Goal: Transaction & Acquisition: Purchase product/service

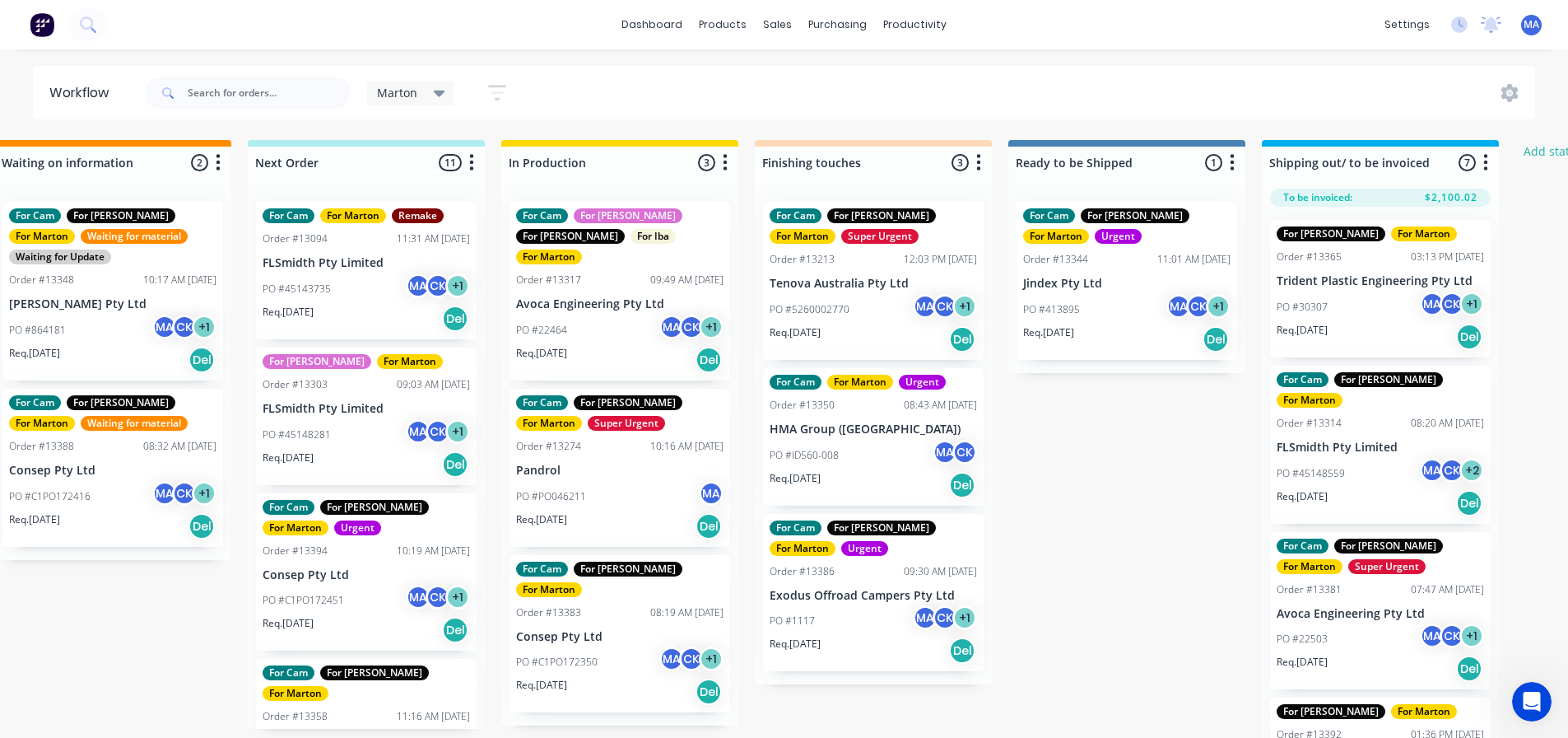
scroll to position [875, 0]
click at [735, 70] on div "Marton Save new view None edit Marton (Default) edit For Cam edit For [PERSON_N…" at bounding box center [838, 92] width 1394 height 49
click at [537, 323] on p "PO #22464" at bounding box center [541, 330] width 51 height 15
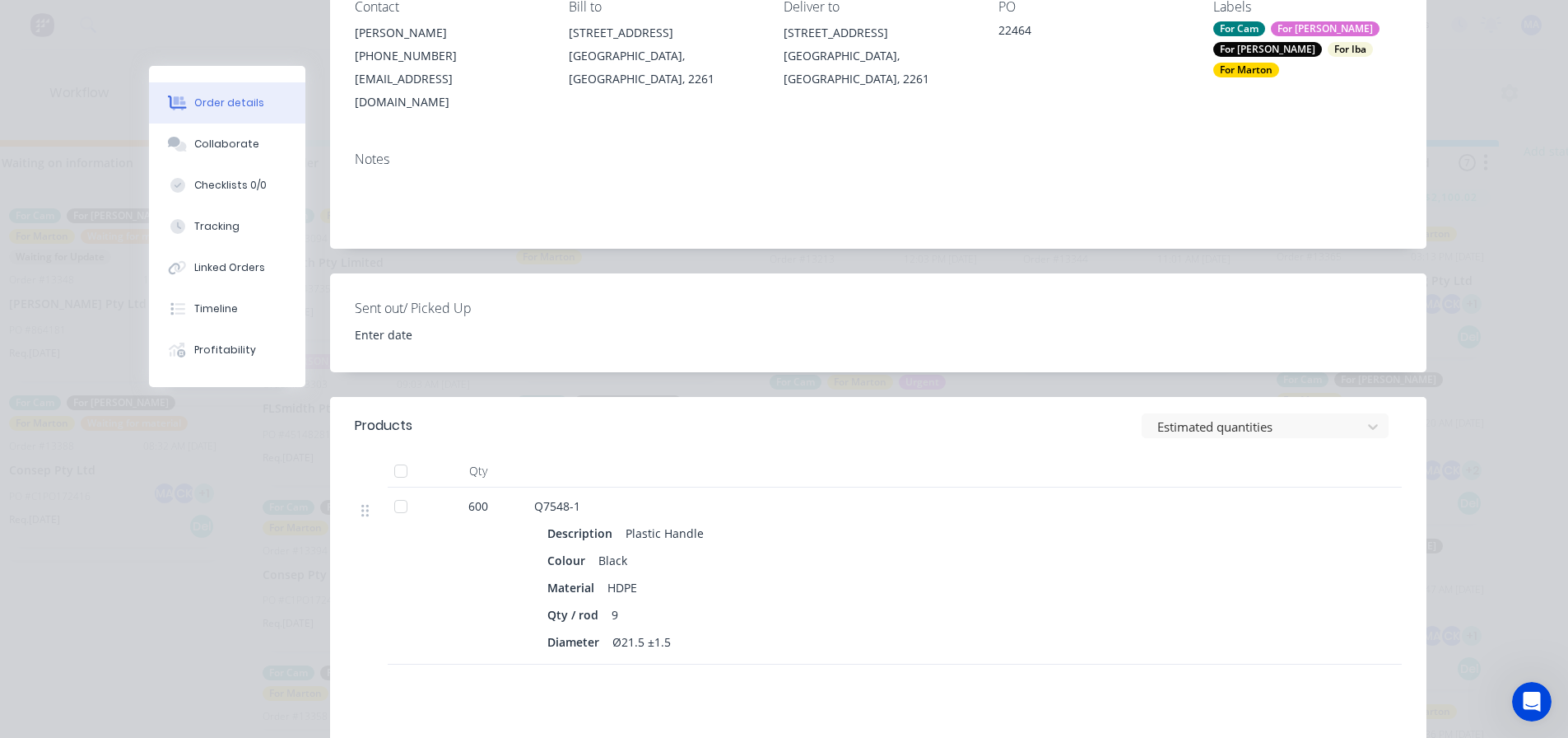
scroll to position [0, 0]
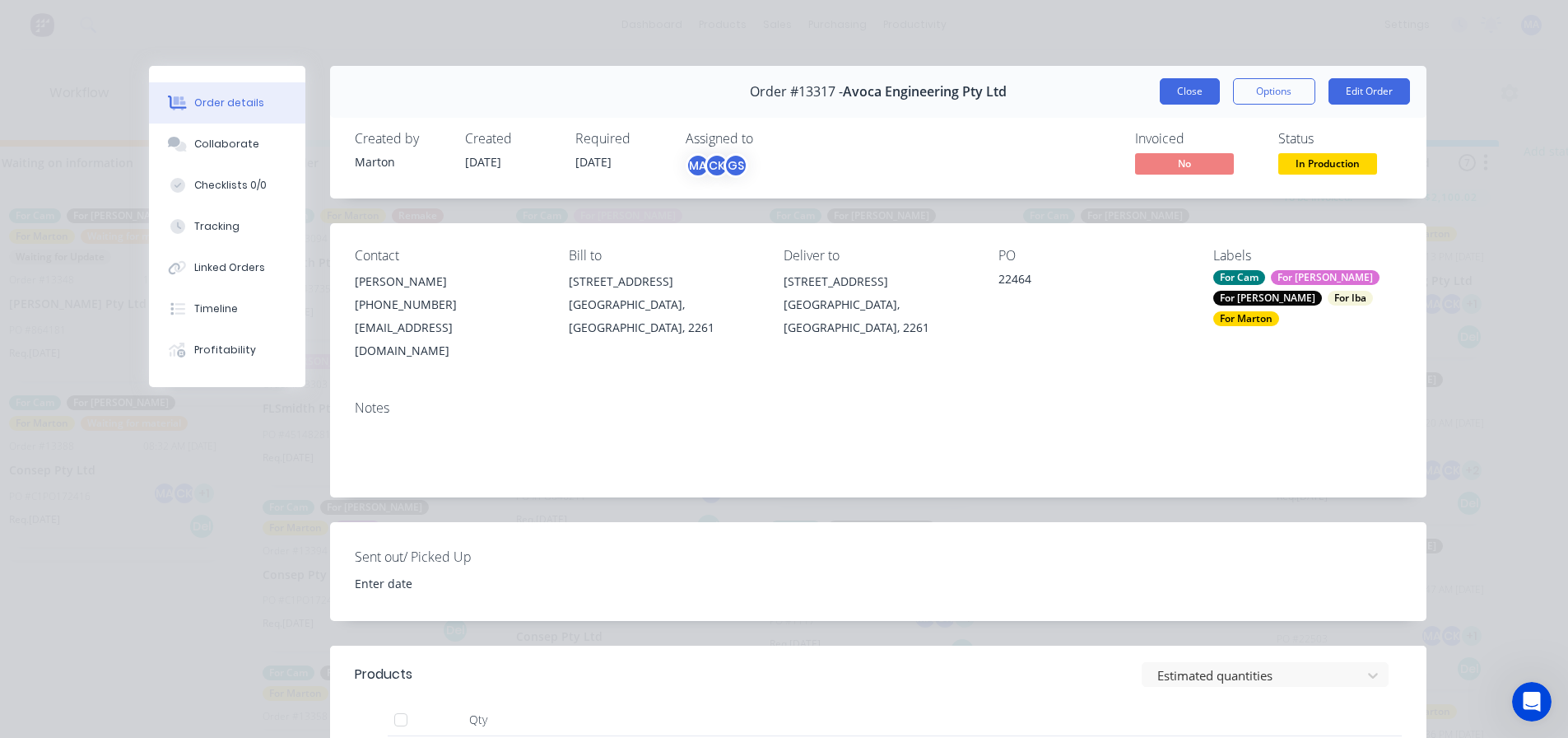
click at [1185, 78] on button "Close" at bounding box center [1189, 91] width 60 height 26
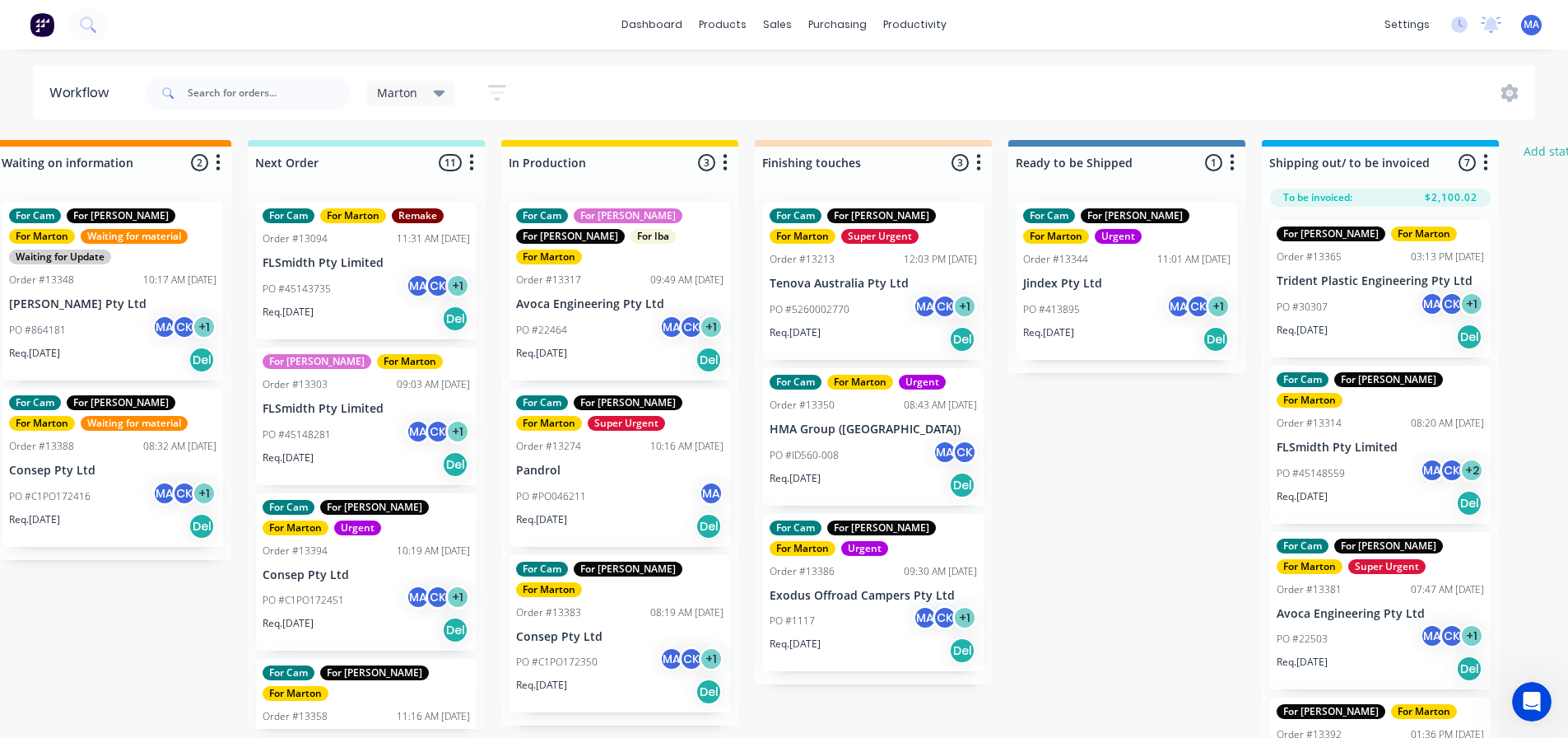
click at [660, 481] on div "PO #PO046211 MA" at bounding box center [620, 496] width 208 height 31
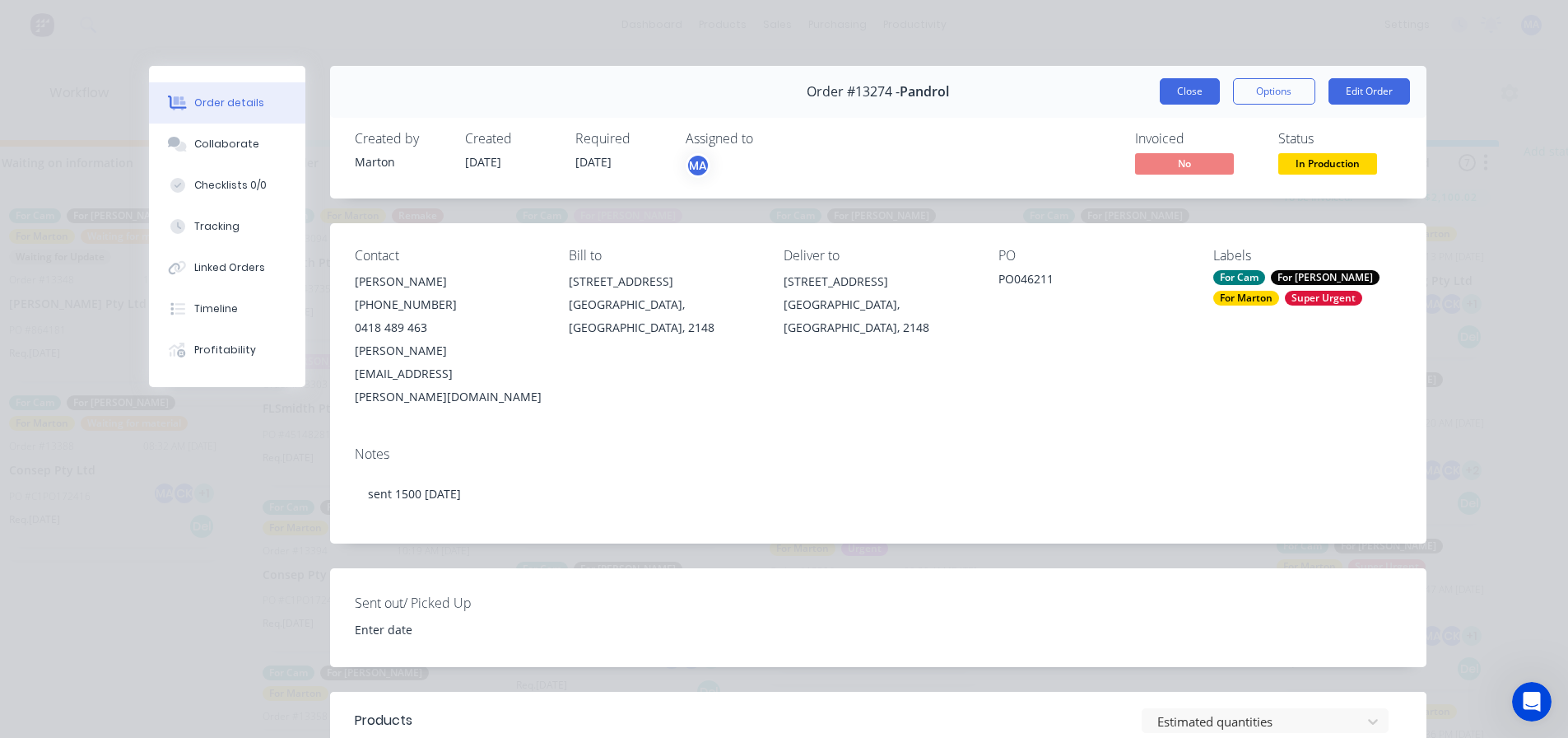
click at [1185, 96] on button "Close" at bounding box center [1189, 91] width 60 height 26
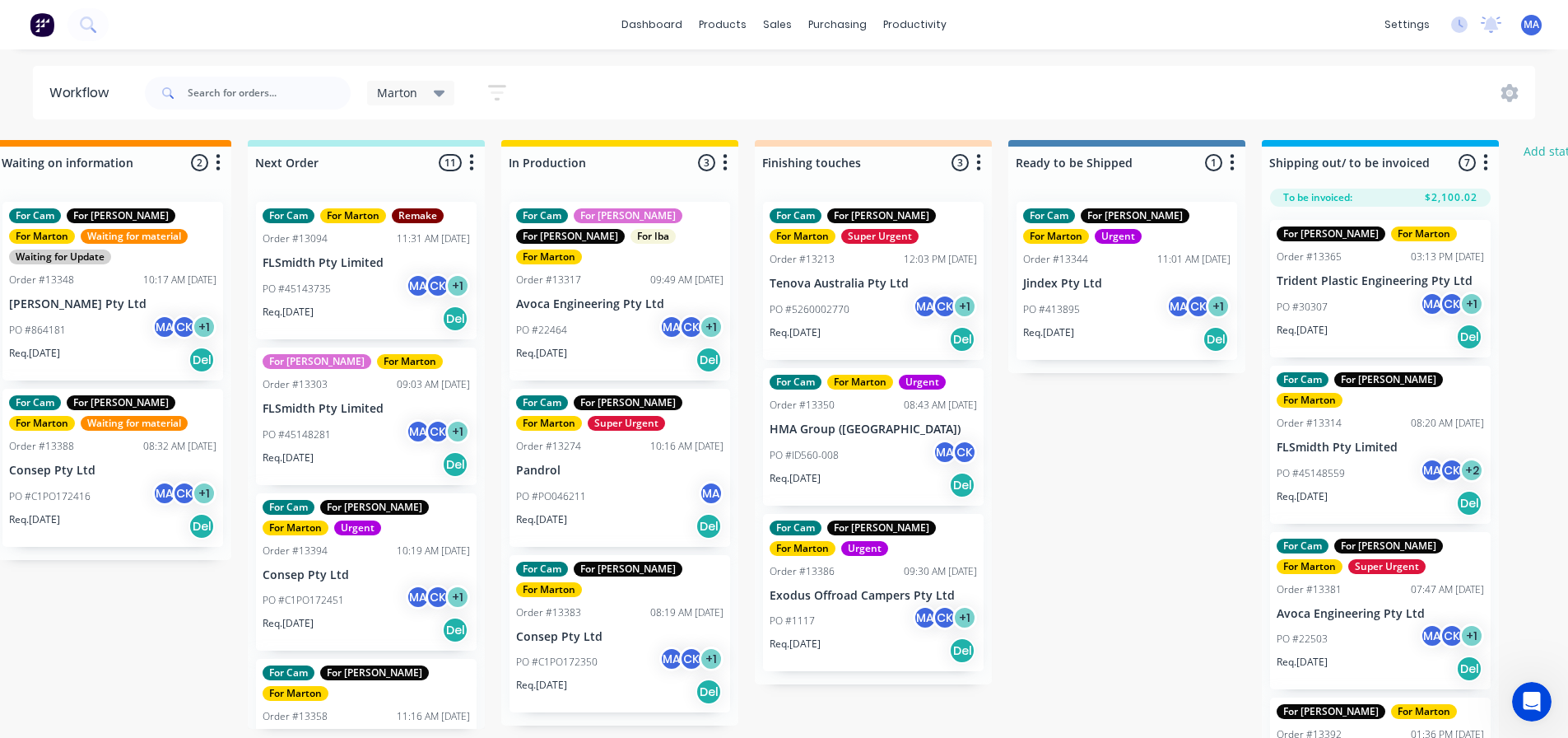
click at [618, 646] on div "PO #C1PO172350 MA CK + 1" at bounding box center [620, 661] width 208 height 31
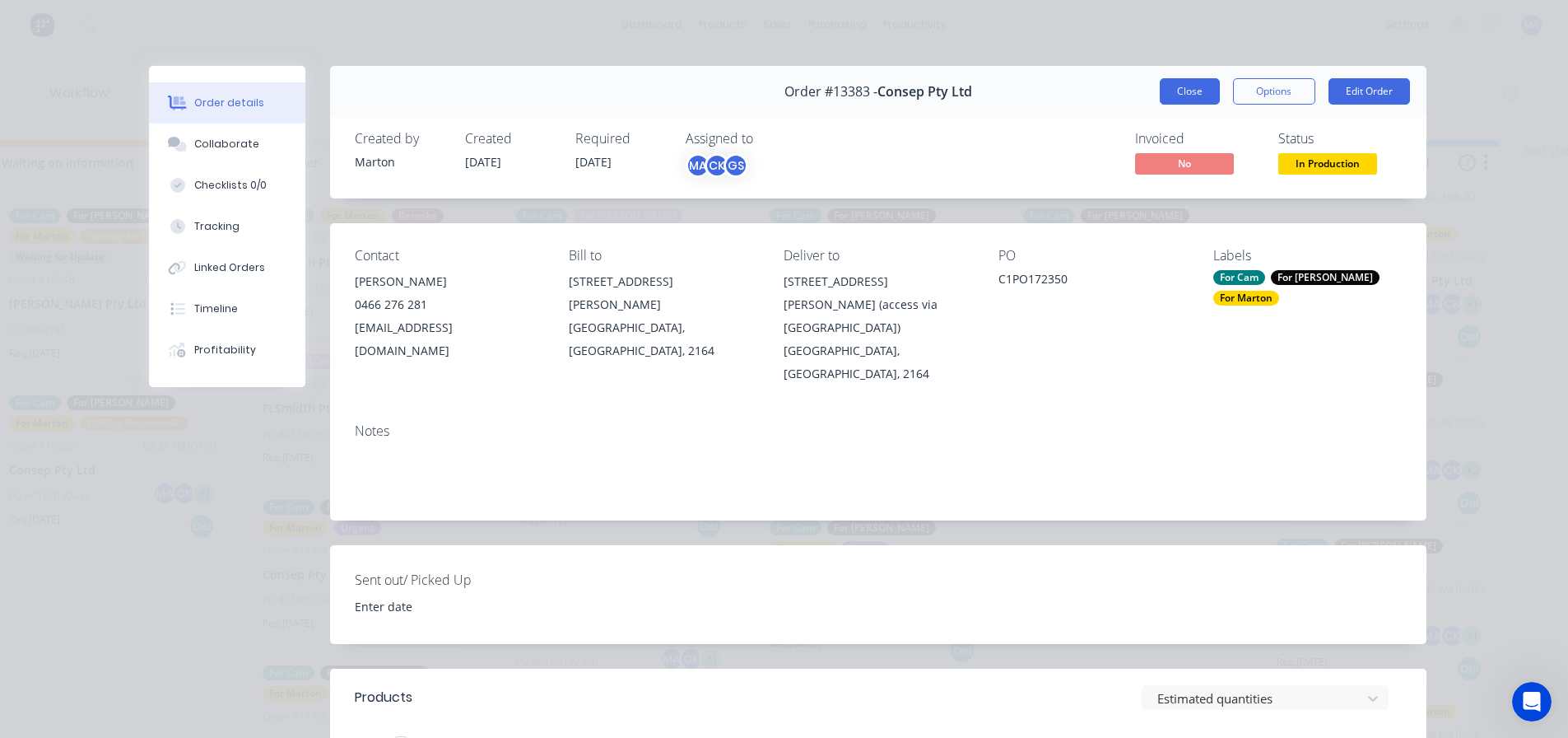
click at [1190, 79] on button "Close" at bounding box center [1189, 91] width 60 height 26
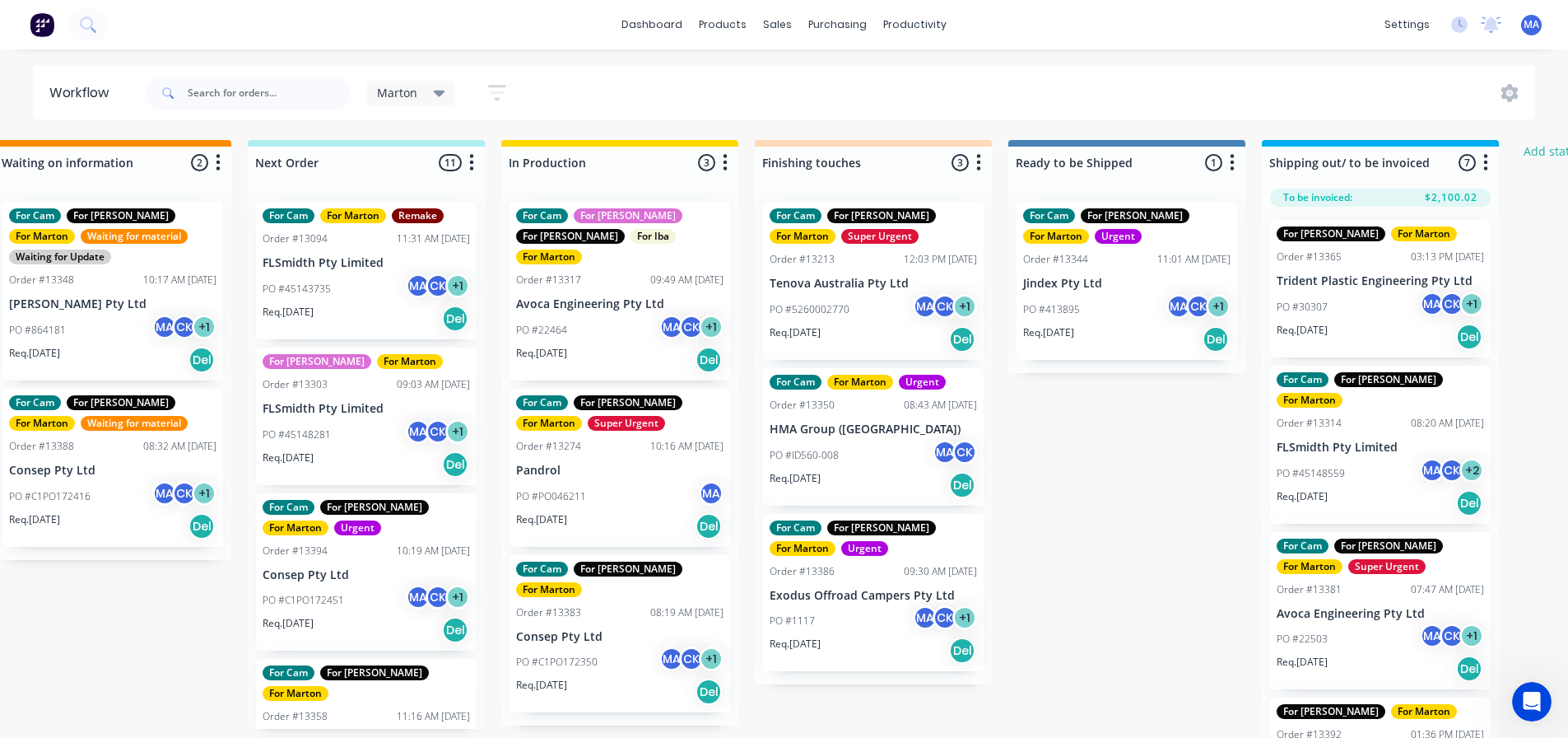
click at [599, 646] on div "PO #C1PO172350 MA CK + 1" at bounding box center [620, 661] width 208 height 31
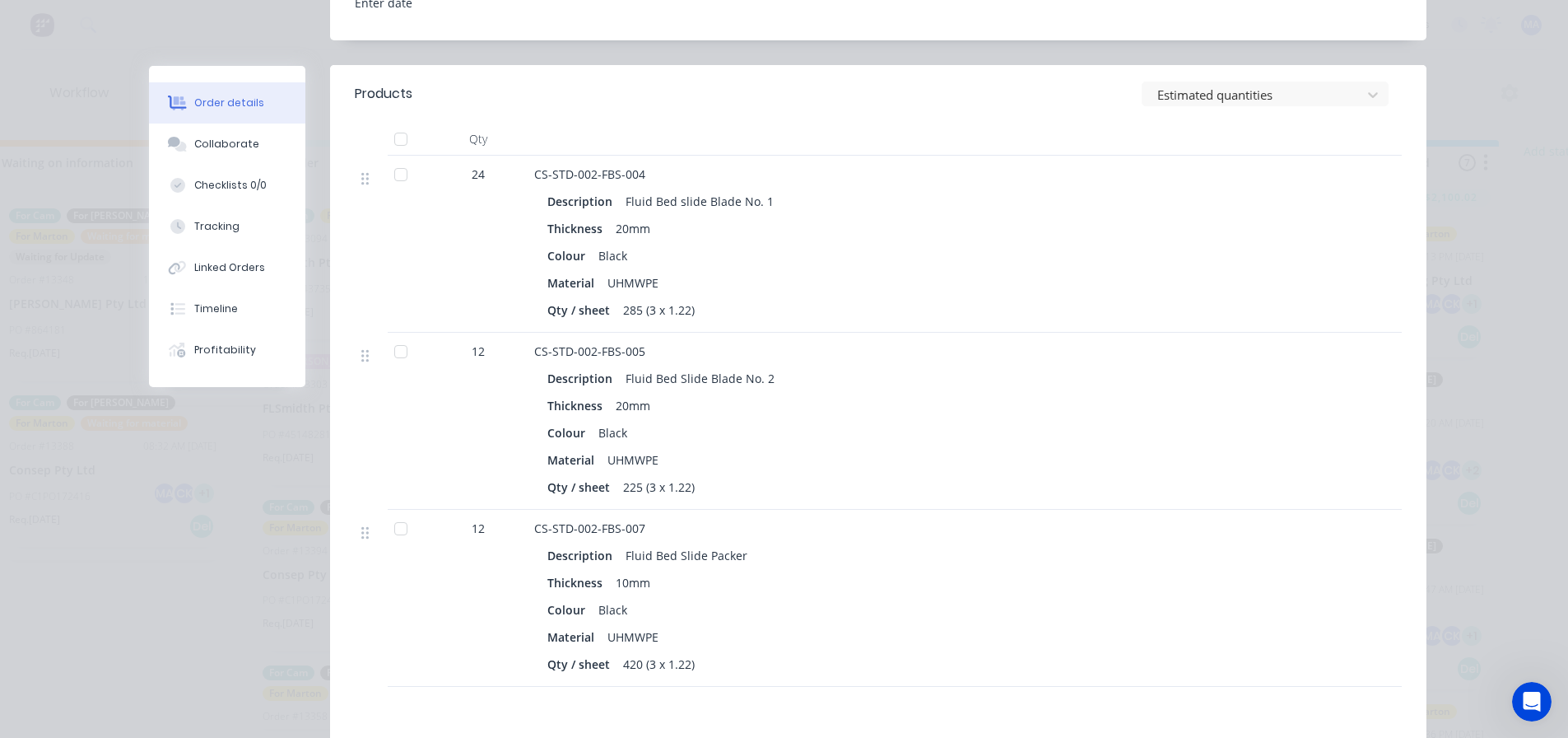
scroll to position [494, 0]
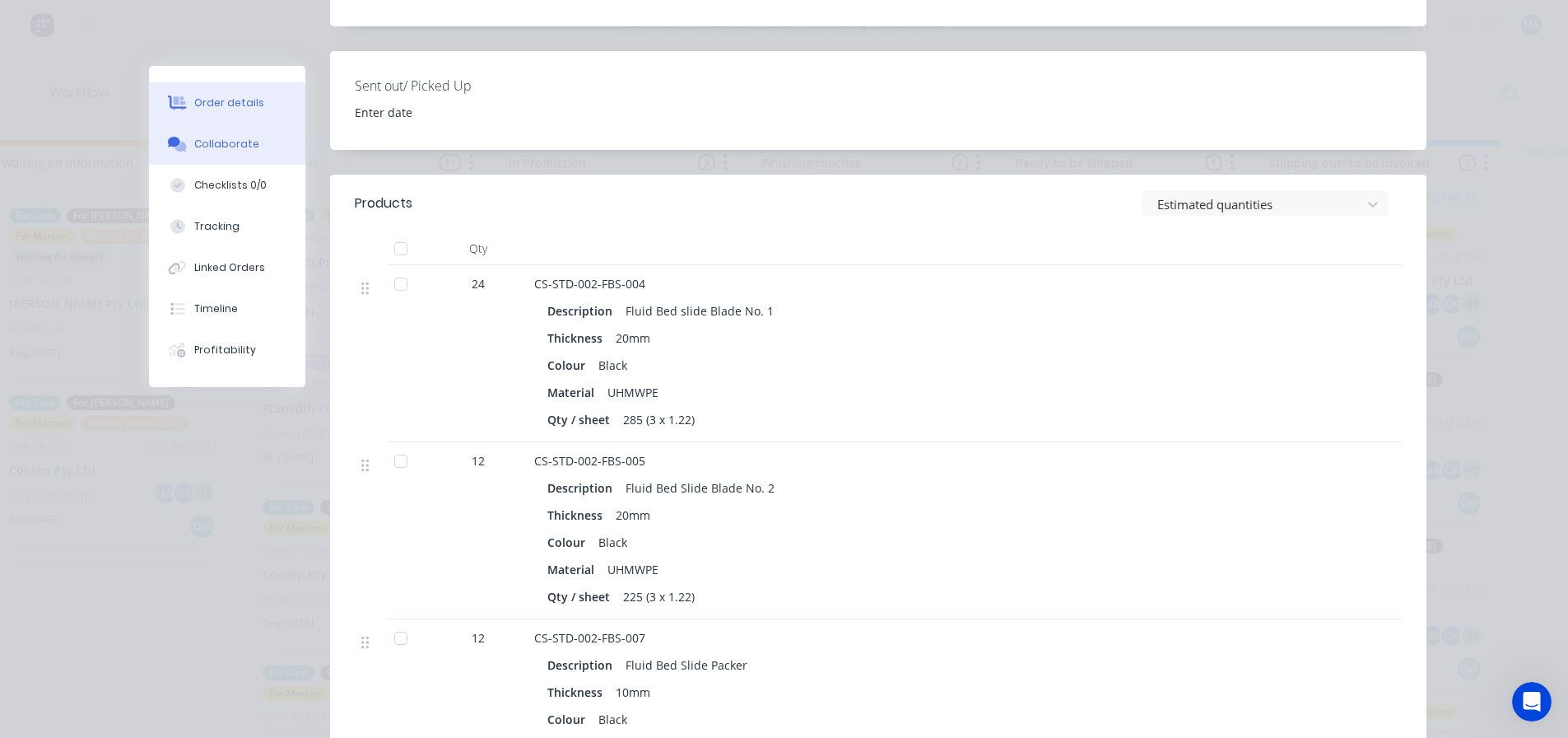
click at [242, 143] on div "Collaborate" at bounding box center [226, 144] width 65 height 15
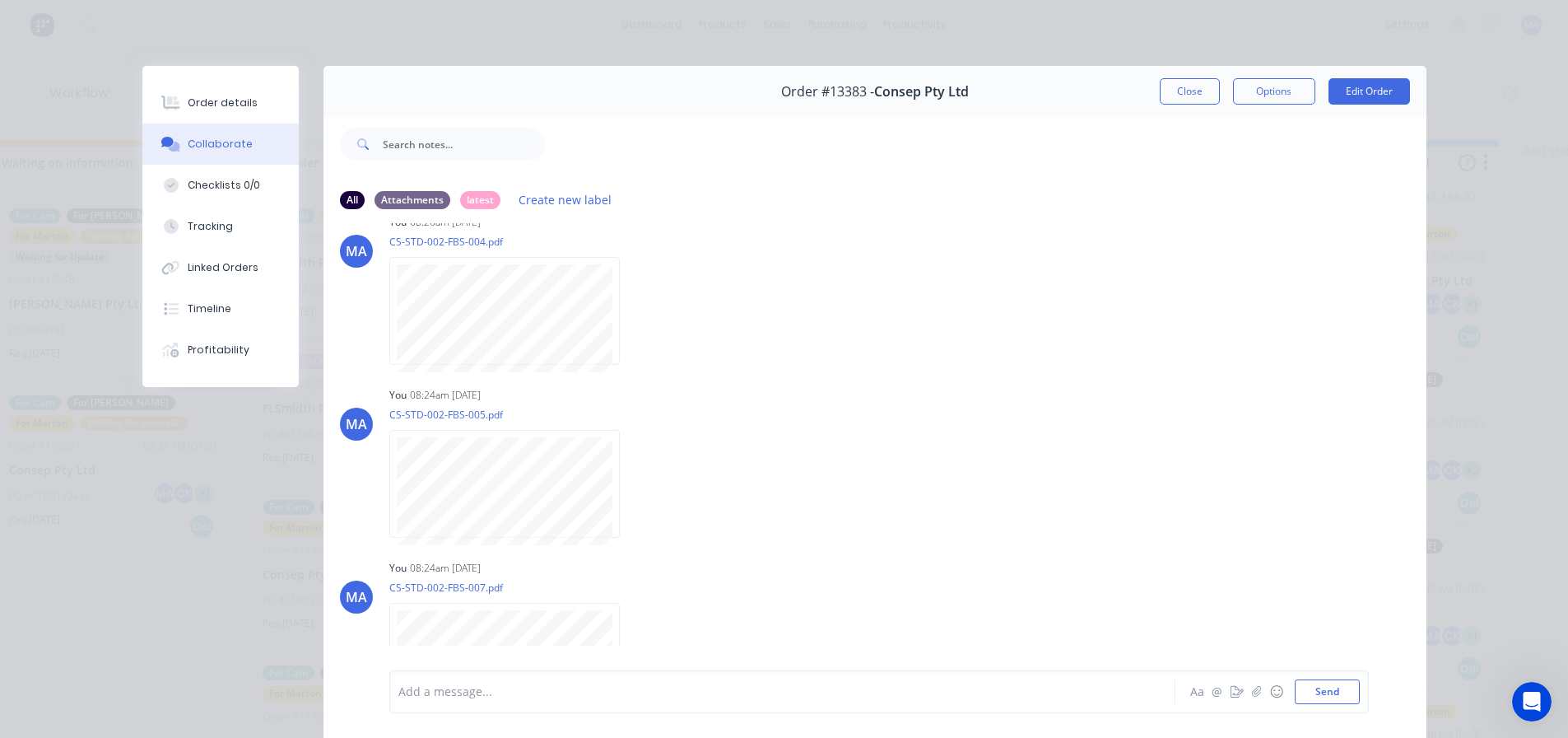
scroll to position [0, 0]
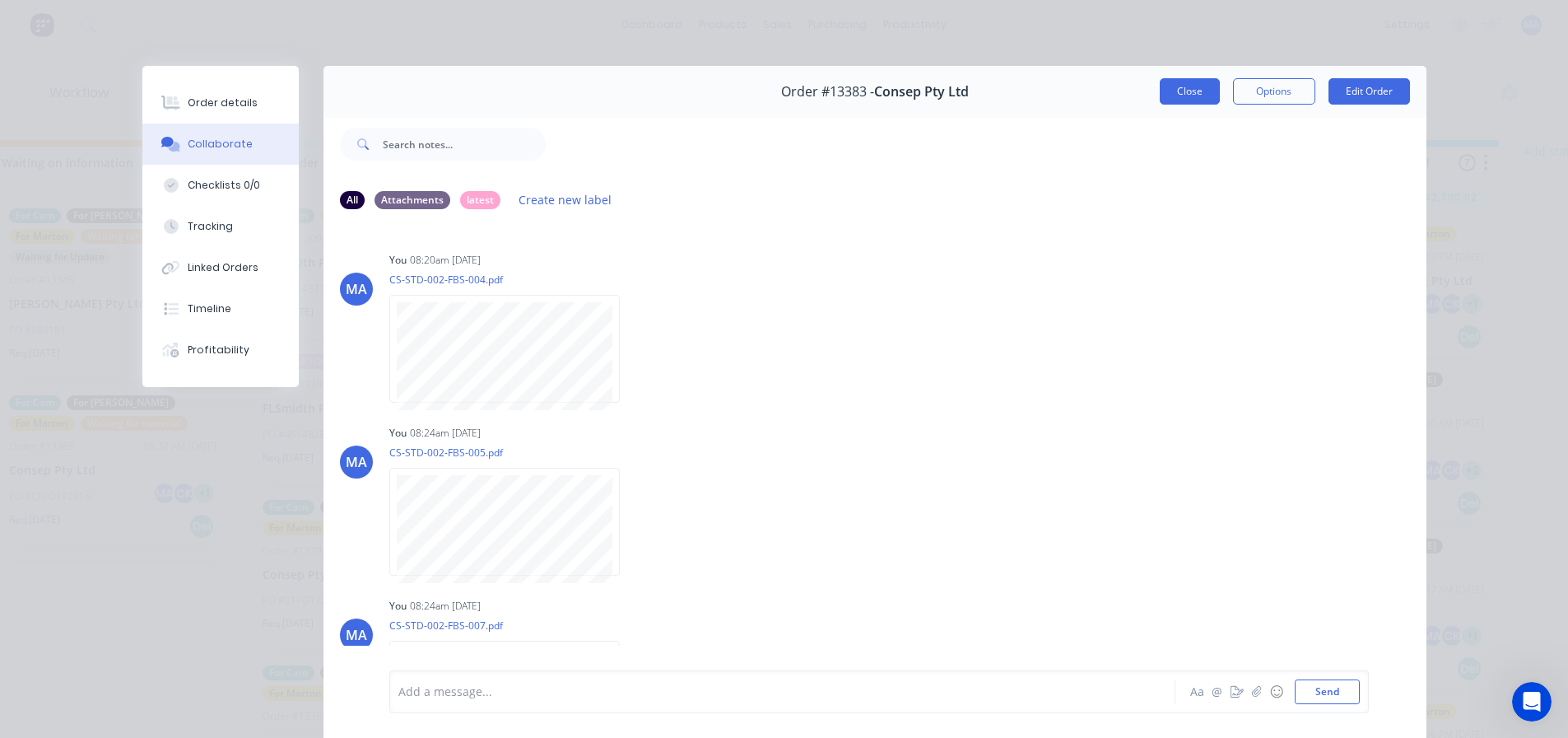
click at [1198, 96] on button "Close" at bounding box center [1189, 91] width 60 height 26
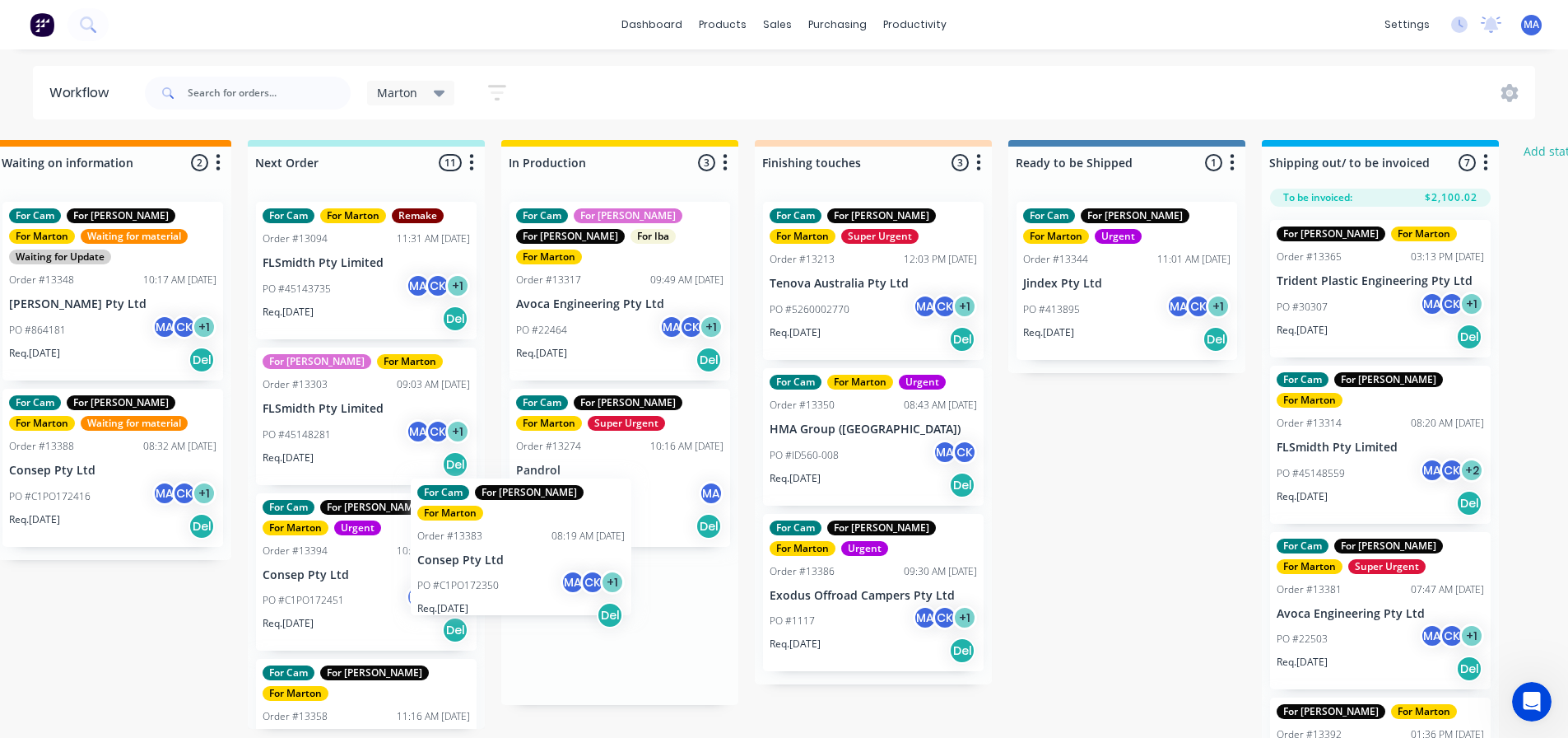
scroll to position [7, 295]
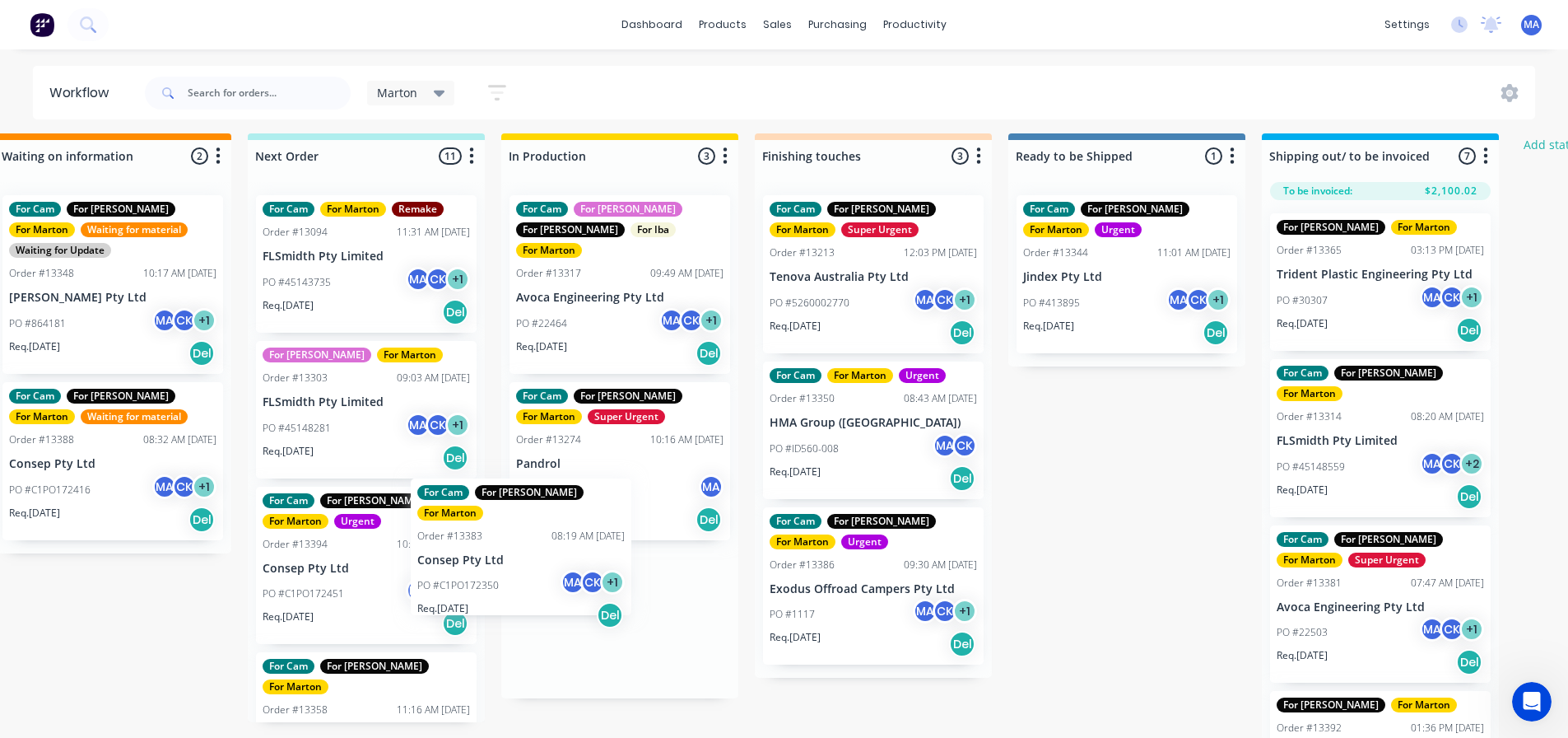
drag, startPoint x: 559, startPoint y: 606, endPoint x: 409, endPoint y: 536, distance: 165.5
click at [390, 469] on div "Submitted 1 Status colour #32CD32 hex #32CD32 Save Cancel Summaries Total order…" at bounding box center [826, 436] width 2268 height 607
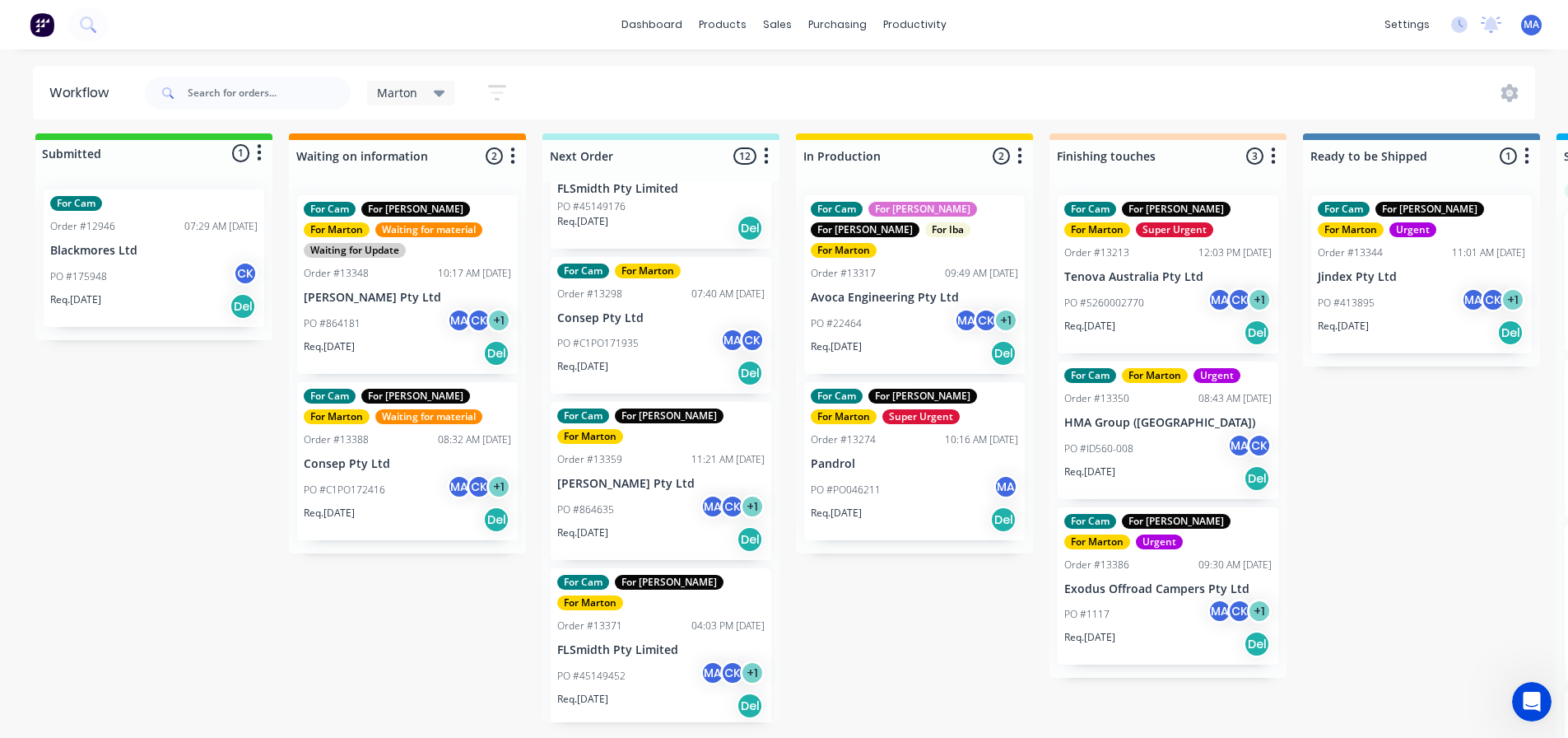
scroll to position [1071, 0]
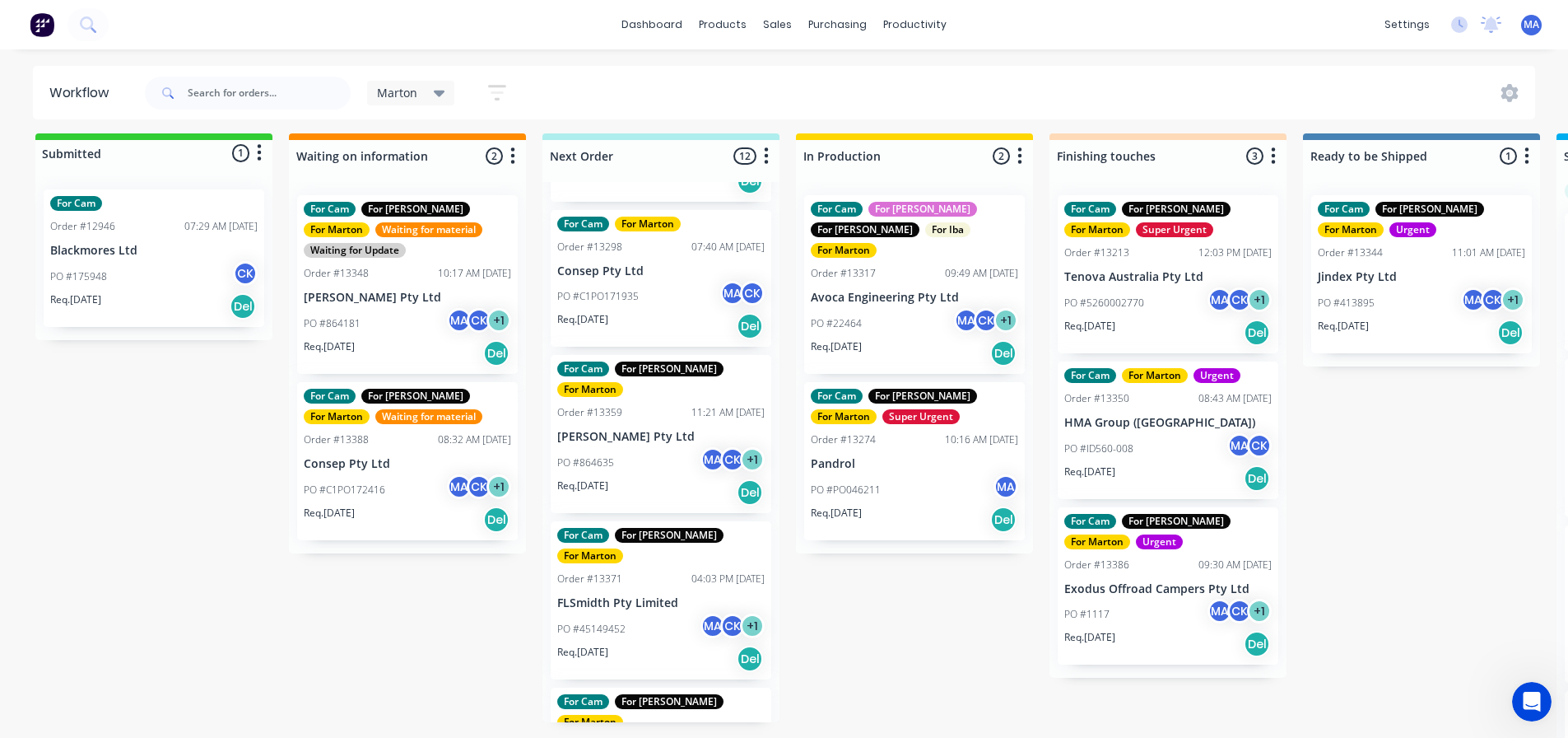
click at [885, 609] on div "Submitted 1 Status colour #32CD32 hex #32CD32 Save Cancel Summaries Total order…" at bounding box center [1121, 436] width 2268 height 607
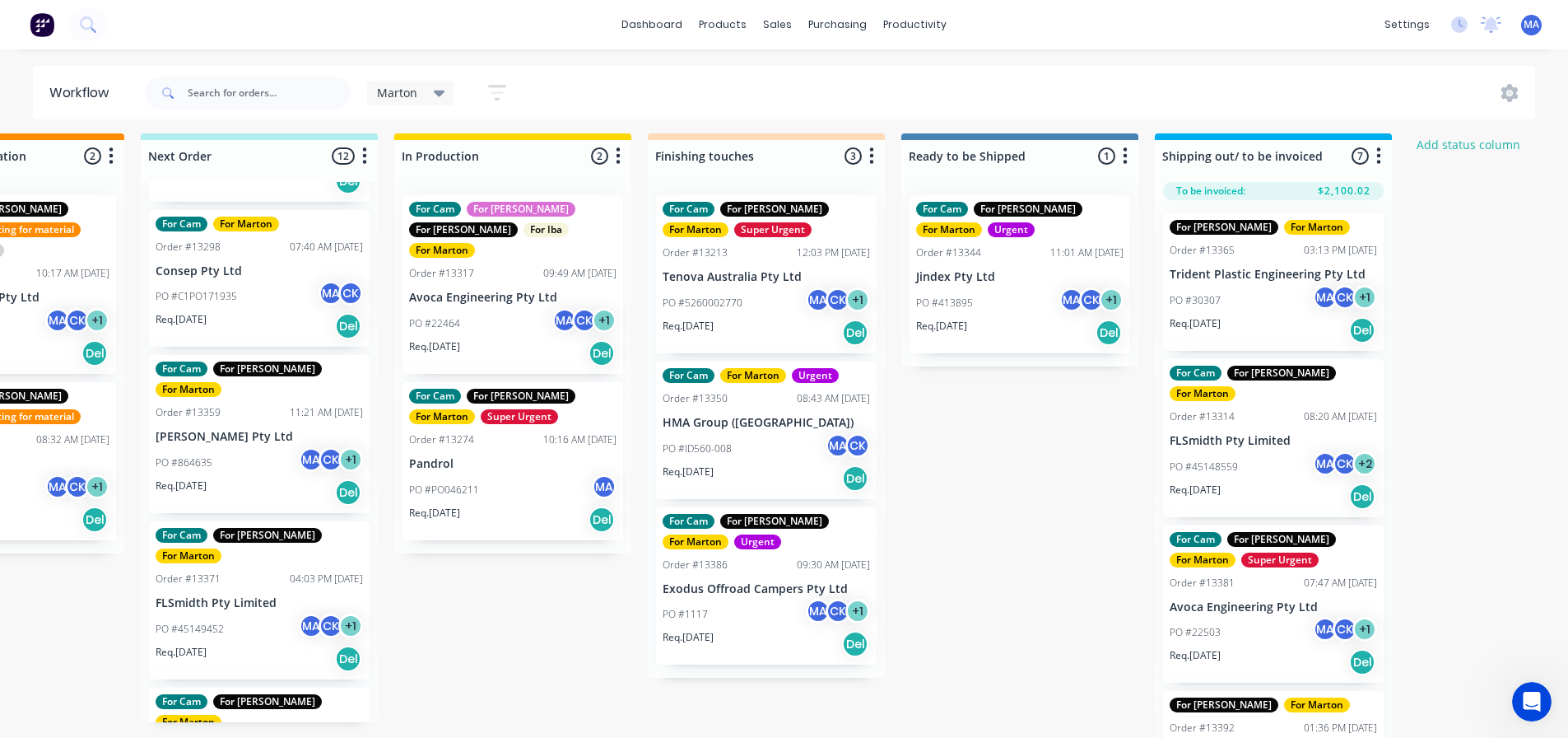
scroll to position [7, 408]
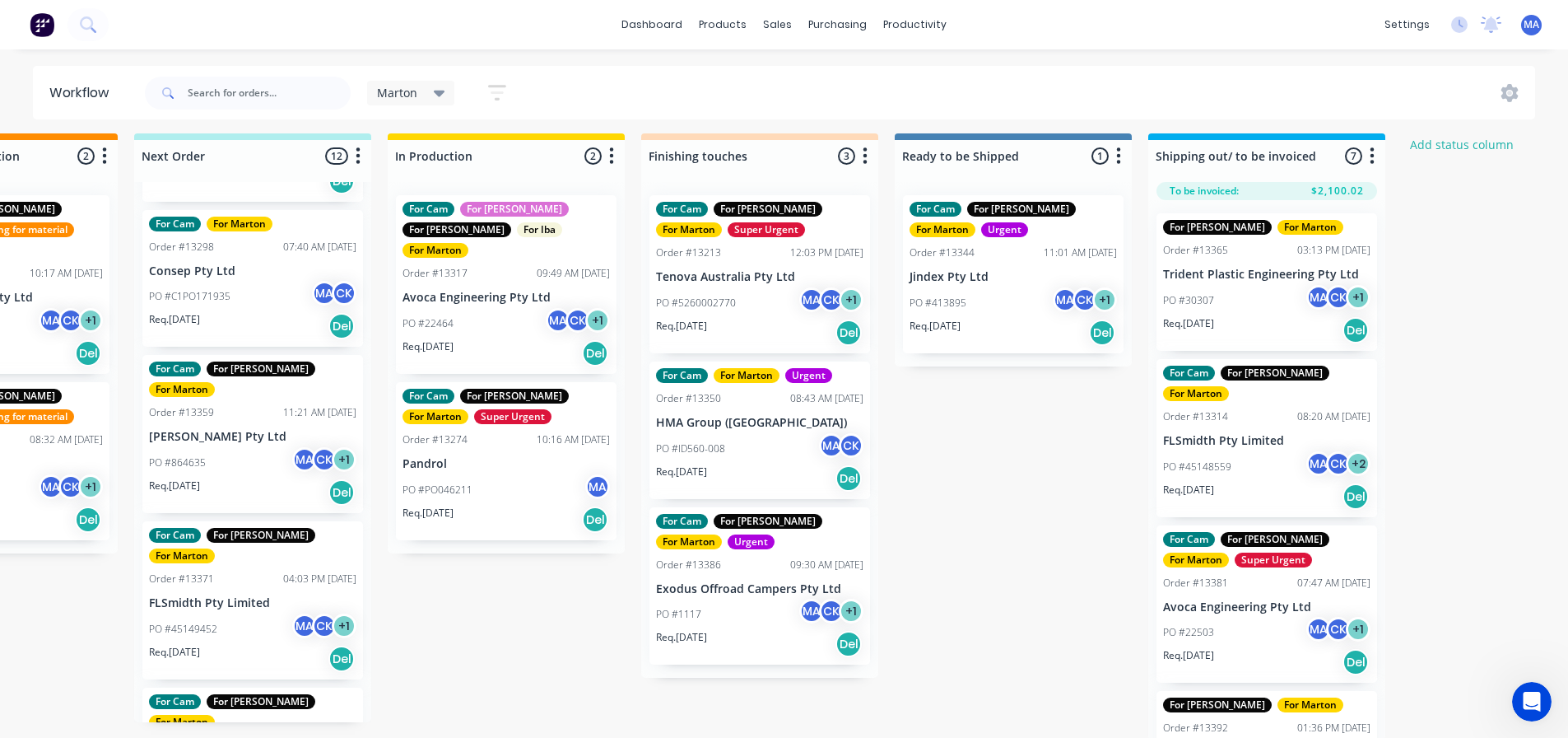
click at [941, 523] on div "Submitted 1 Status colour #32CD32 hex #32CD32 Save Cancel Summaries Total order…" at bounding box center [713, 436] width 2268 height 607
drag, startPoint x: 974, startPoint y: 452, endPoint x: 955, endPoint y: 461, distance: 21.0
click at [974, 453] on div "Submitted 1 Status colour #32CD32 hex #32CD32 Save Cancel Summaries Total order…" at bounding box center [713, 436] width 2268 height 607
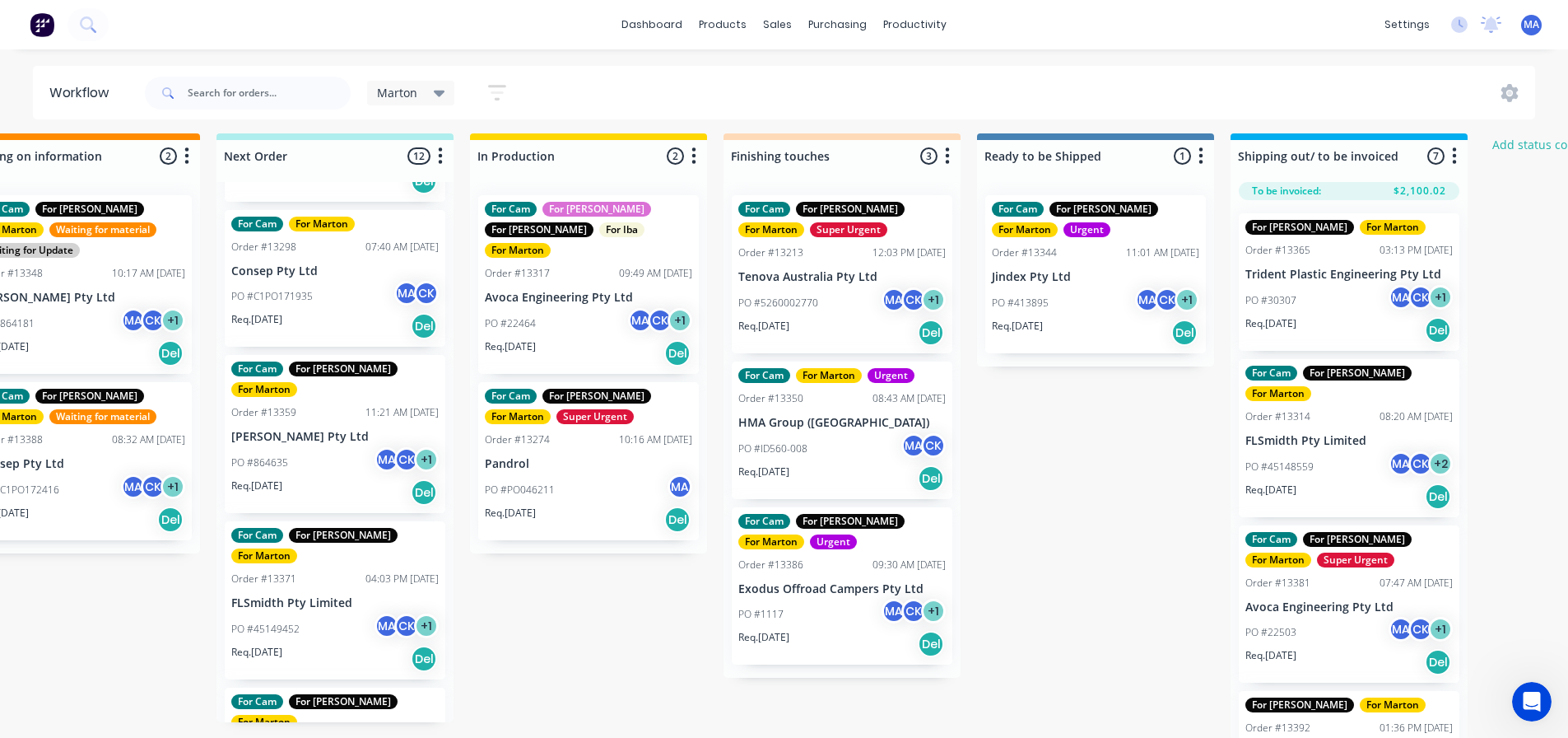
scroll to position [7, 182]
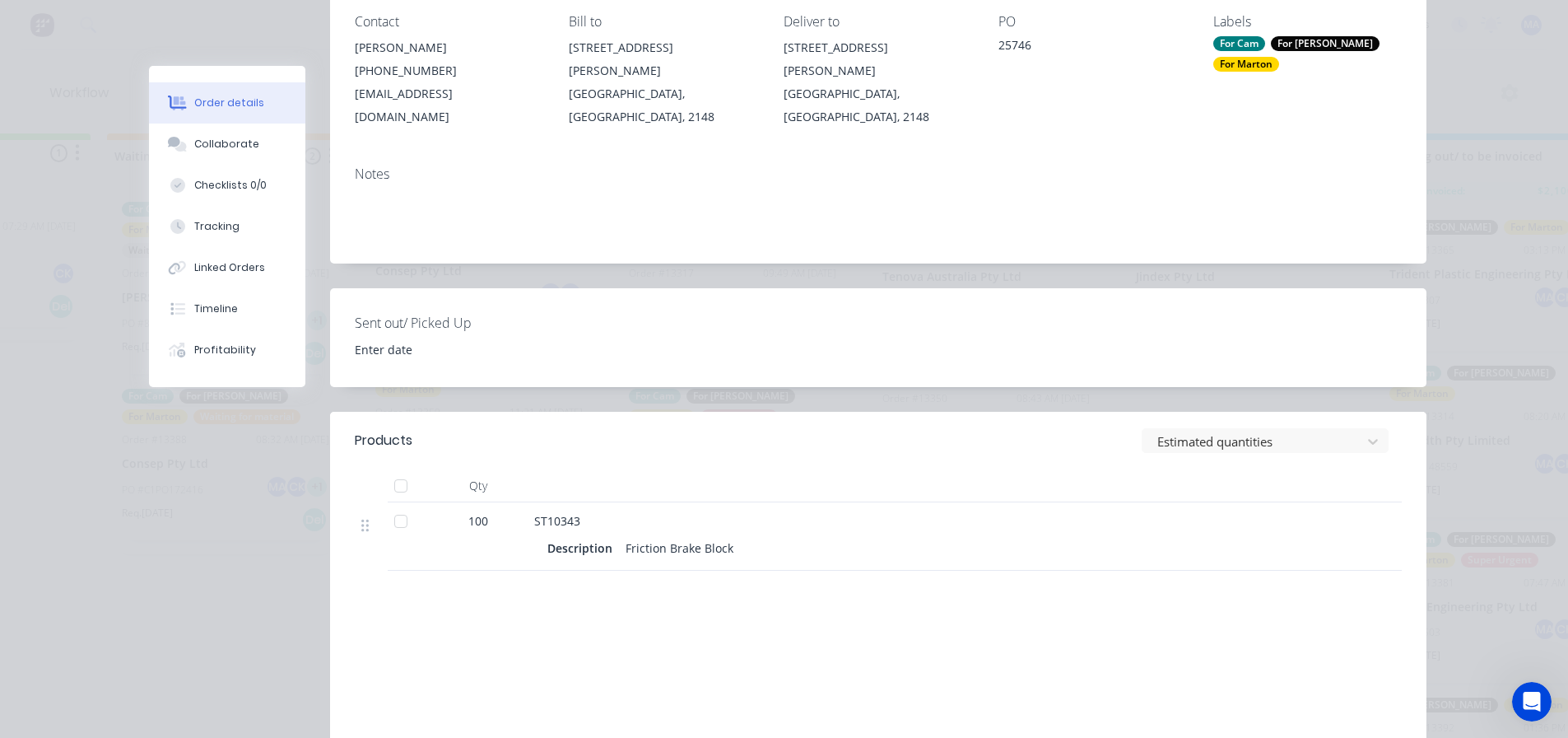
scroll to position [247, 0]
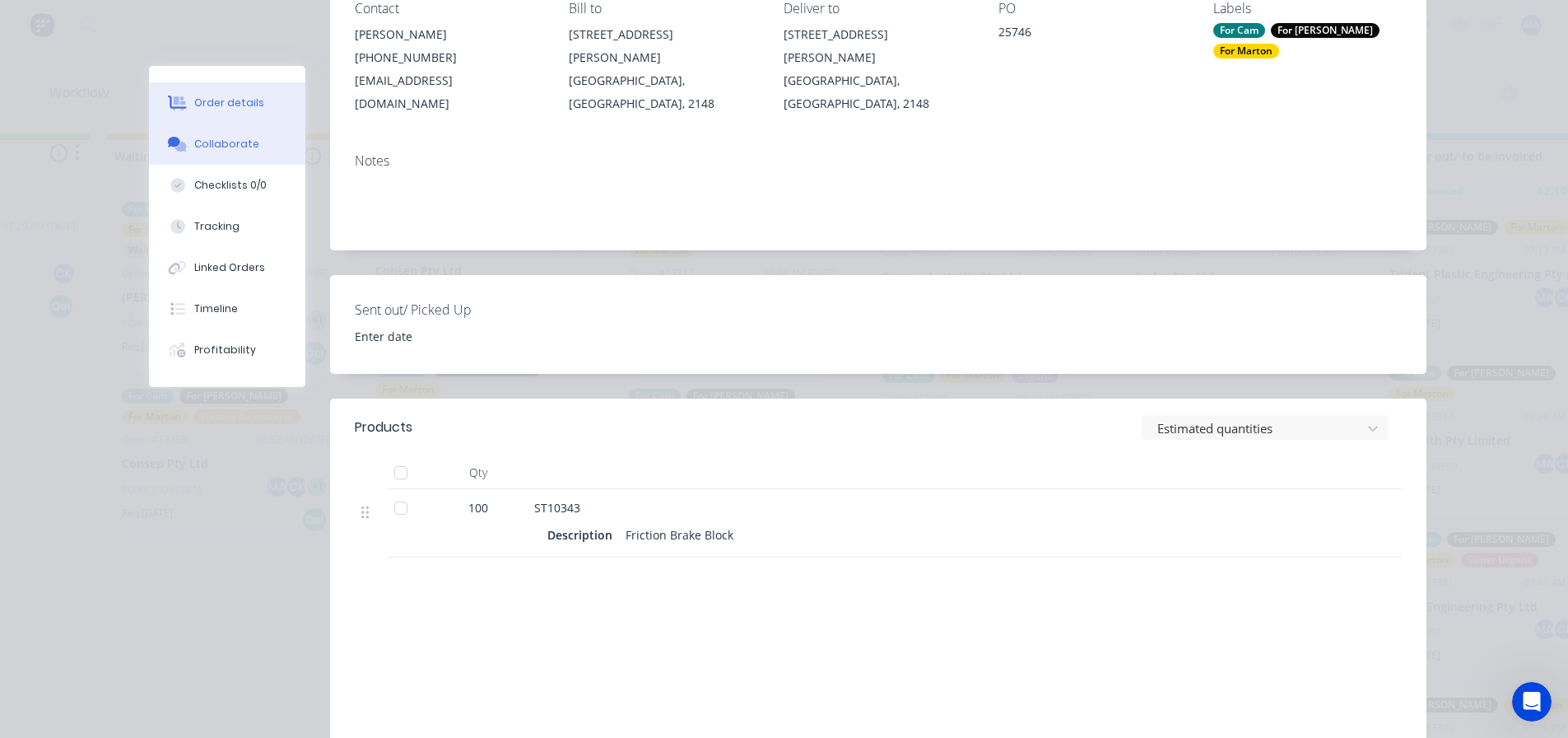
click at [261, 140] on button "Collaborate" at bounding box center [227, 144] width 156 height 41
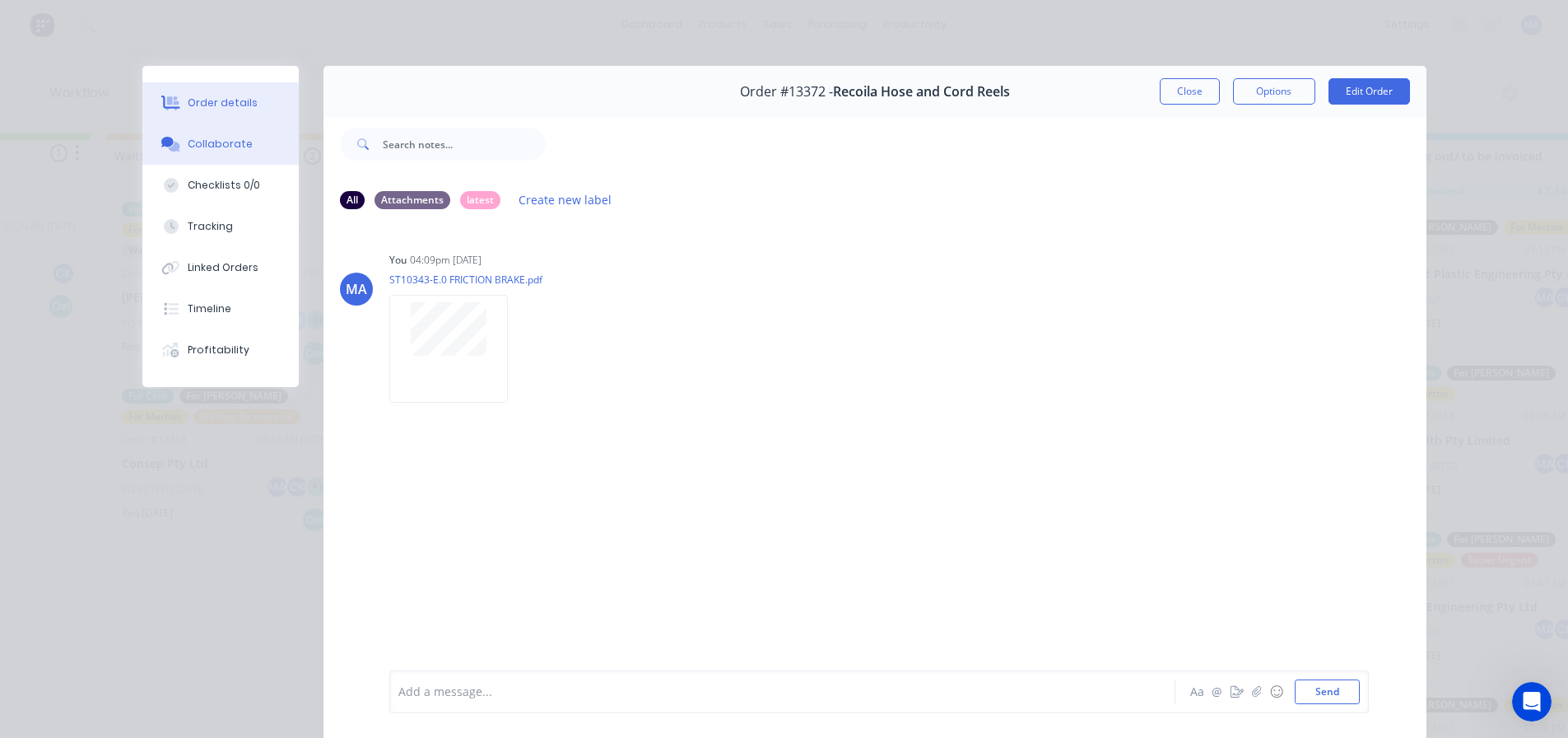
click at [236, 106] on div "Order details" at bounding box center [223, 103] width 70 height 15
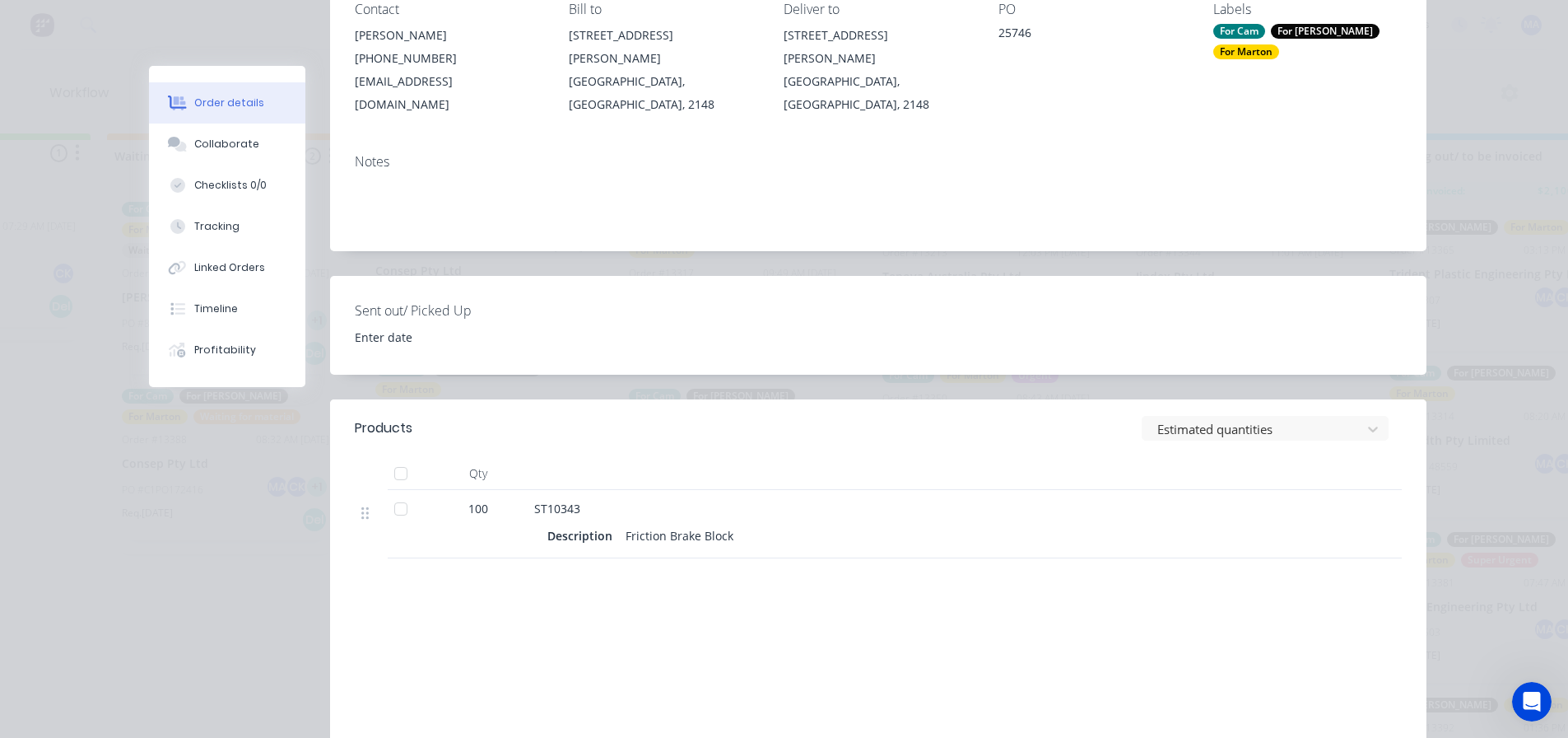
scroll to position [247, 0]
drag, startPoint x: 545, startPoint y: 512, endPoint x: 480, endPoint y: 512, distance: 65.0
click at [480, 512] on div "100 ST10343 Description Friction Brake Block" at bounding box center [878, 523] width 1047 height 68
click at [738, 532] on div "ST10343 Description Friction Brake Block" at bounding box center [856, 523] width 659 height 68
drag, startPoint x: 759, startPoint y: 507, endPoint x: 497, endPoint y: 515, distance: 262.1
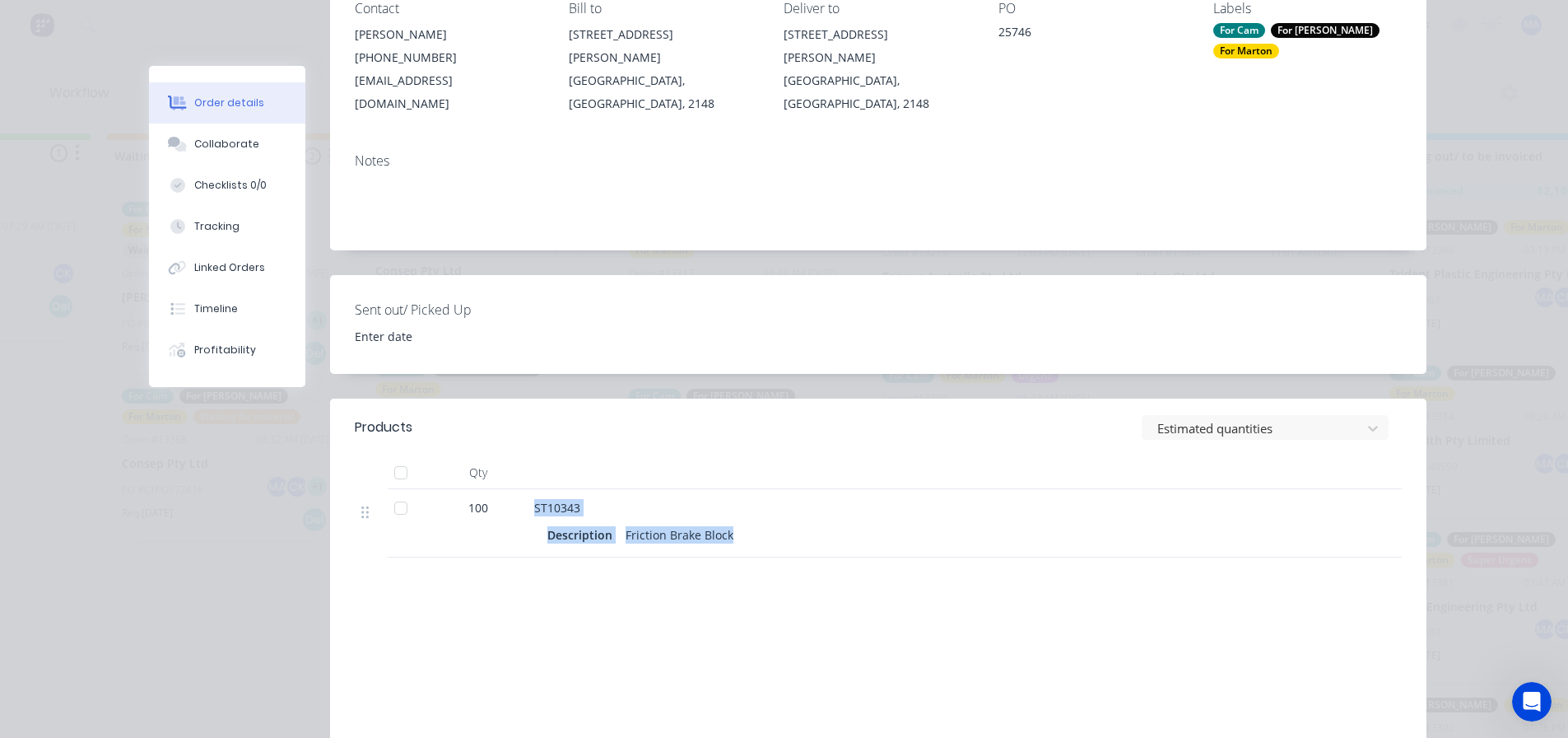
click at [497, 515] on div "100 ST10343 Description Friction Brake Block" at bounding box center [878, 523] width 1047 height 68
click at [674, 569] on div "Products Estimated quantities Qty 100 ST10343 Description Friction Brake Block …" at bounding box center [877, 612] width 1096 height 427
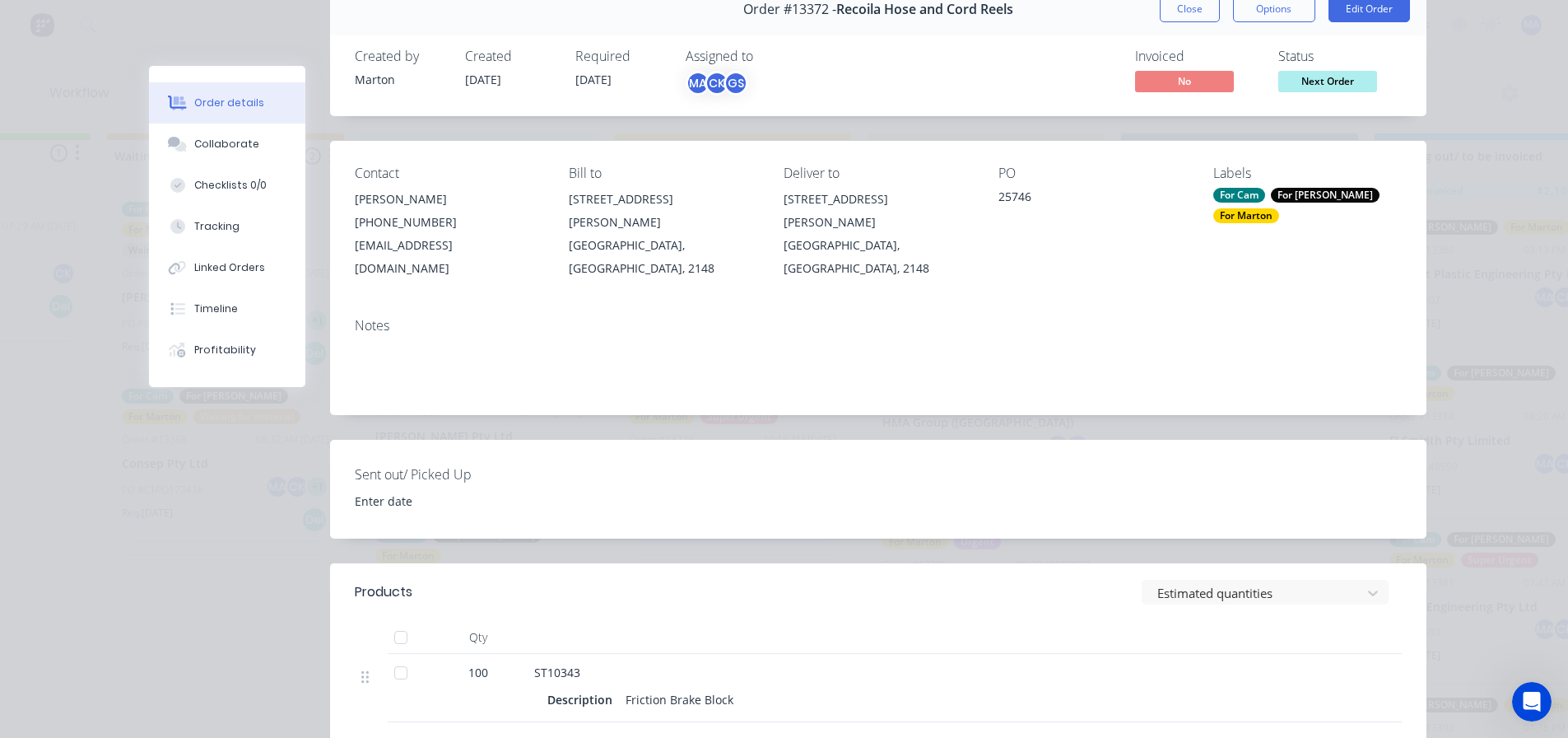
scroll to position [0, 0]
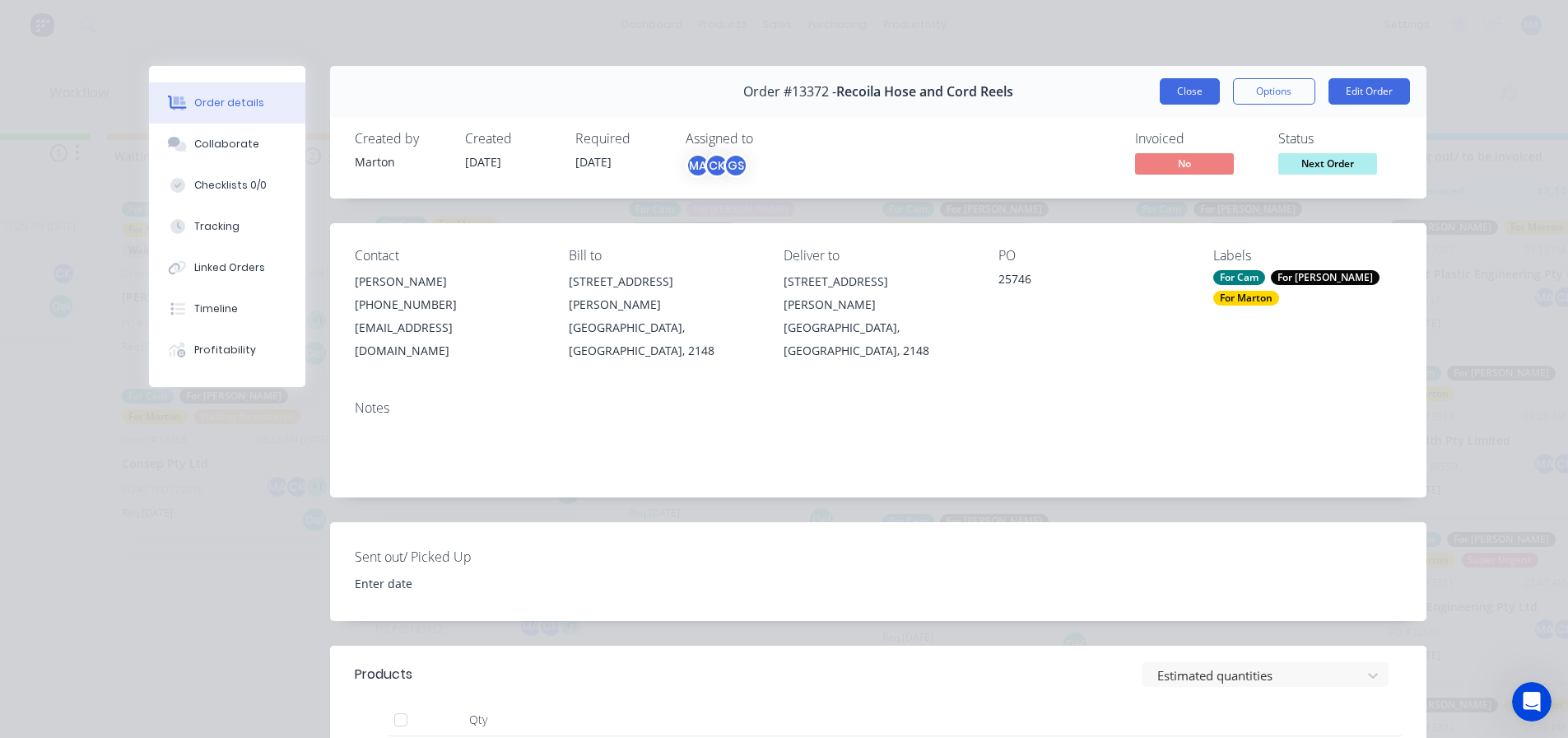
click at [1177, 83] on button "Close" at bounding box center [1189, 91] width 60 height 26
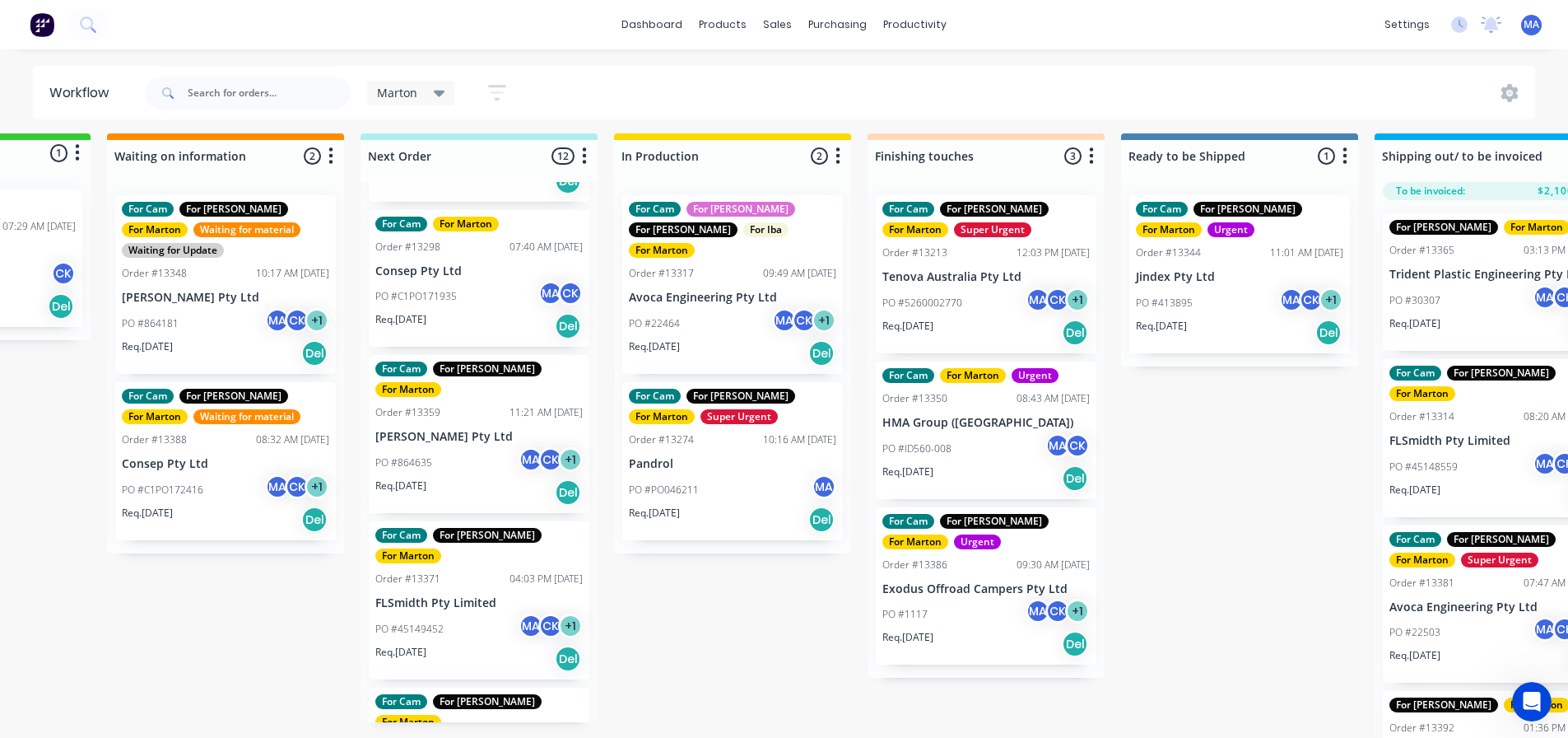
drag, startPoint x: 701, startPoint y: 647, endPoint x: 697, endPoint y: 638, distance: 9.8
click at [701, 647] on div "Submitted 1 Status colour #32CD32 hex #32CD32 Save Cancel Summaries Total order…" at bounding box center [939, 436] width 2268 height 607
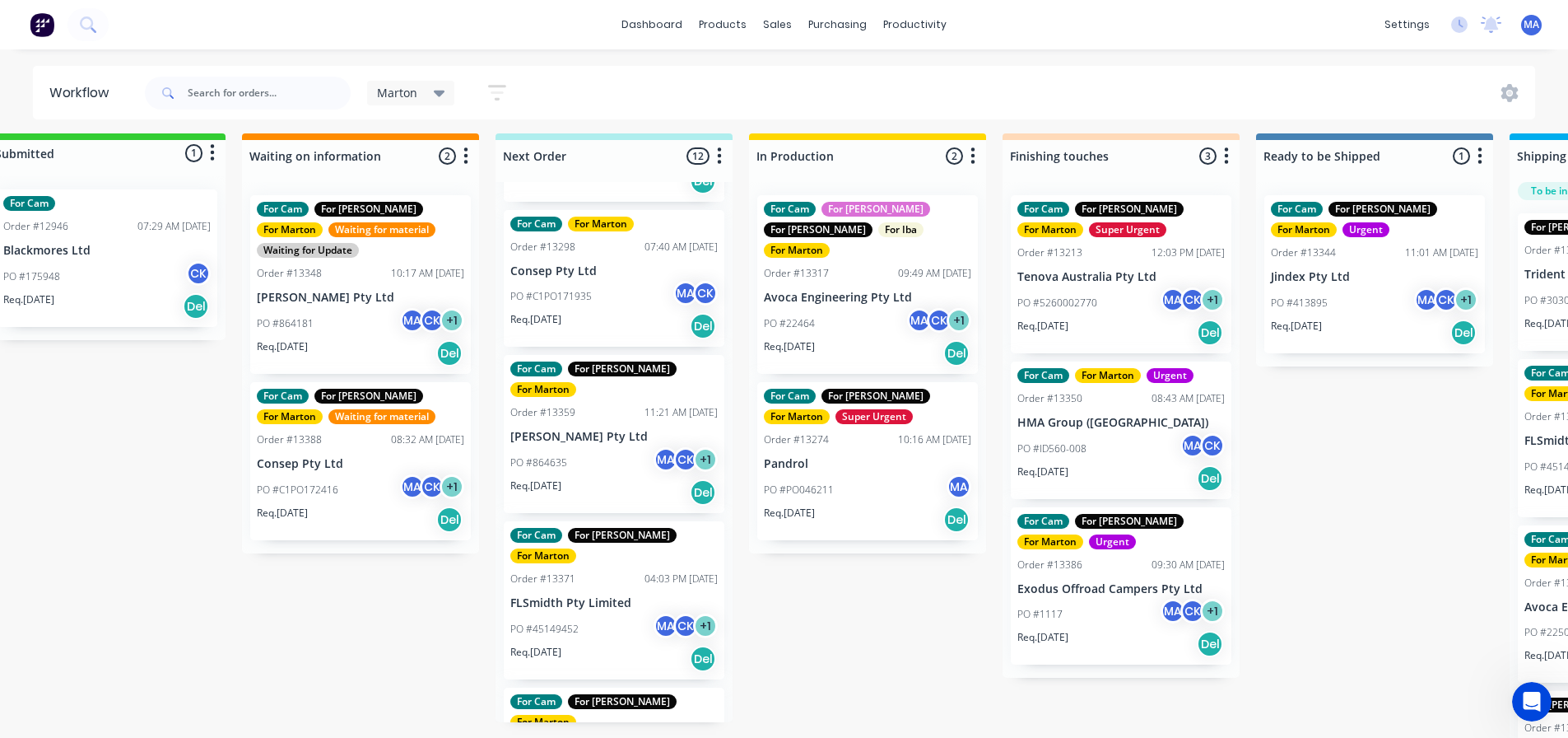
scroll to position [7, 0]
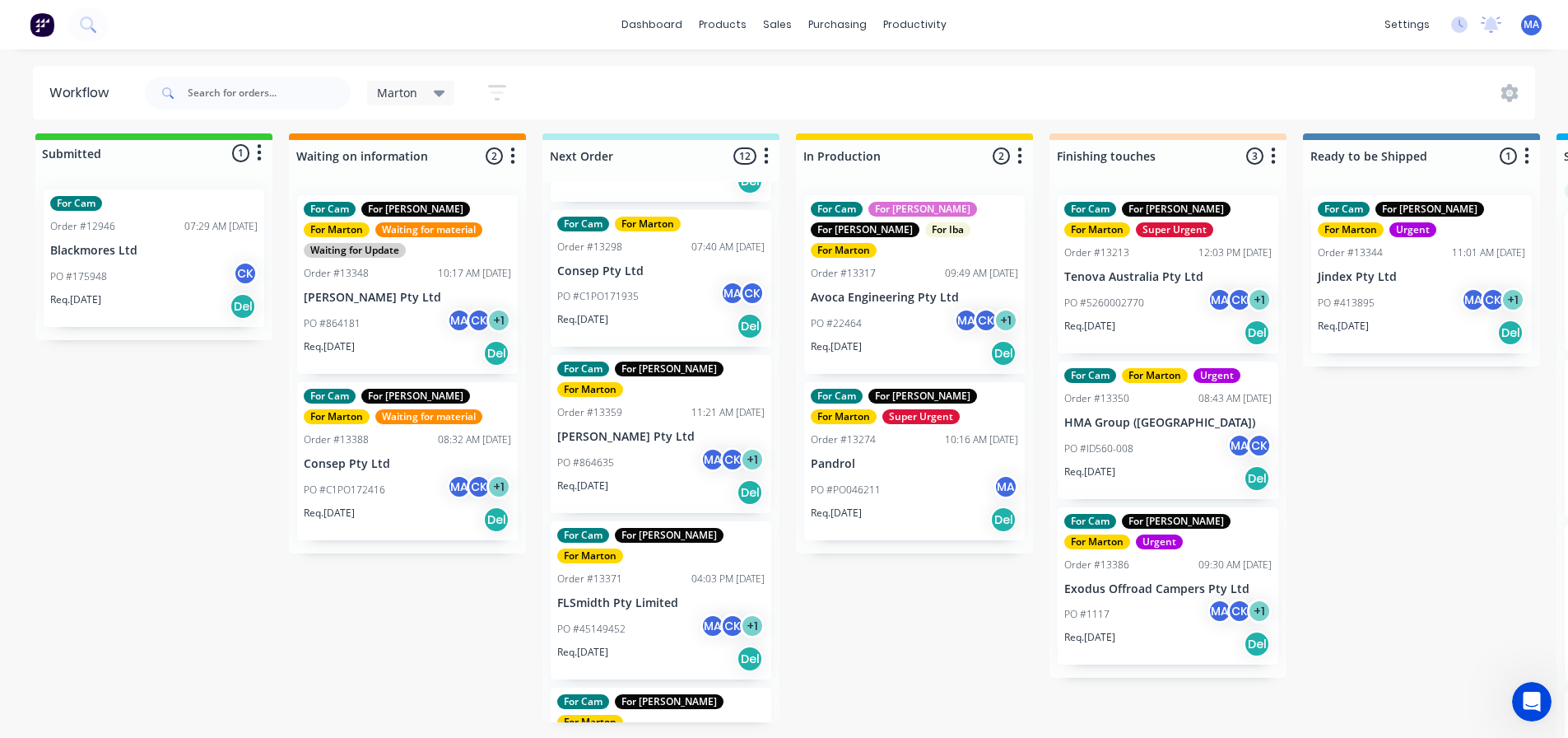
click at [415, 609] on div "Submitted 1 Status colour #32CD32 hex #32CD32 Save Cancel Summaries Total order…" at bounding box center [1121, 436] width 2268 height 607
click at [1163, 77] on div "Marton Save new view None edit Marton (Default) edit For Cam edit For [PERSON_N…" at bounding box center [838, 92] width 1394 height 49
click at [929, 643] on div "Submitted 1 Status colour #32CD32 hex #32CD32 Save Cancel Summaries Total order…" at bounding box center [1121, 436] width 2268 height 607
click at [885, 580] on div "Submitted 1 Status colour #32CD32 hex #32CD32 Save Cancel Summaries Total order…" at bounding box center [1121, 436] width 2268 height 607
click at [851, 70] on link "Purchase Orders" at bounding box center [906, 78] width 218 height 33
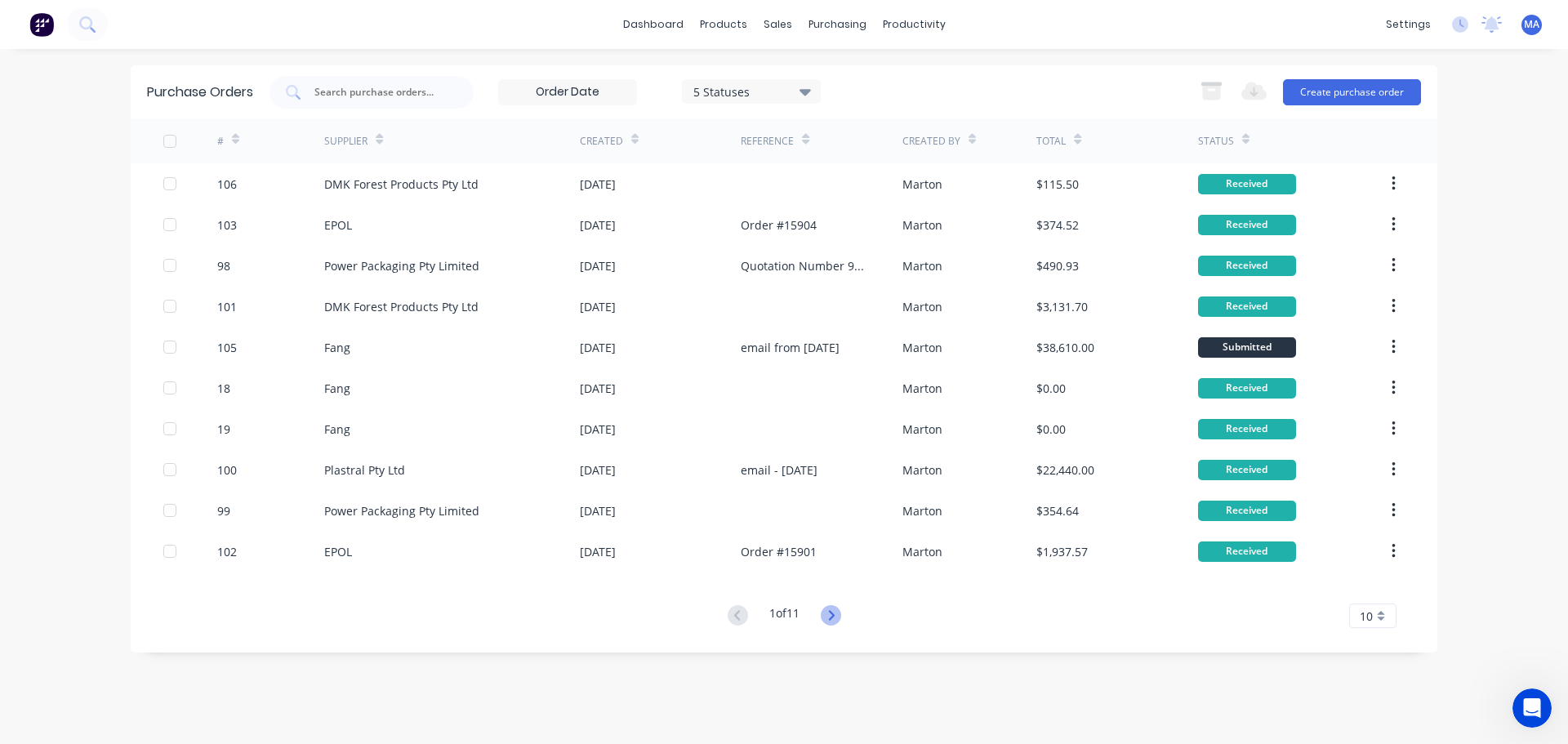
click at [834, 614] on icon at bounding box center [831, 615] width 6 height 10
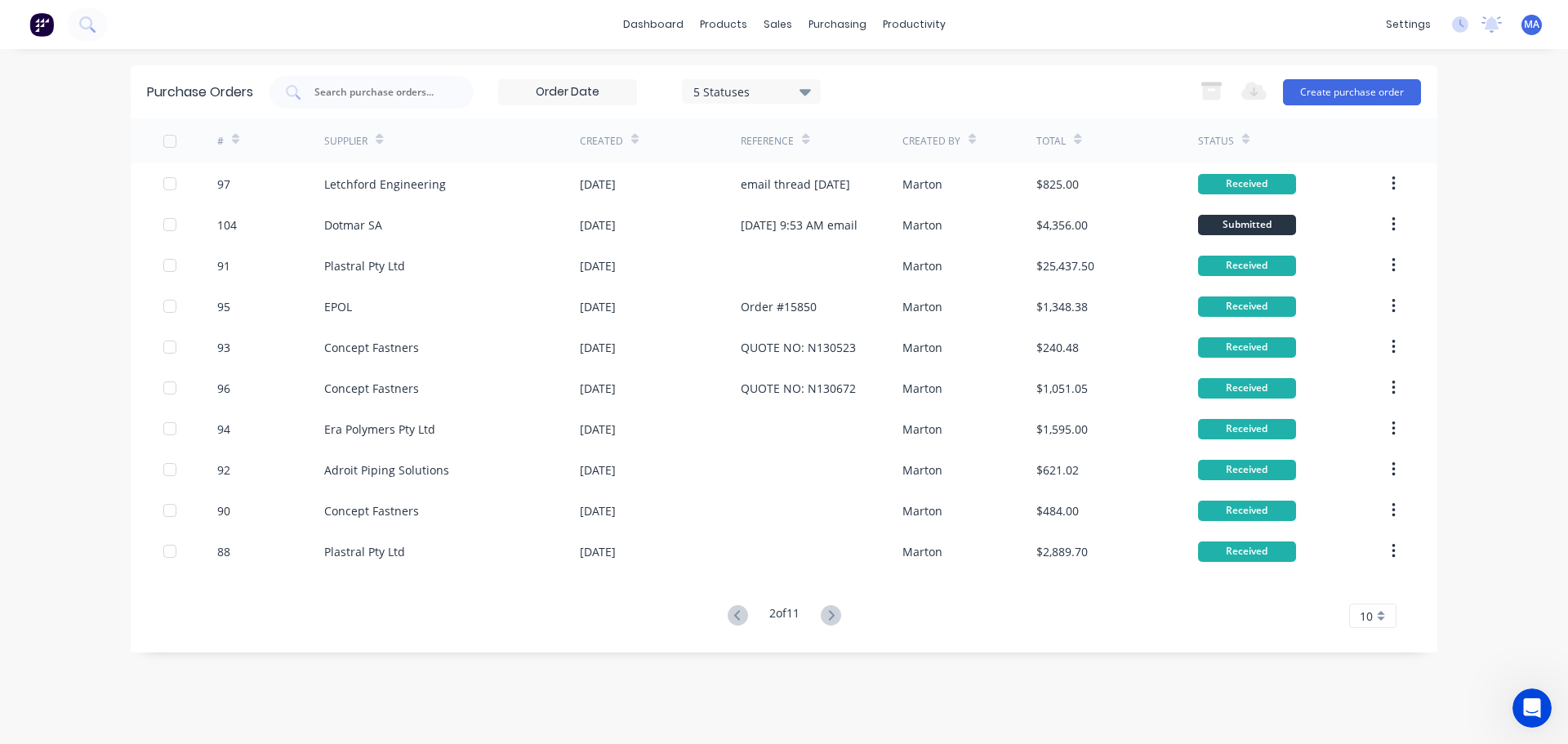
click at [846, 614] on div "2 of 11" at bounding box center [784, 616] width 123 height 24
click at [834, 617] on icon at bounding box center [831, 615] width 21 height 21
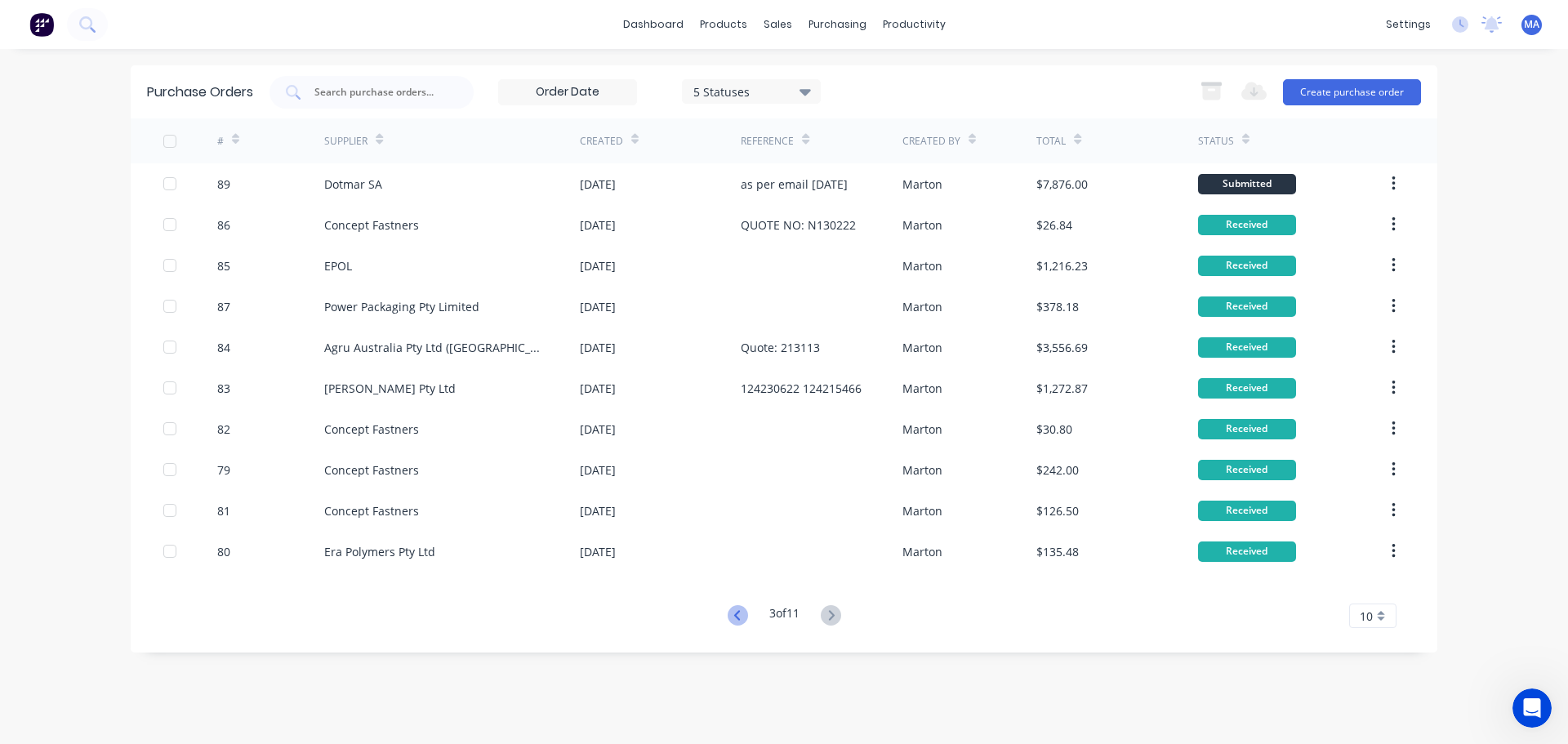
click at [742, 616] on icon at bounding box center [738, 615] width 21 height 21
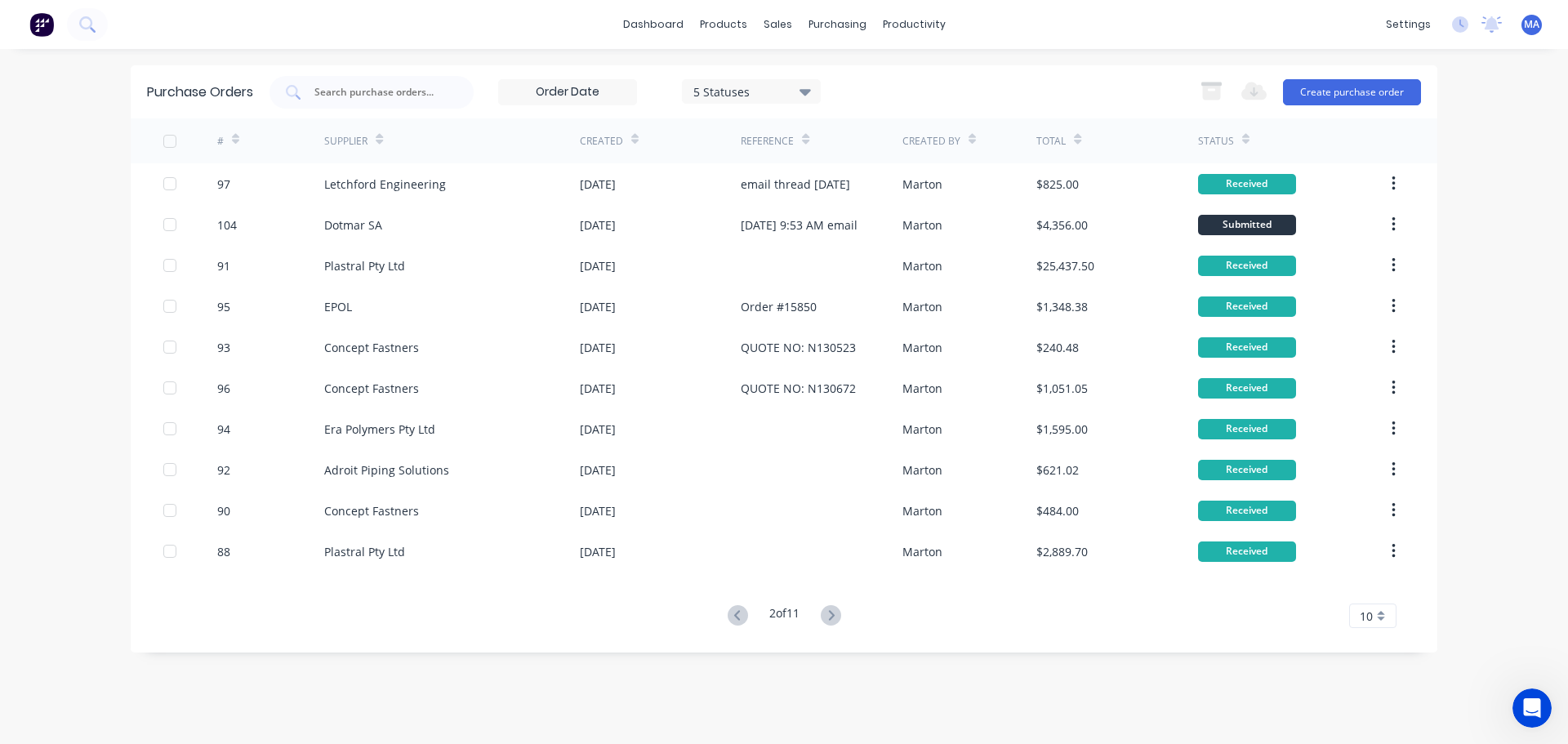
click at [741, 618] on icon at bounding box center [738, 615] width 21 height 21
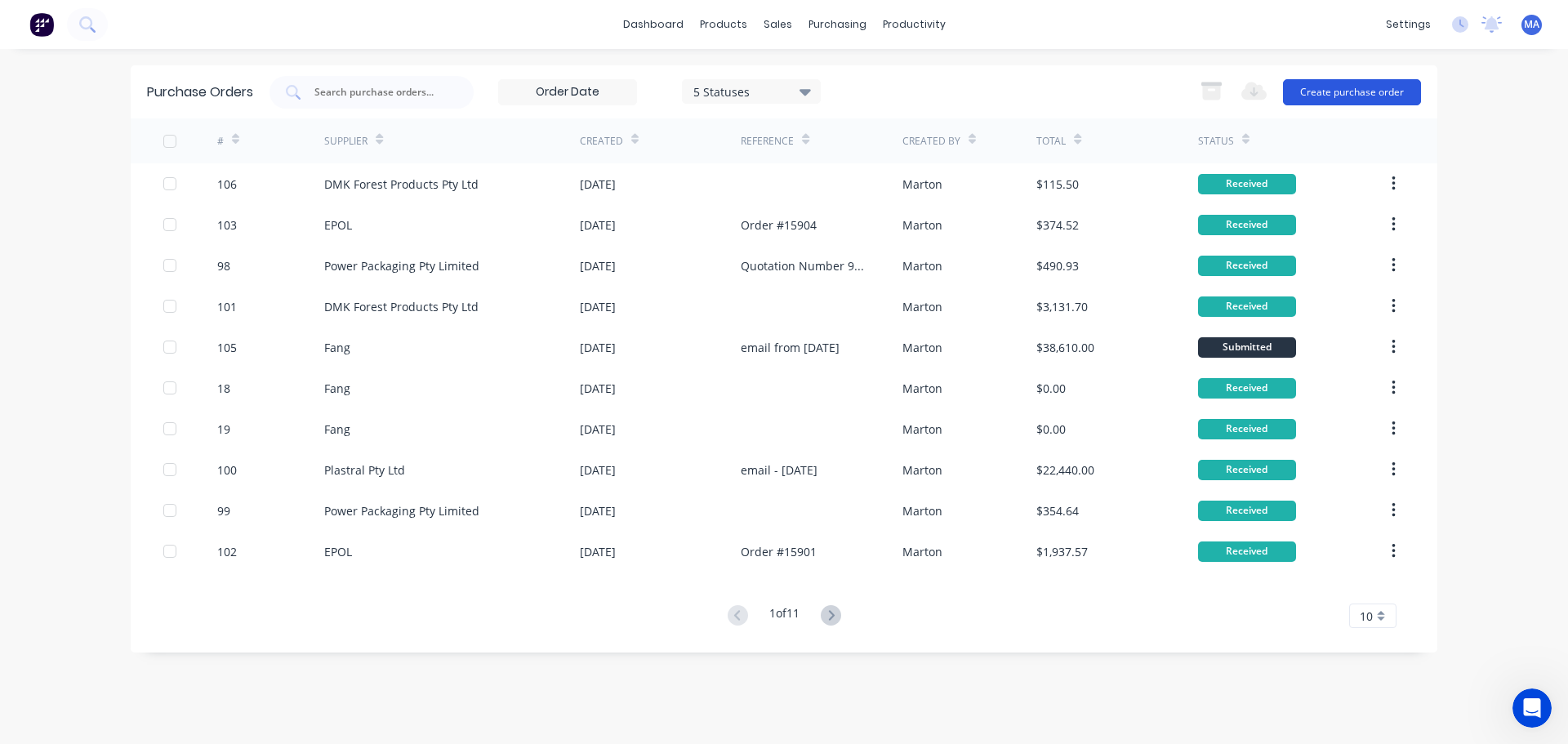
click at [1334, 92] on button "Create purchase order" at bounding box center [1352, 92] width 138 height 26
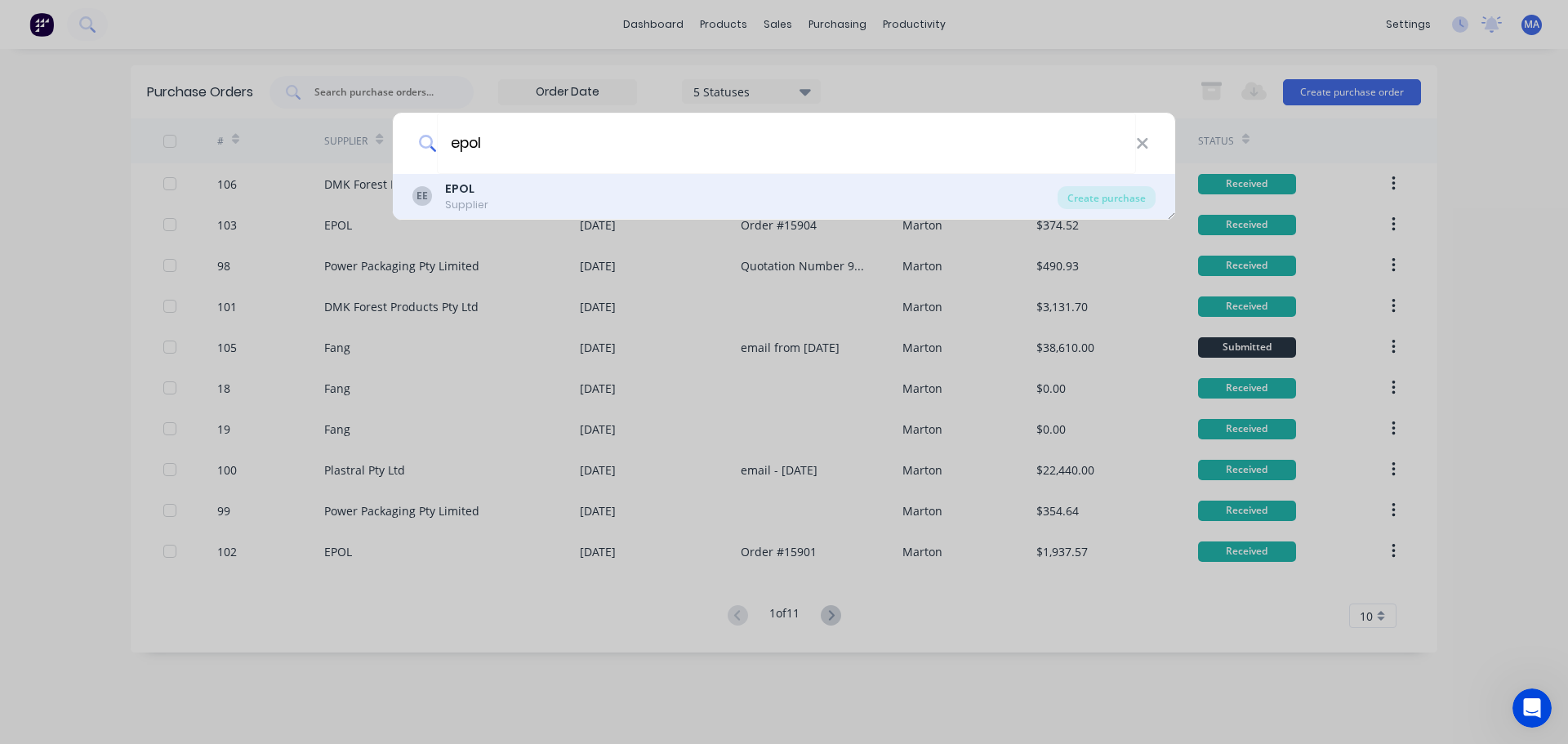
type input "epol"
click at [668, 199] on div "EE EPOL Supplier" at bounding box center [735, 196] width 646 height 32
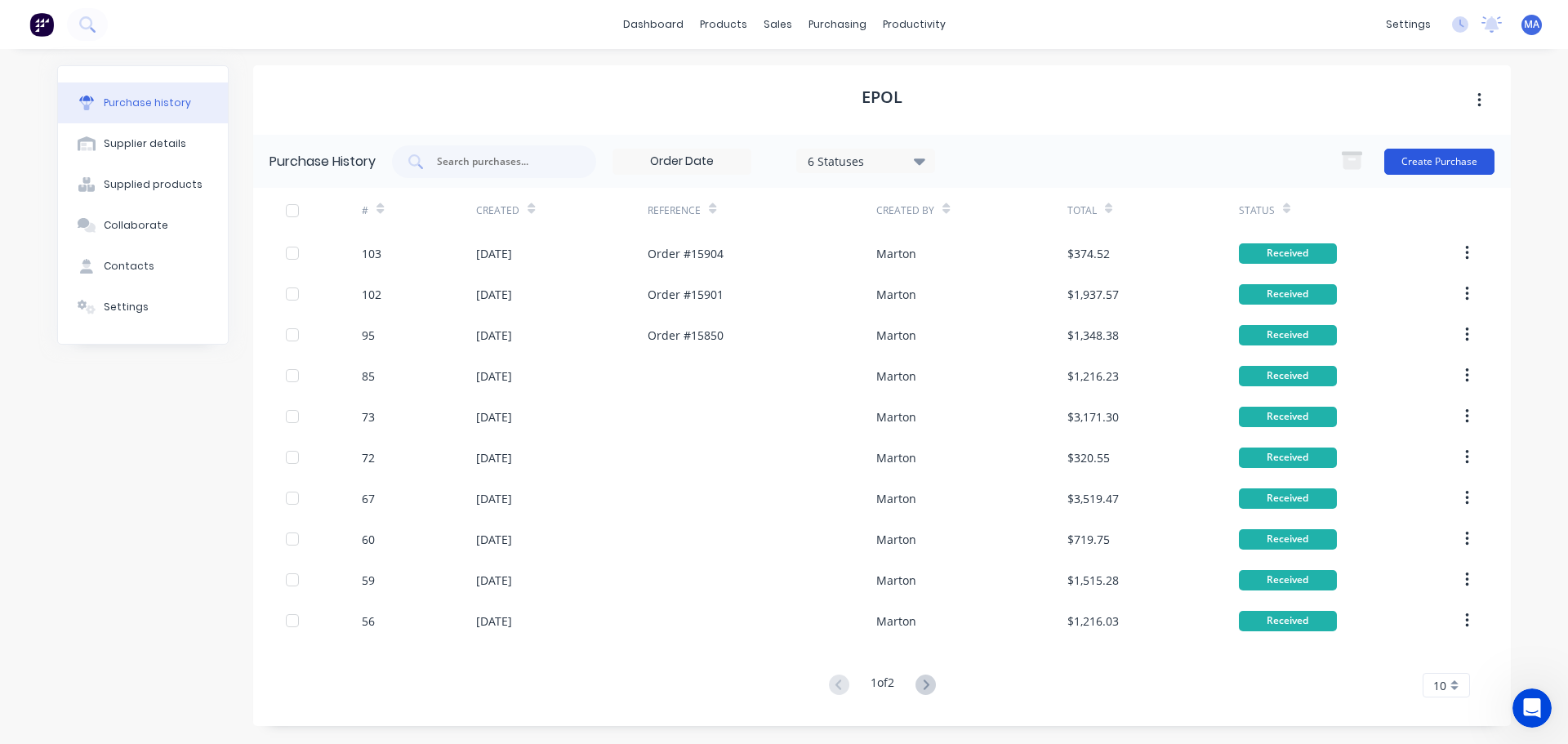
click at [1484, 171] on button "Create Purchase" at bounding box center [1439, 162] width 110 height 26
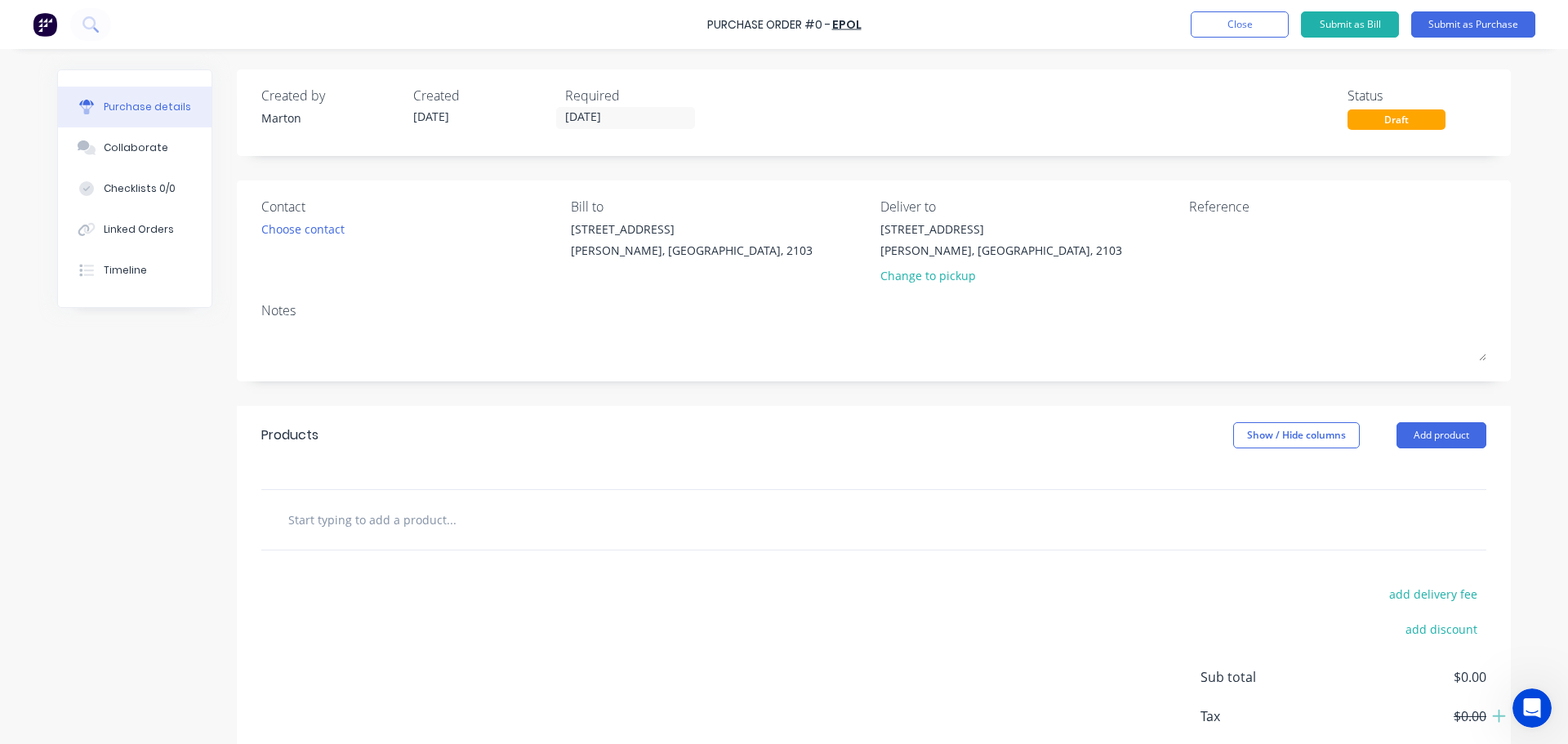
click at [289, 242] on div "Contact Choose contact" at bounding box center [411, 244] width 298 height 95
click at [294, 229] on div "Choose contact" at bounding box center [303, 228] width 83 height 17
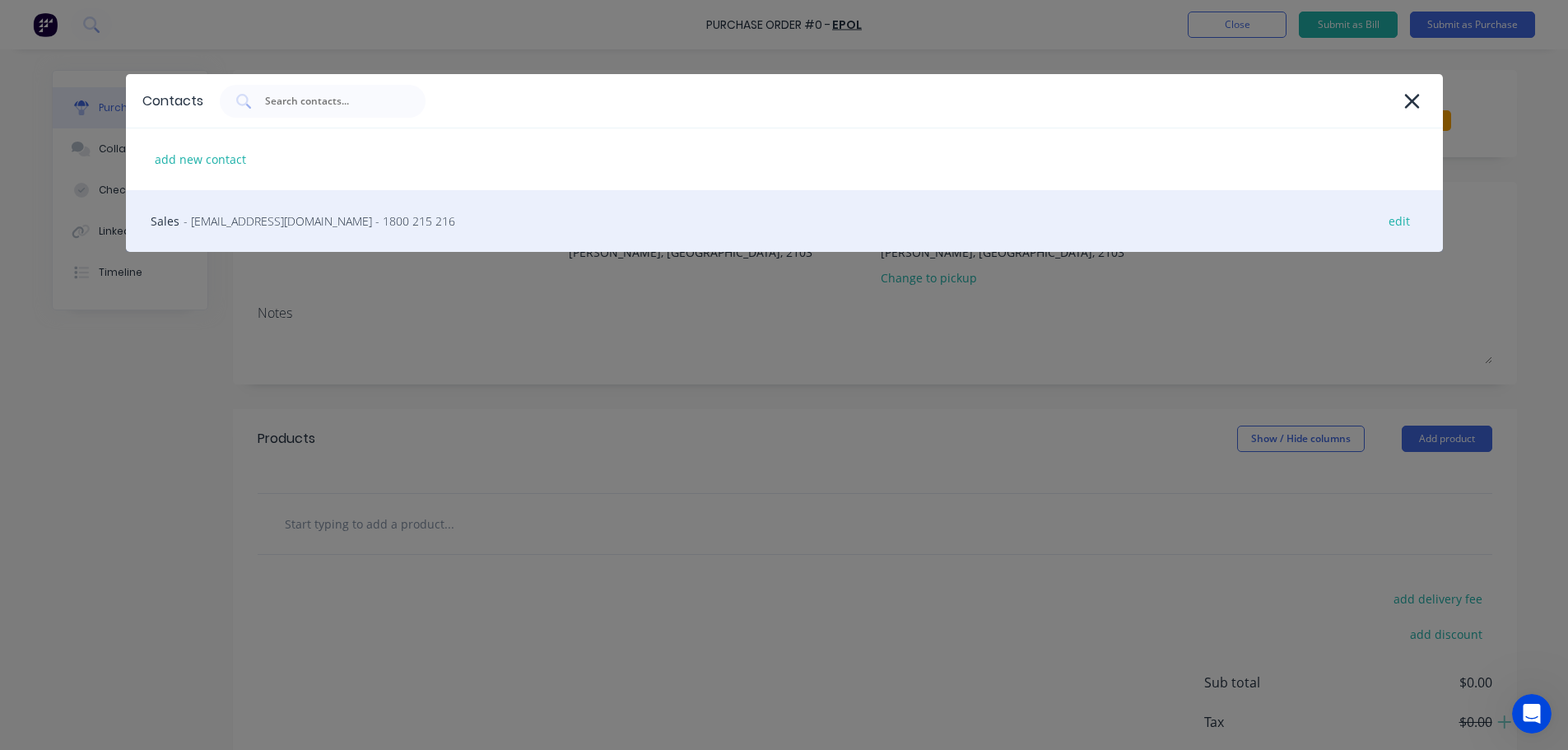
click at [261, 222] on span "- [EMAIL_ADDRESS][DOMAIN_NAME] - 1800 215 216" at bounding box center [320, 220] width 272 height 17
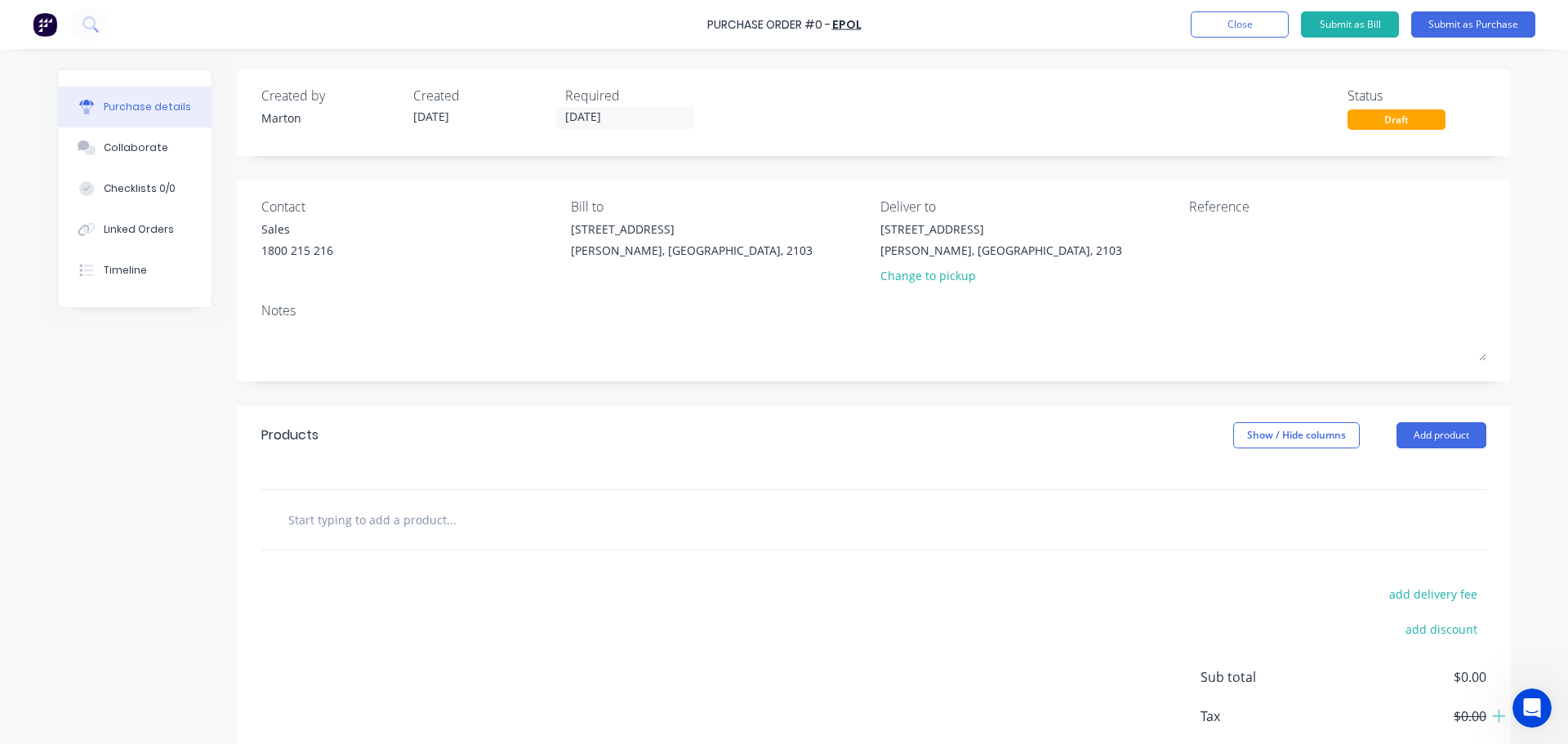
click at [424, 516] on input "text" at bounding box center [450, 519] width 326 height 33
drag, startPoint x: 1447, startPoint y: 426, endPoint x: 1436, endPoint y: 435, distance: 14.2
click at [1447, 426] on button "Add product" at bounding box center [1441, 435] width 90 height 26
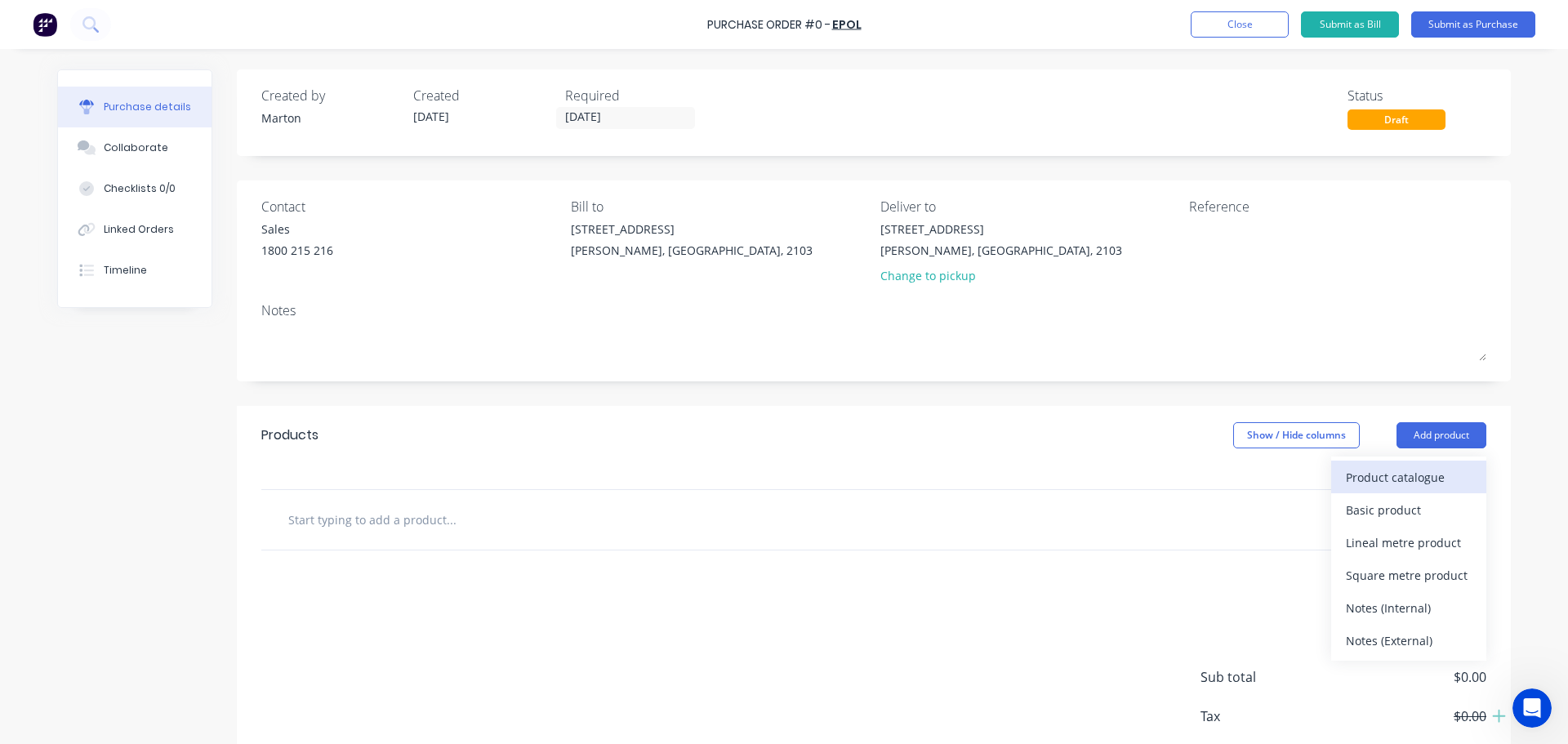
click at [1396, 468] on div "Product catalogue" at bounding box center [1408, 477] width 126 height 24
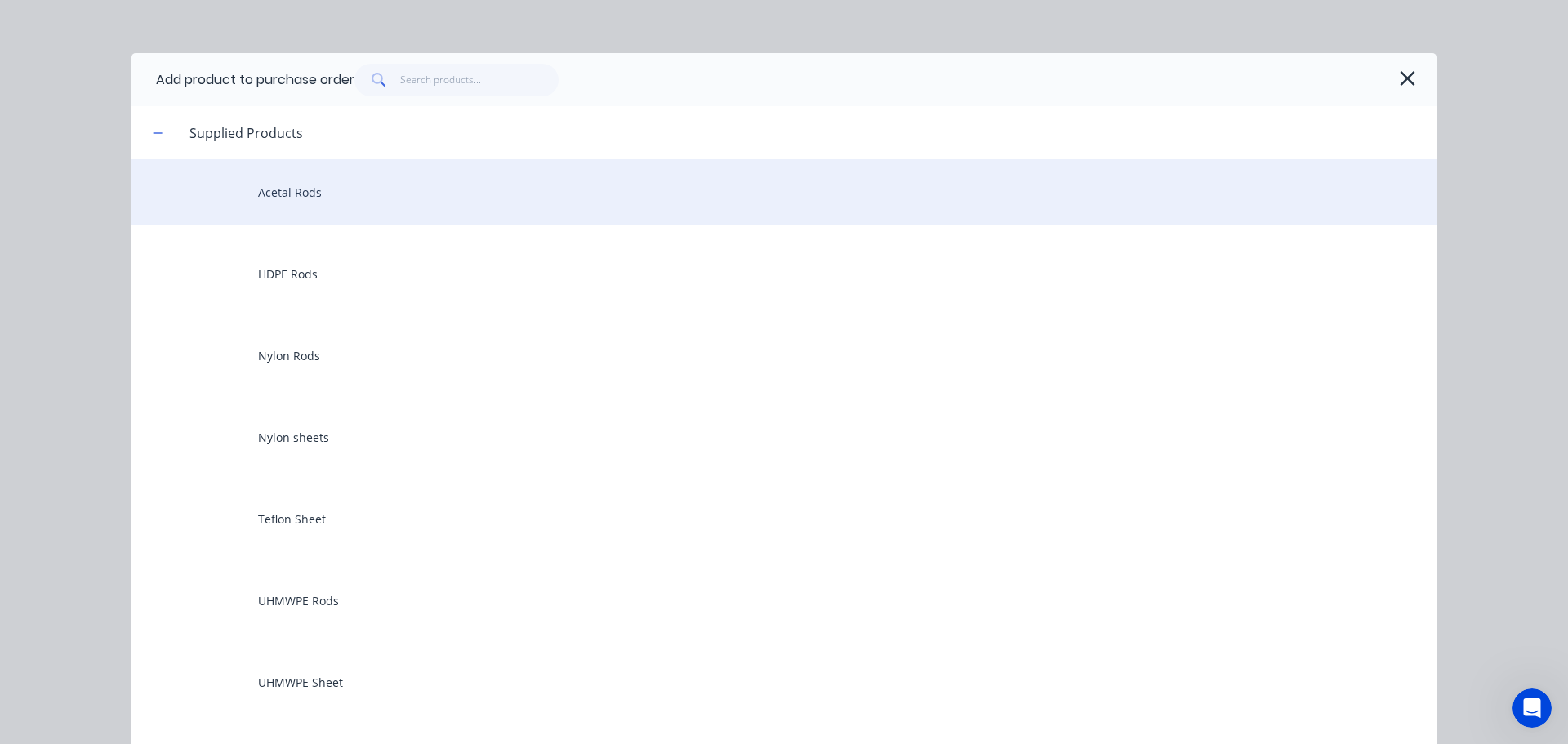
click at [338, 201] on div "Acetal Rods" at bounding box center [784, 192] width 1305 height 65
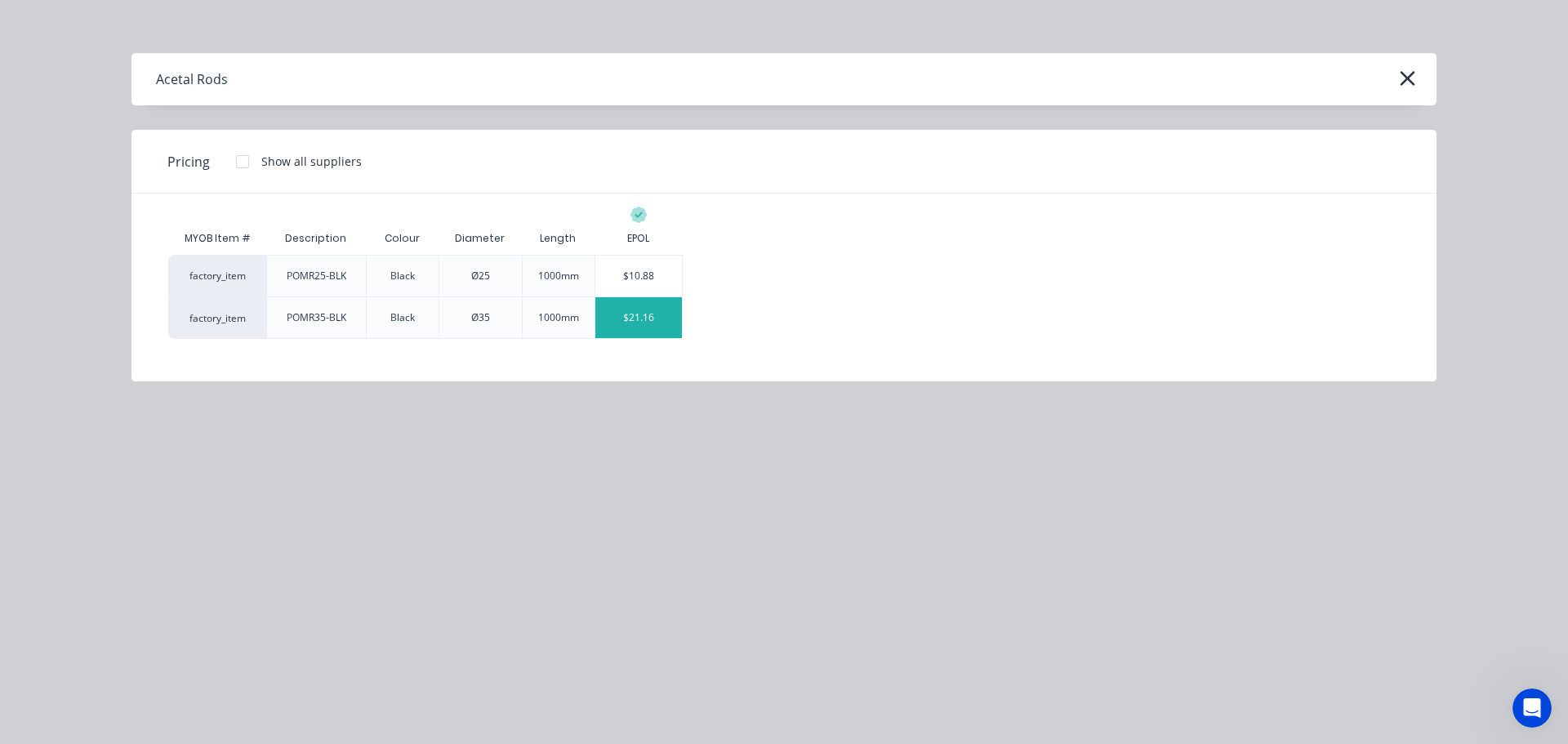
click at [623, 318] on div "$21.16" at bounding box center [639, 317] width 87 height 41
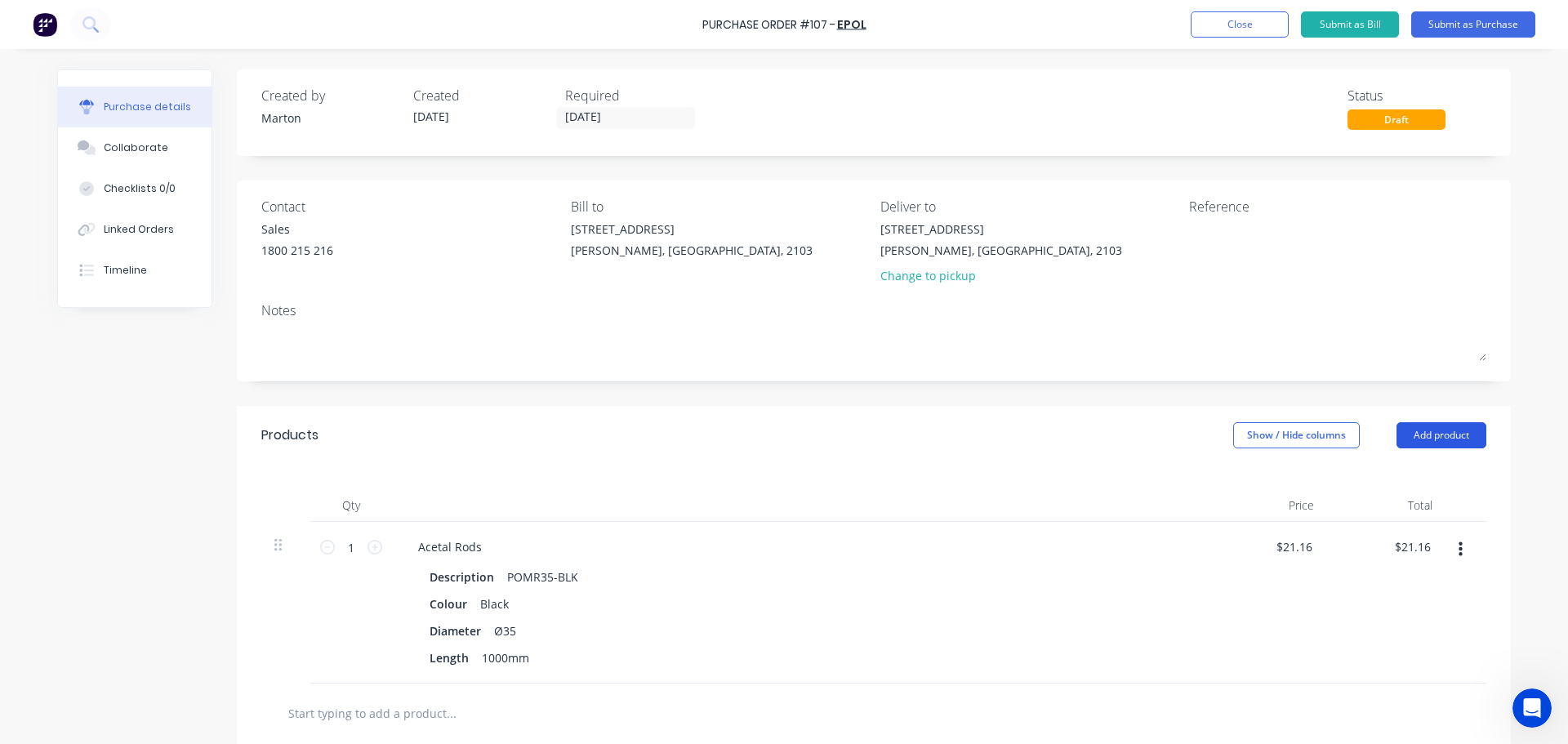
click at [1455, 433] on button "Add product" at bounding box center [1441, 435] width 90 height 26
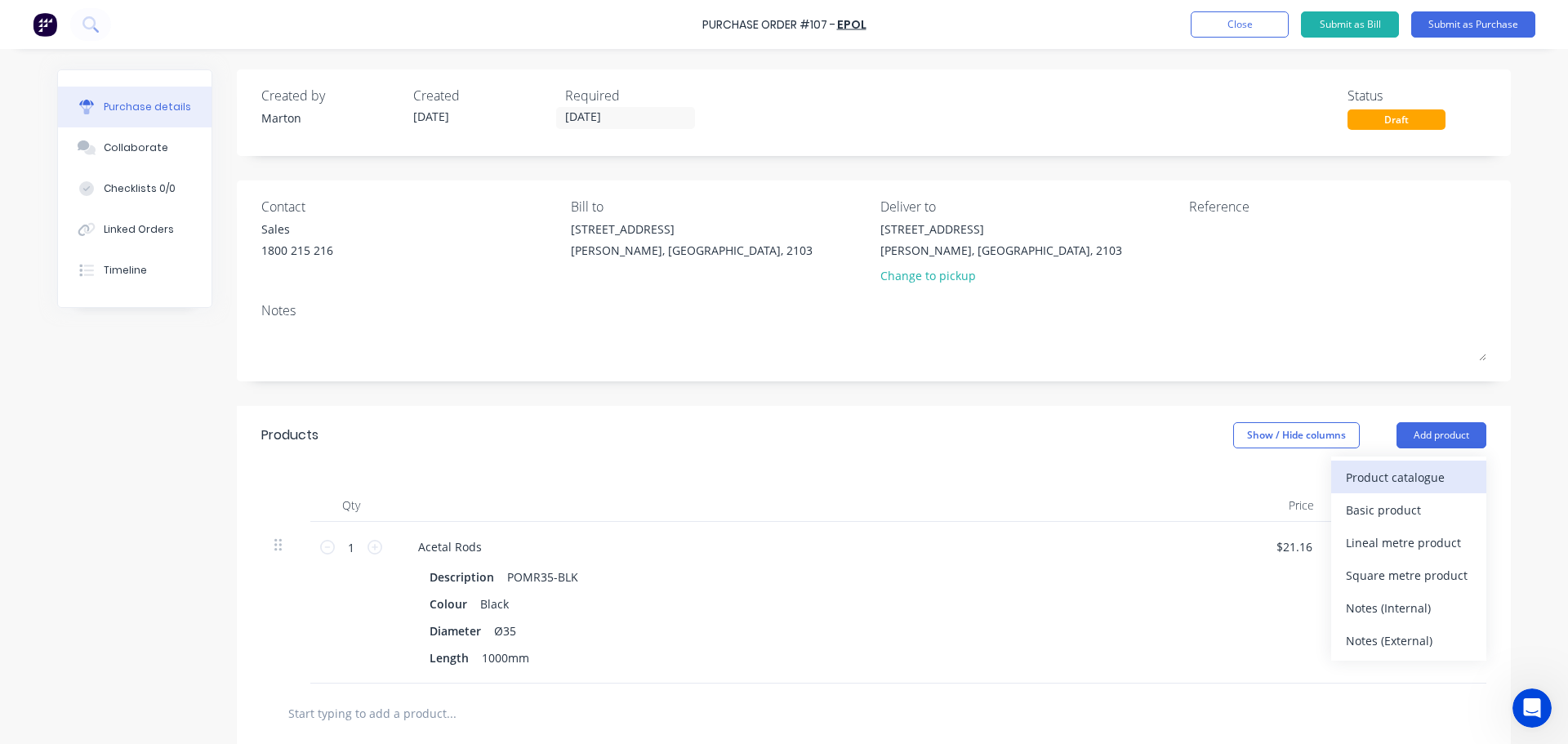
click at [1409, 472] on div "Product catalogue" at bounding box center [1408, 477] width 126 height 24
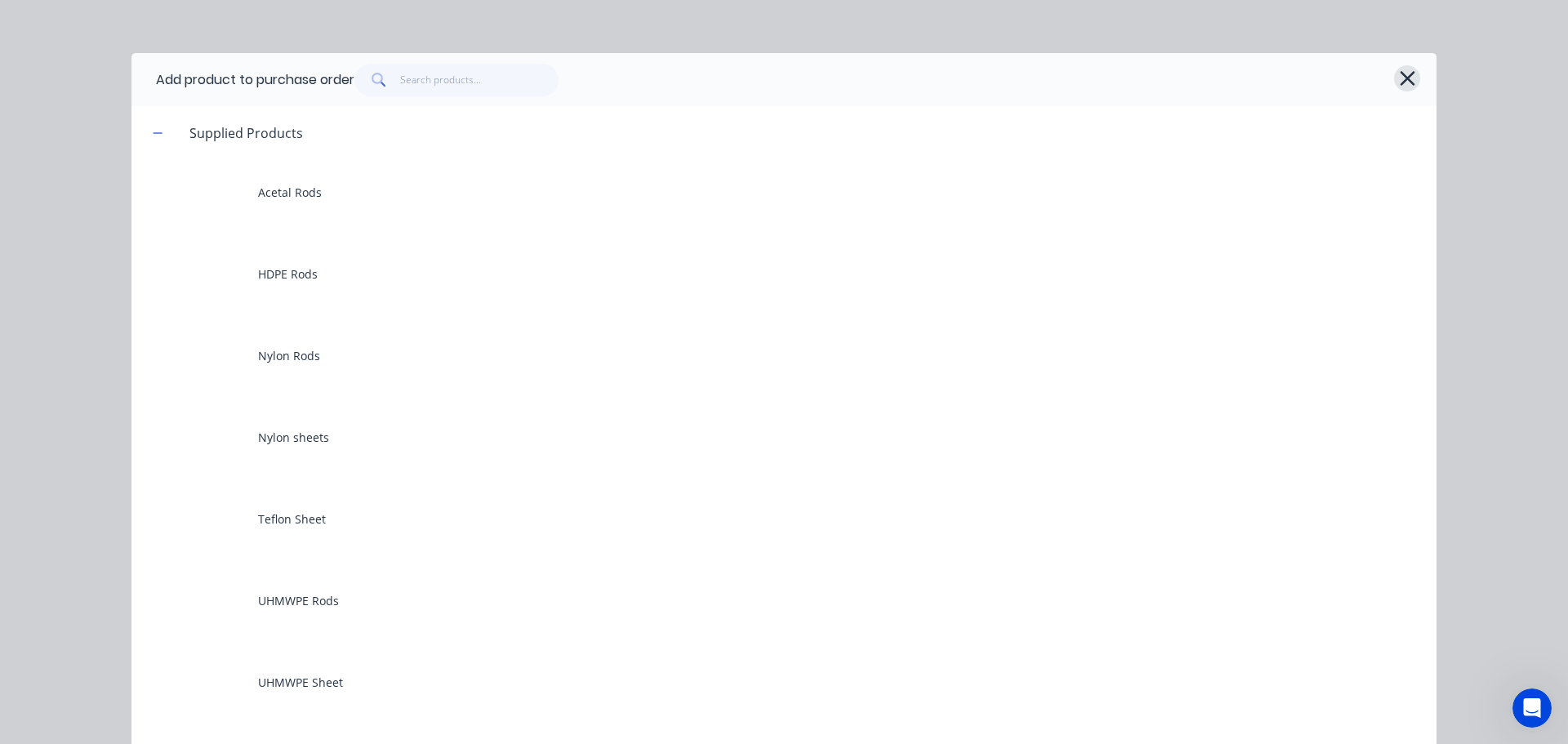
click at [1399, 81] on icon "button" at bounding box center [1407, 78] width 17 height 23
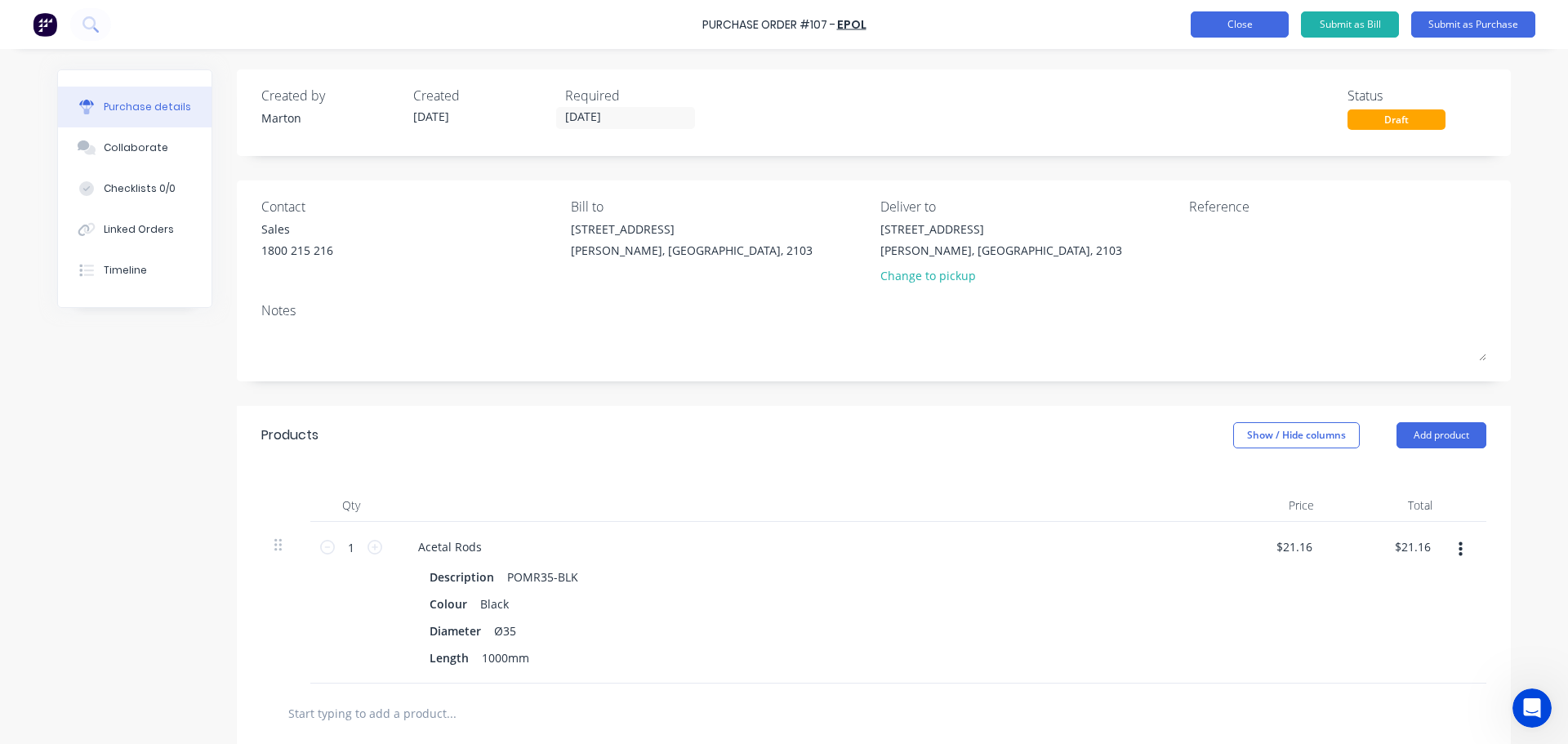
click at [1262, 24] on button "Close" at bounding box center [1240, 25] width 98 height 26
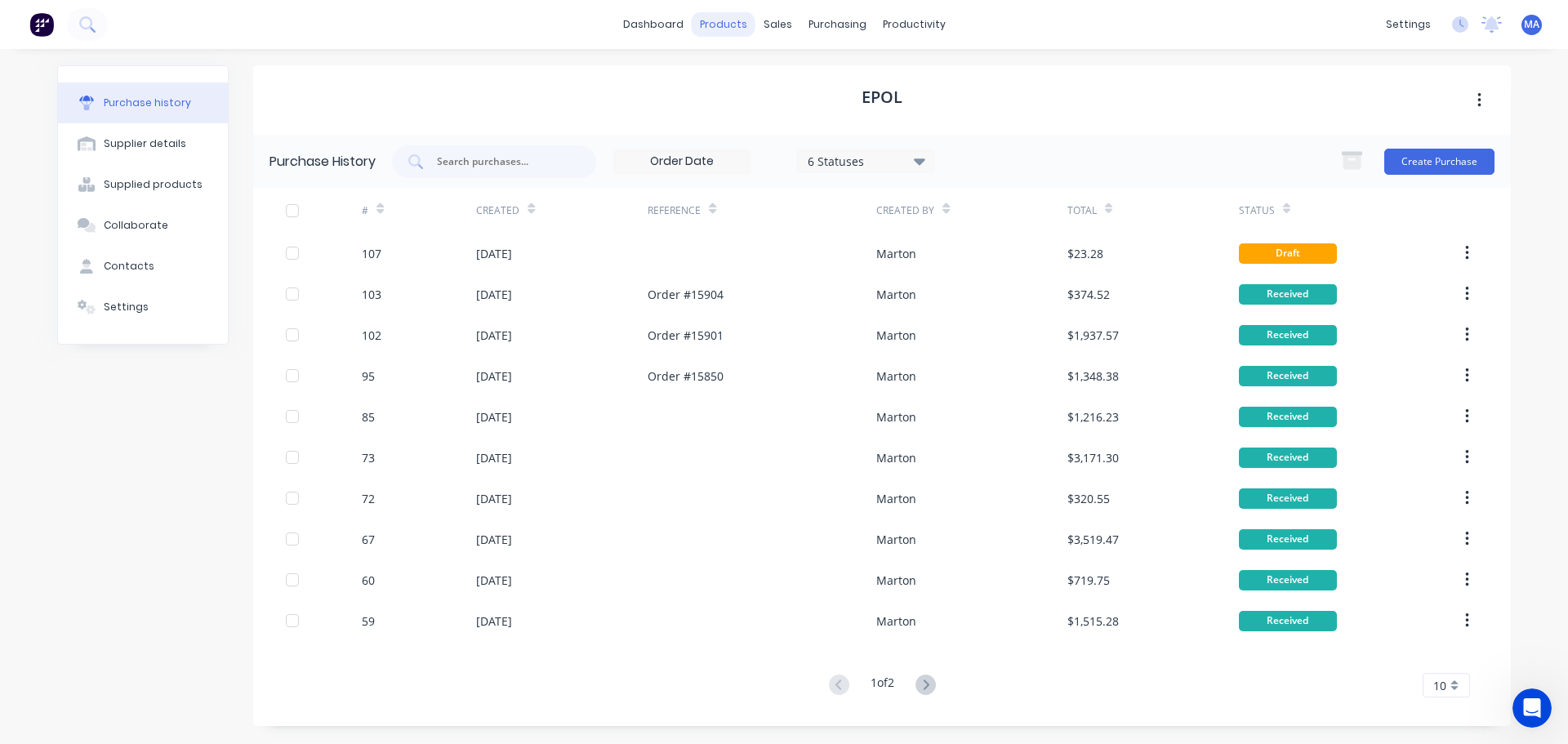
click at [710, 24] on div "products" at bounding box center [724, 24] width 63 height 25
click at [743, 87] on link "Product Catalogue" at bounding box center [804, 77] width 216 height 33
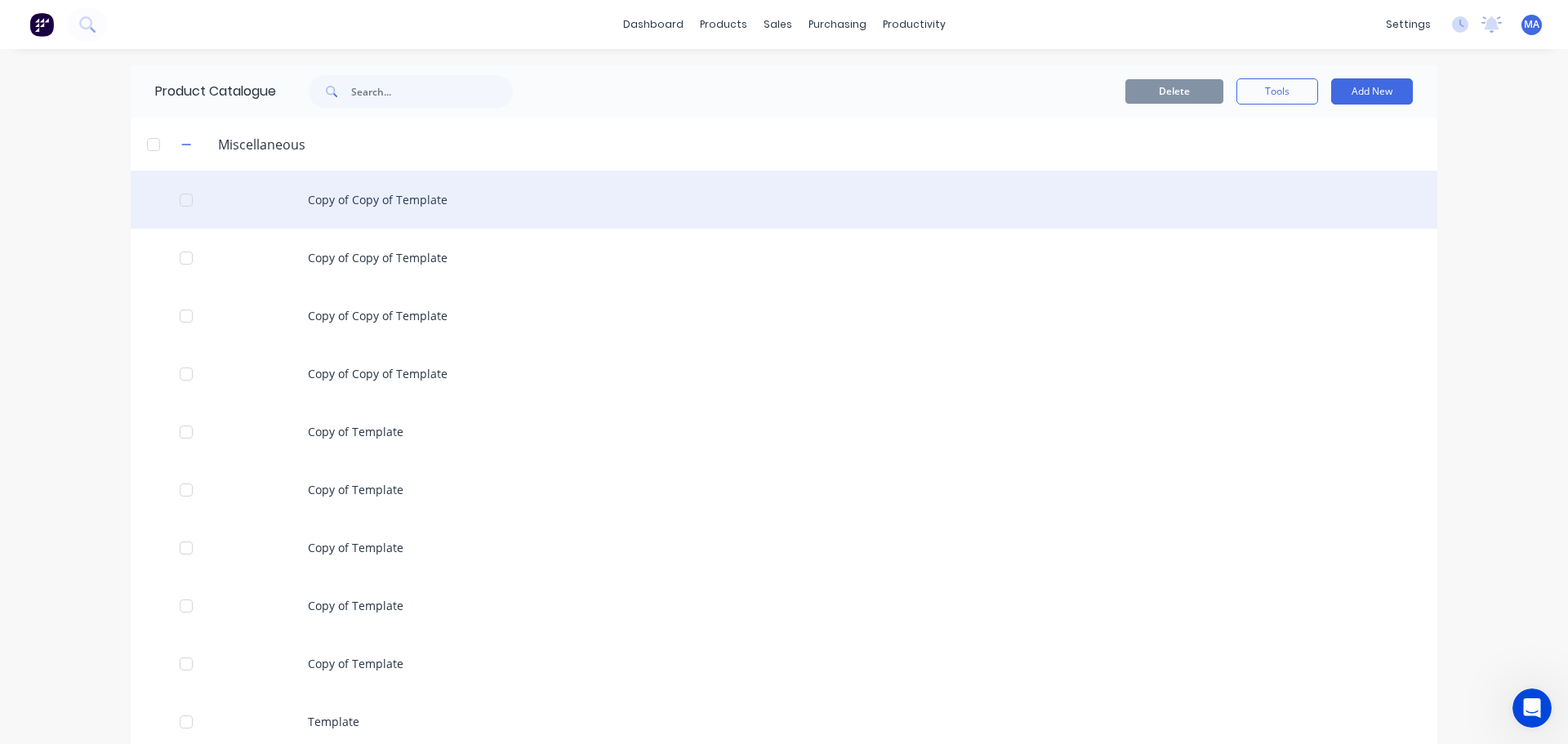
click at [333, 190] on div "Copy of Copy of Template" at bounding box center [784, 199] width 1307 height 58
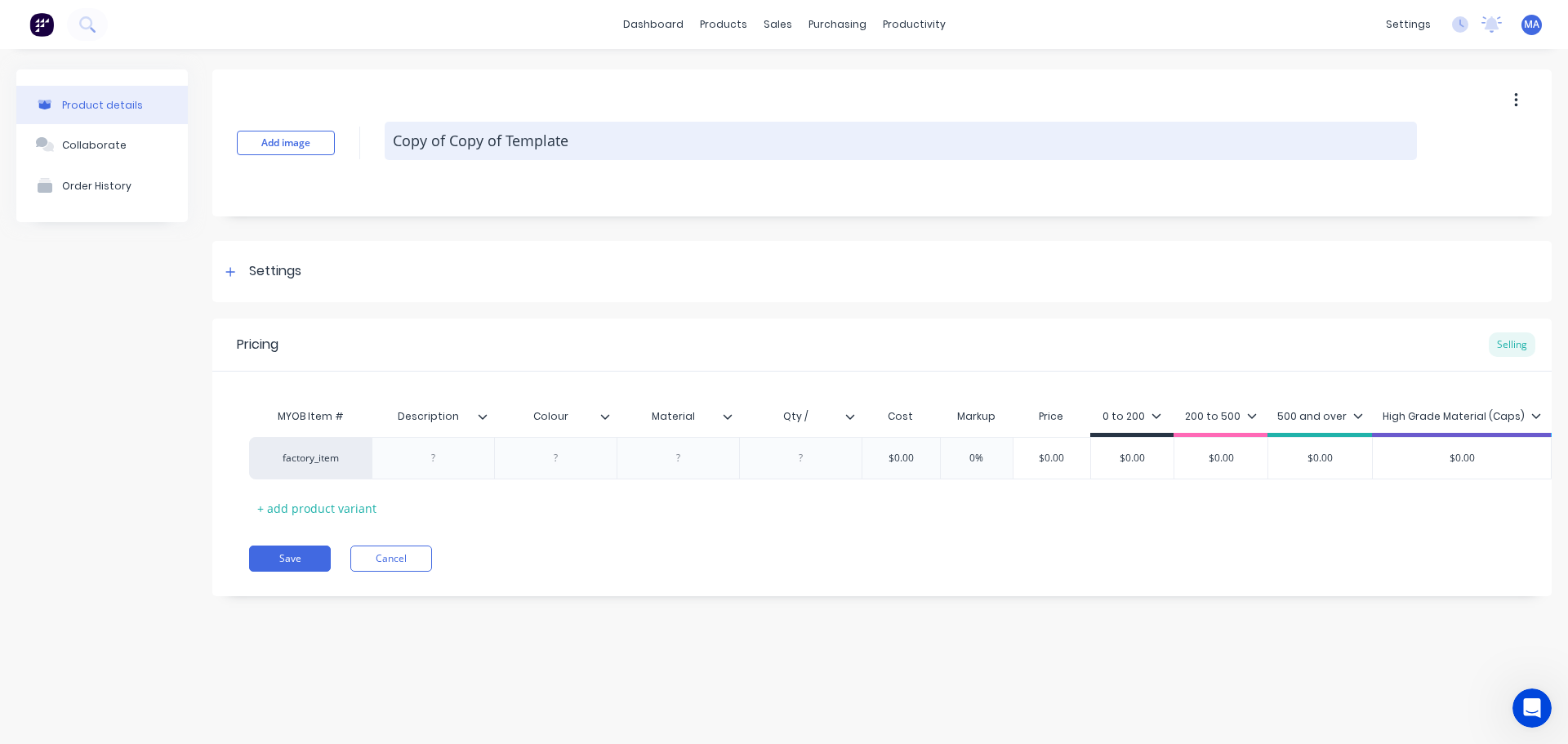
click at [574, 157] on textarea "Copy of Copy of Template" at bounding box center [901, 141] width 1032 height 39
type textarea "x"
type textarea "T"
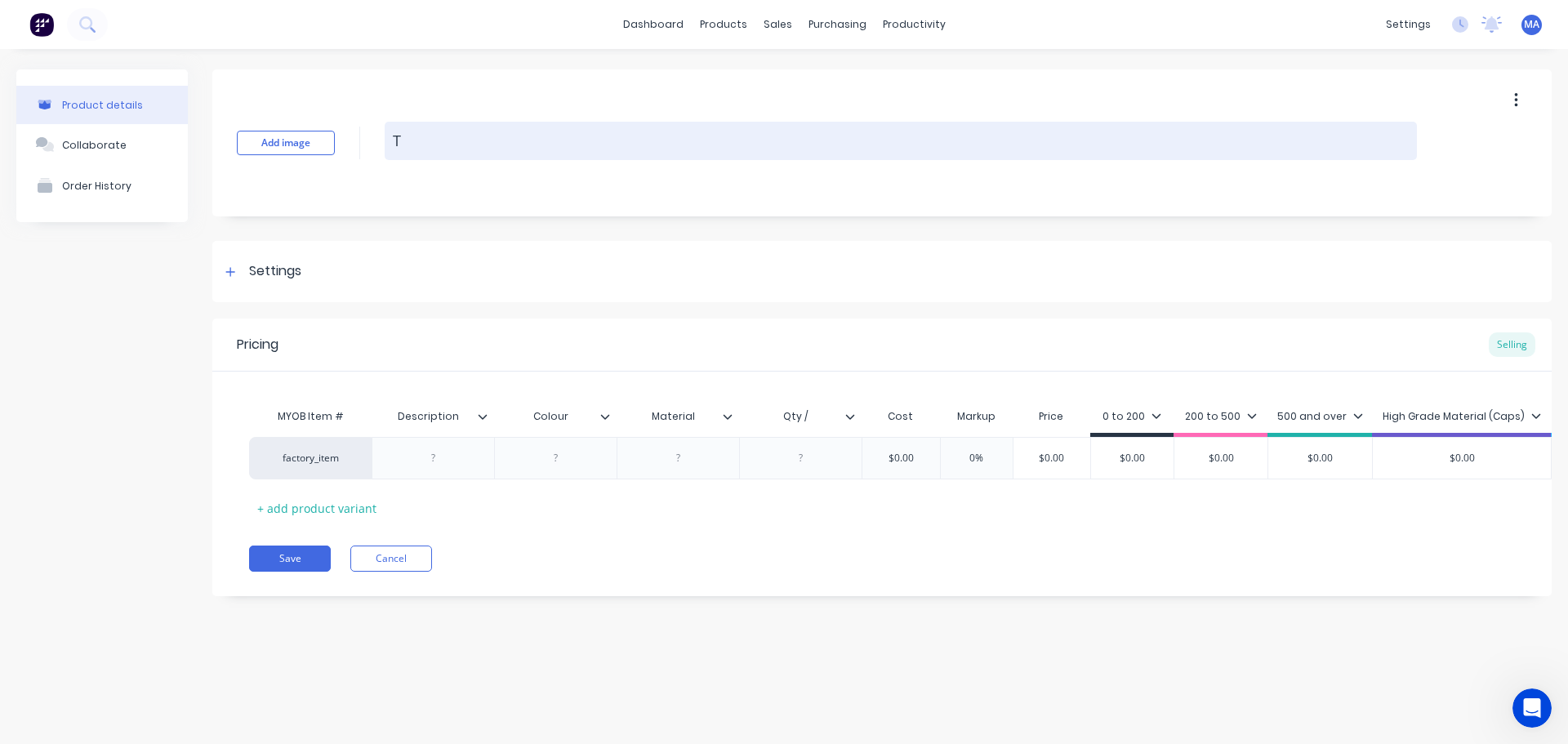
type textarea "x"
type textarea "Te"
type textarea "x"
type textarea "Tef"
type textarea "x"
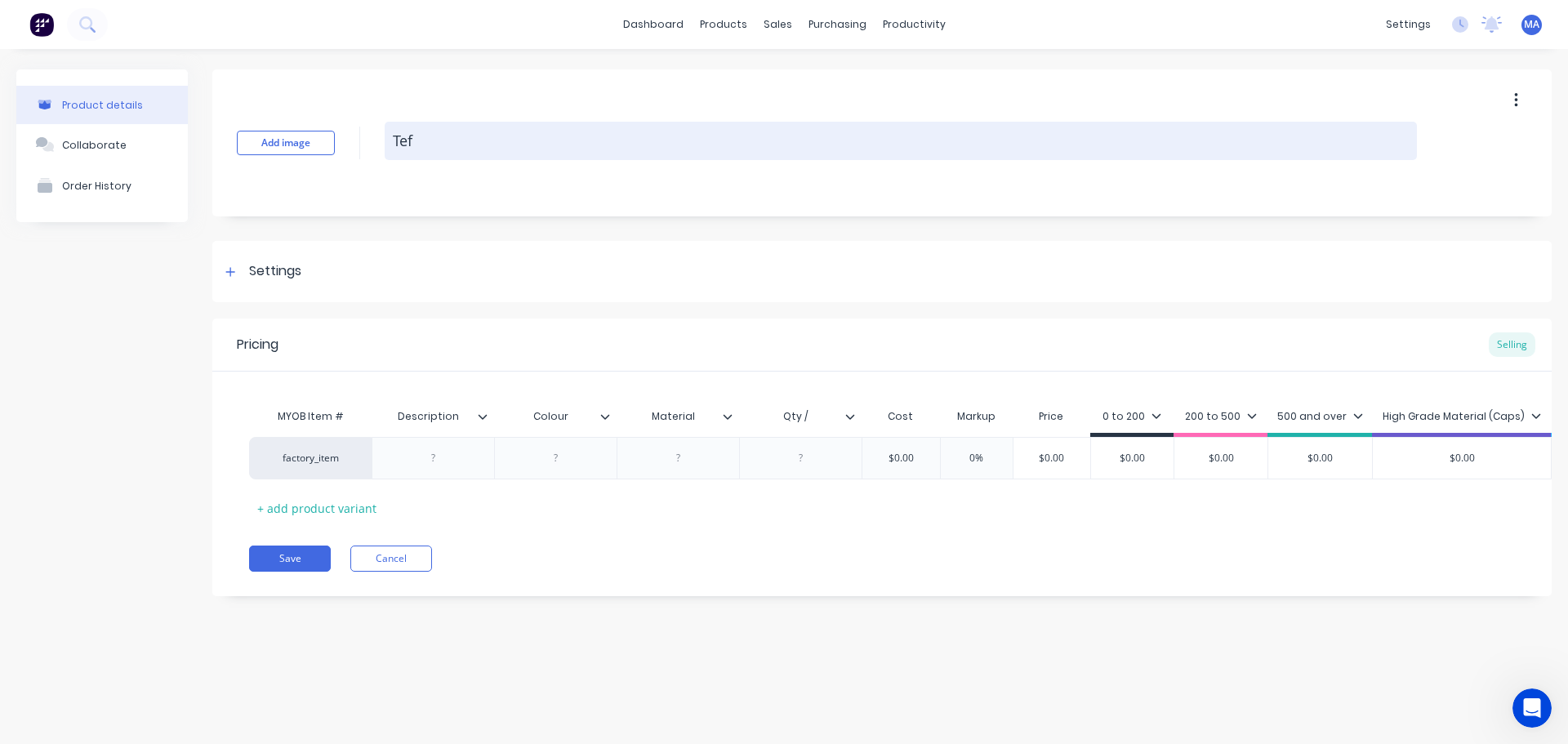
type textarea "Tefl"
type textarea "x"
type textarea "Teflo"
type textarea "x"
type textarea "Teflon"
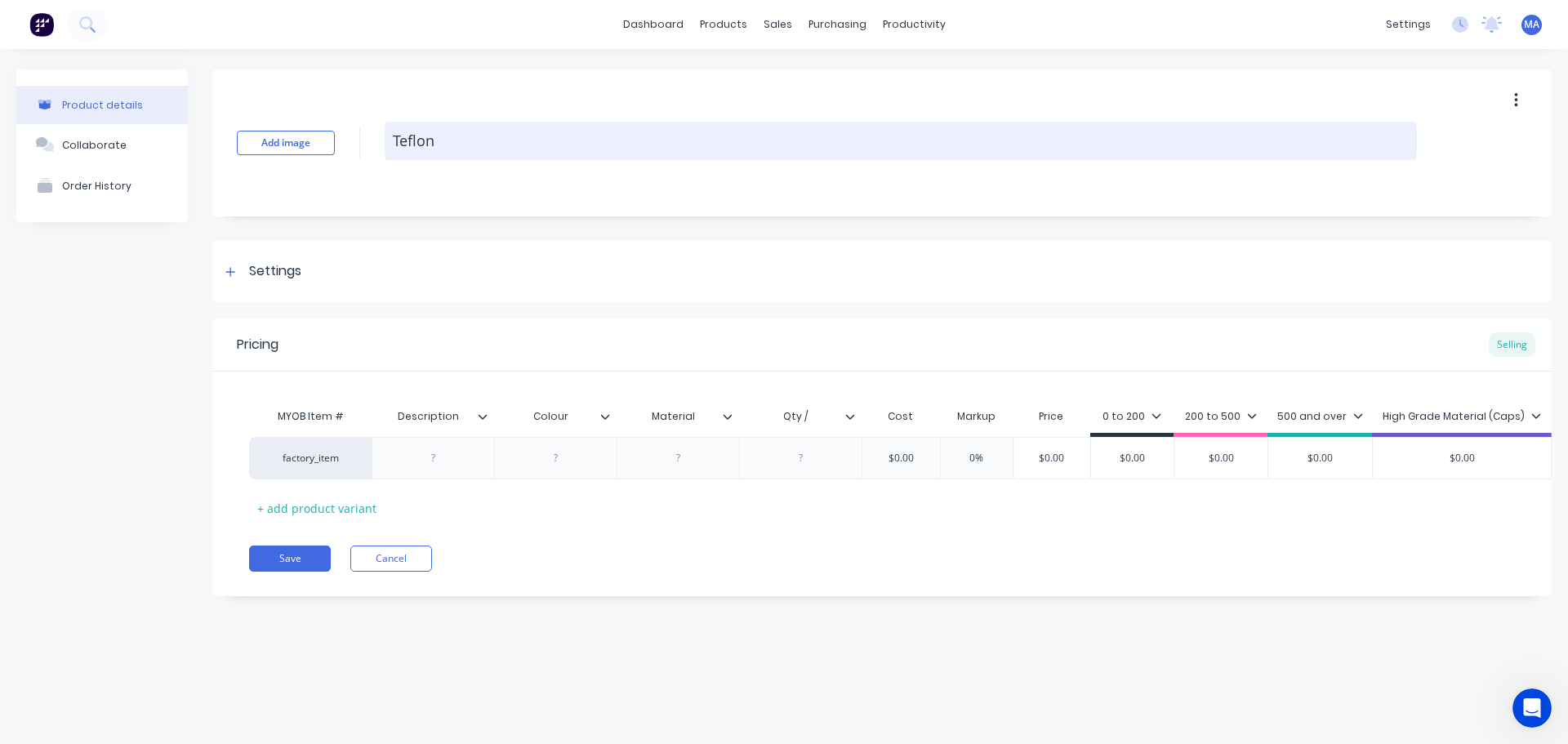
type textarea "x"
type textarea "Teflon"
type textarea "x"
type textarea "Teflon R"
type textarea "x"
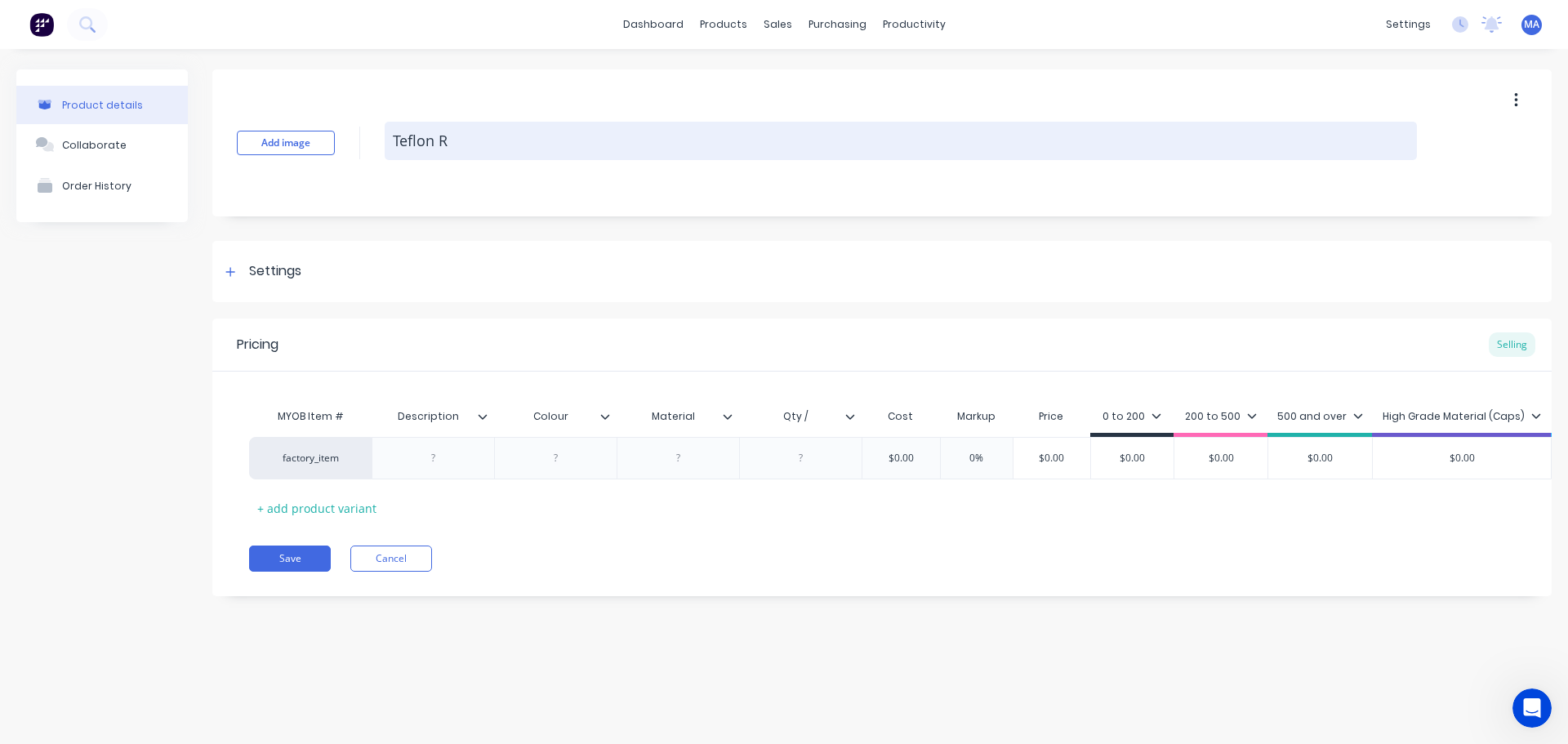
type textarea "Teflon Ro"
type textarea "x"
type textarea "Teflon Rod"
type textarea "x"
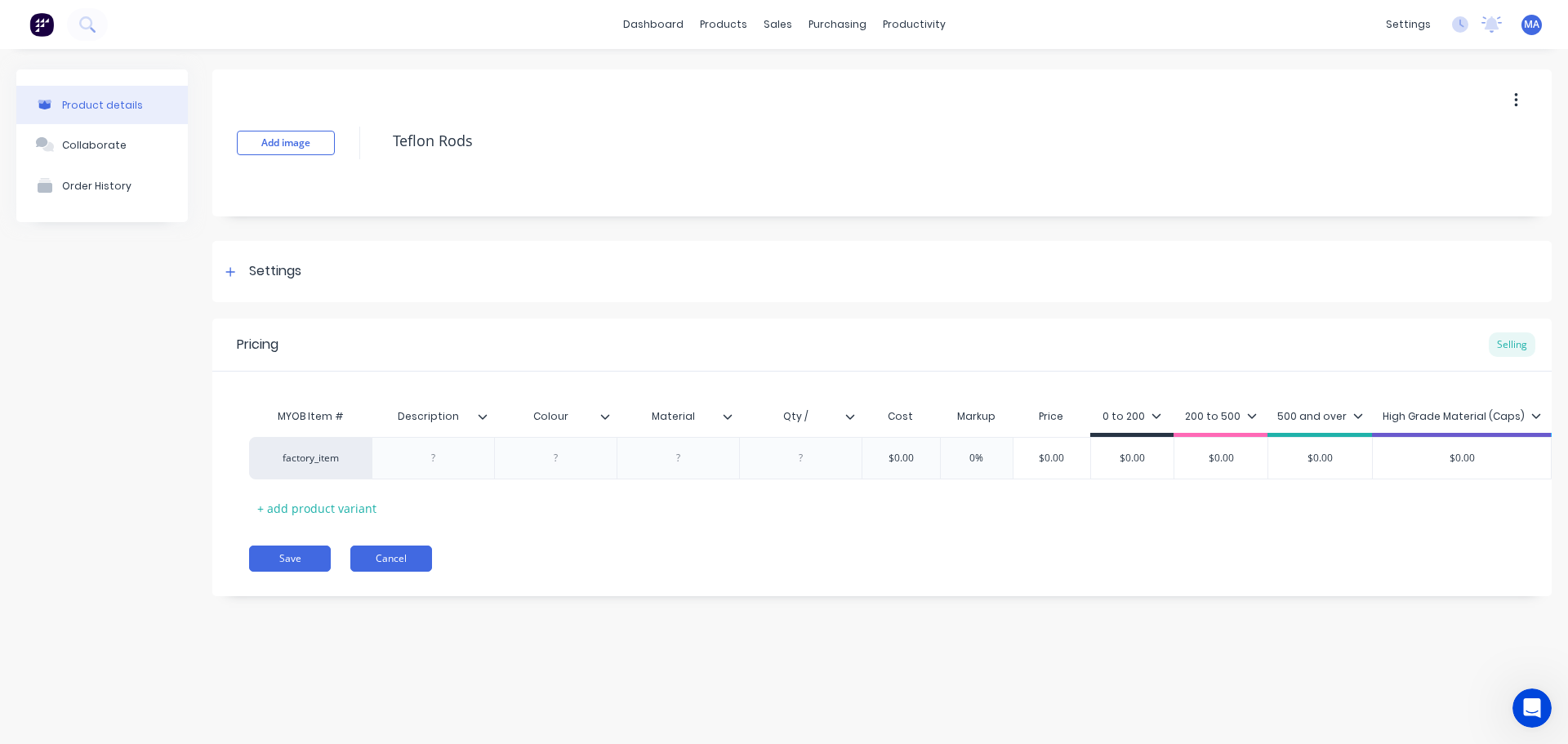
type textarea "Teflon Rods"
type textarea "x"
type textarea "Teflon Rods"
click at [419, 571] on button "Cancel" at bounding box center [391, 558] width 81 height 26
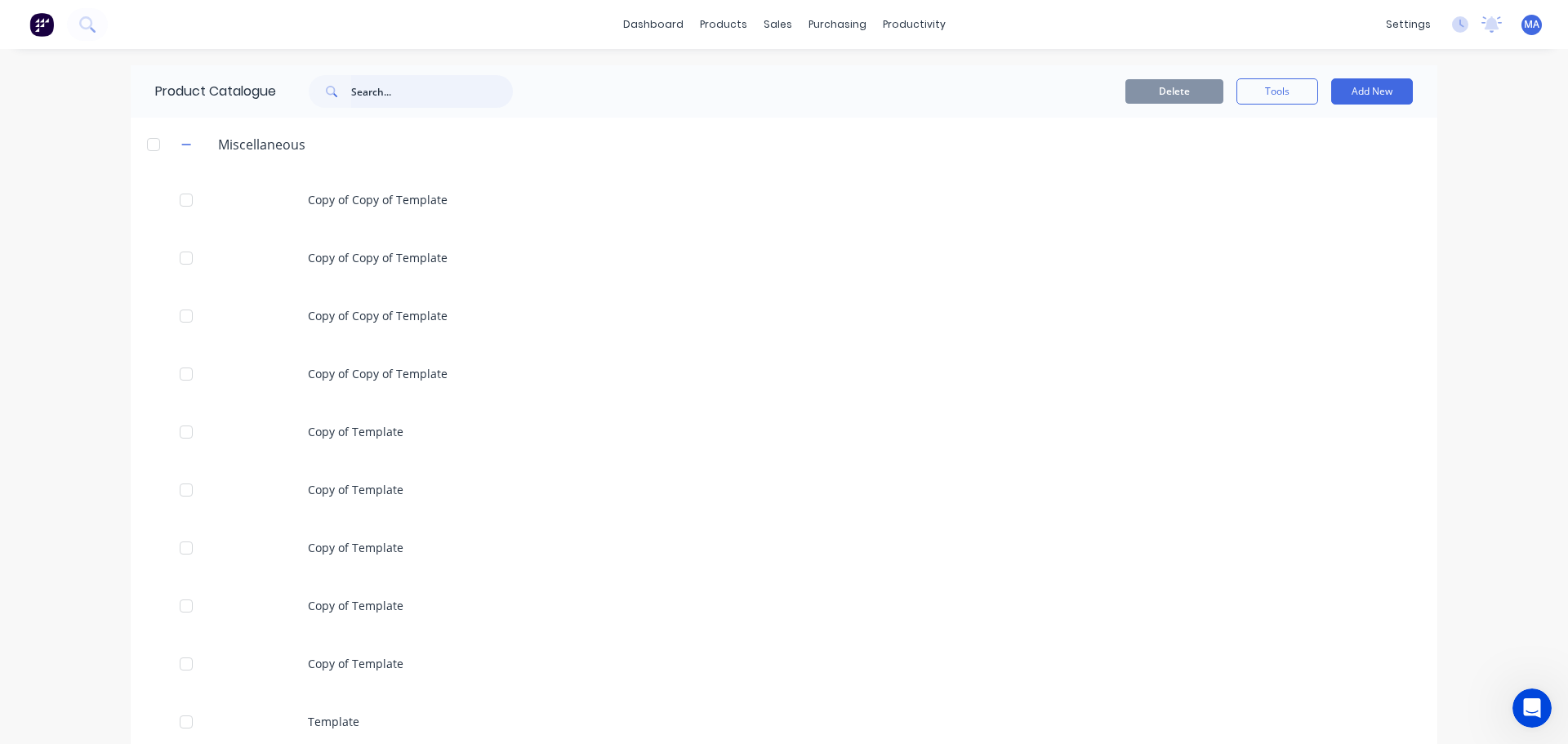
click at [393, 85] on input "text" at bounding box center [431, 91] width 162 height 33
click at [177, 146] on button "button" at bounding box center [186, 144] width 21 height 21
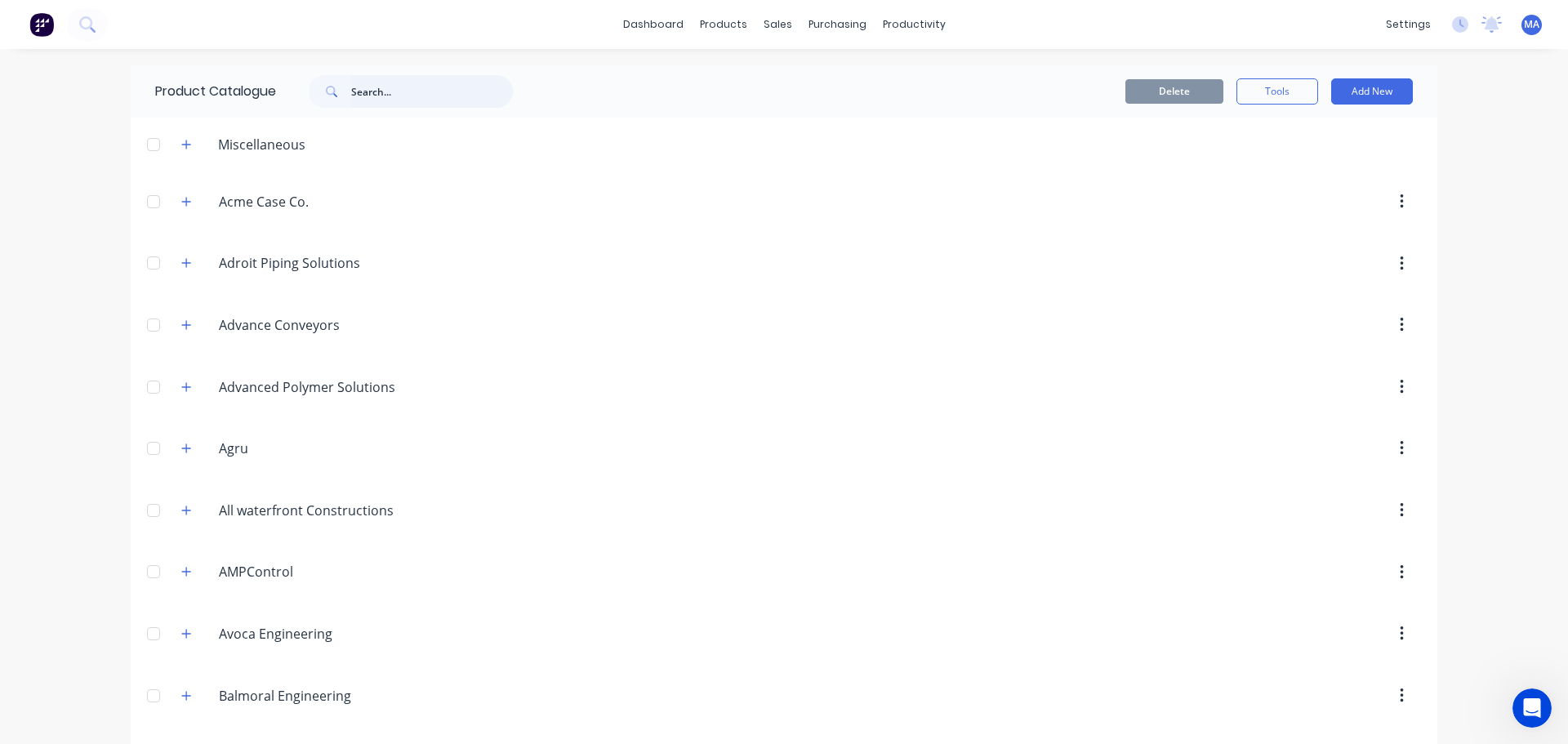
click at [403, 104] on input "text" at bounding box center [431, 91] width 162 height 33
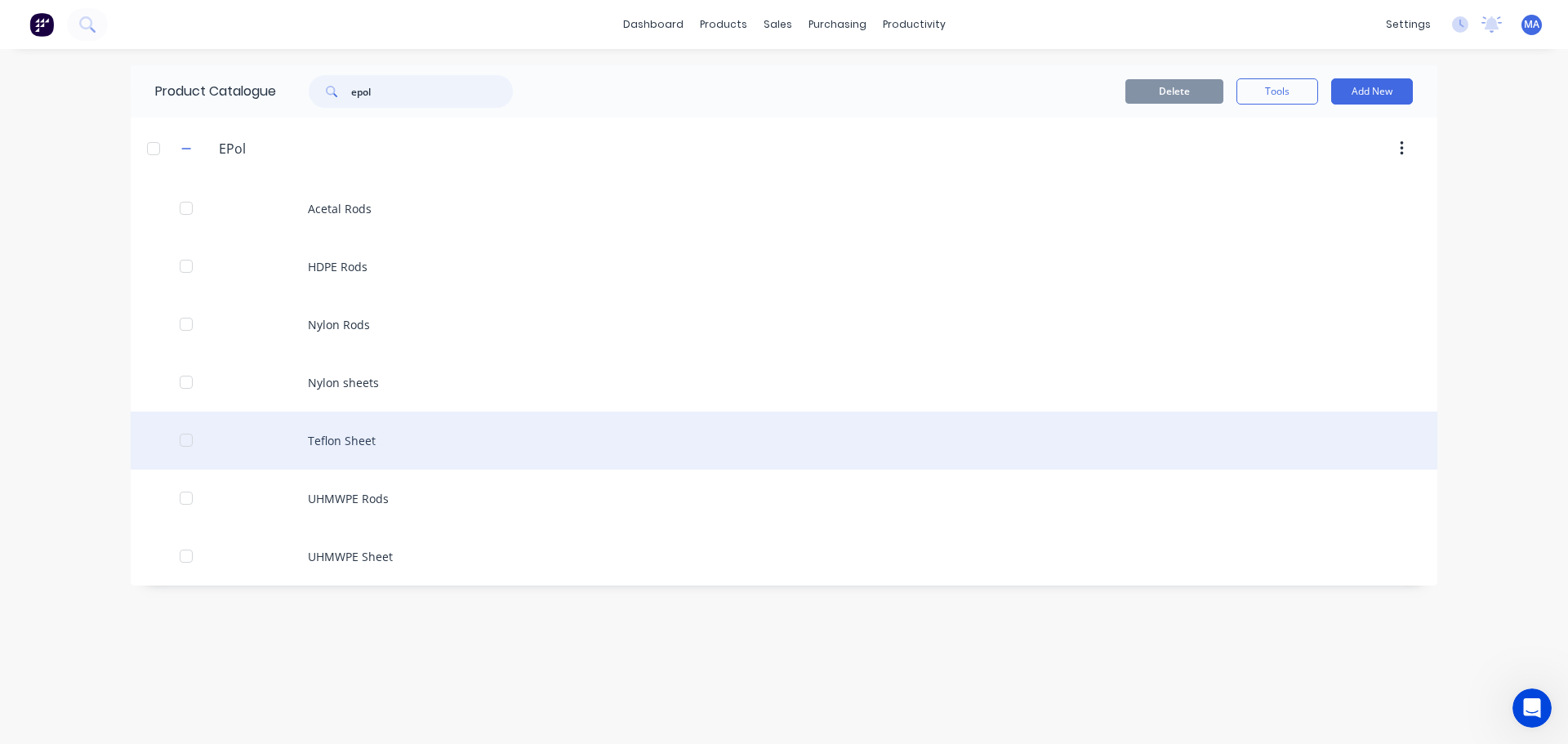
click at [184, 444] on div at bounding box center [185, 439] width 33 height 33
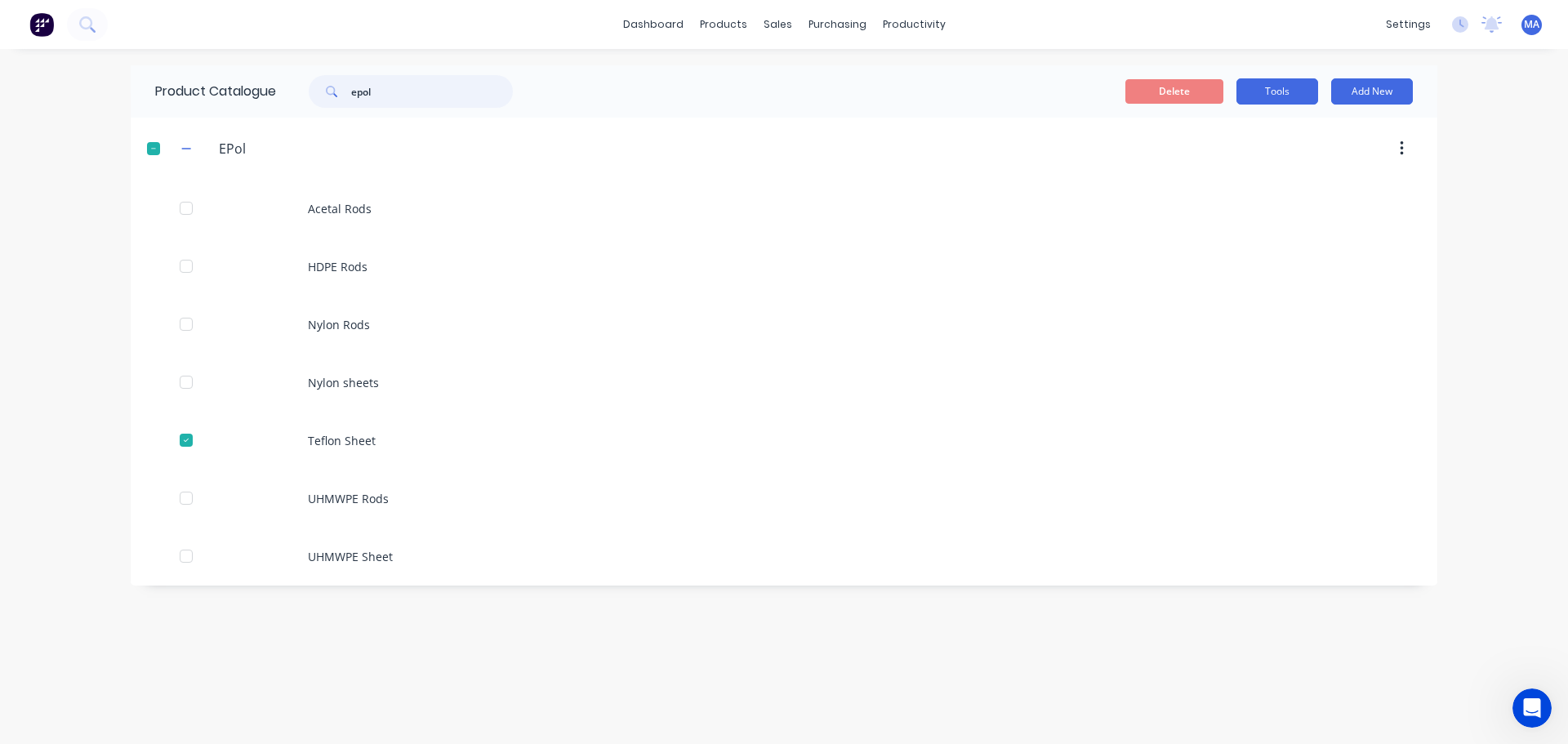
type input "epol"
click at [1266, 102] on button "Tools" at bounding box center [1277, 91] width 81 height 26
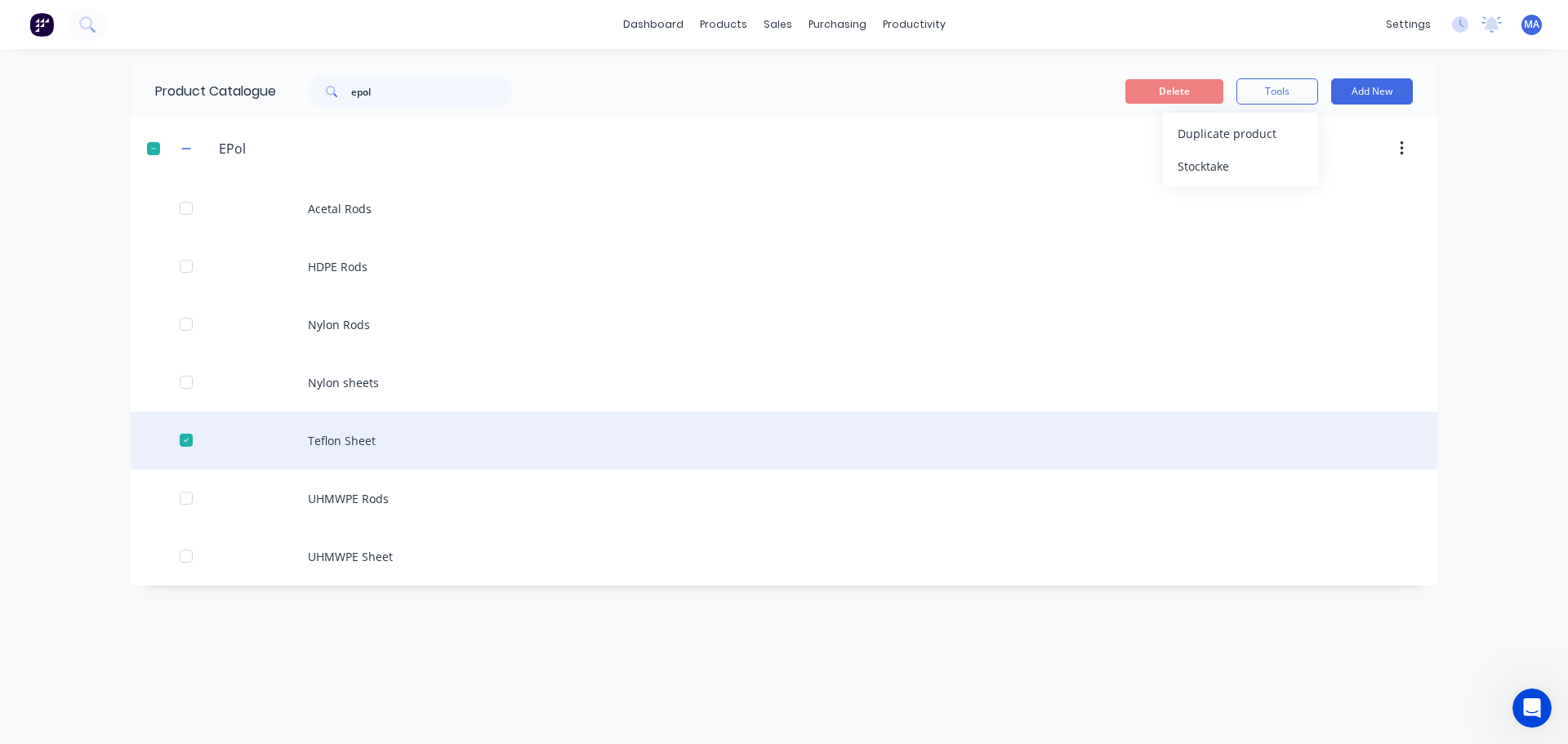
click at [190, 435] on div at bounding box center [185, 439] width 33 height 33
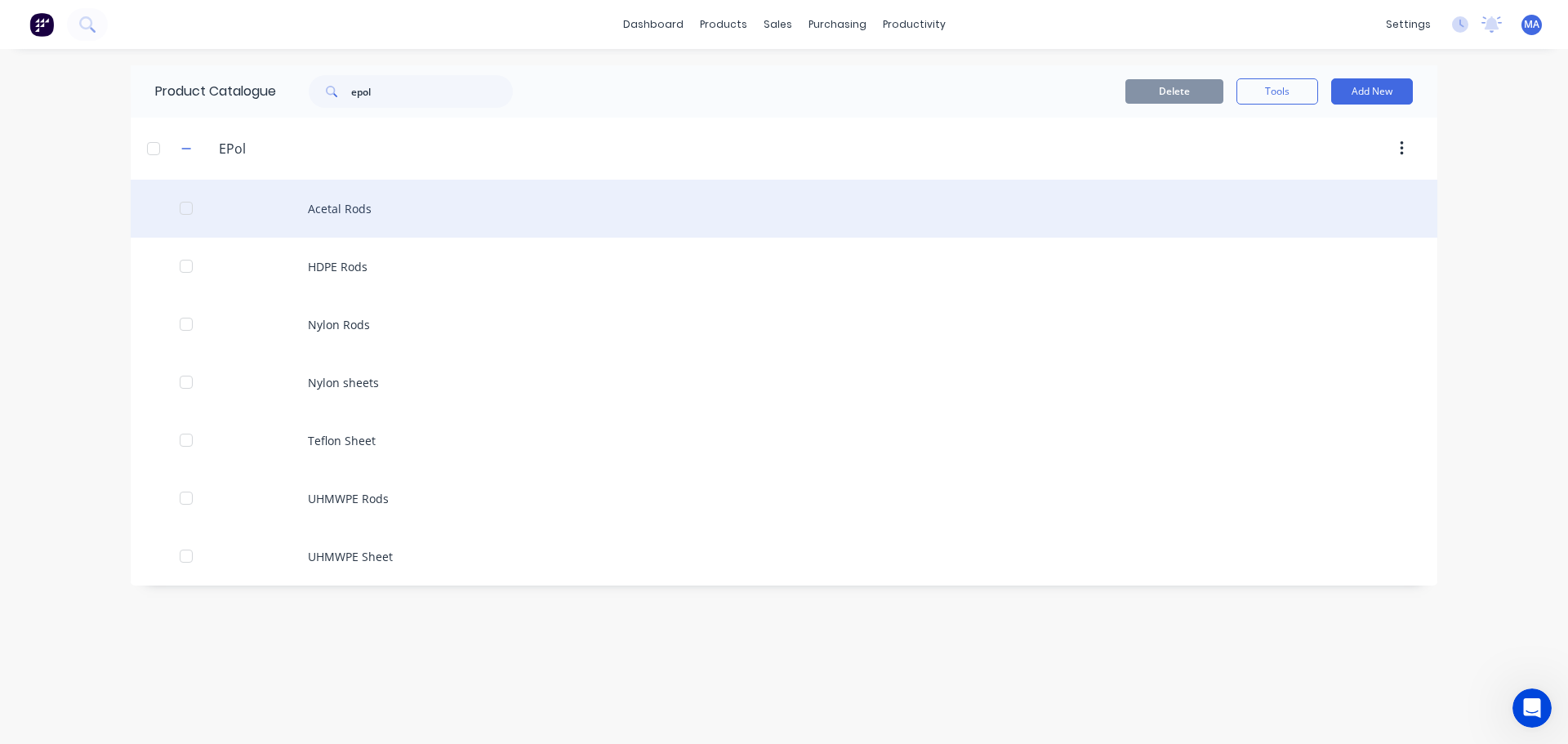
click at [191, 210] on div at bounding box center [185, 208] width 33 height 33
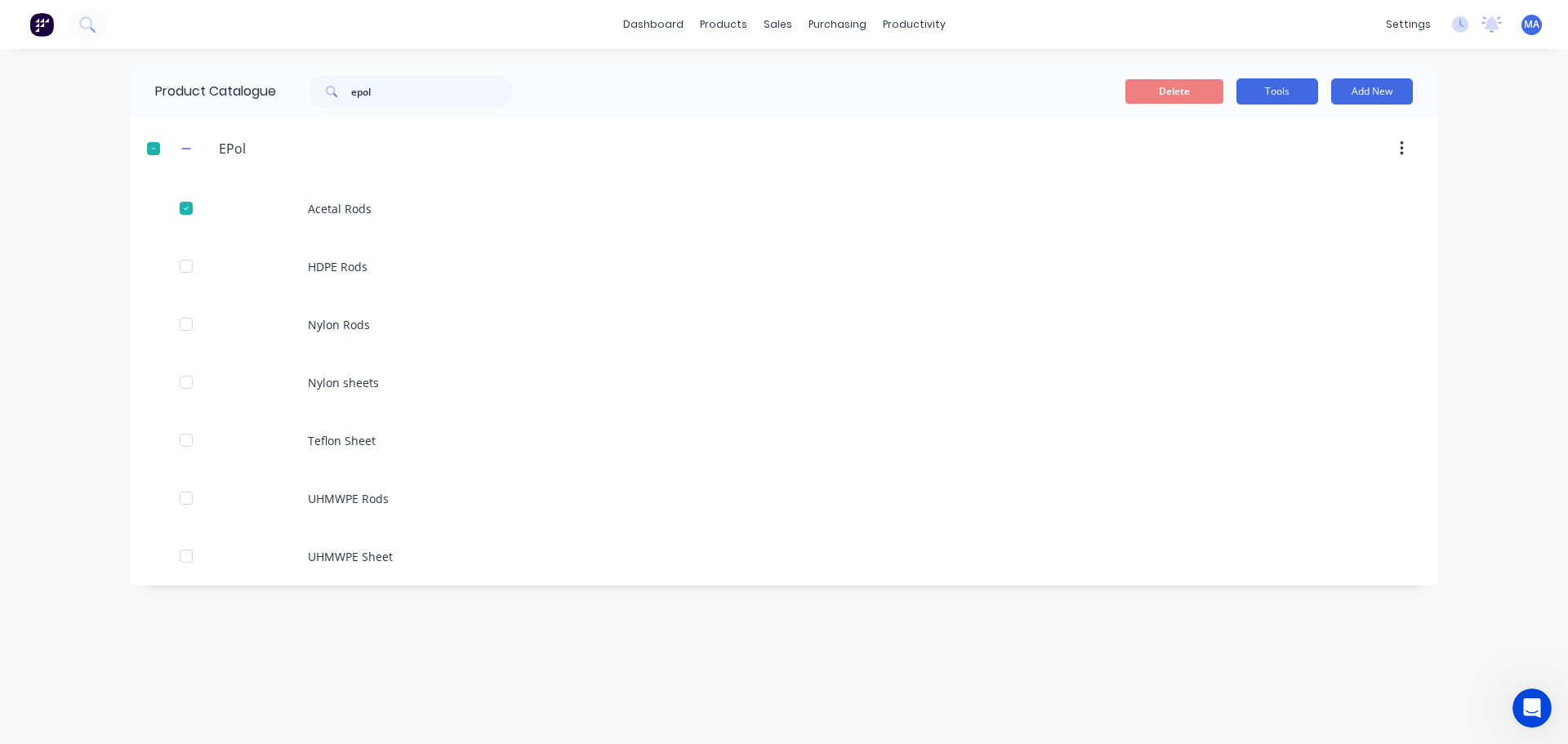
click at [1292, 104] on button "Tools" at bounding box center [1277, 91] width 81 height 26
click at [1251, 120] on button "Duplicate product" at bounding box center [1241, 133] width 155 height 33
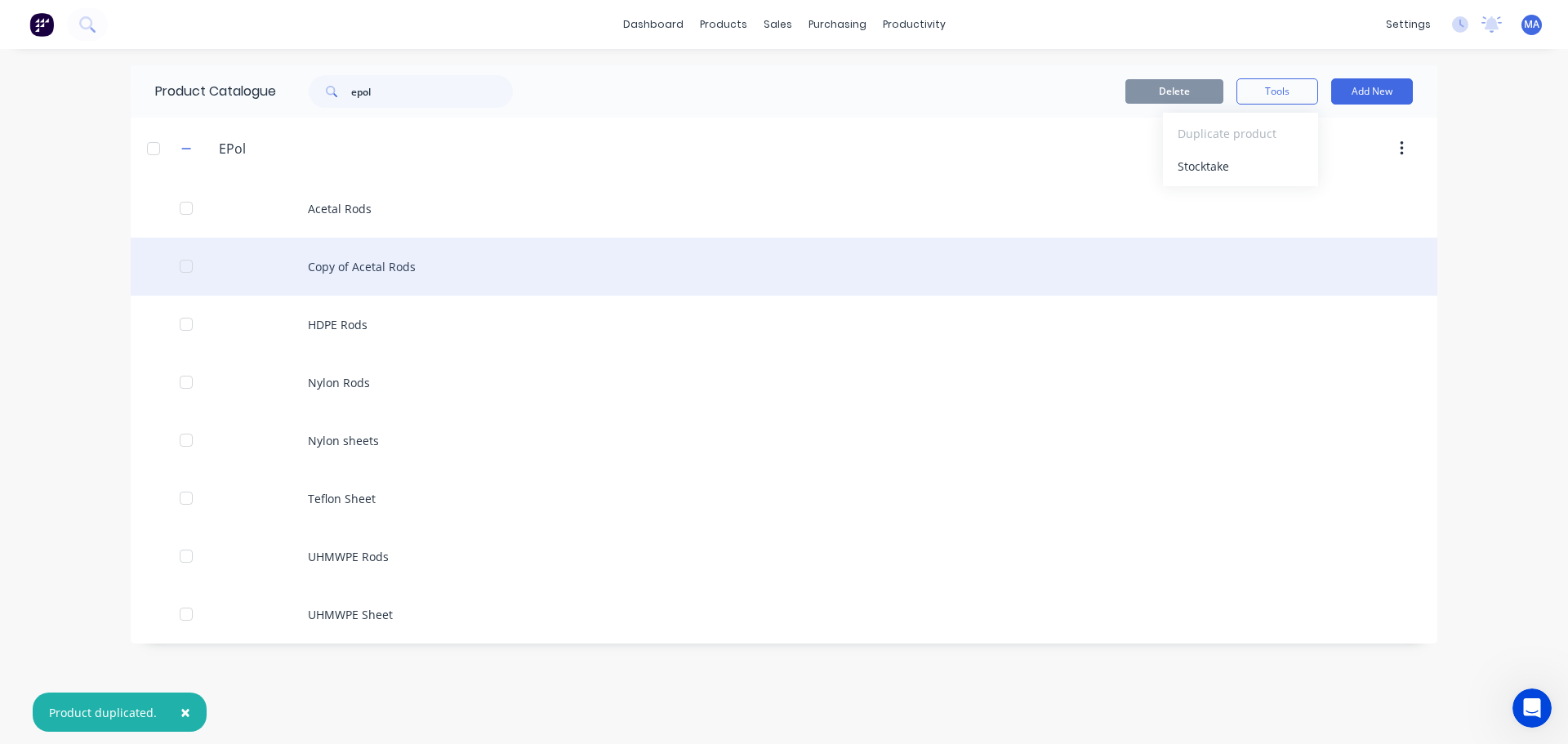
click at [379, 267] on div "Copy of Acetal Rods" at bounding box center [784, 267] width 1307 height 58
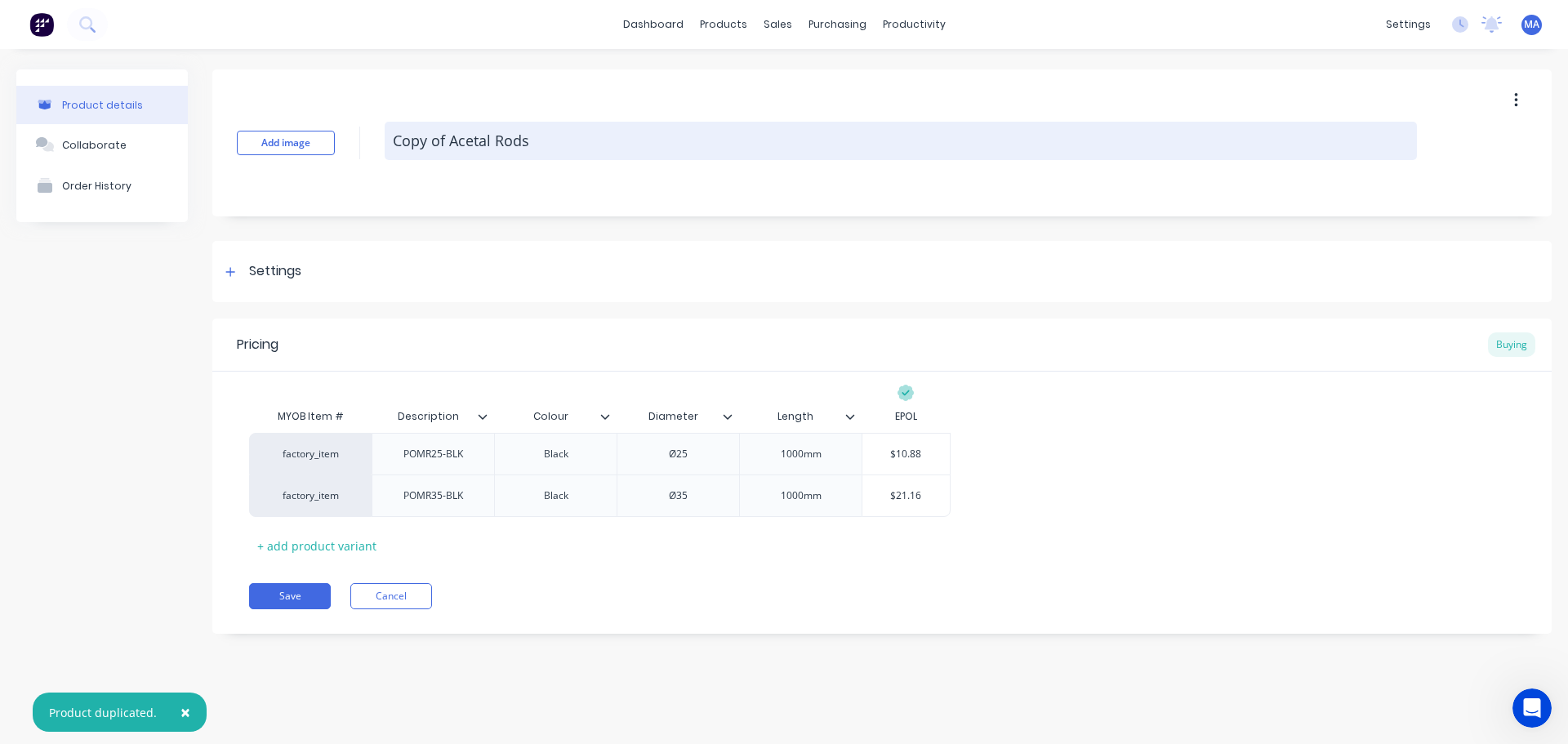
drag, startPoint x: 470, startPoint y: 141, endPoint x: 385, endPoint y: 144, distance: 85.1
click at [385, 144] on textarea "Copy of Acetal Rods" at bounding box center [901, 141] width 1032 height 39
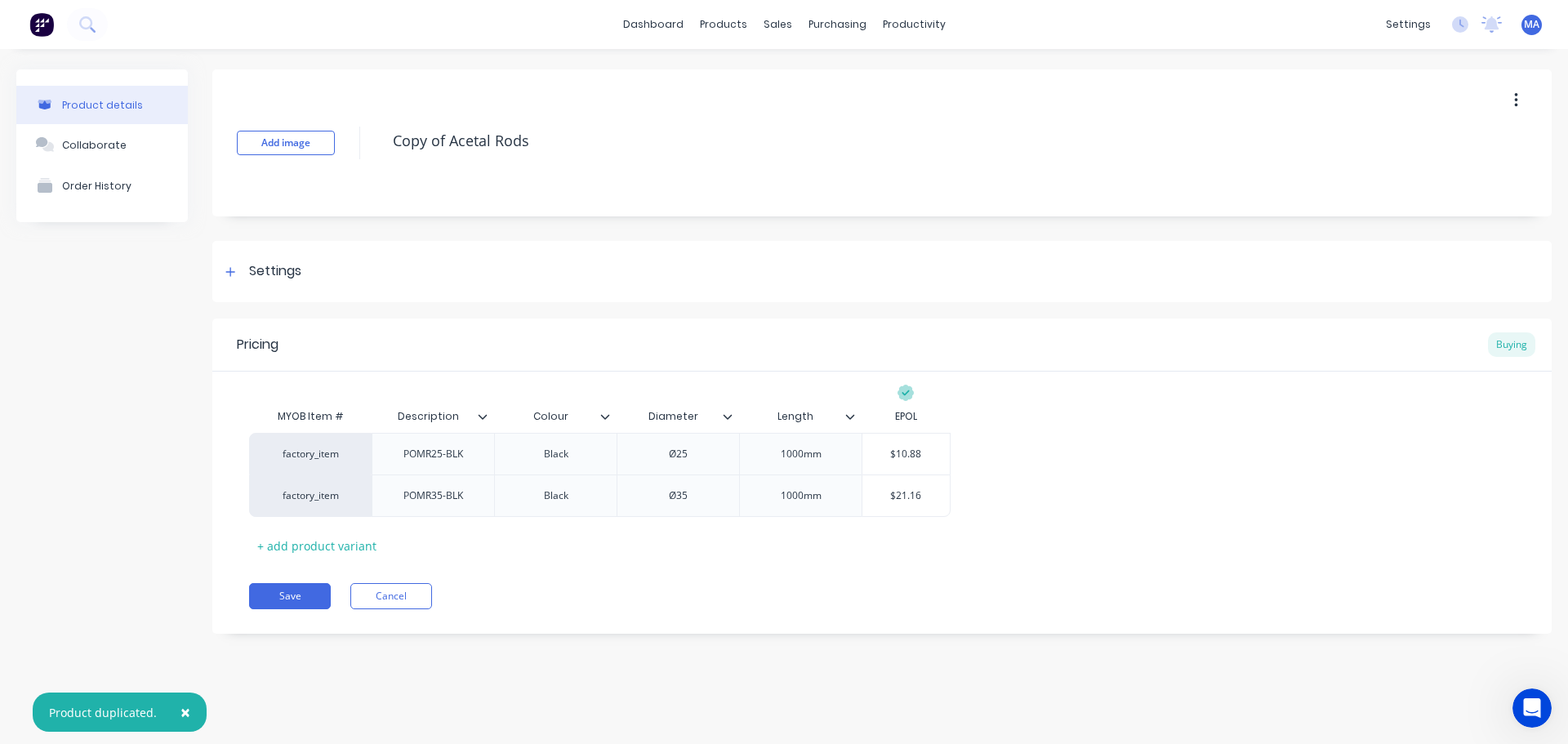
type textarea "x"
type textarea "T"
type textarea "x"
type textarea "Te"
type textarea "x"
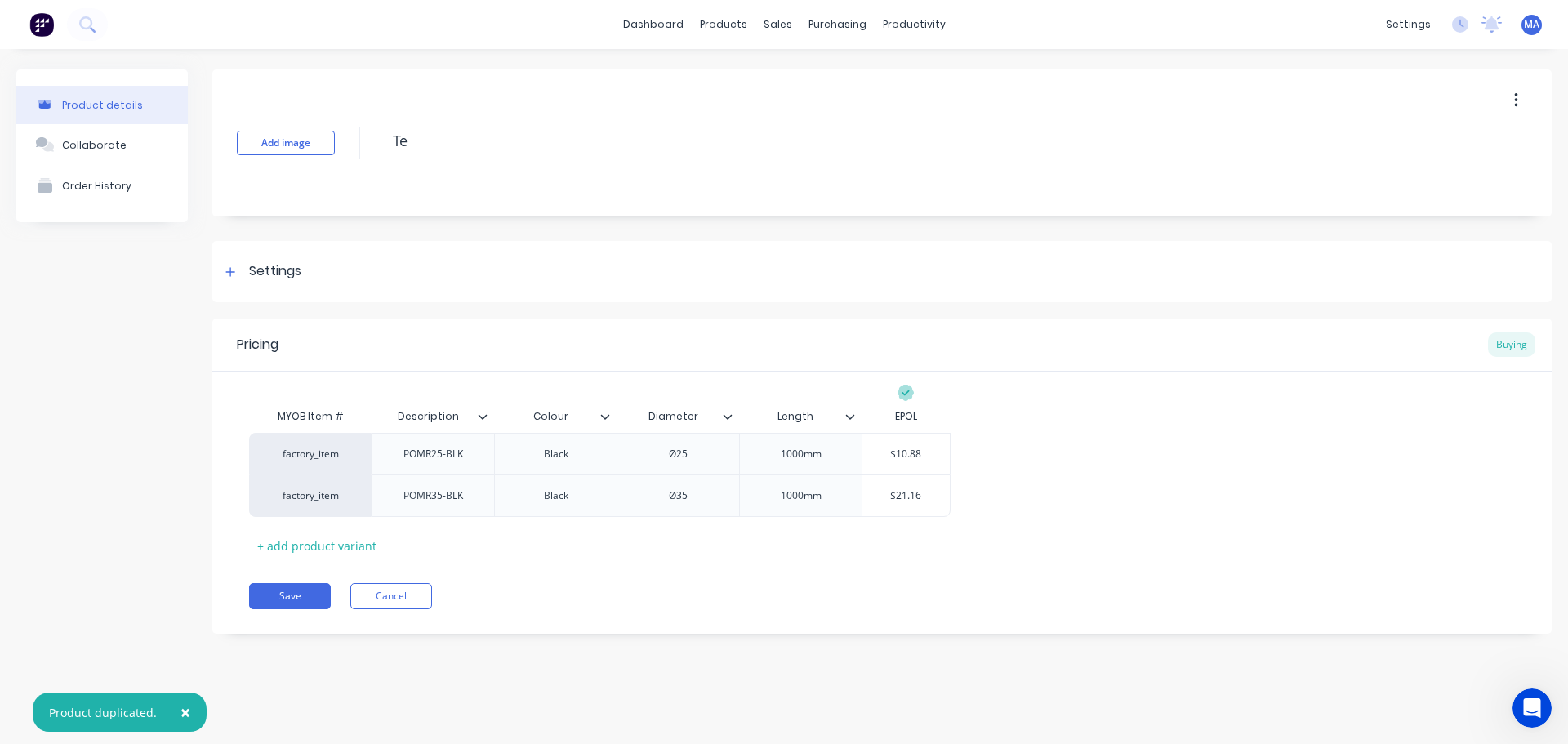
type textarea "Tef"
type textarea "x"
type textarea "Tefl"
type textarea "x"
type textarea "Teflo"
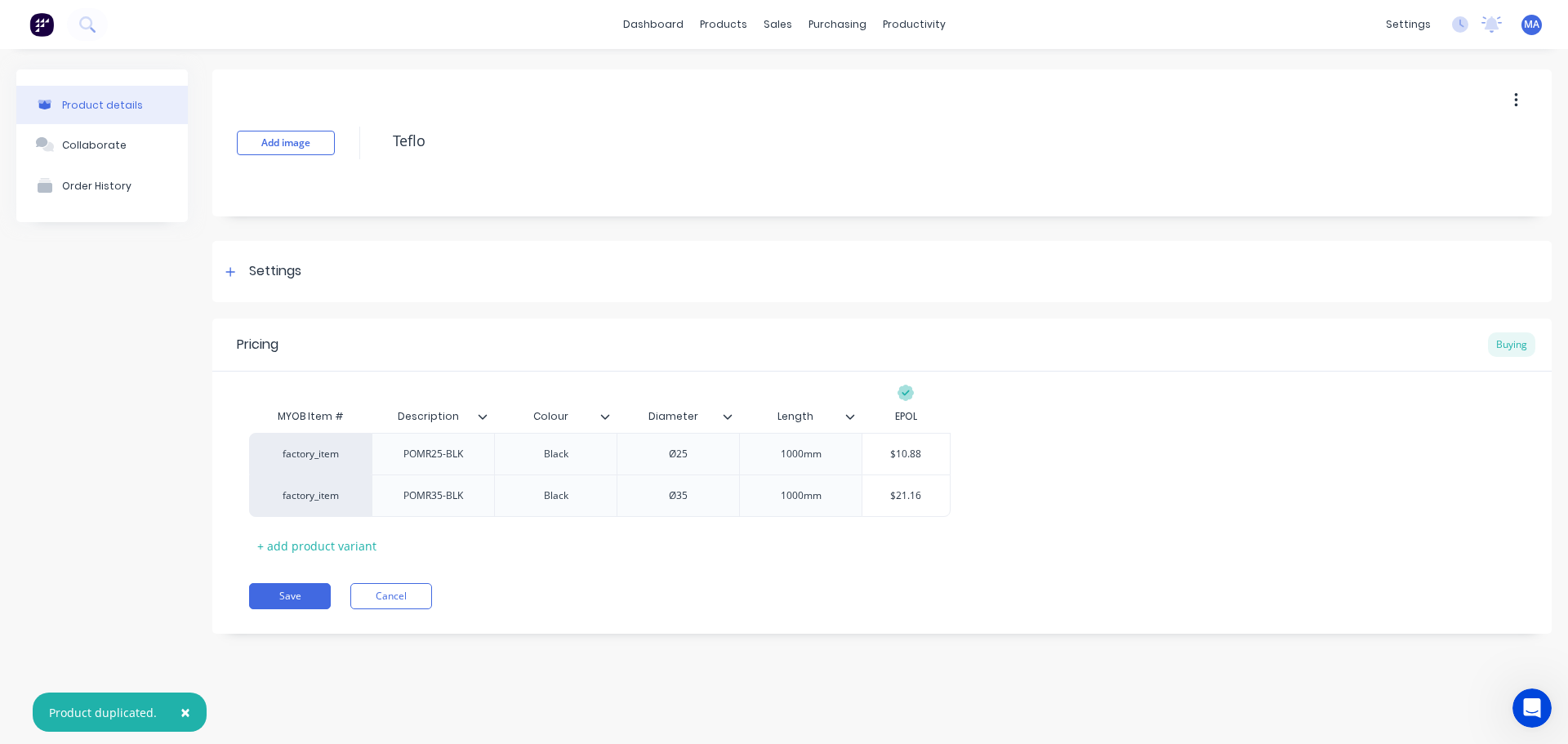
type textarea "x"
type textarea "Teflon"
type textarea "x"
type textarea "Teflon"
type textarea "x"
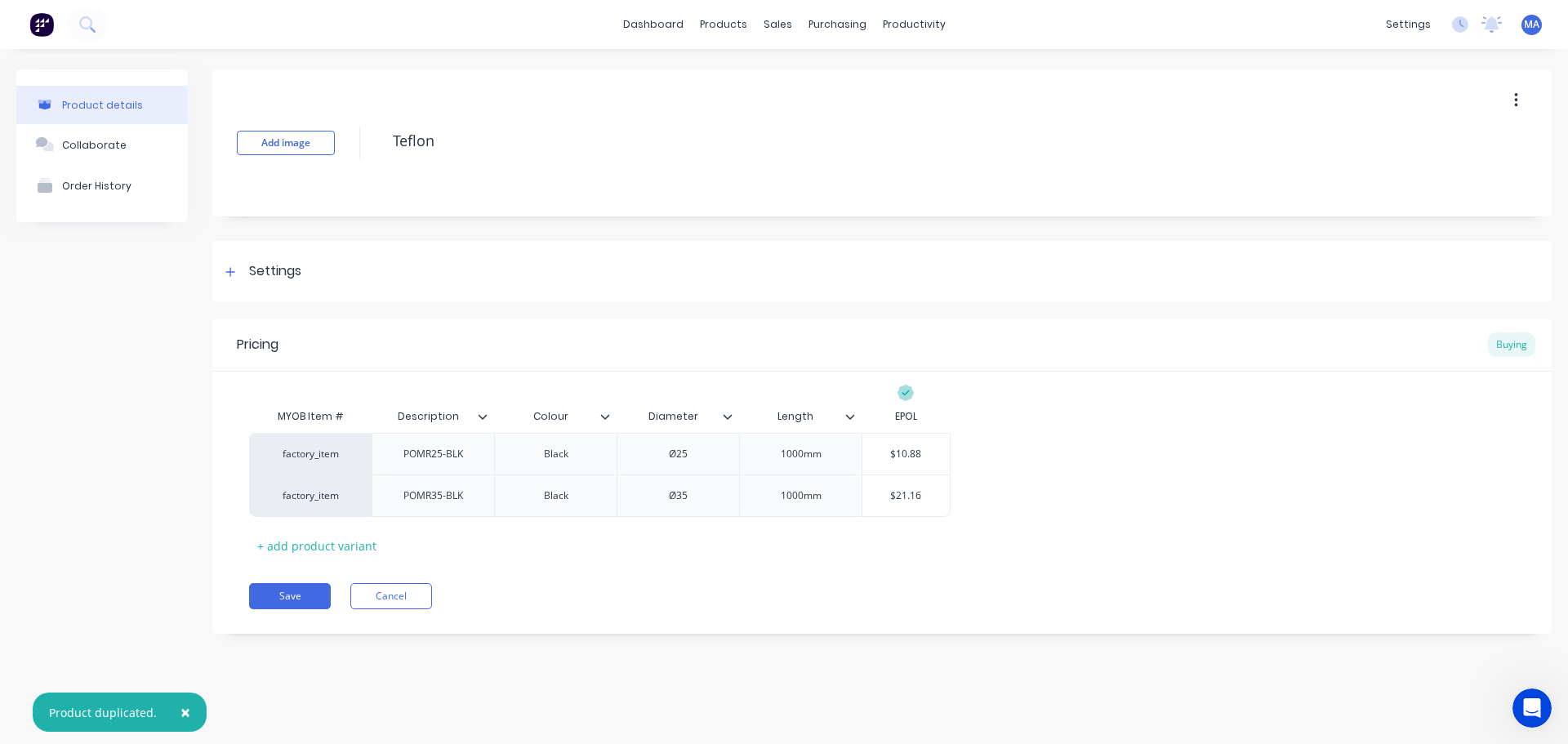
type textarea "Teflon R"
type textarea "x"
type textarea "Teflon Ro"
type textarea "x"
type textarea "Teflon Rod"
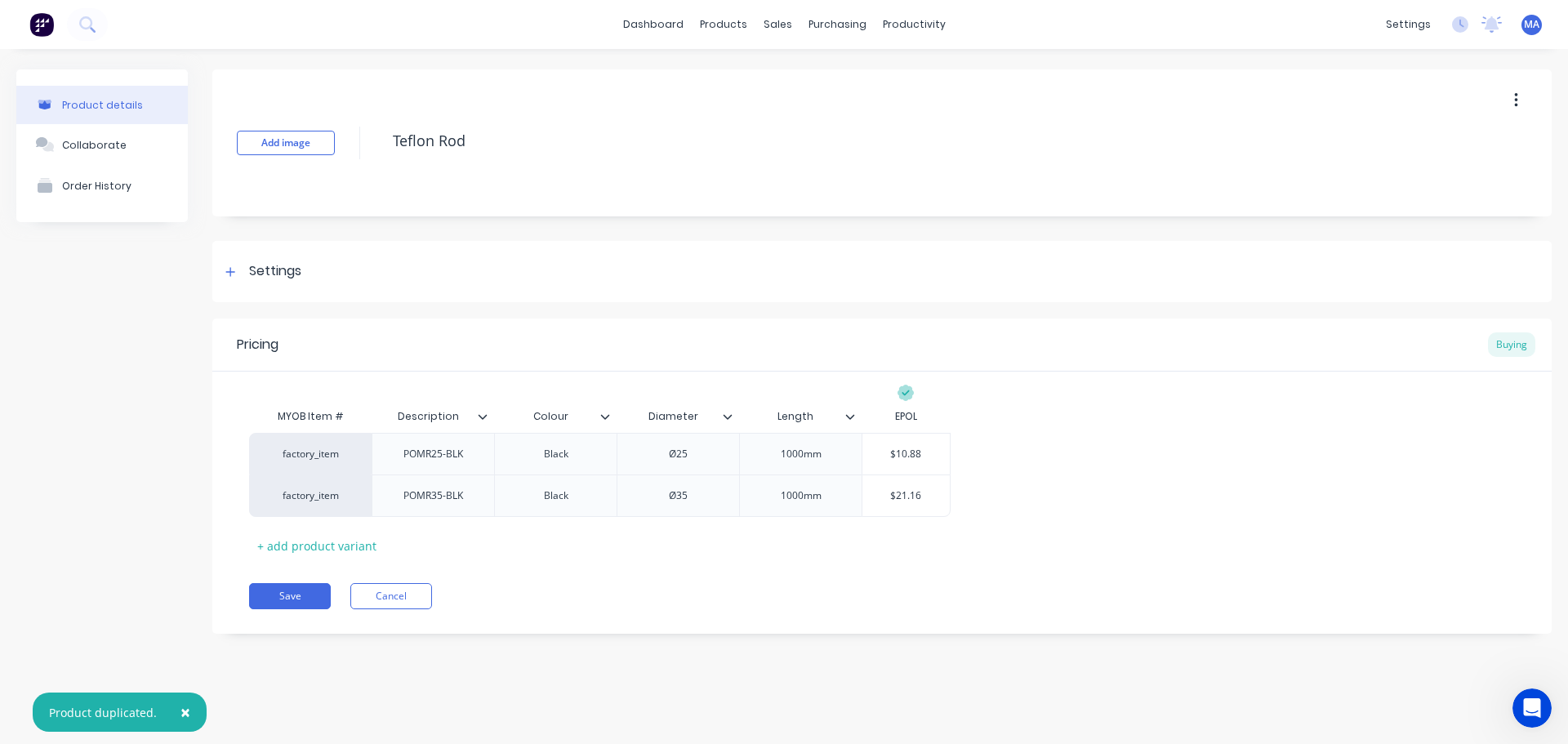
type textarea "x"
type textarea "Teflon Rods"
type textarea "x"
type textarea "Teflon Rods"
click at [235, 493] on icon at bounding box center [233, 496] width 11 height 11
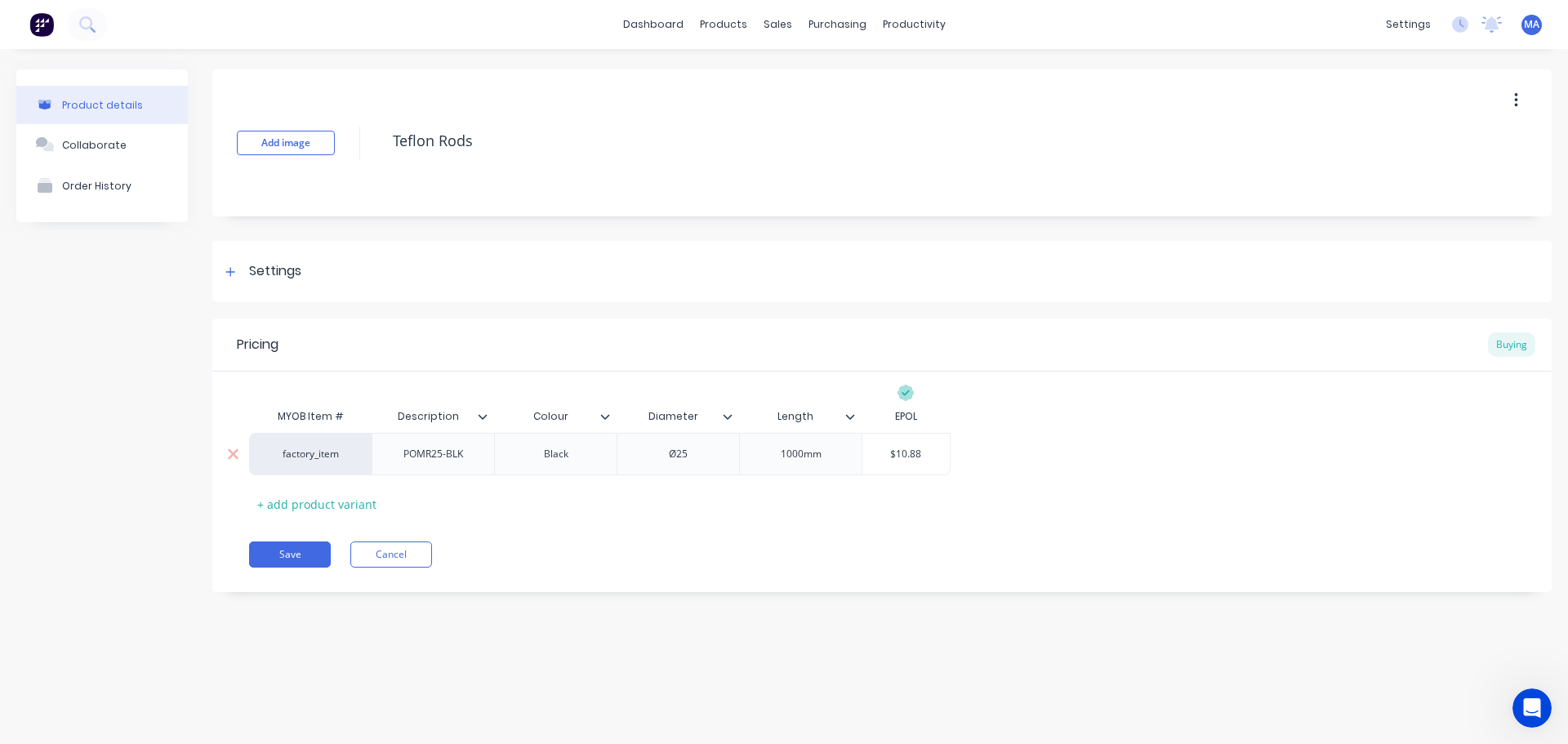
type textarea "x"
drag, startPoint x: 472, startPoint y: 458, endPoint x: 396, endPoint y: 455, distance: 76.1
click at [396, 455] on div "POMR25-BLK" at bounding box center [433, 453] width 85 height 21
paste div
drag, startPoint x: 606, startPoint y: 457, endPoint x: 524, endPoint y: 460, distance: 82.1
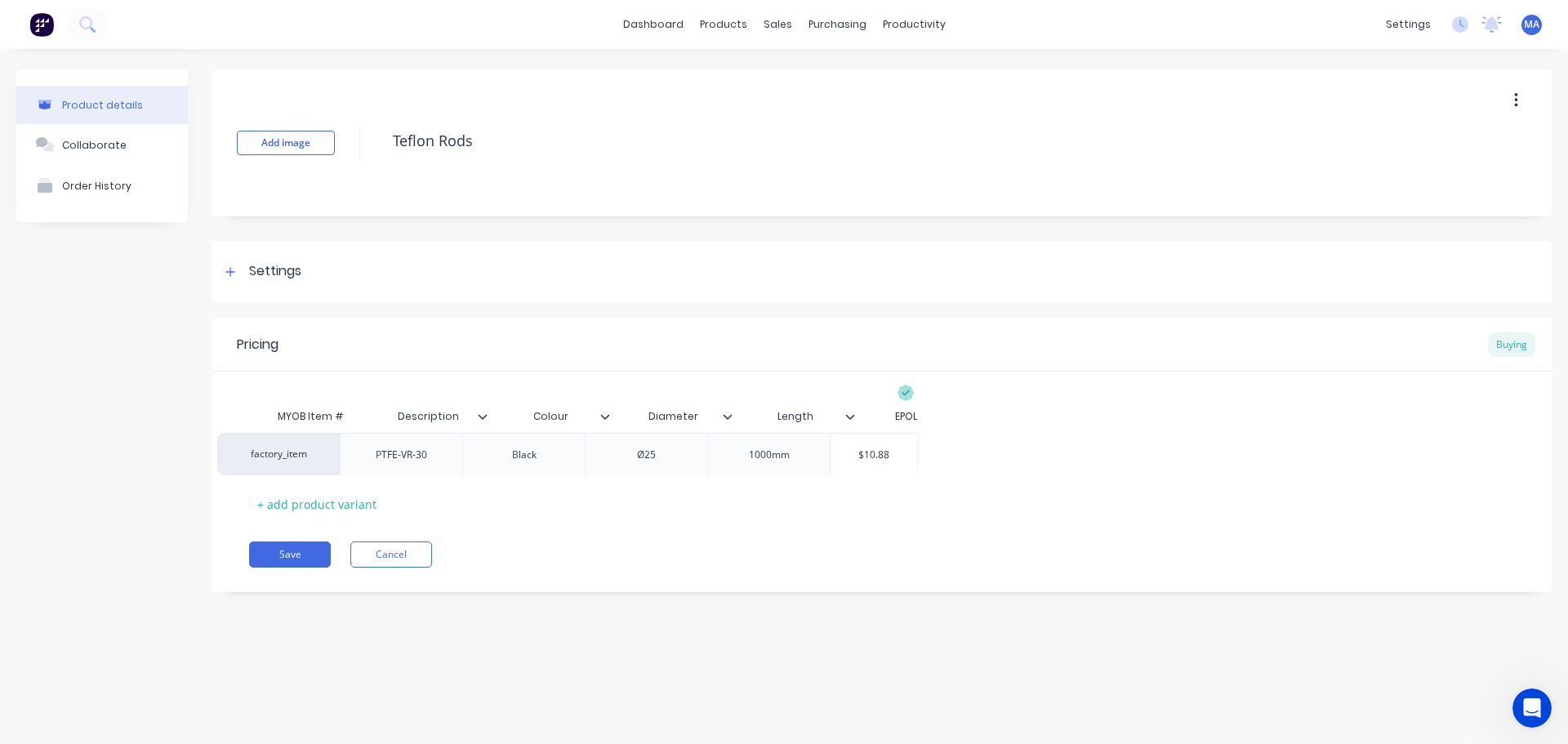
click at [508, 456] on div "factory_item PTFE-VR-30 Black Ø25 1000mm $10.88" at bounding box center [882, 453] width 1266 height 43
type textarea "x"
drag, startPoint x: 540, startPoint y: 455, endPoint x: 517, endPoint y: 455, distance: 23.0
click at [518, 455] on div "Black" at bounding box center [556, 453] width 81 height 21
type textarea "x"
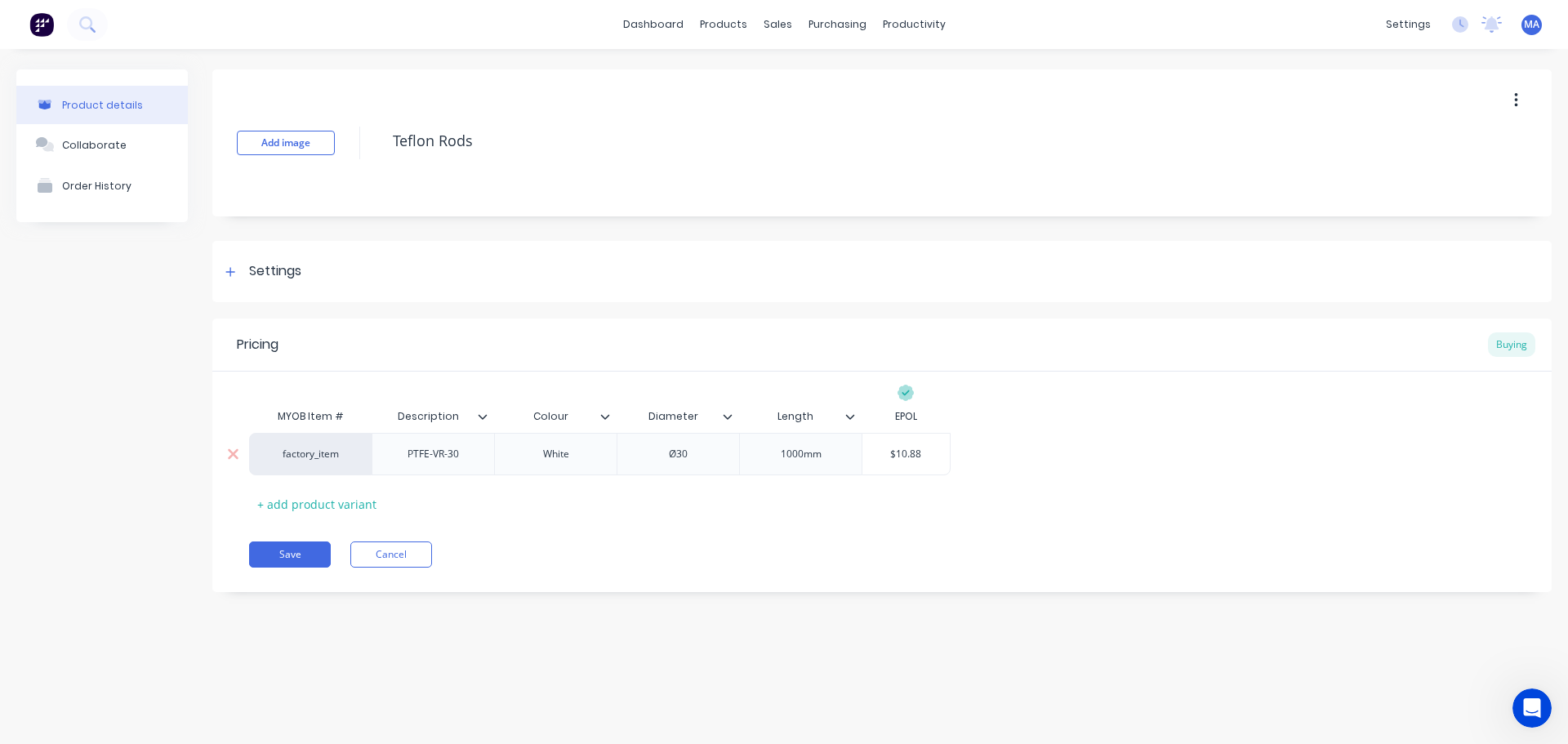
type textarea "x"
type input "$10.88"
drag, startPoint x: 935, startPoint y: 451, endPoint x: 850, endPoint y: 448, distance: 85.1
click at [856, 448] on div "factory_item PTFE-VR-30 White Ø30 1000mm $10.88 $10.88" at bounding box center [599, 453] width 701 height 43
paste input "50.04"
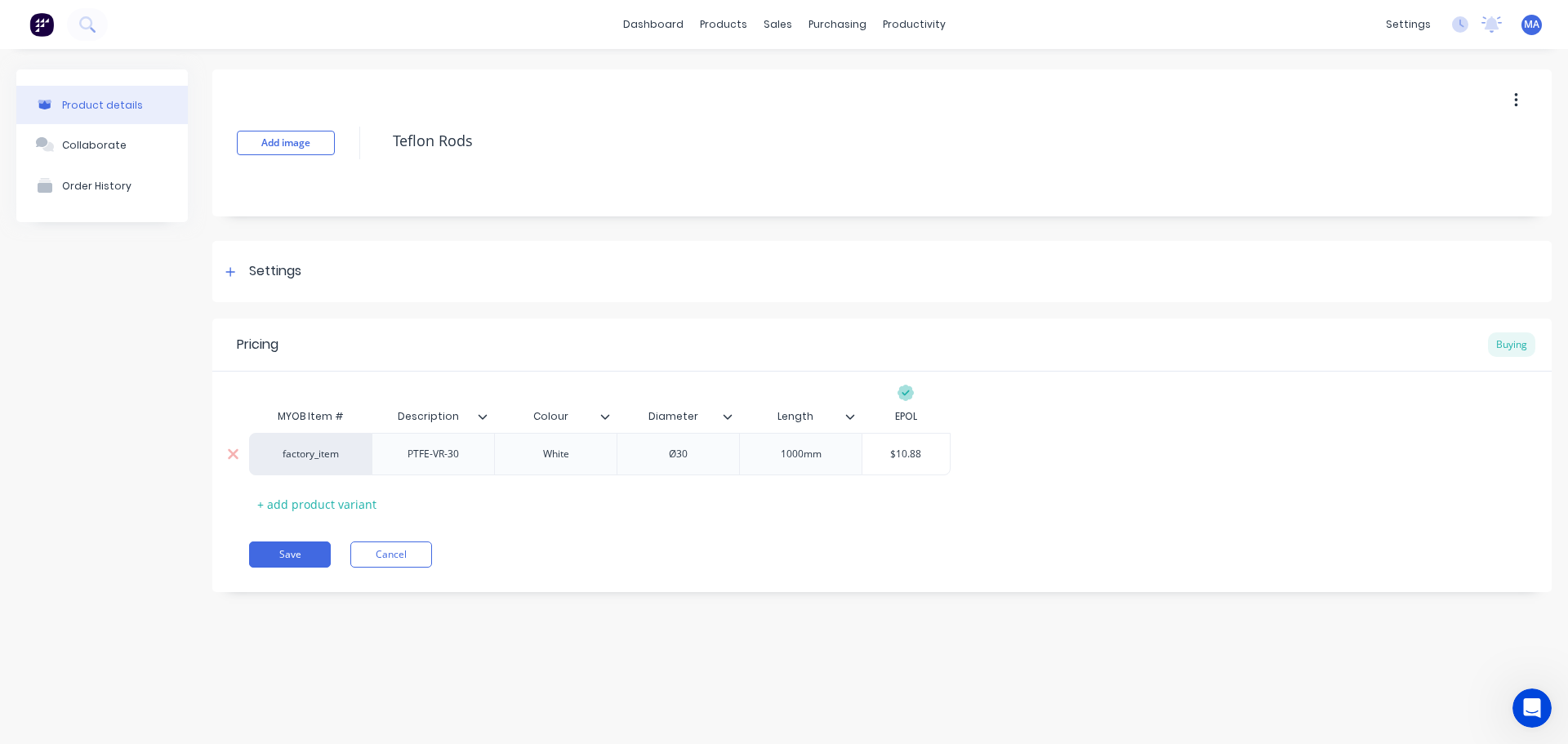
type textarea "x"
click at [796, 519] on div "Pricing Buying MYOB Item # Description Colour Diameter Length EPOL factory_item…" at bounding box center [882, 455] width 1340 height 274
type input "$50.04"
click at [936, 460] on input "$50.04" at bounding box center [906, 453] width 87 height 15
click at [774, 554] on div "Save Cancel" at bounding box center [901, 555] width 1303 height 26
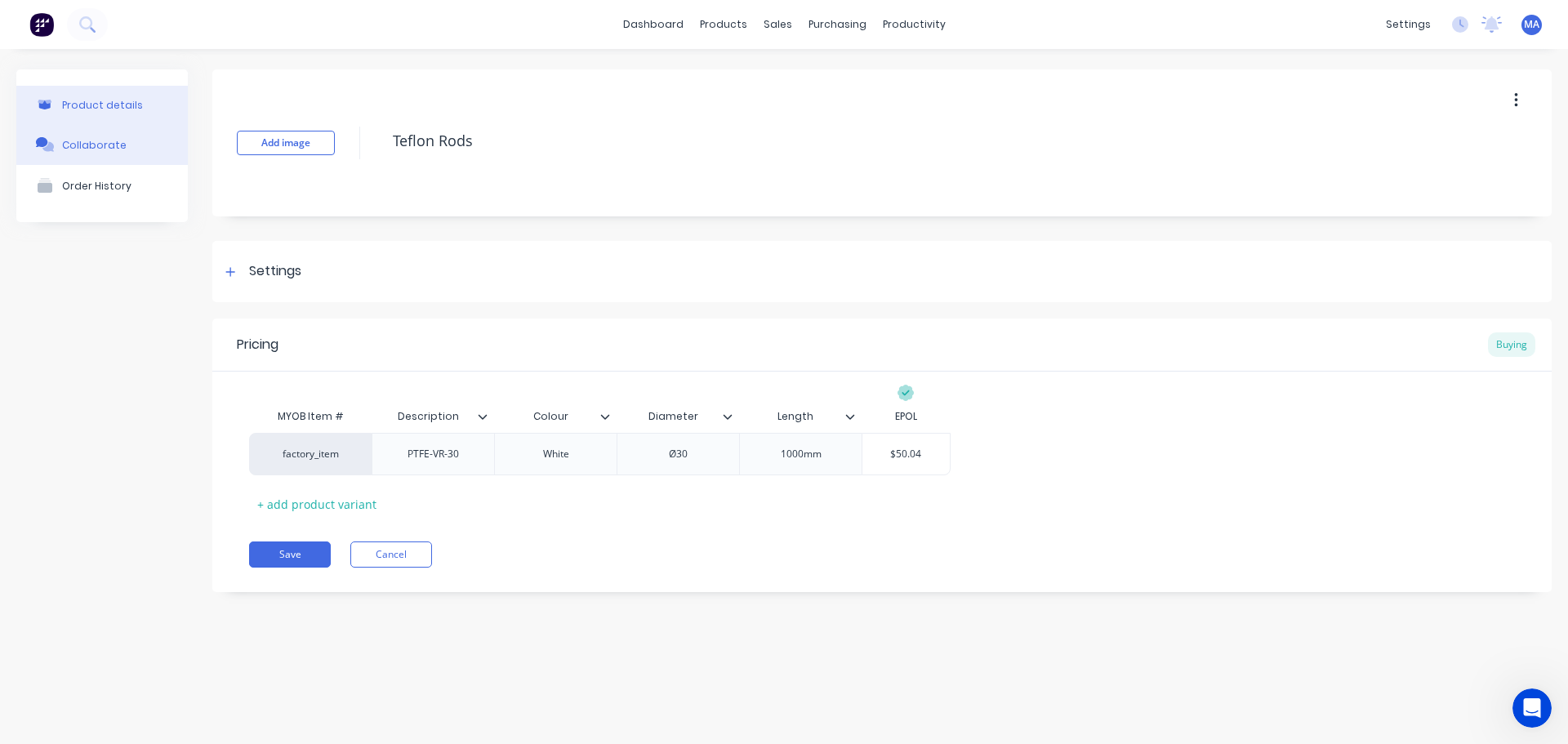
click at [71, 150] on div "Collaborate" at bounding box center [94, 145] width 64 height 12
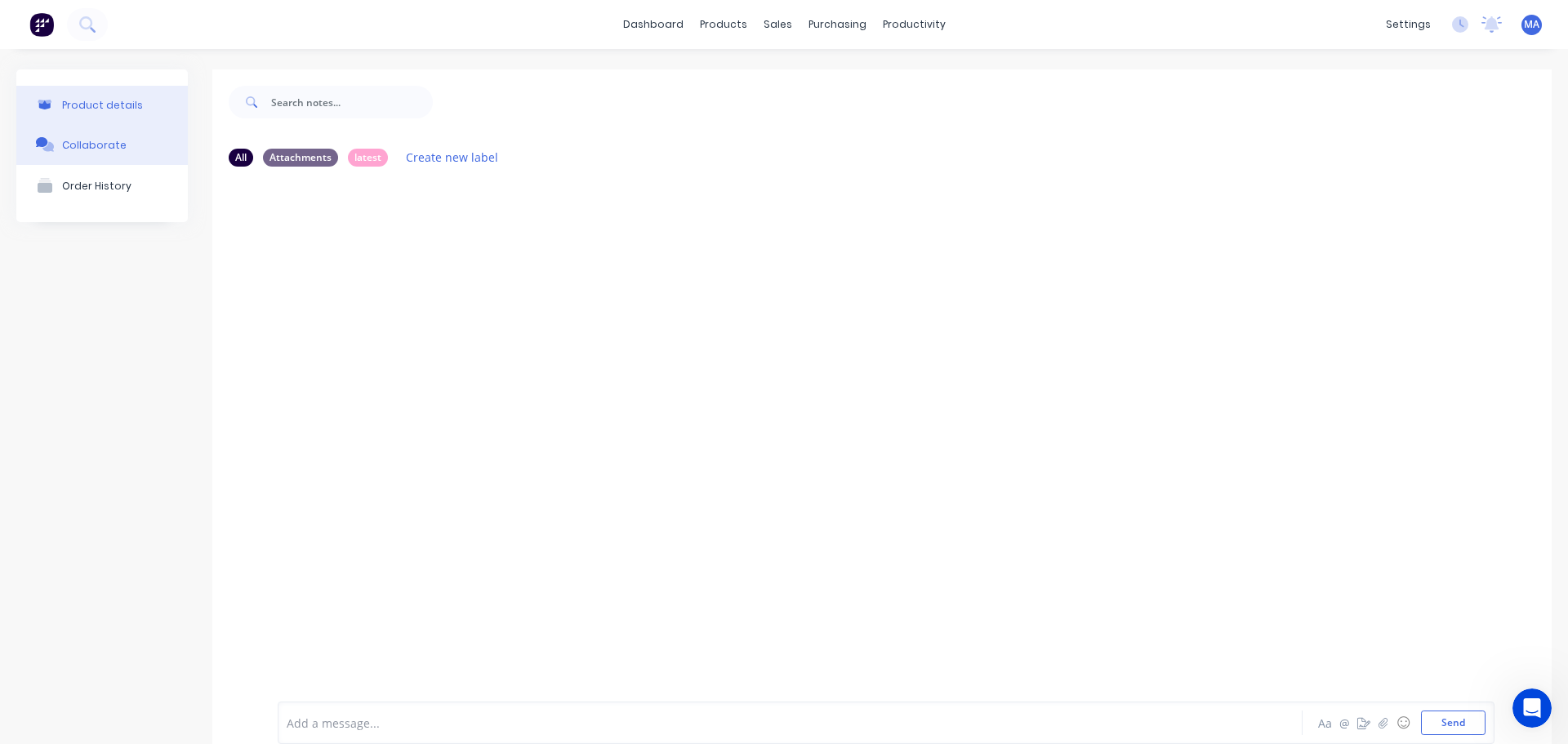
click at [81, 108] on div "Product details" at bounding box center [103, 105] width 81 height 12
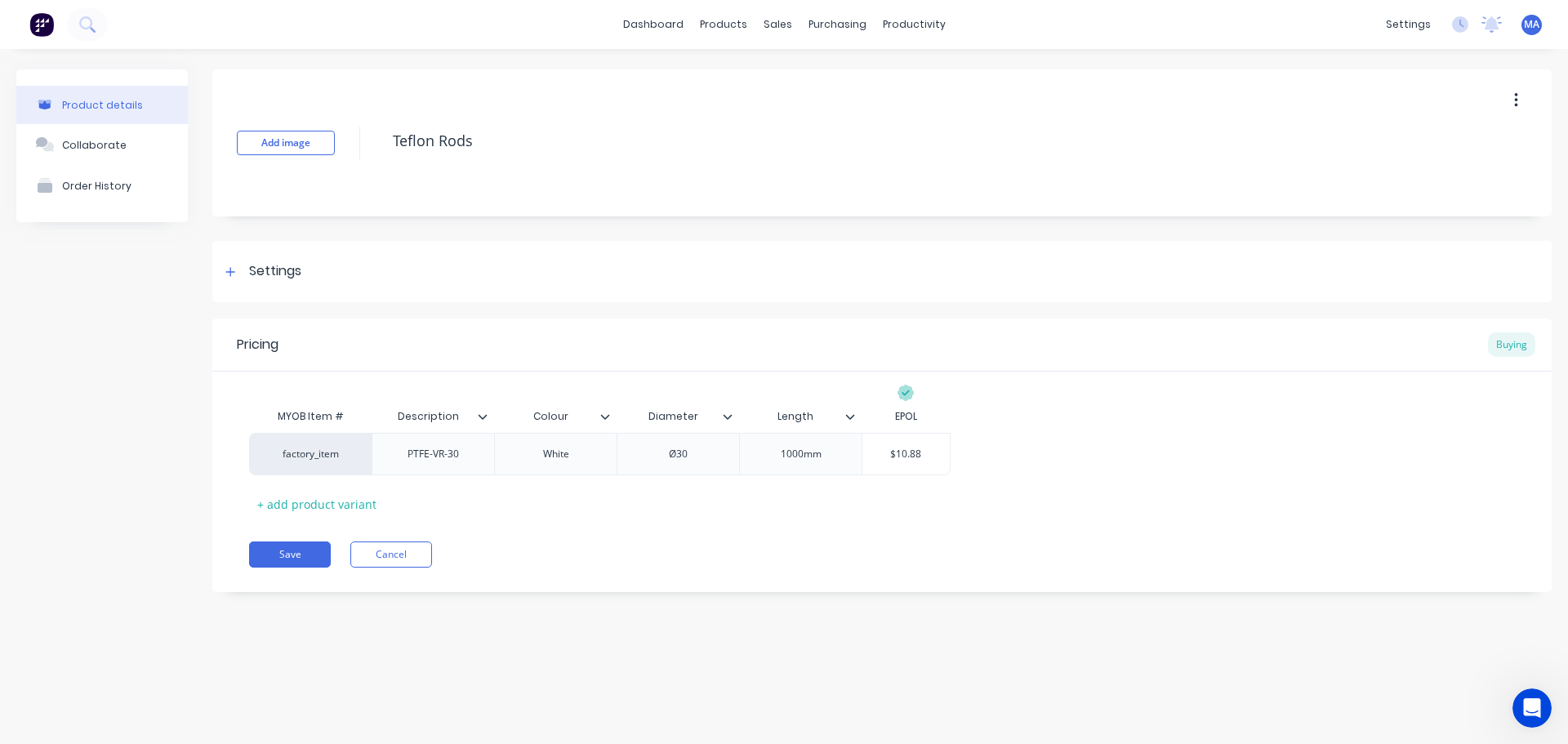
type textarea "x"
type input "$10.88"
drag, startPoint x: 934, startPoint y: 454, endPoint x: 861, endPoint y: 451, distance: 73.1
click at [863, 451] on input "$10.88" at bounding box center [906, 453] width 87 height 15
paste input "50.04"
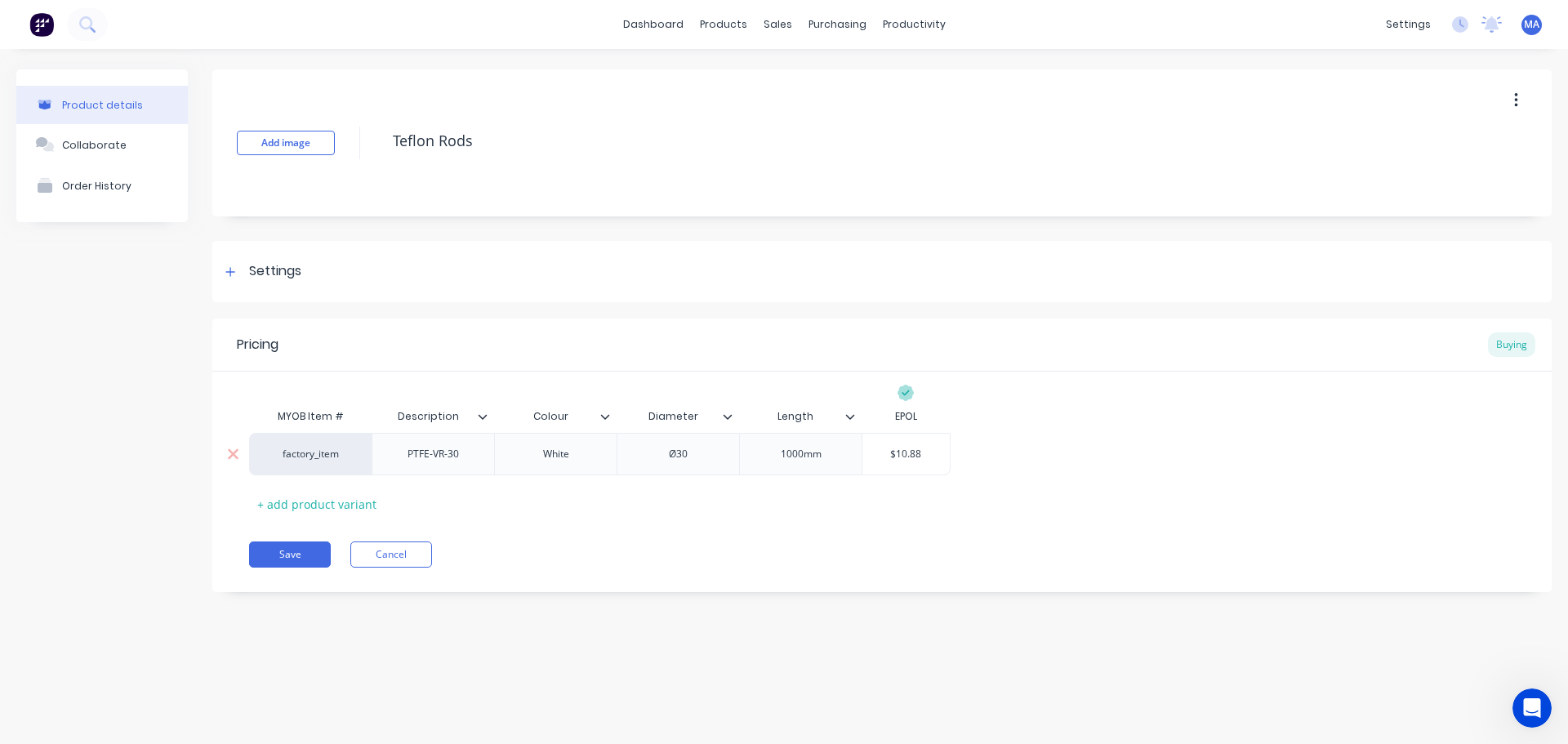
type textarea "x"
type input "$50.04"
click at [780, 509] on div "MYOB Item # Description Colour Diameter Length EPOL factory_item PTFE-VR-30 Whi…" at bounding box center [882, 459] width 1266 height 117
click at [285, 558] on button "Save" at bounding box center [290, 555] width 81 height 26
type textarea "x"
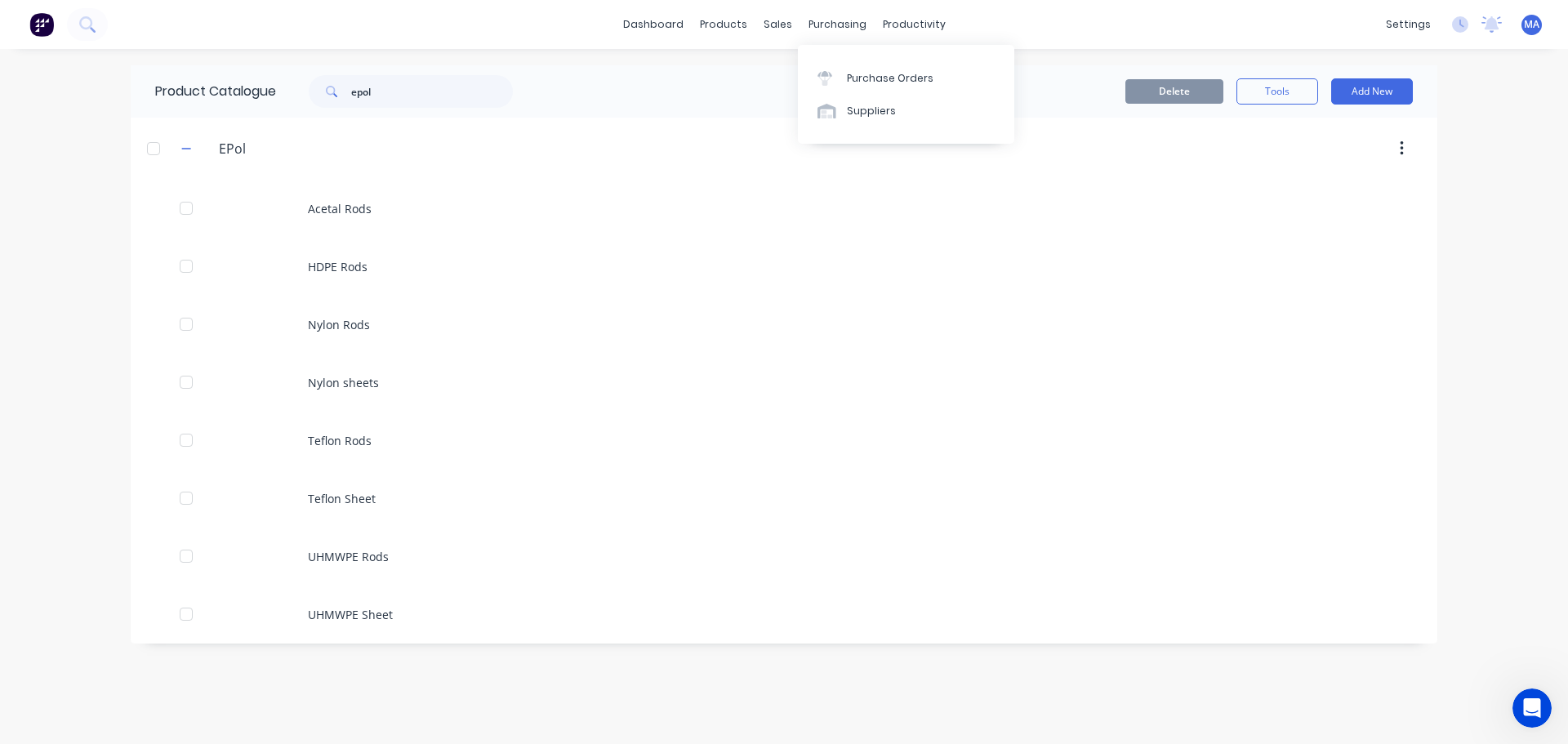
click at [806, 58] on div "Purchase Orders Suppliers" at bounding box center [906, 94] width 216 height 99
click at [805, 63] on div "Sales Orders Customers Price Level Manager" at bounding box center [864, 110] width 216 height 132
click at [805, 69] on link "Sales Orders" at bounding box center [864, 77] width 216 height 33
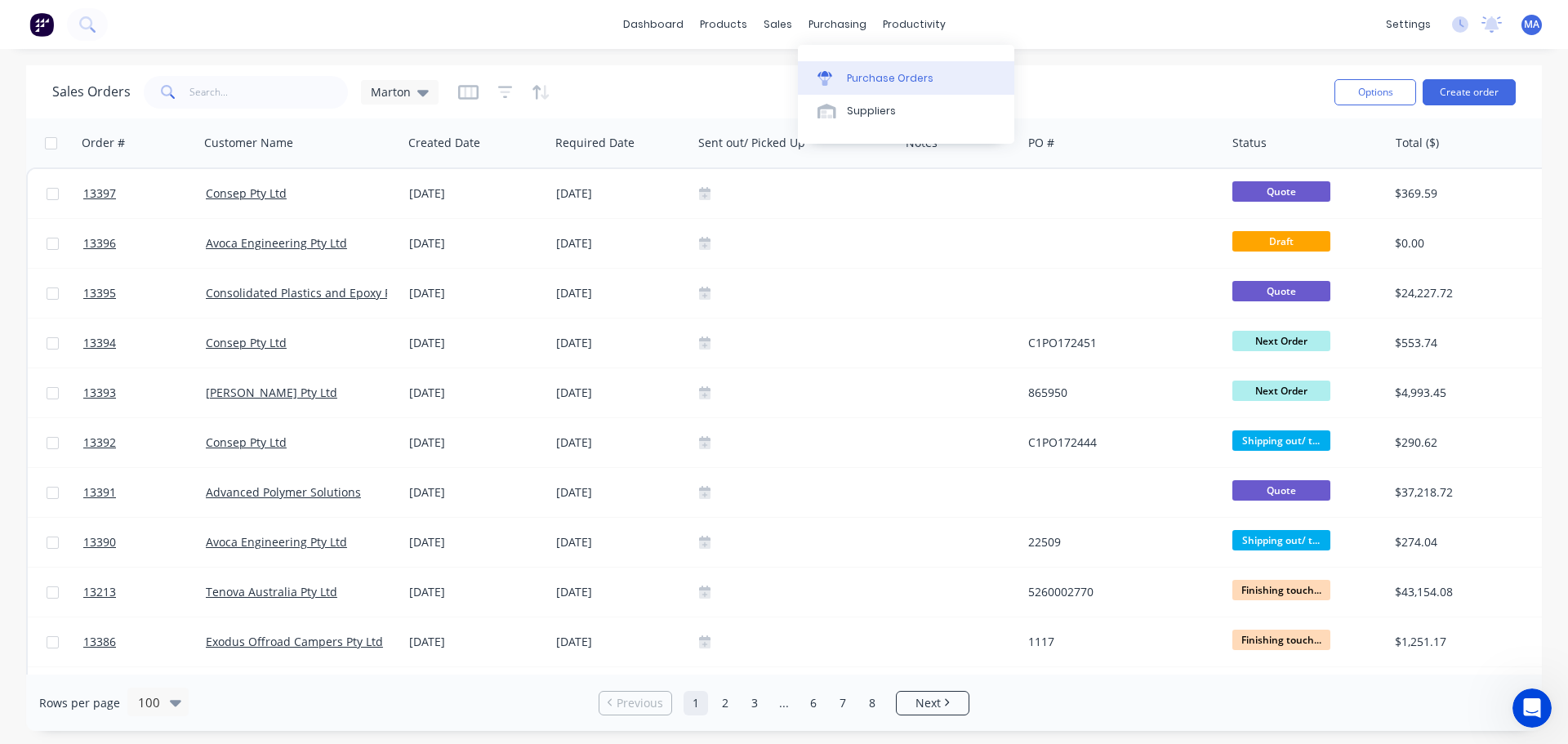
click at [854, 77] on div "Purchase Orders" at bounding box center [890, 78] width 86 height 15
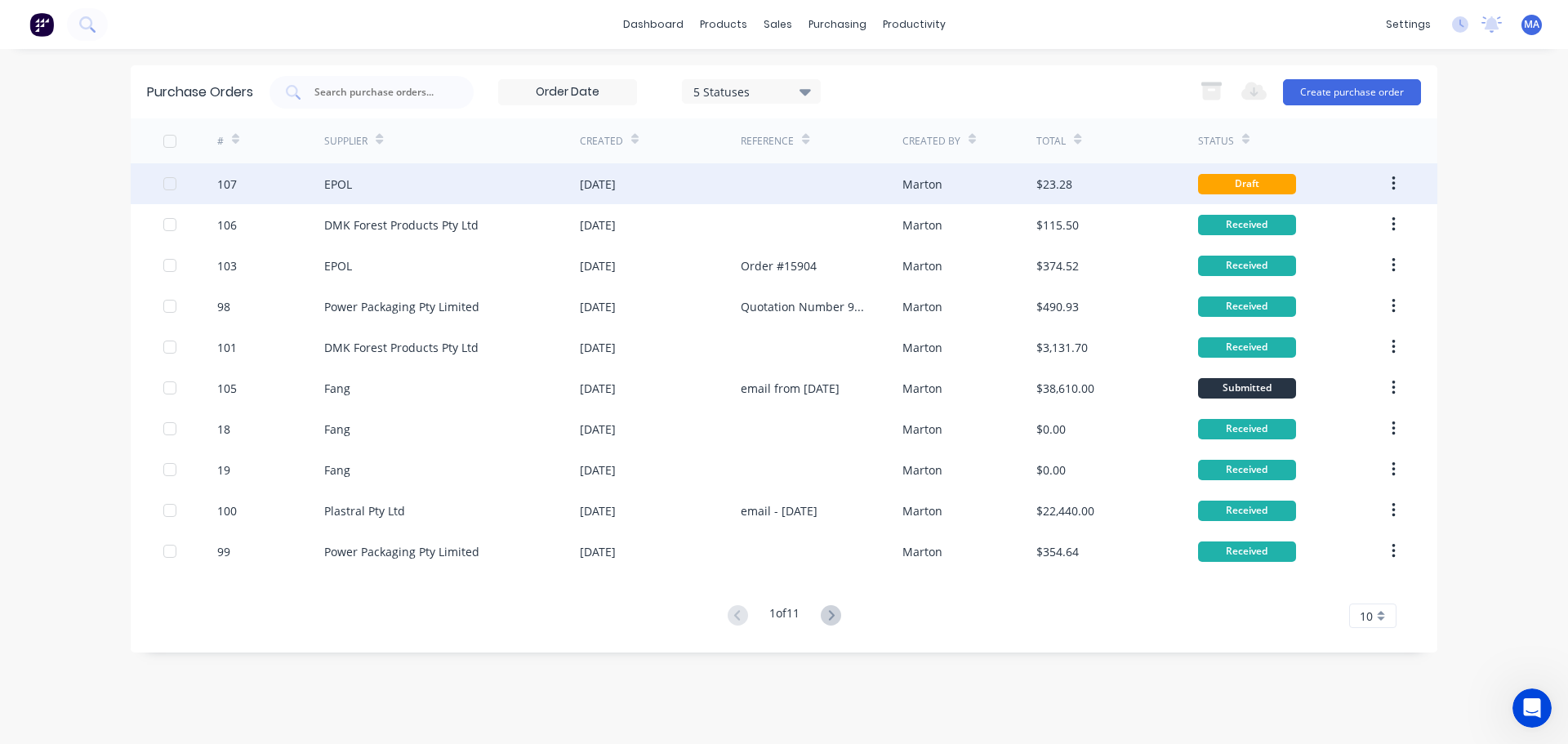
click at [471, 197] on div "EPOL" at bounding box center [452, 184] width 256 height 41
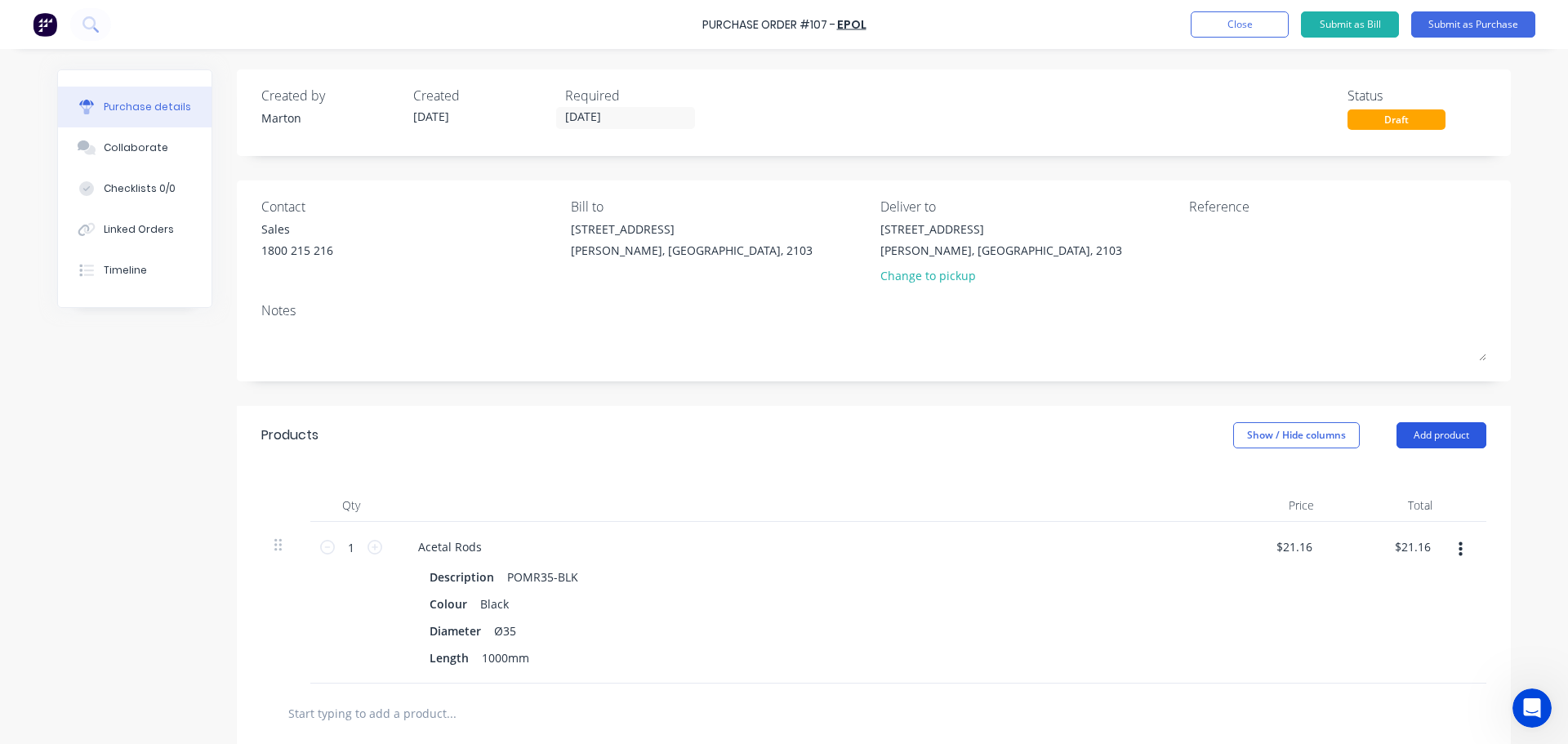
click at [1427, 434] on button "Add product" at bounding box center [1441, 435] width 90 height 26
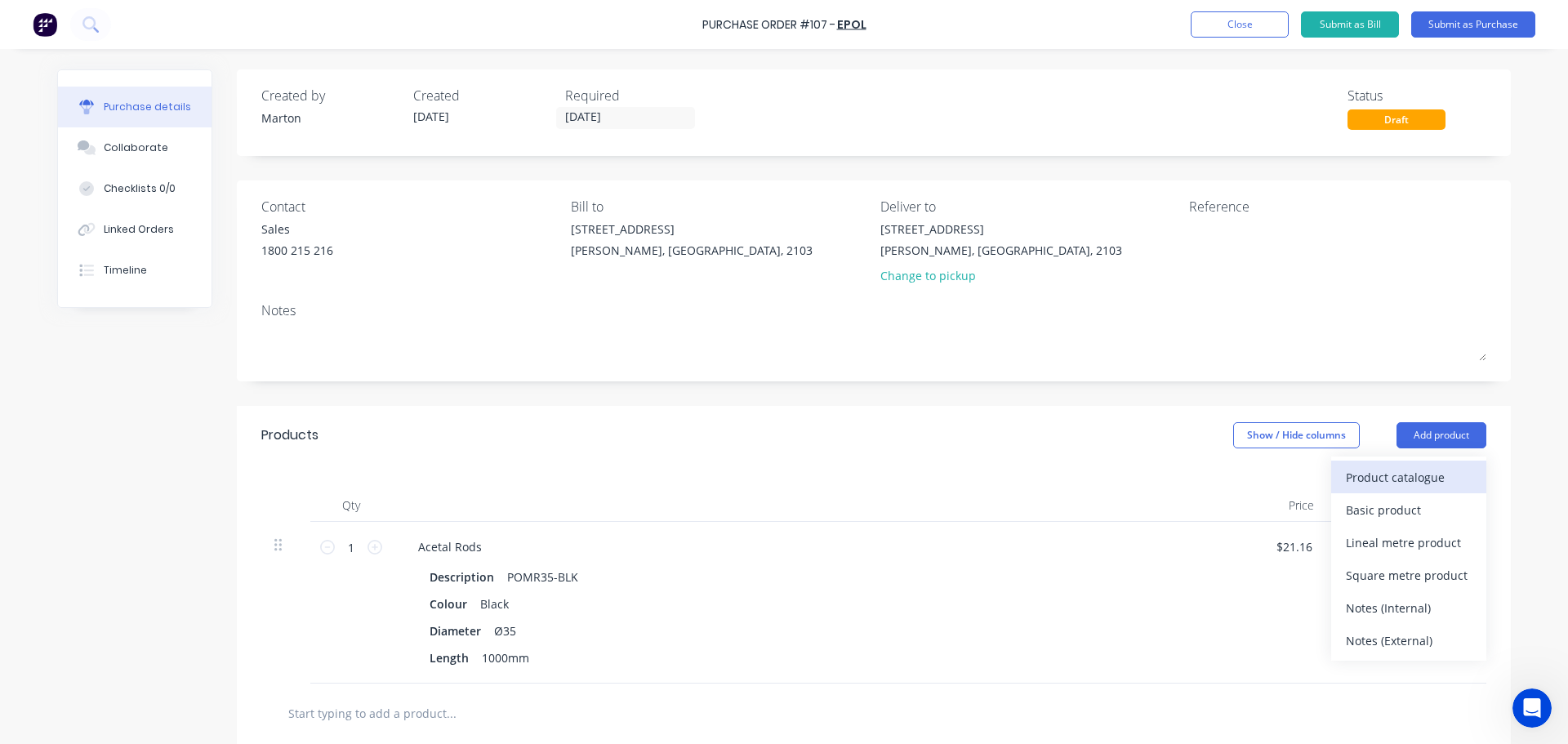
click at [1410, 465] on div "Product catalogue" at bounding box center [1408, 477] width 126 height 24
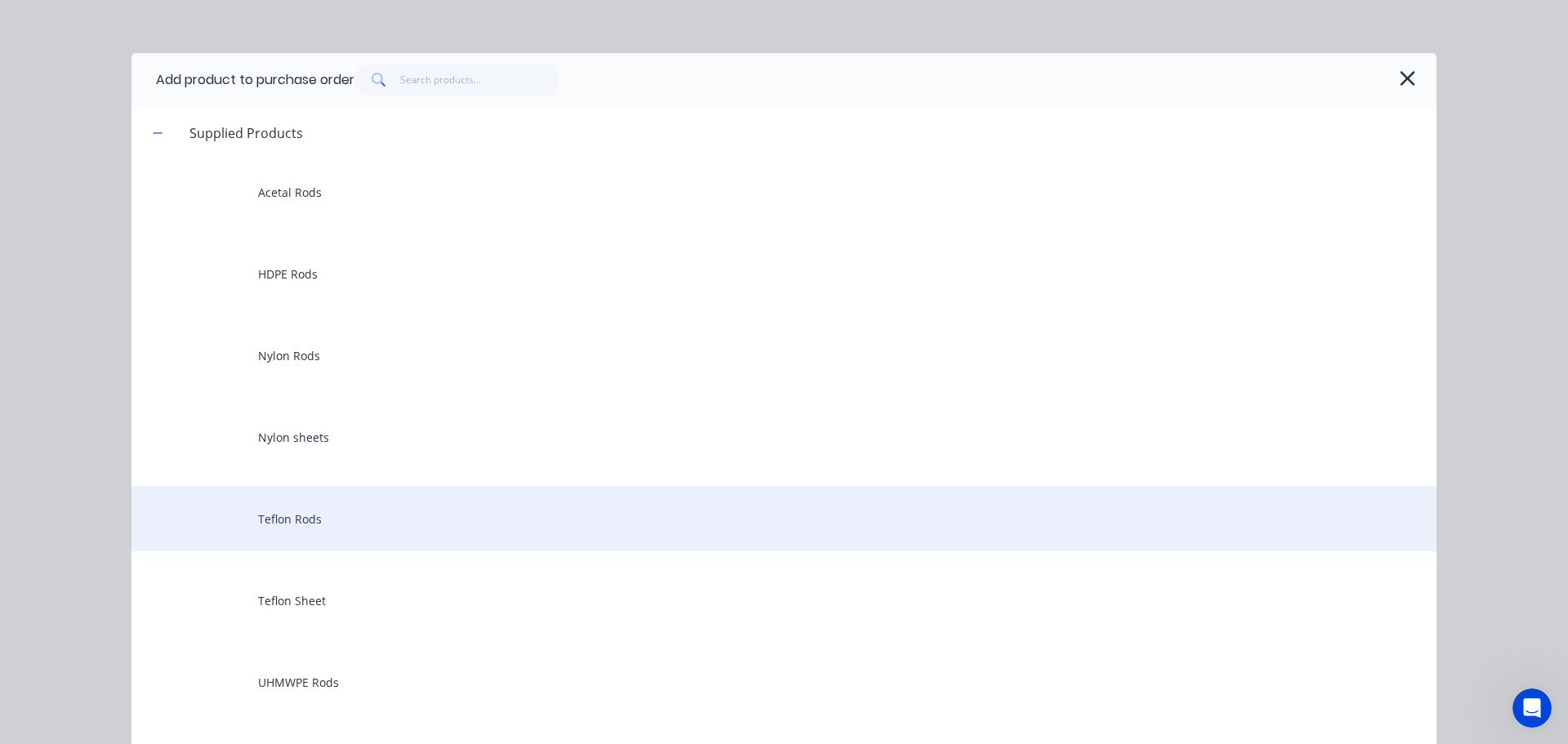
click at [373, 521] on div "Teflon Rods" at bounding box center [784, 519] width 1305 height 65
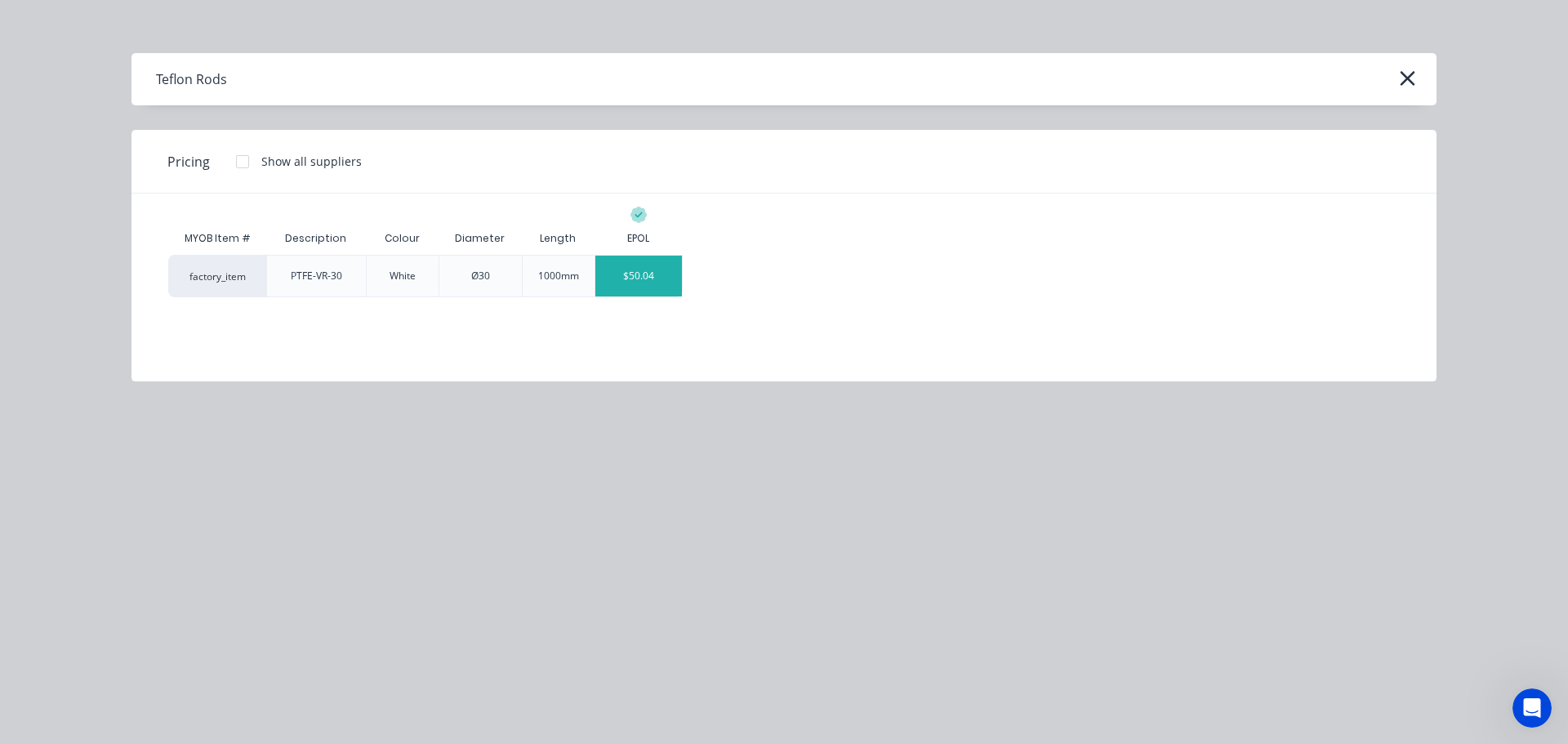
click at [632, 278] on div "$50.04" at bounding box center [639, 276] width 87 height 41
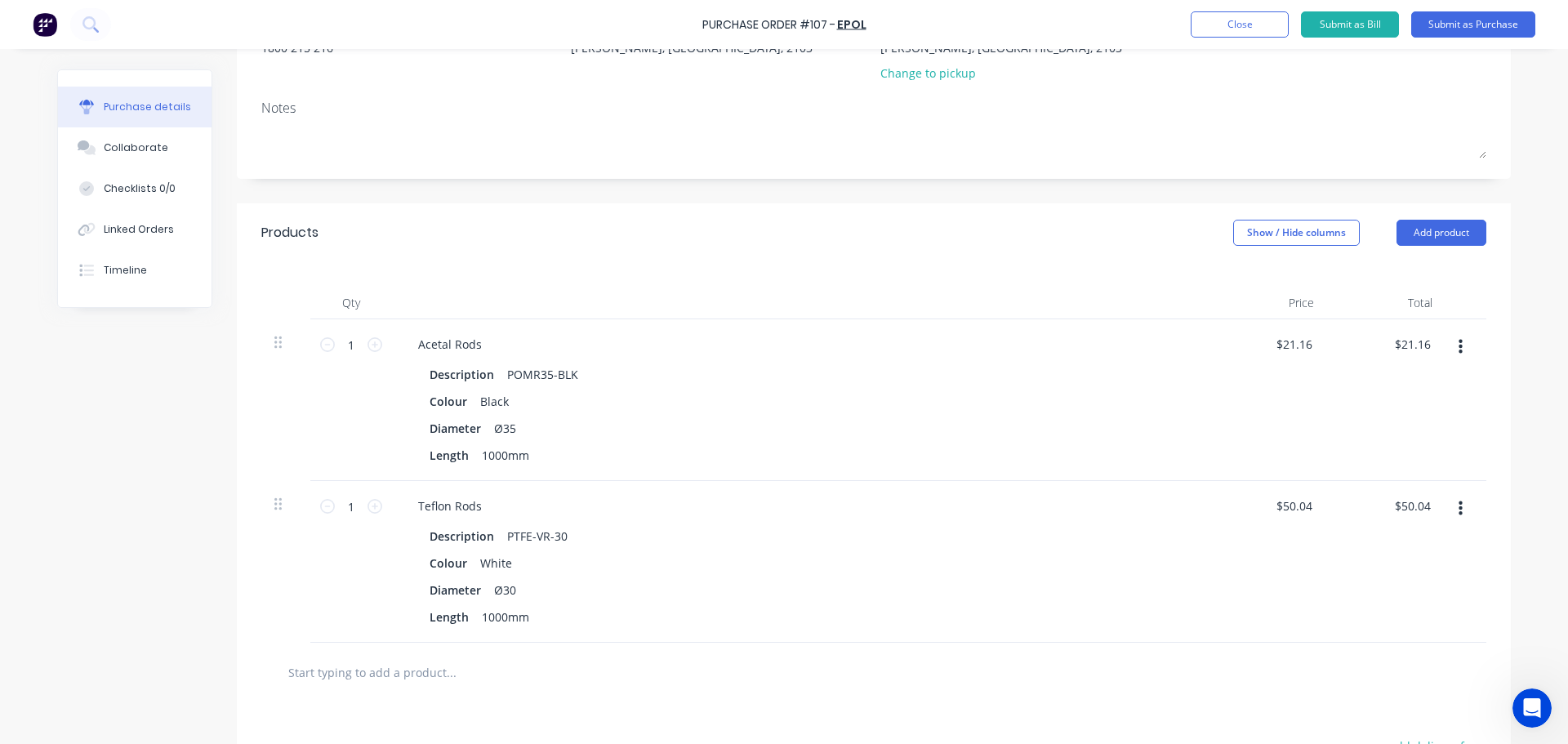
scroll to position [245, 0]
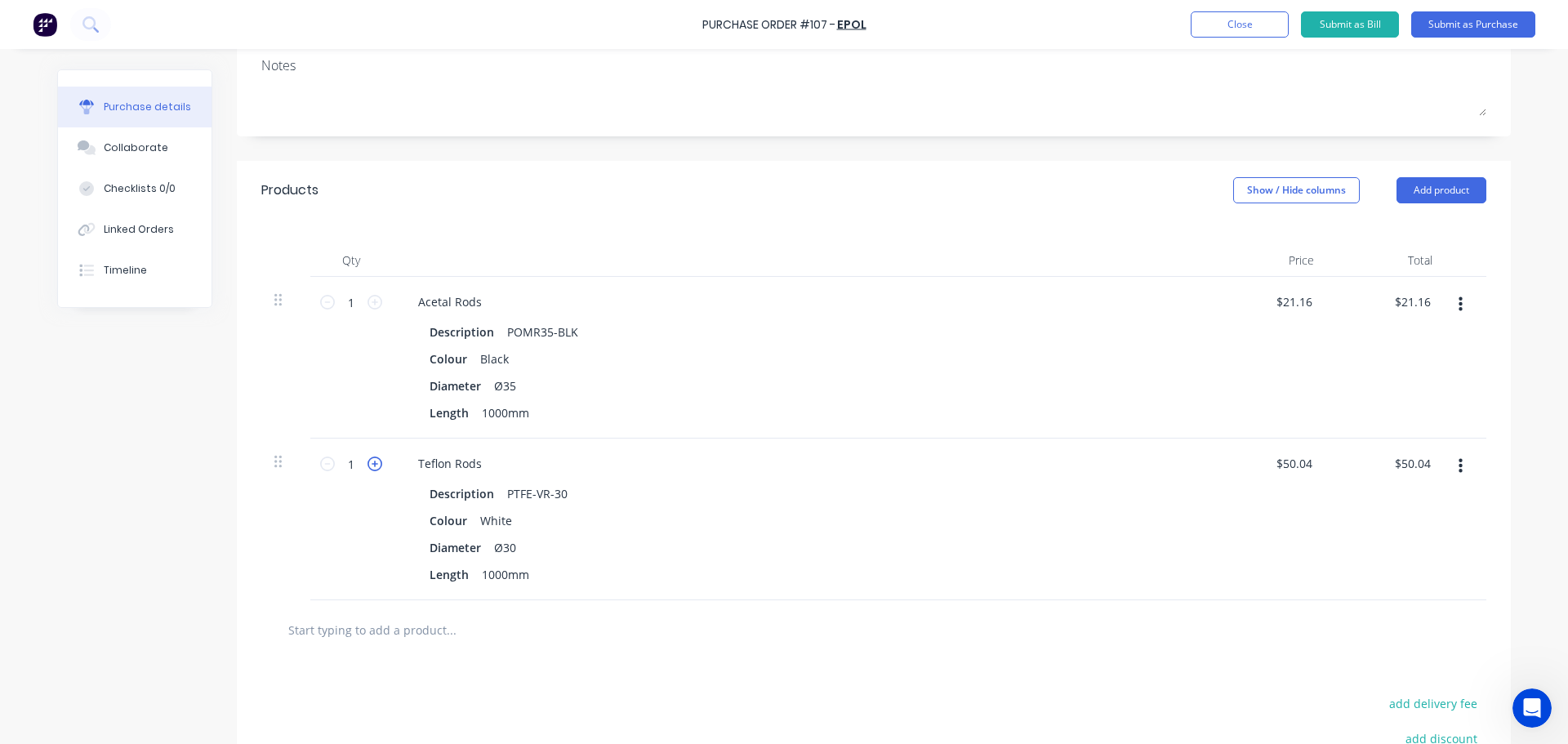
click at [373, 466] on icon at bounding box center [375, 463] width 15 height 15
type input "2"
type input "$100.08"
click at [339, 311] on input "1" at bounding box center [351, 302] width 33 height 25
type input "10"
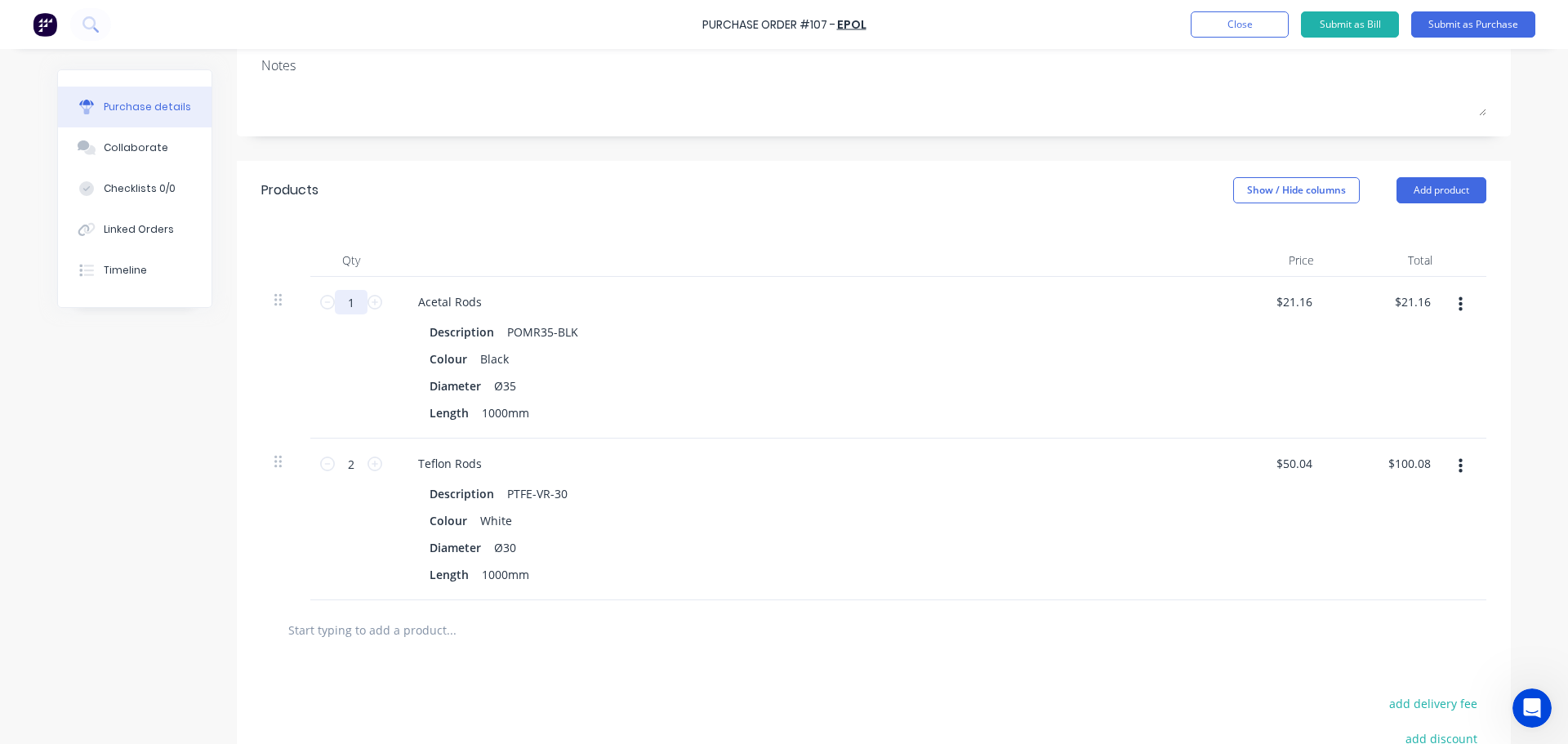
type input "$211.60"
type input "100"
type input "$2,116.00"
type input "100"
click at [632, 219] on div "Products Show / Hide columns Add product" at bounding box center [874, 189] width 1274 height 59
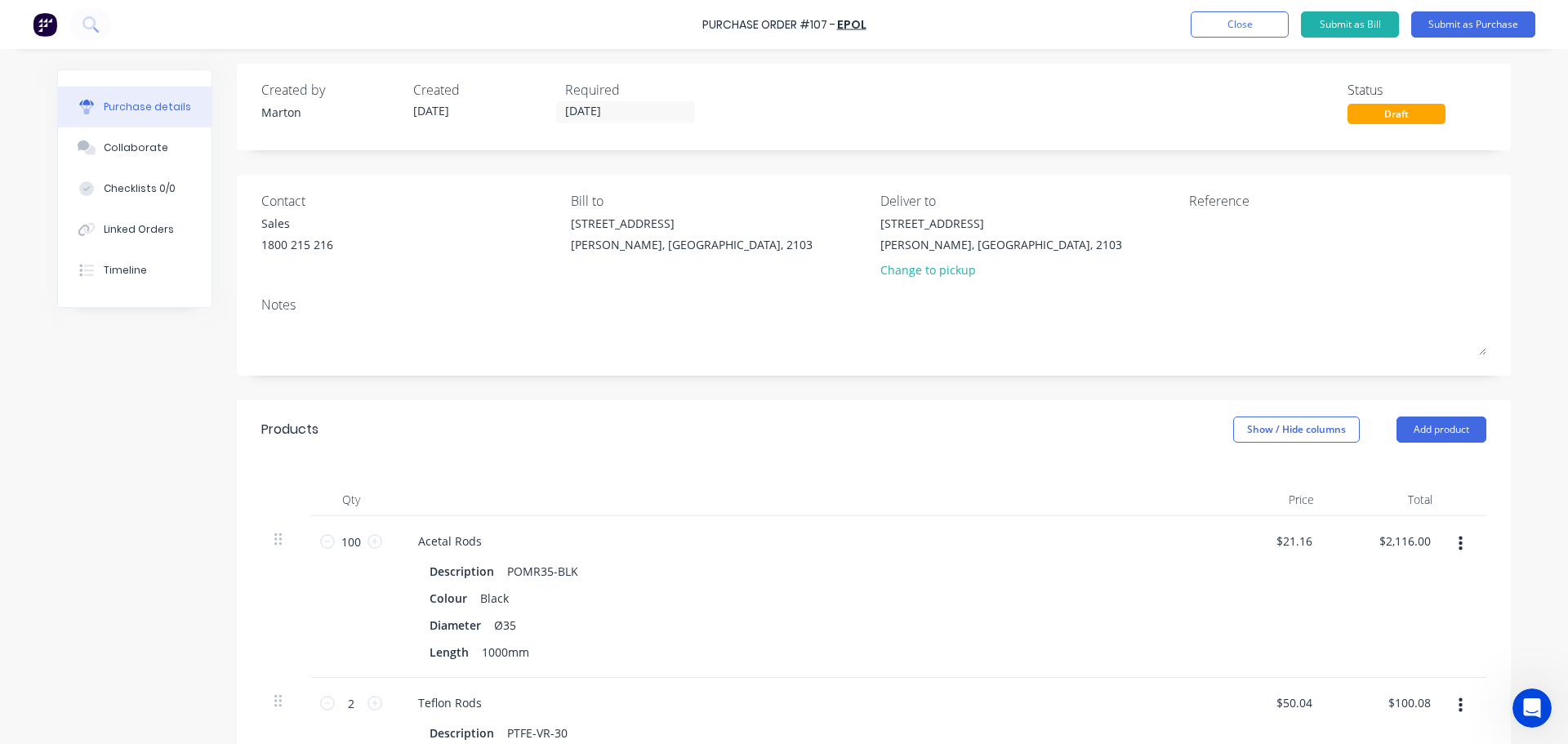
scroll to position [0, 0]
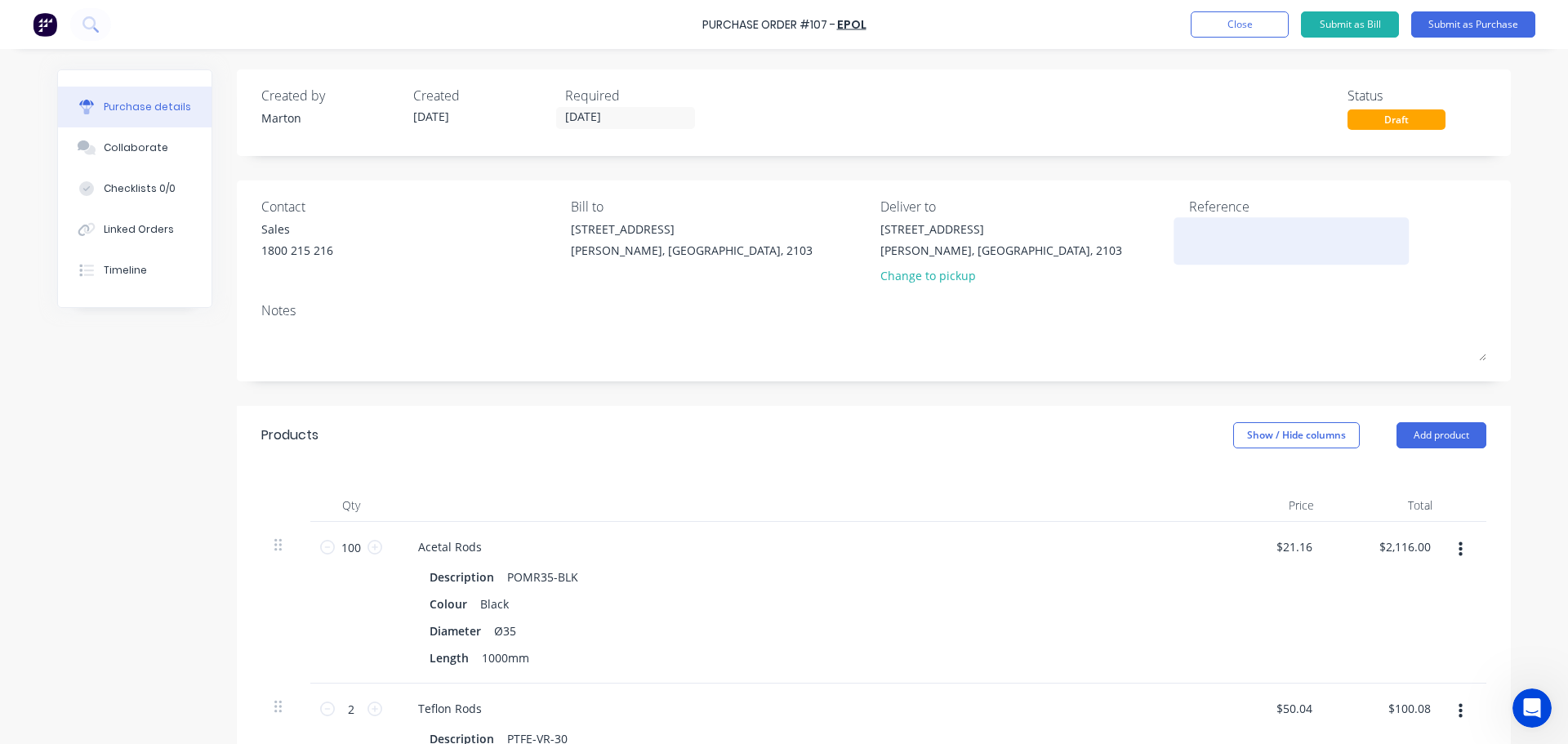
click at [1256, 243] on textarea at bounding box center [1291, 238] width 204 height 37
paste textarea "Order #15989"
type textarea "x"
type textarea "Order #15989"
type textarea "x"
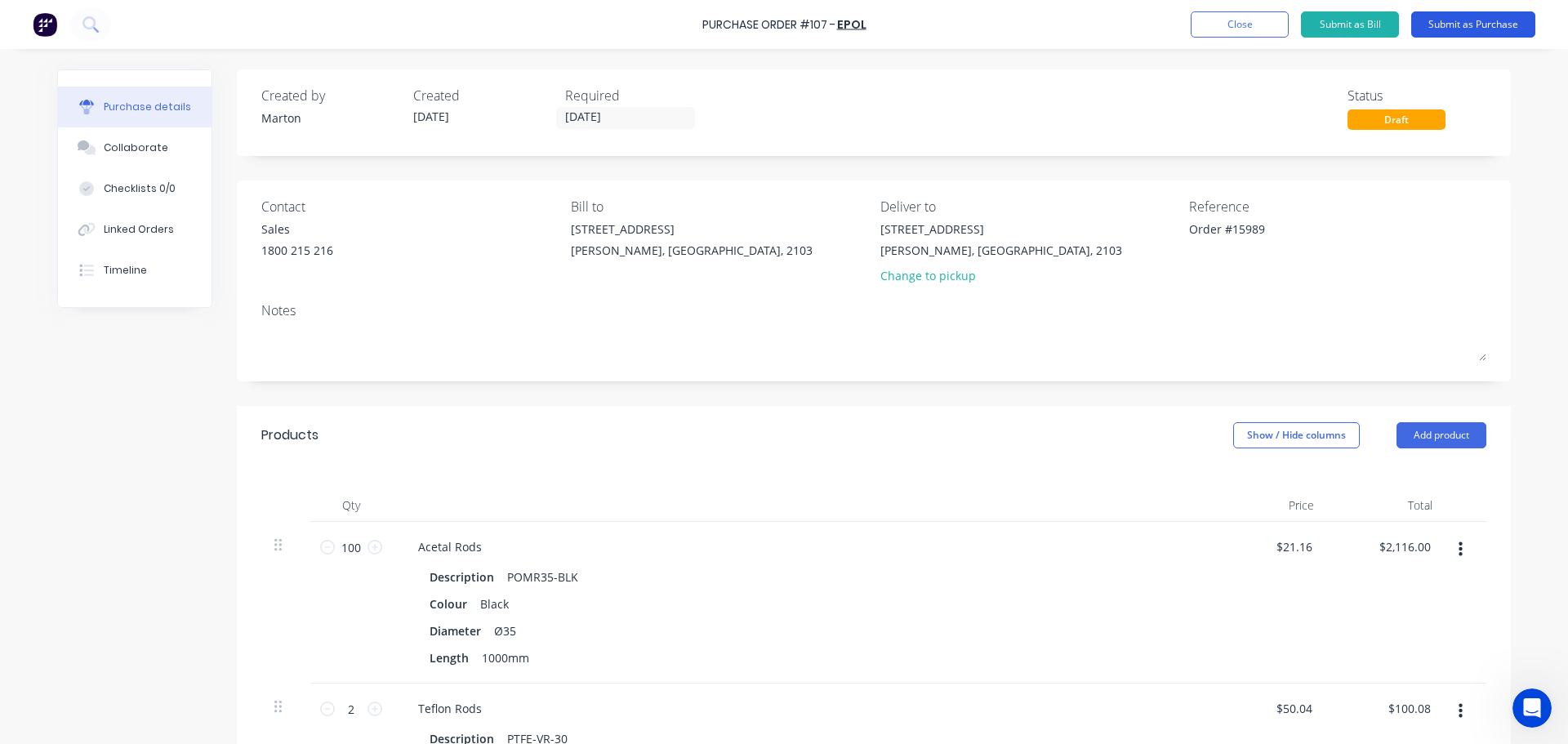
type textarea "Order #15989"
click at [1469, 21] on button "Submit as Purchase" at bounding box center [1473, 25] width 124 height 26
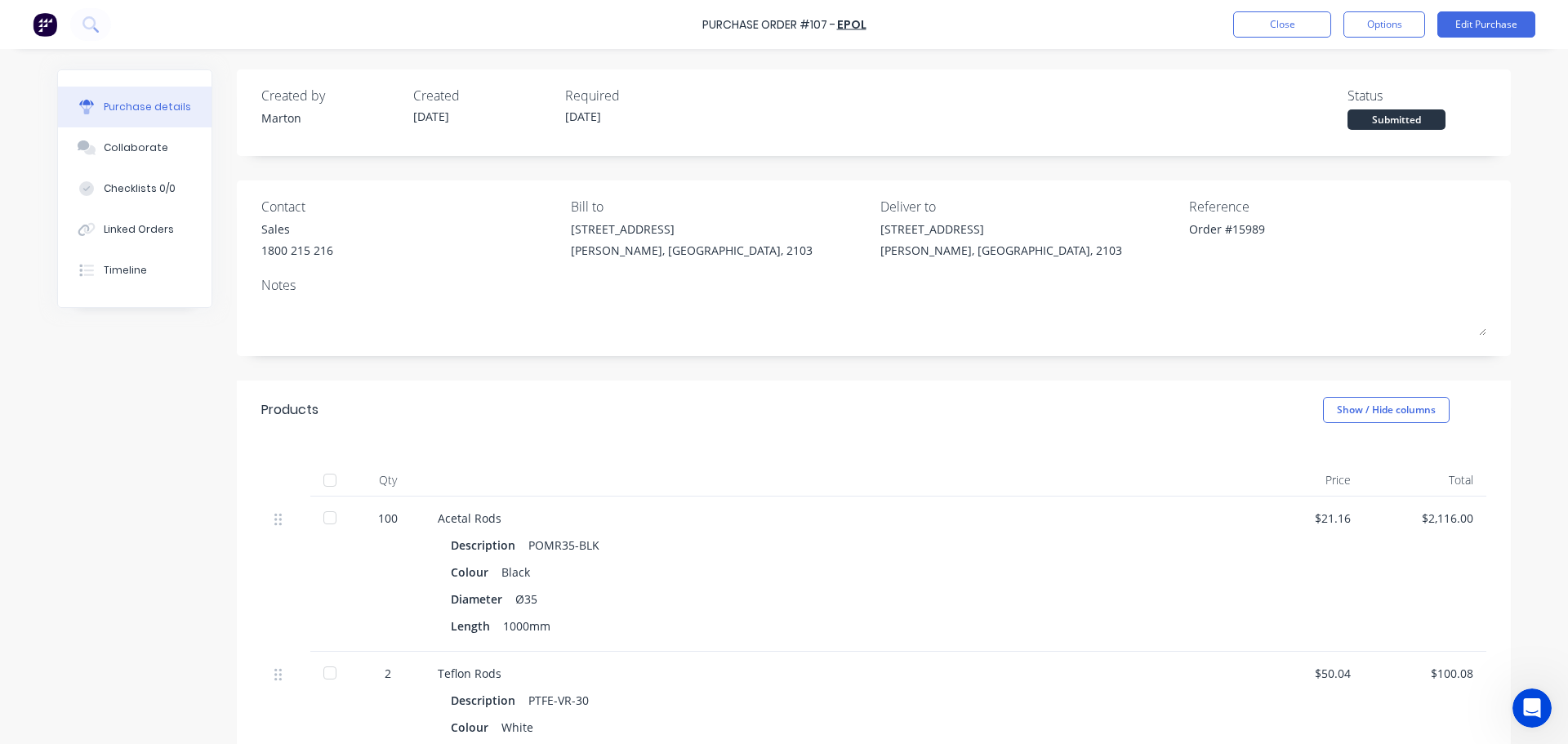
click at [325, 484] on div at bounding box center [329, 480] width 33 height 33
type textarea "x"
click at [1252, 17] on button "Close" at bounding box center [1282, 25] width 98 height 26
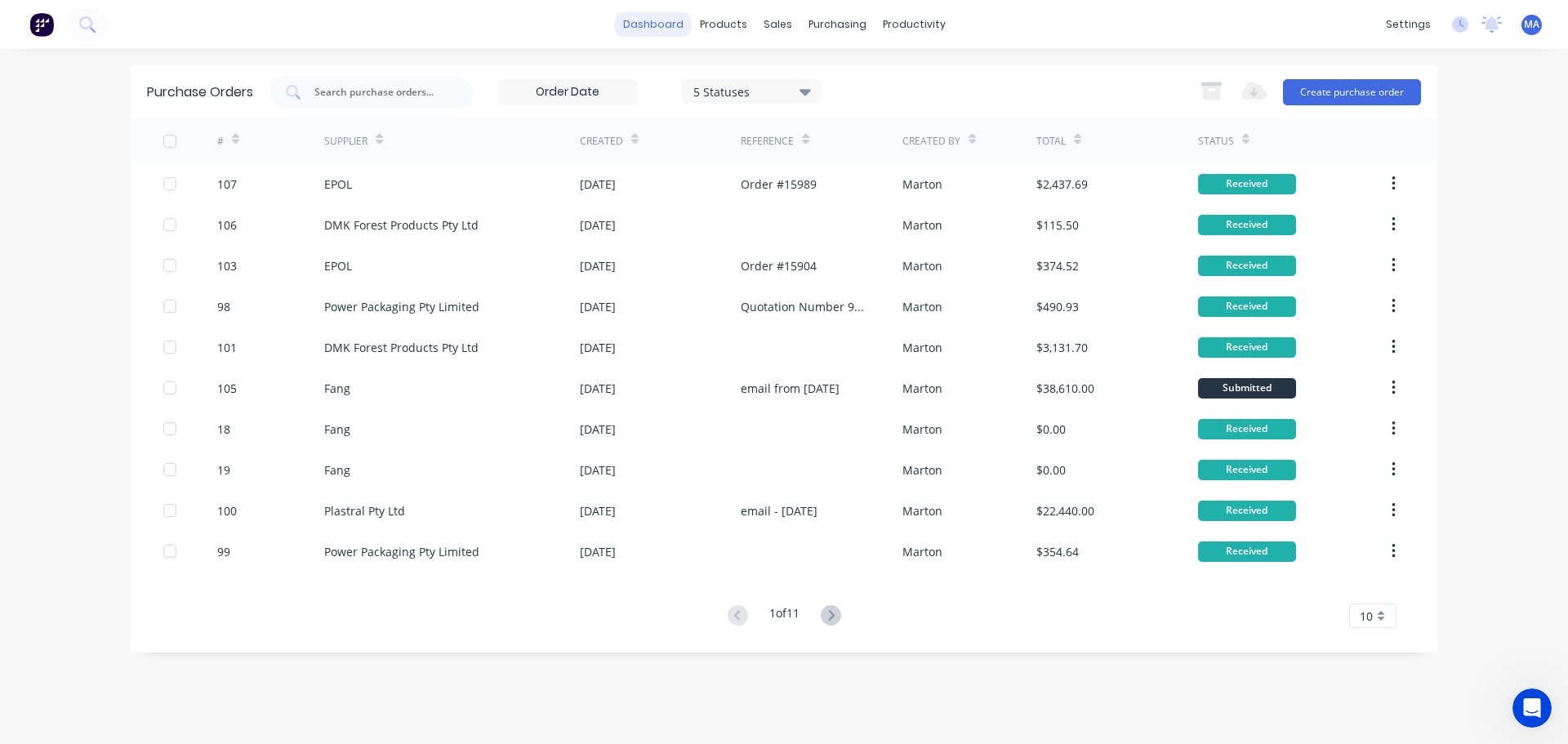
click at [664, 23] on link "dashboard" at bounding box center [653, 24] width 76 height 25
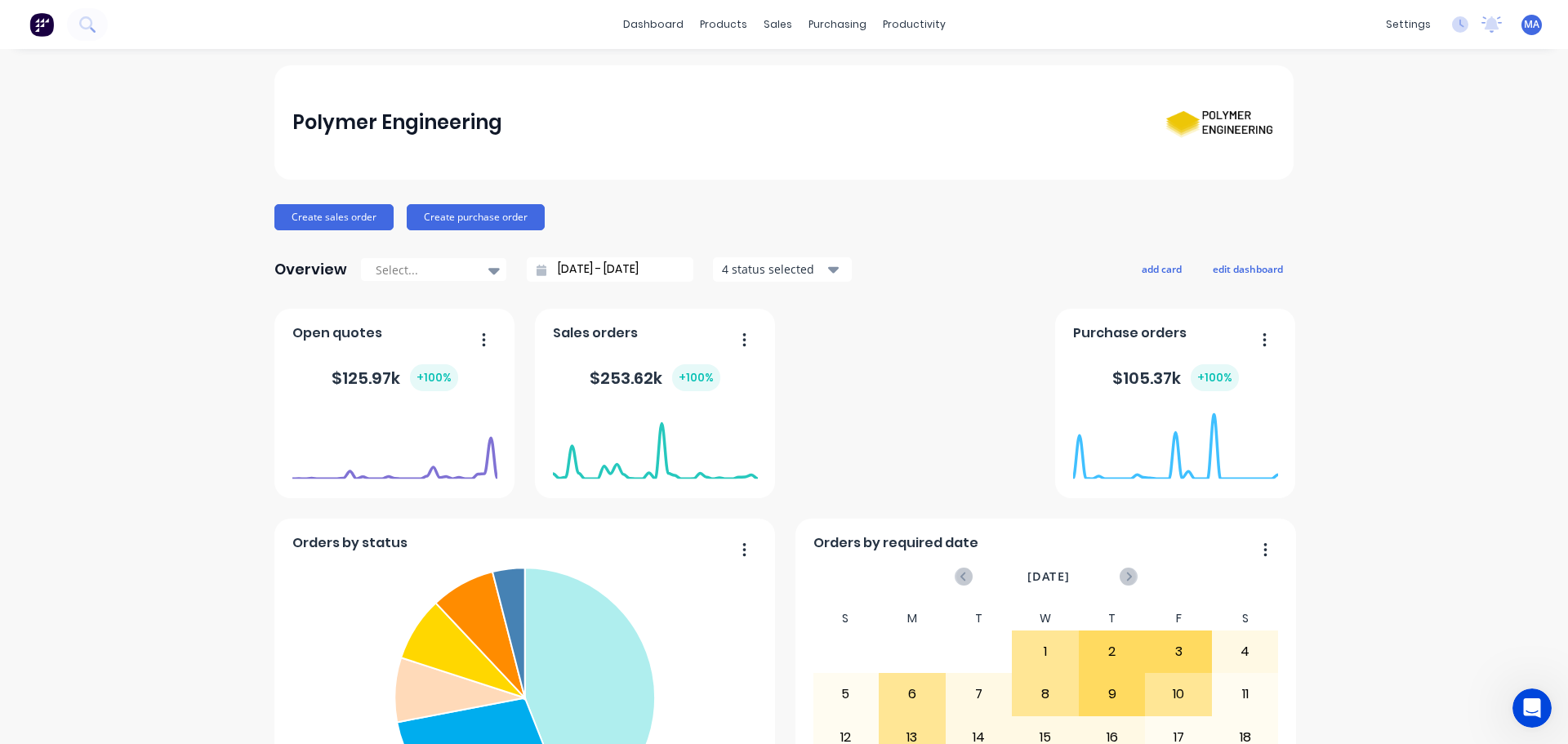
click at [118, 126] on div "Polymer Engineering Create sales order Create purchase order Overview Select...…" at bounding box center [784, 701] width 1568 height 1273
click at [803, 81] on div "Sales Orders" at bounding box center [832, 78] width 67 height 15
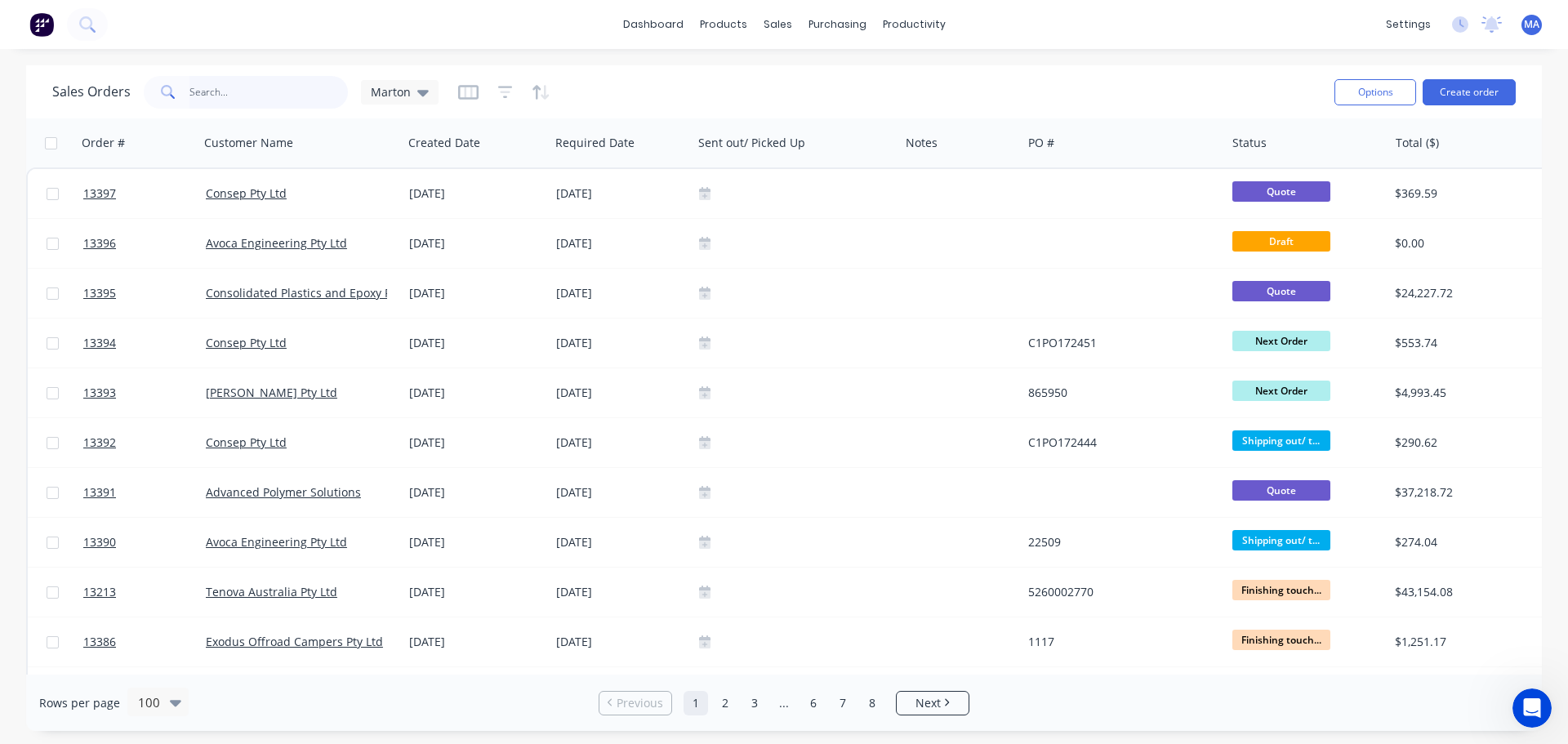
click at [310, 104] on input "text" at bounding box center [269, 92] width 160 height 33
type input "avoca"
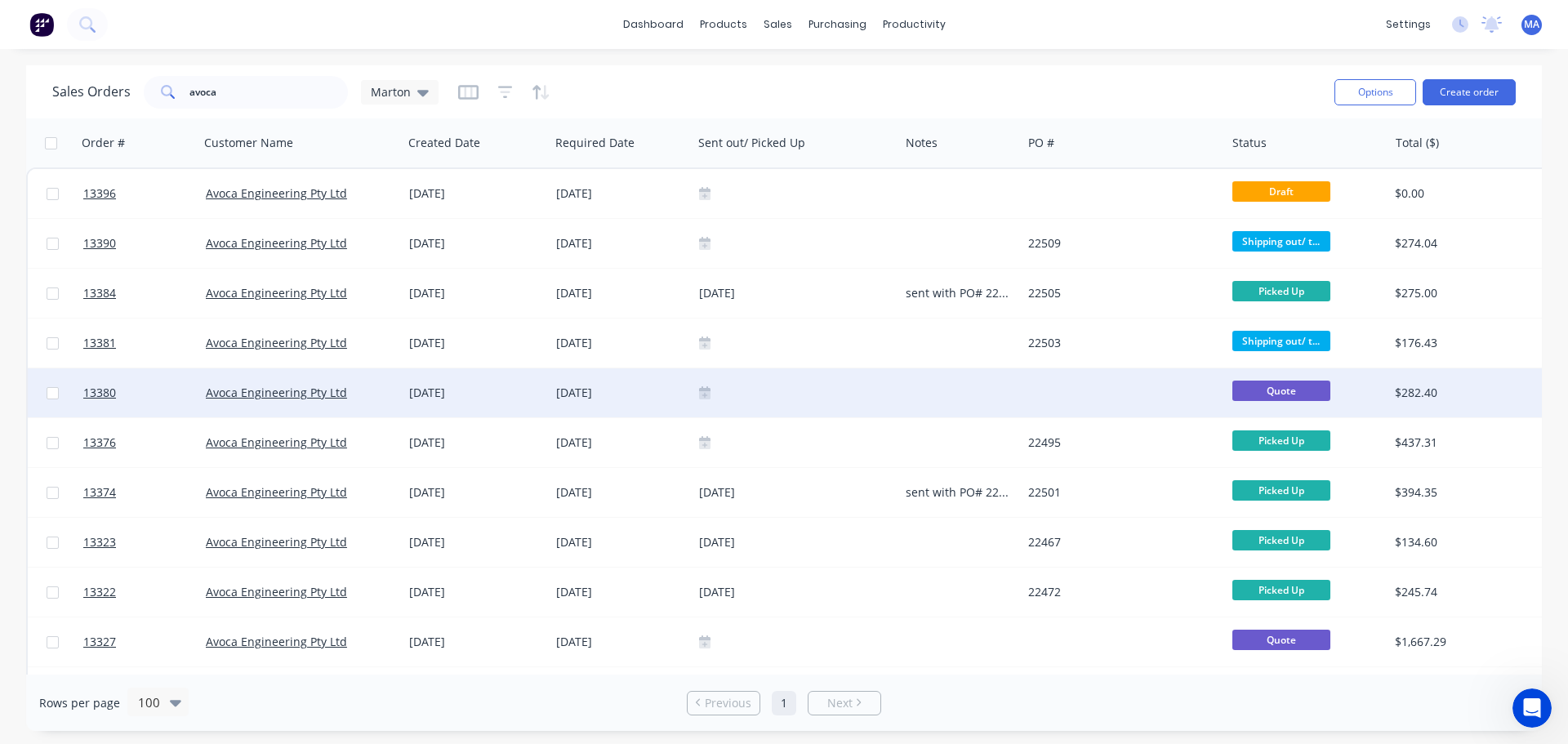
click at [472, 395] on div "[DATE]" at bounding box center [476, 393] width 134 height 16
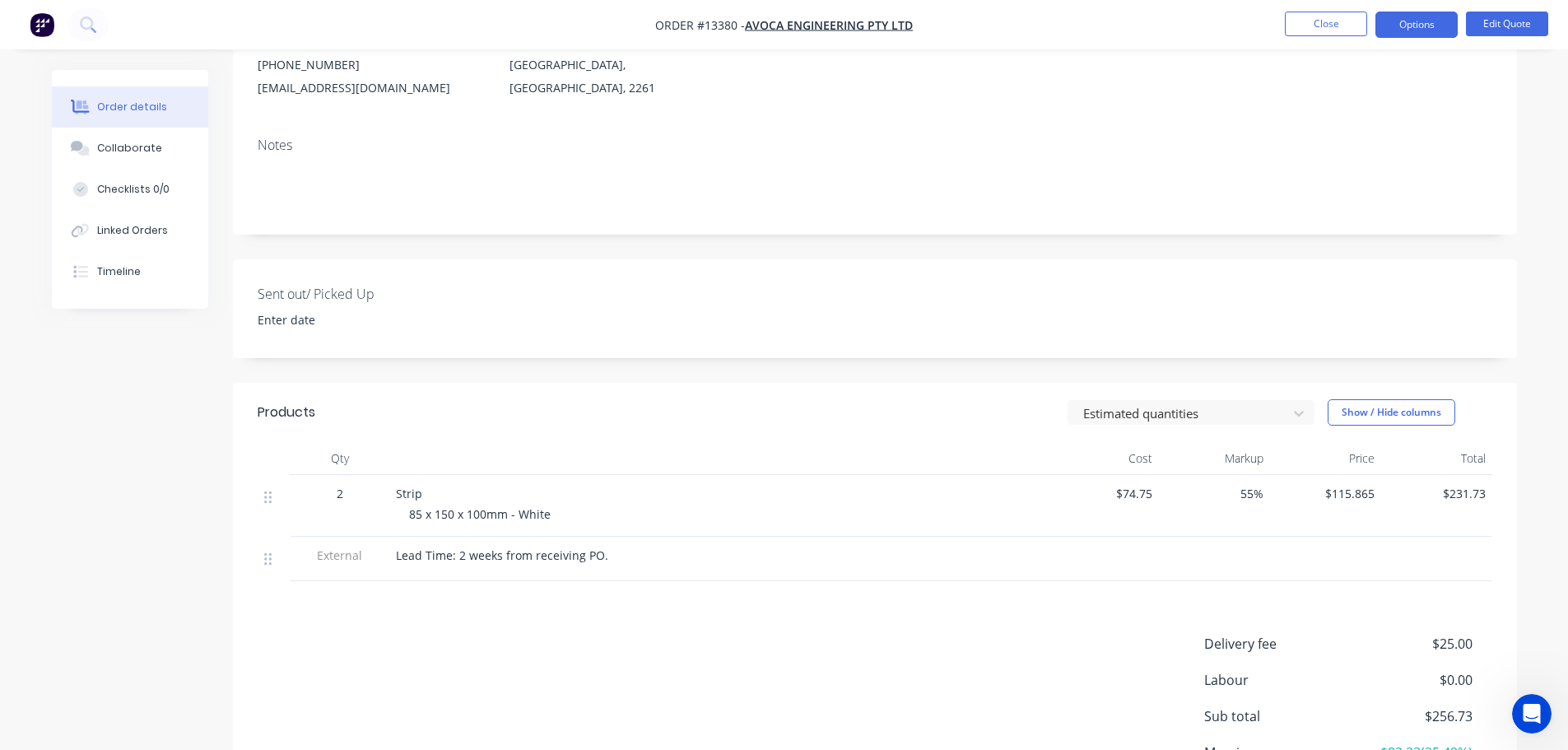
scroll to position [165, 0]
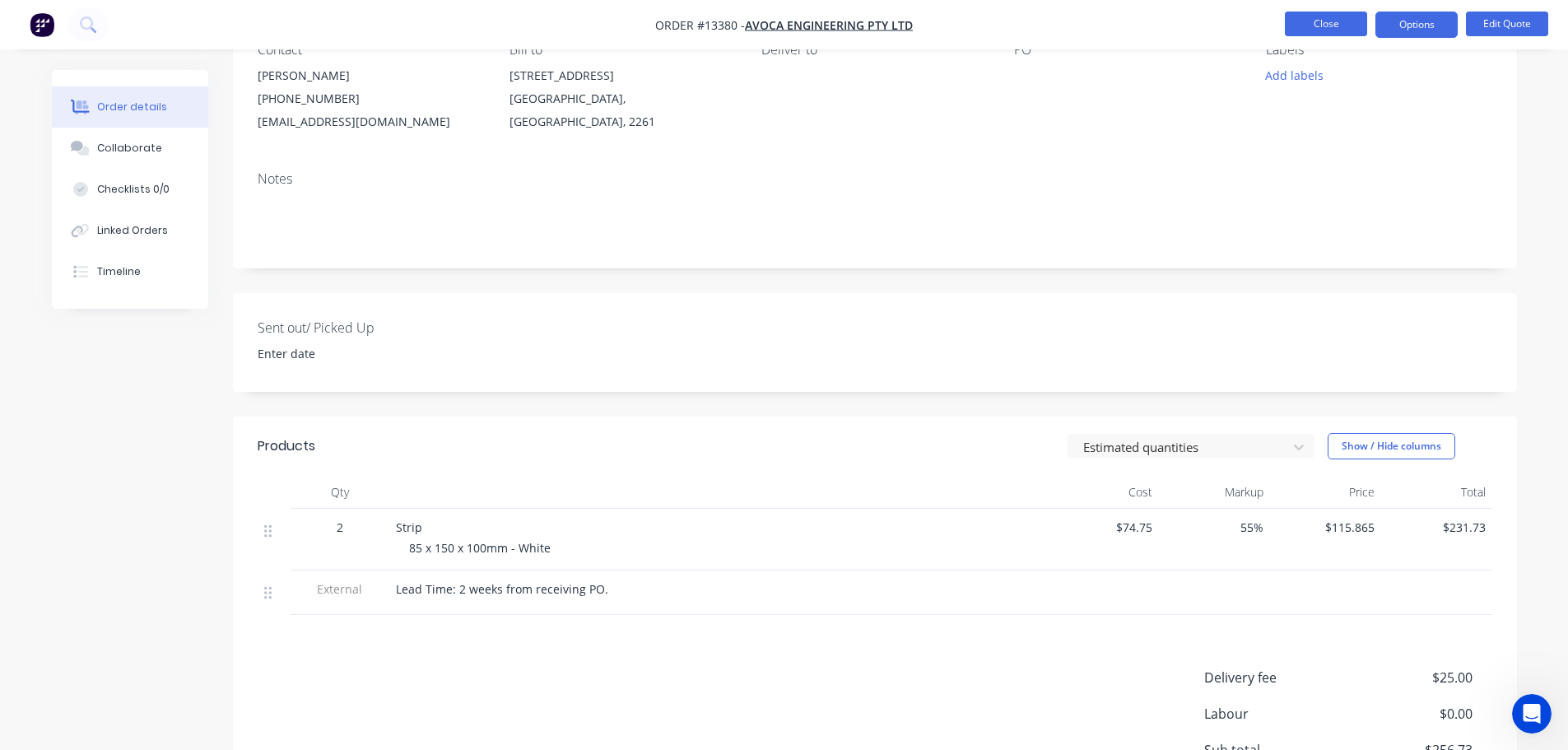
click at [1326, 21] on button "Close" at bounding box center [1326, 24] width 82 height 25
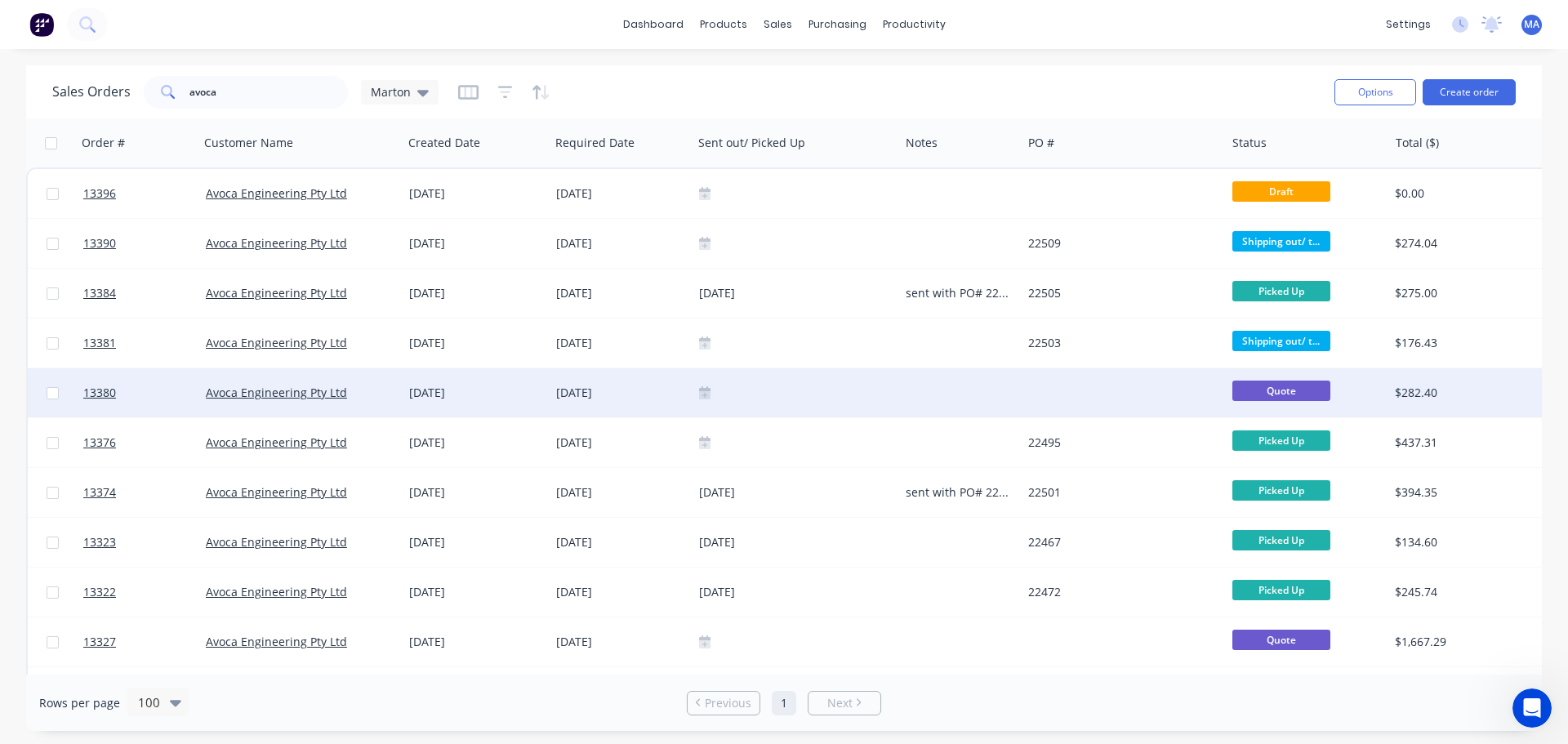
click at [630, 392] on div "[DATE]" at bounding box center [621, 393] width 130 height 16
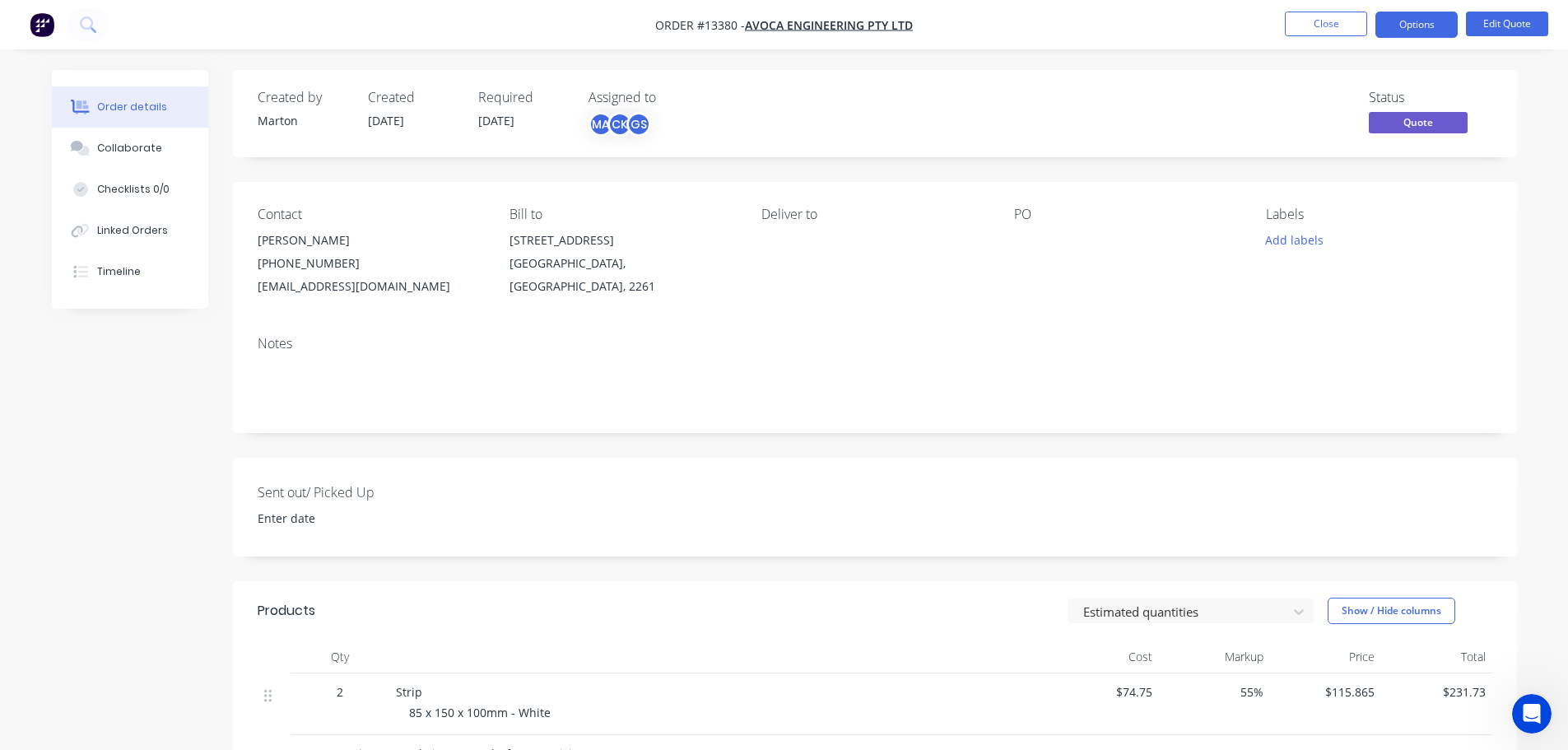
scroll to position [247, 0]
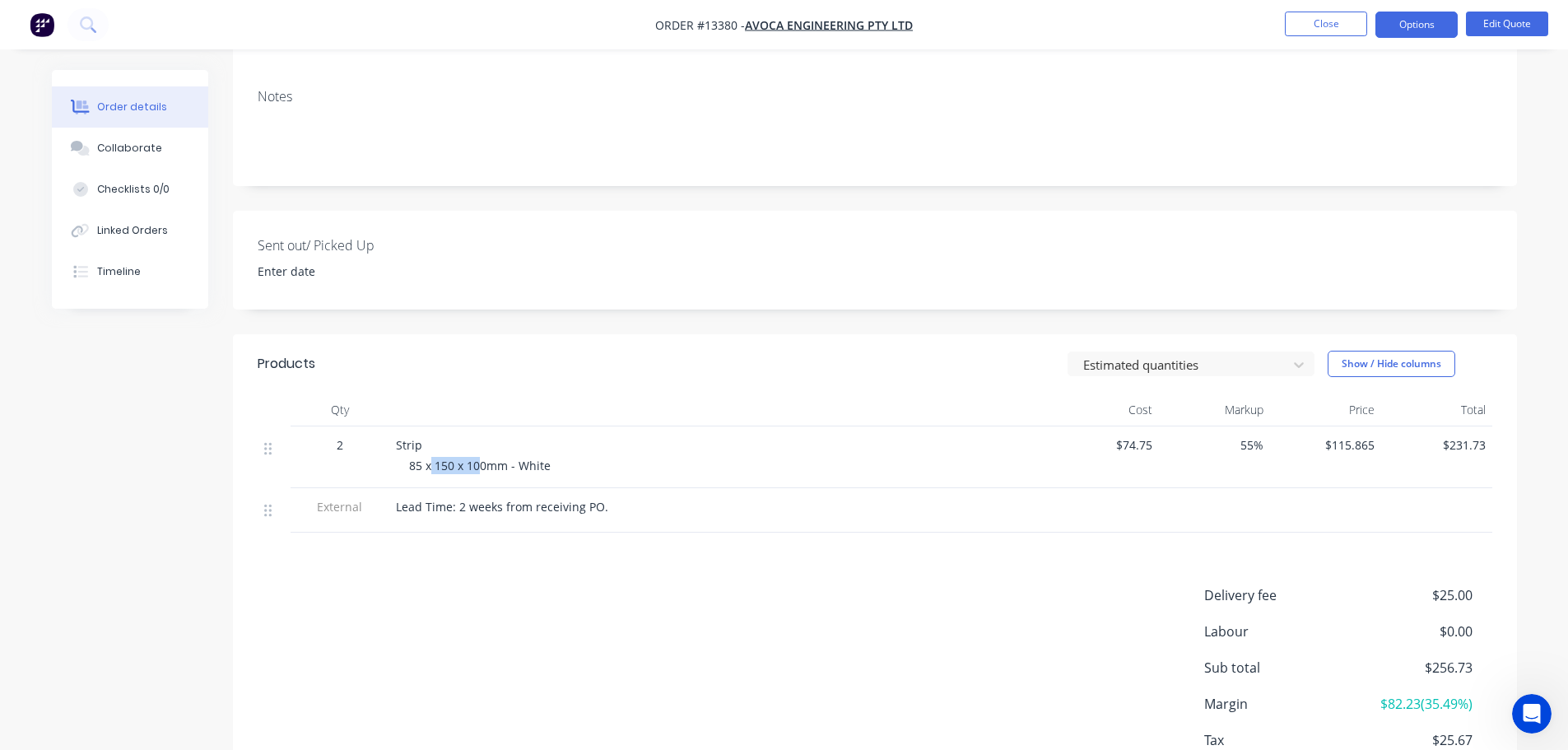
drag, startPoint x: 444, startPoint y: 469, endPoint x: 487, endPoint y: 466, distance: 43.1
click at [485, 466] on span "85 x 150 x 100mm - White" at bounding box center [480, 466] width 142 height 16
click at [480, 467] on span "85 x 150 x 100mm - White" at bounding box center [480, 466] width 142 height 16
drag, startPoint x: 1322, startPoint y: 447, endPoint x: 1392, endPoint y: 450, distance: 70.1
click at [1392, 450] on div "2 Strip 85 x 150 x 100mm - White $74.75 55% $115.865 $231.73" at bounding box center [874, 458] width 1234 height 62
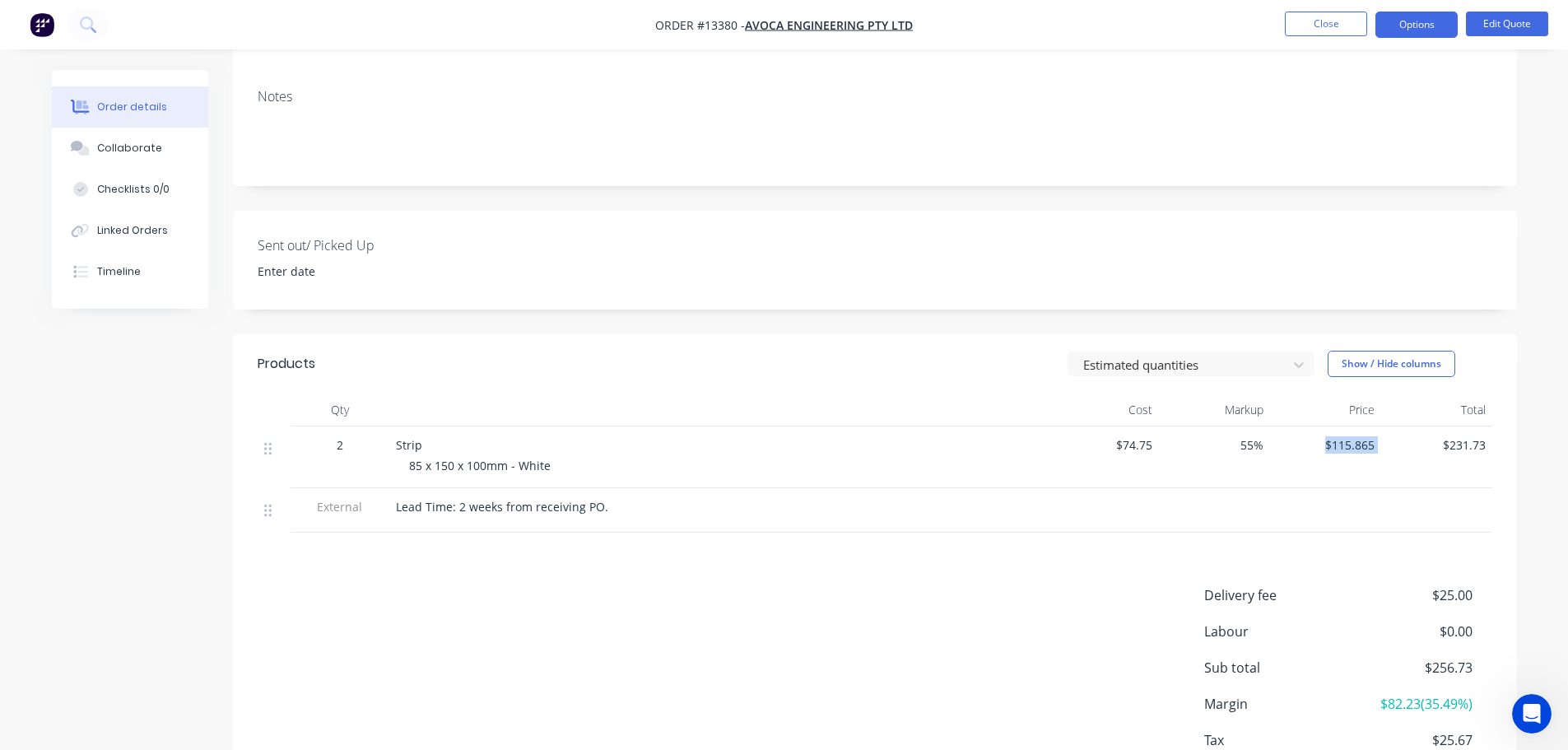
click at [1381, 474] on div "$231.73" at bounding box center [1436, 458] width 111 height 62
drag, startPoint x: 1317, startPoint y: 445, endPoint x: 1398, endPoint y: 445, distance: 81.0
click at [1398, 445] on div "2 Strip 85 x 150 x 100mm - White $74.75 55% $115.865 $231.73" at bounding box center [874, 458] width 1234 height 62
click at [1385, 478] on div "$231.73" at bounding box center [1436, 458] width 111 height 62
click at [1139, 538] on div "Products Estimated quantities Show / Hide columns Qty Cost Markup Price Total 2…" at bounding box center [874, 585] width 1284 height 503
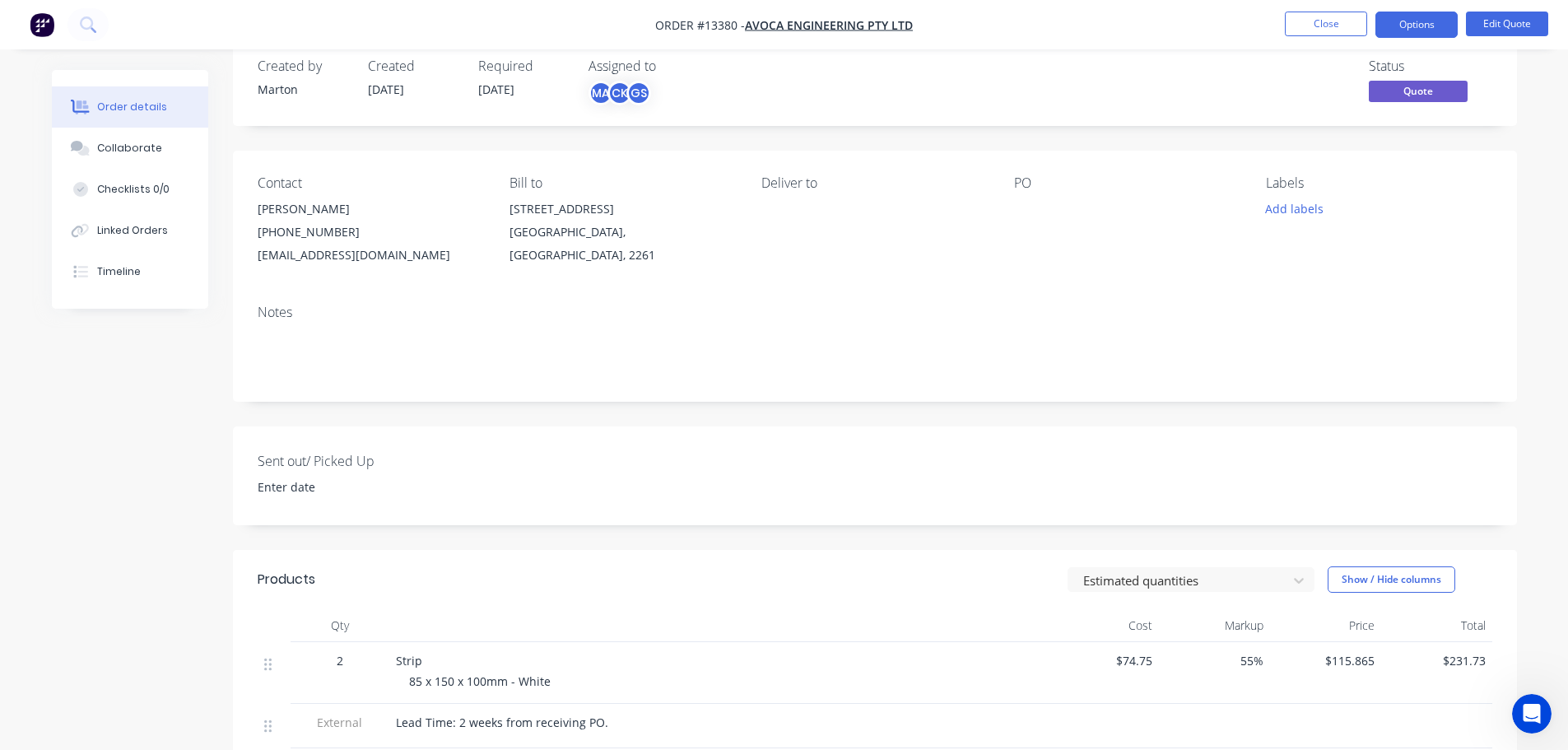
scroll to position [0, 0]
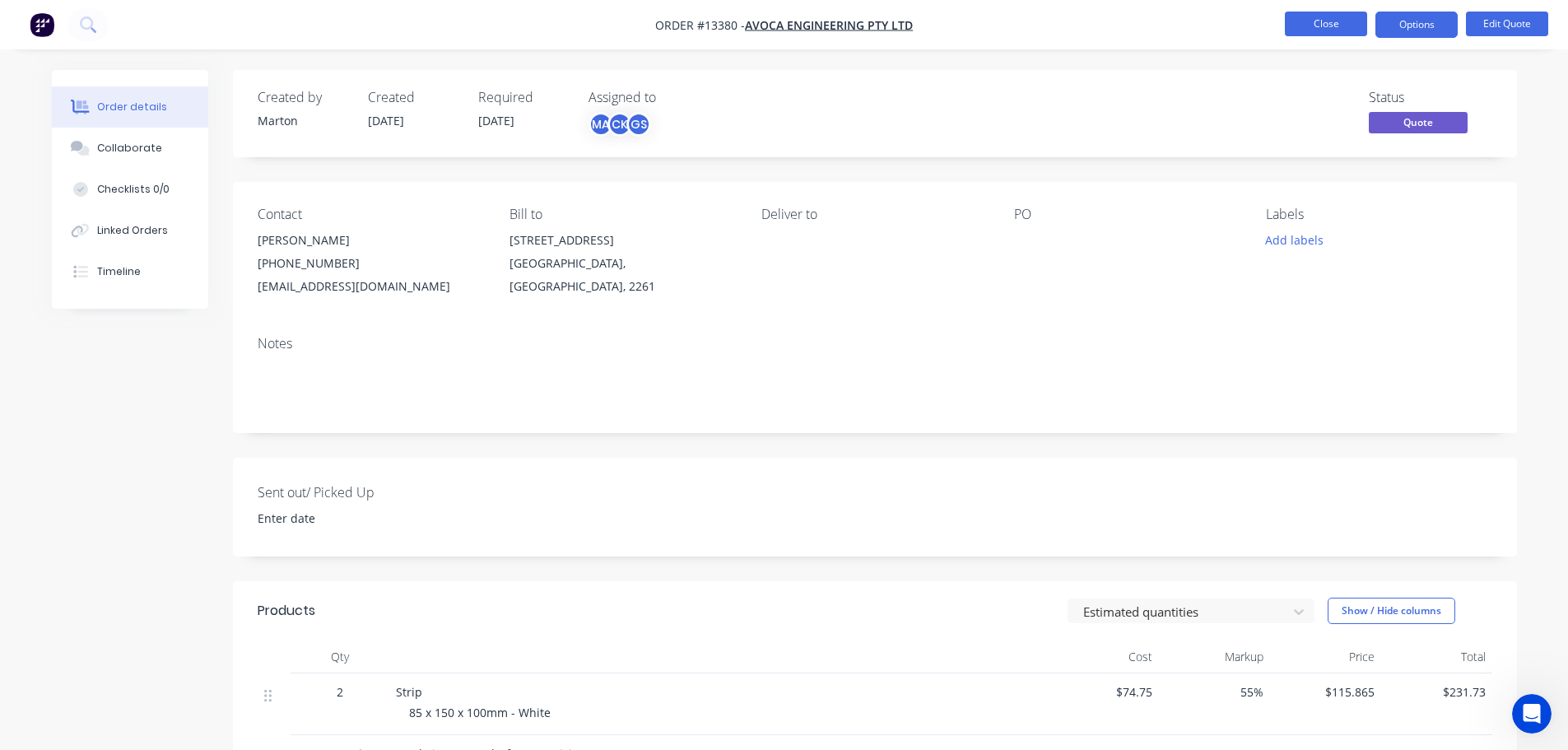
click at [1340, 23] on button "Close" at bounding box center [1326, 24] width 82 height 25
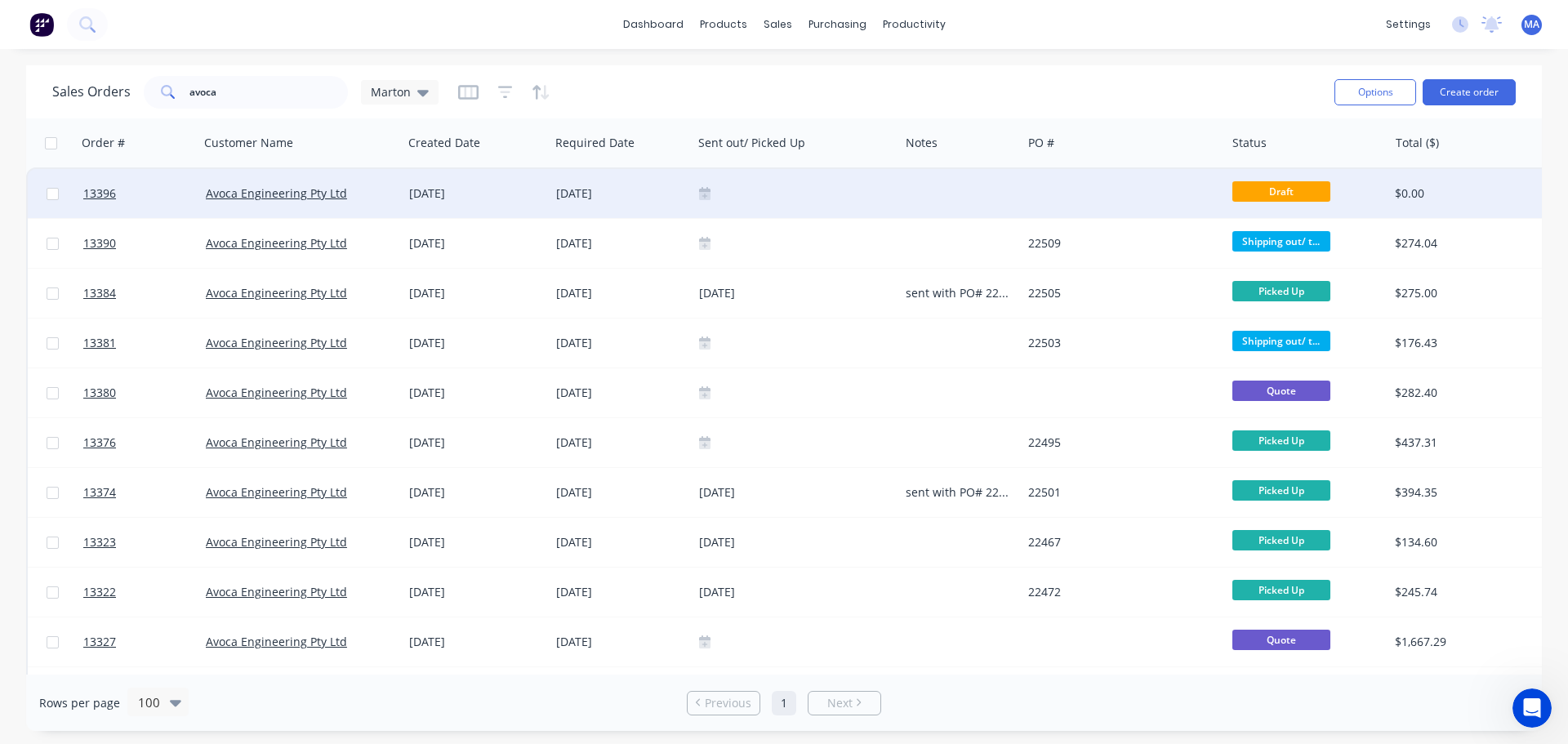
click at [760, 192] on div at bounding box center [795, 193] width 193 height 13
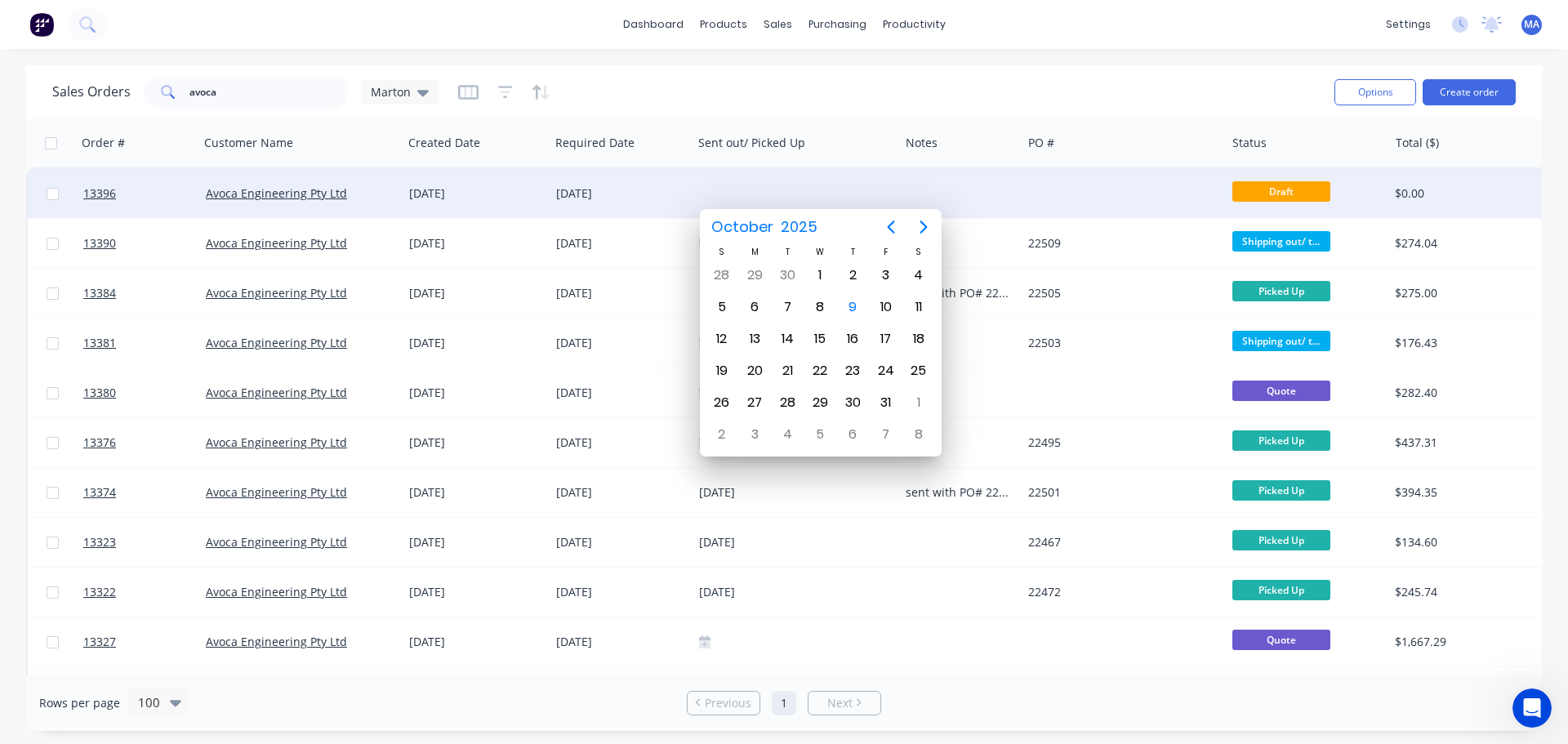
click at [679, 187] on div "[DATE]" at bounding box center [621, 193] width 130 height 16
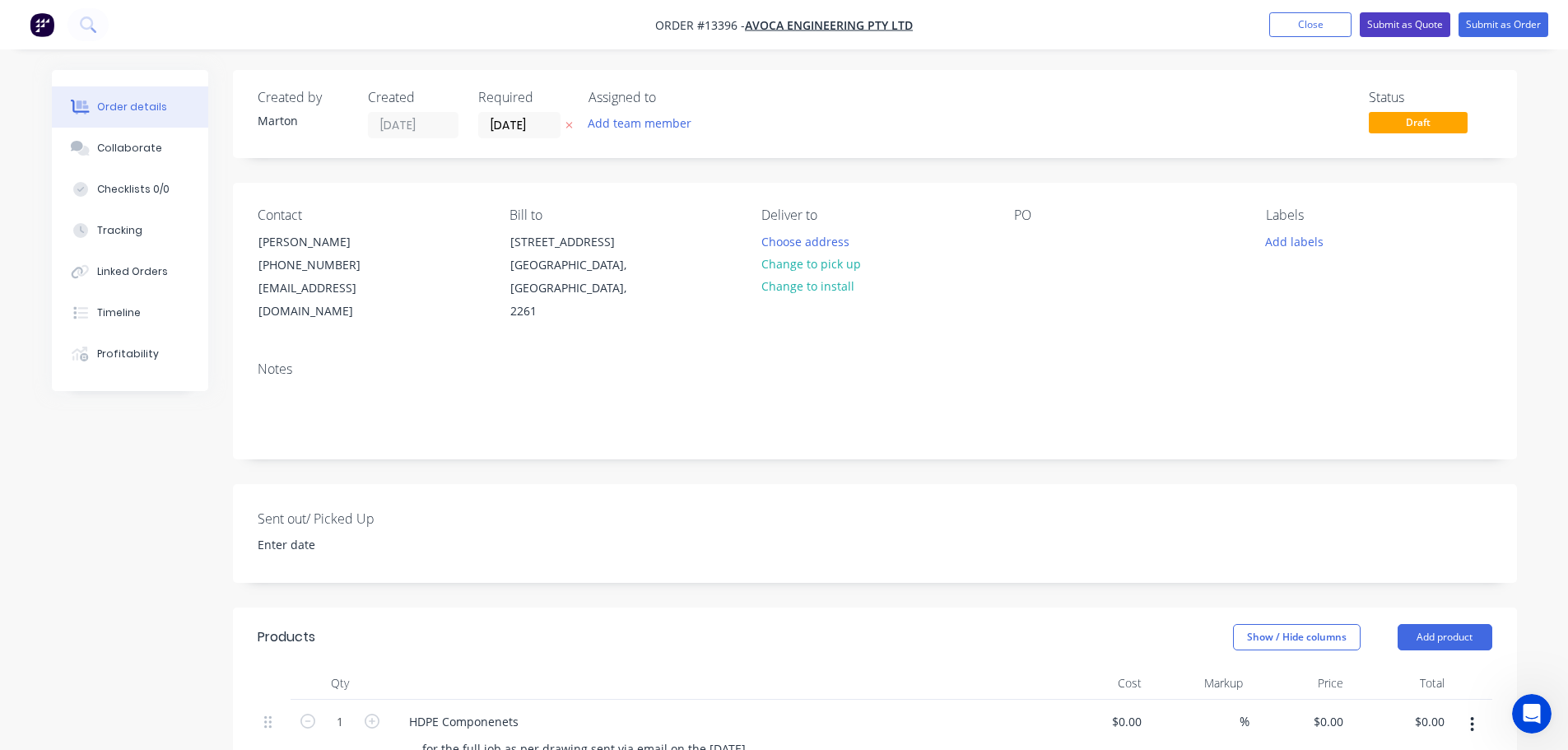
click at [1410, 26] on button "Submit as Quote" at bounding box center [1405, 24] width 91 height 25
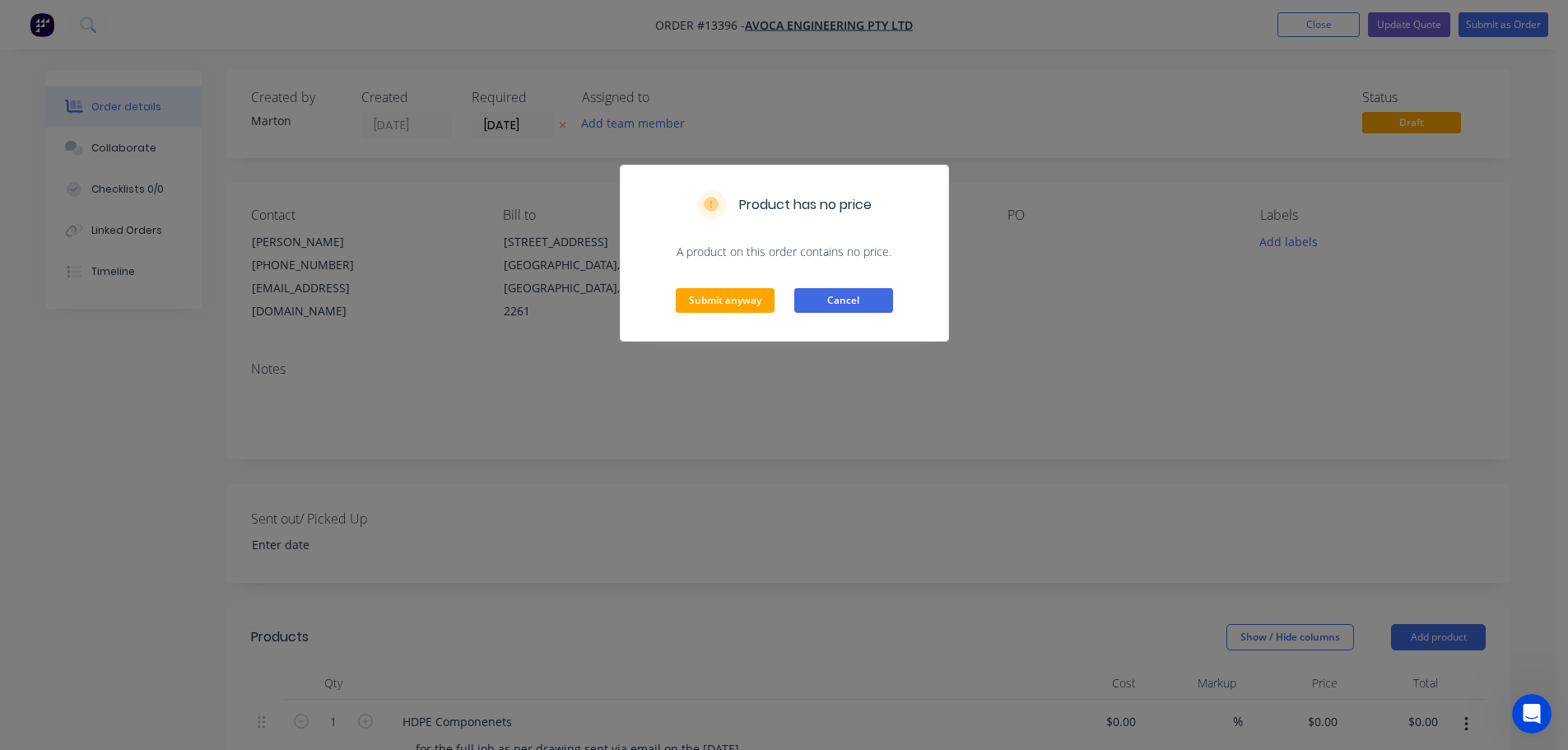
click at [867, 307] on button "Cancel" at bounding box center [843, 300] width 99 height 25
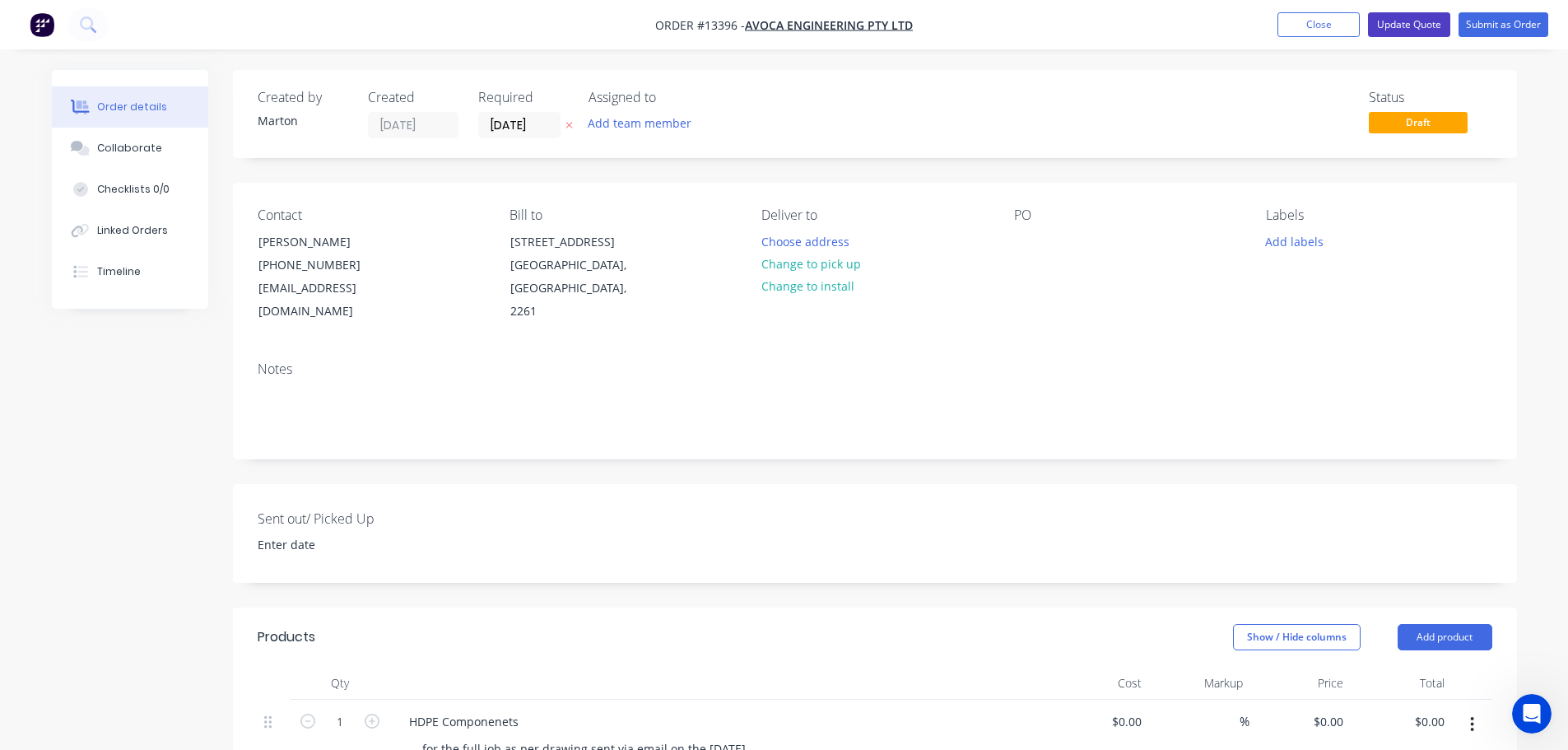
click at [1416, 13] on button "Update Quote" at bounding box center [1409, 24] width 82 height 25
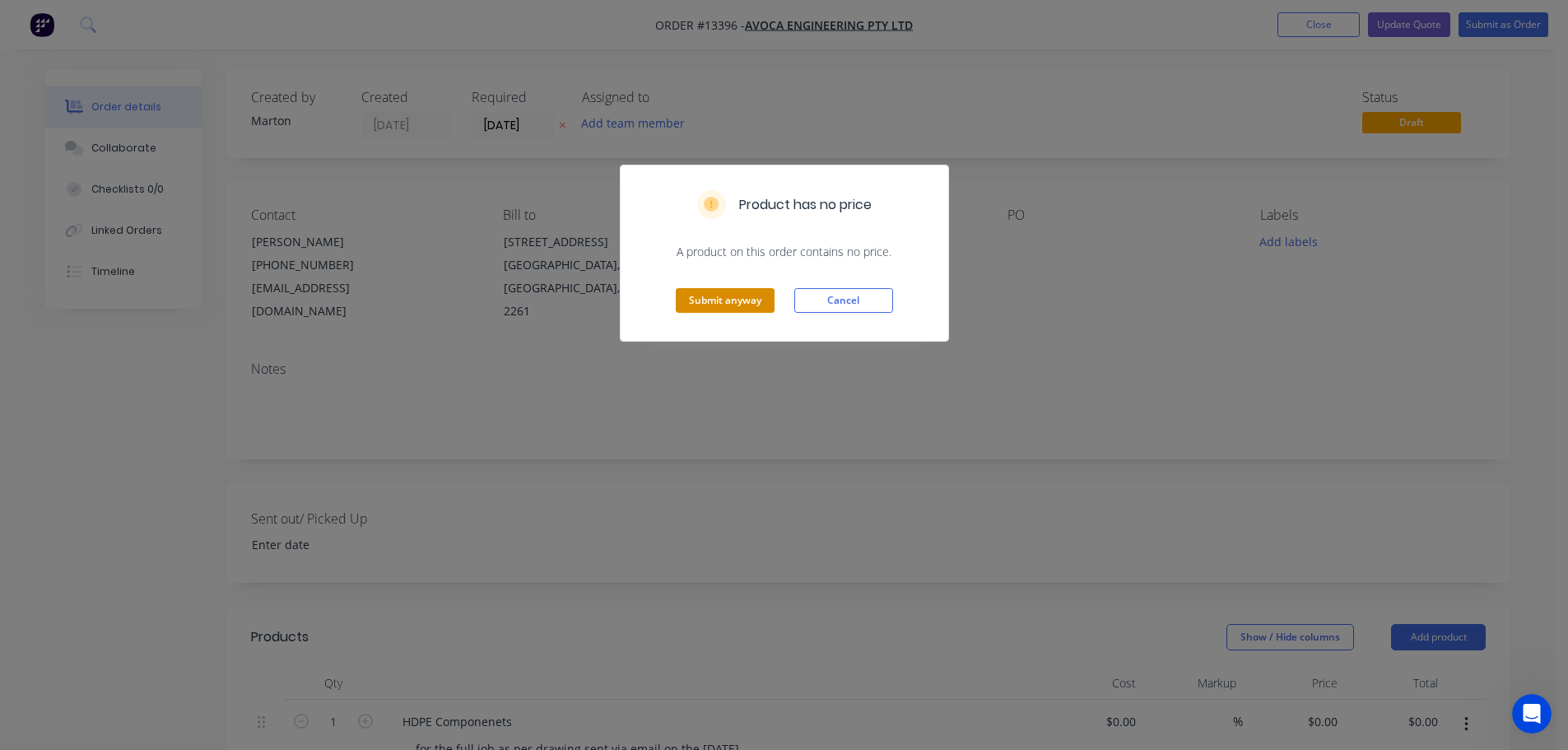
click at [749, 300] on button "Submit anyway" at bounding box center [725, 300] width 99 height 25
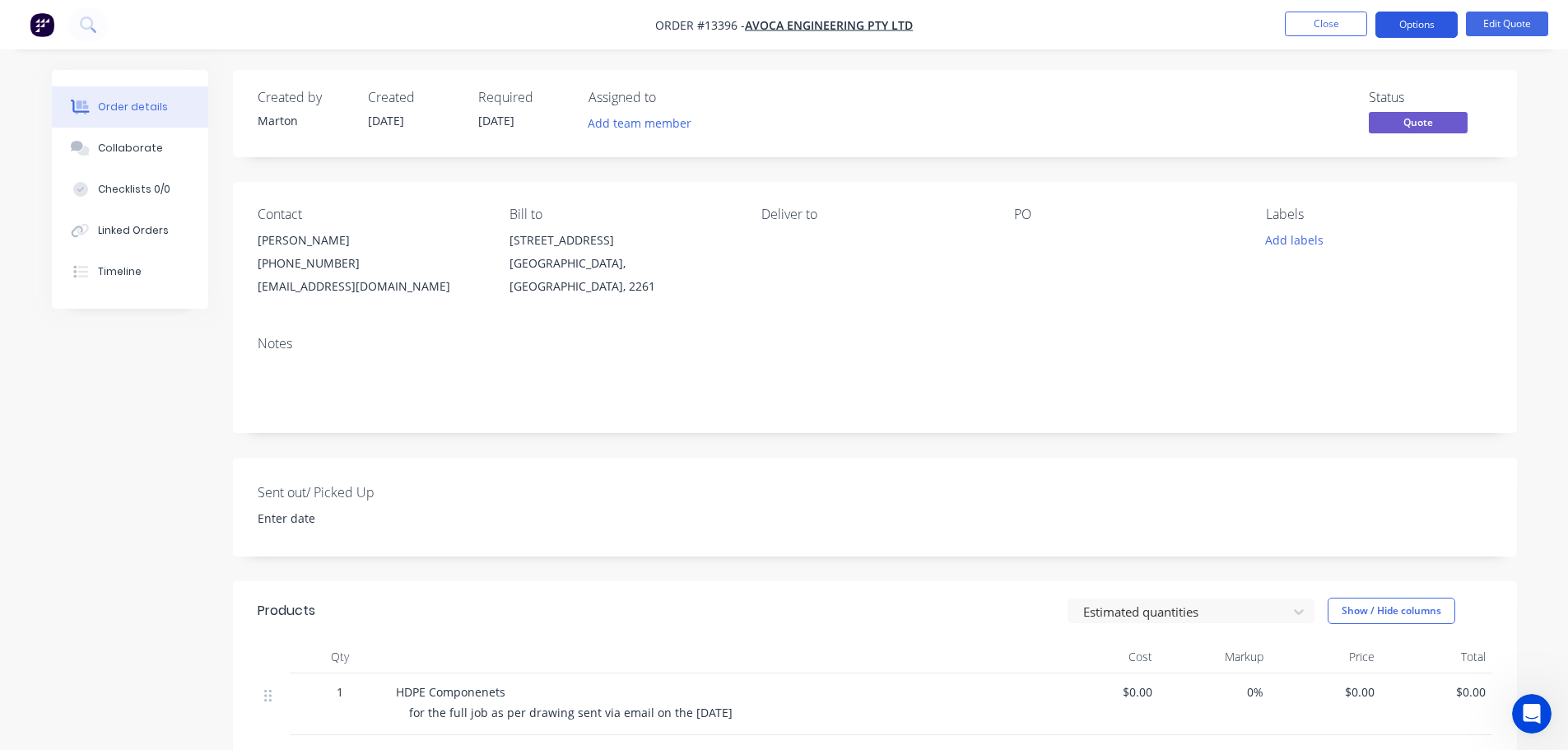
click at [1404, 34] on button "Options" at bounding box center [1416, 25] width 82 height 26
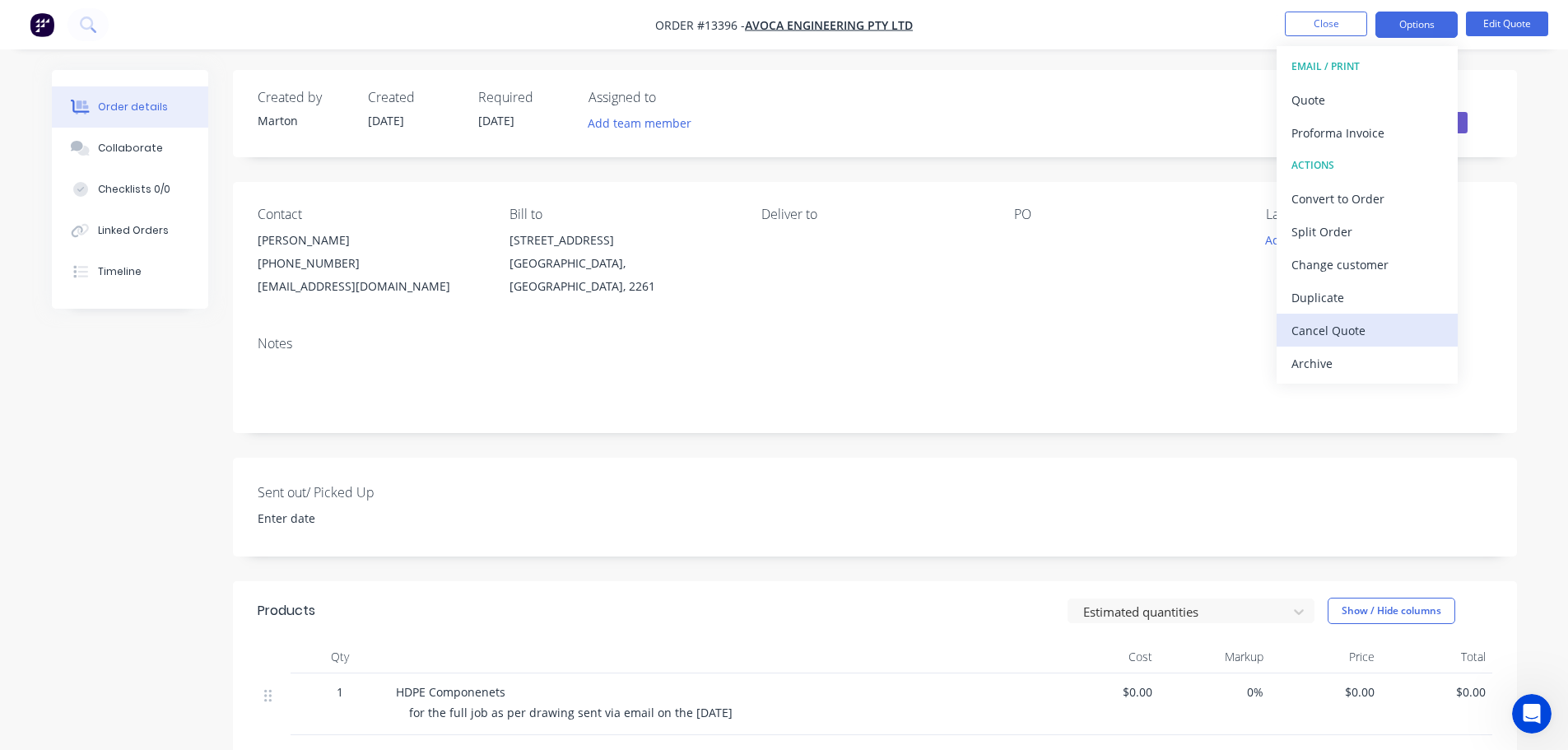
click at [1323, 332] on div "Cancel Quote" at bounding box center [1367, 331] width 152 height 24
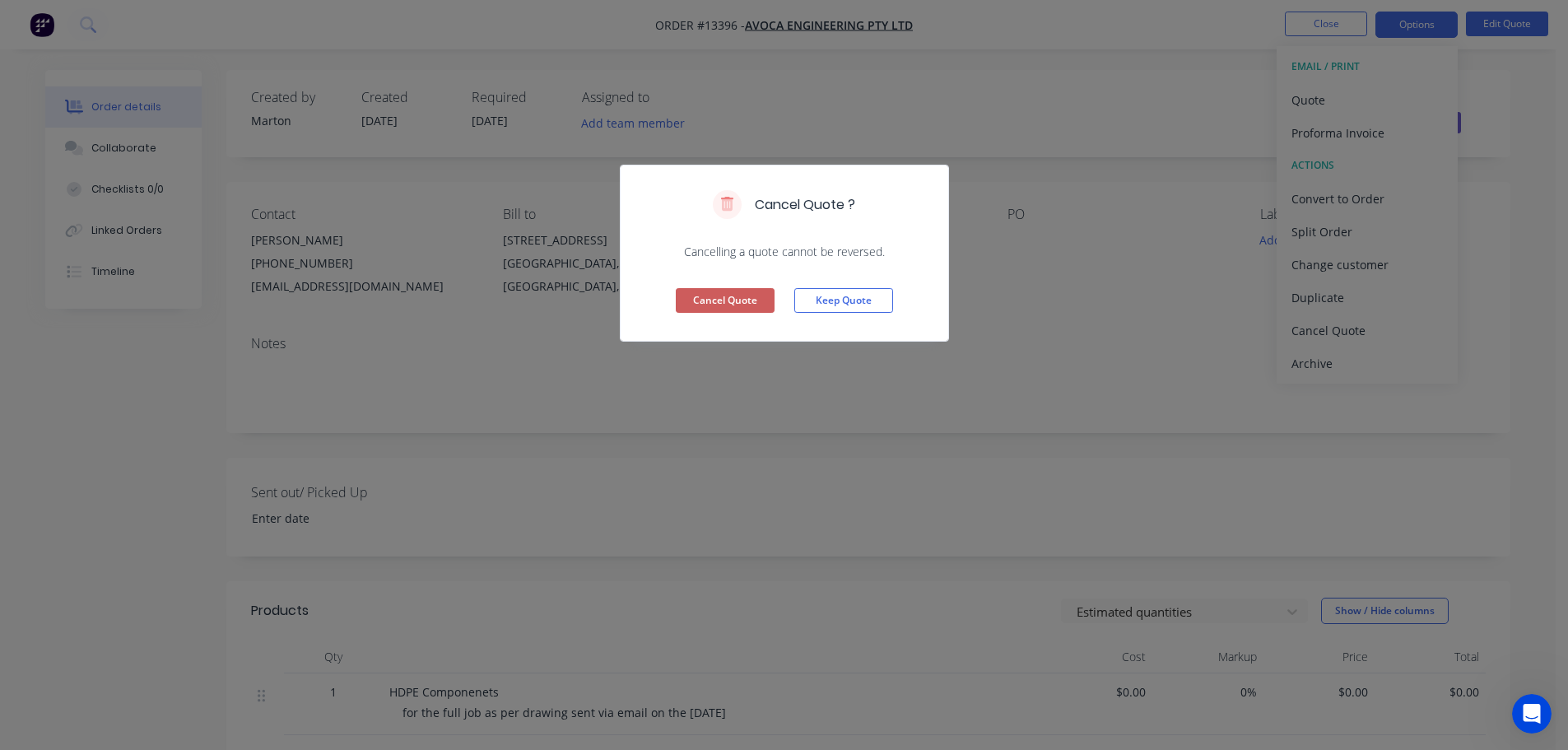
click at [734, 303] on button "Cancel Quote" at bounding box center [725, 300] width 99 height 25
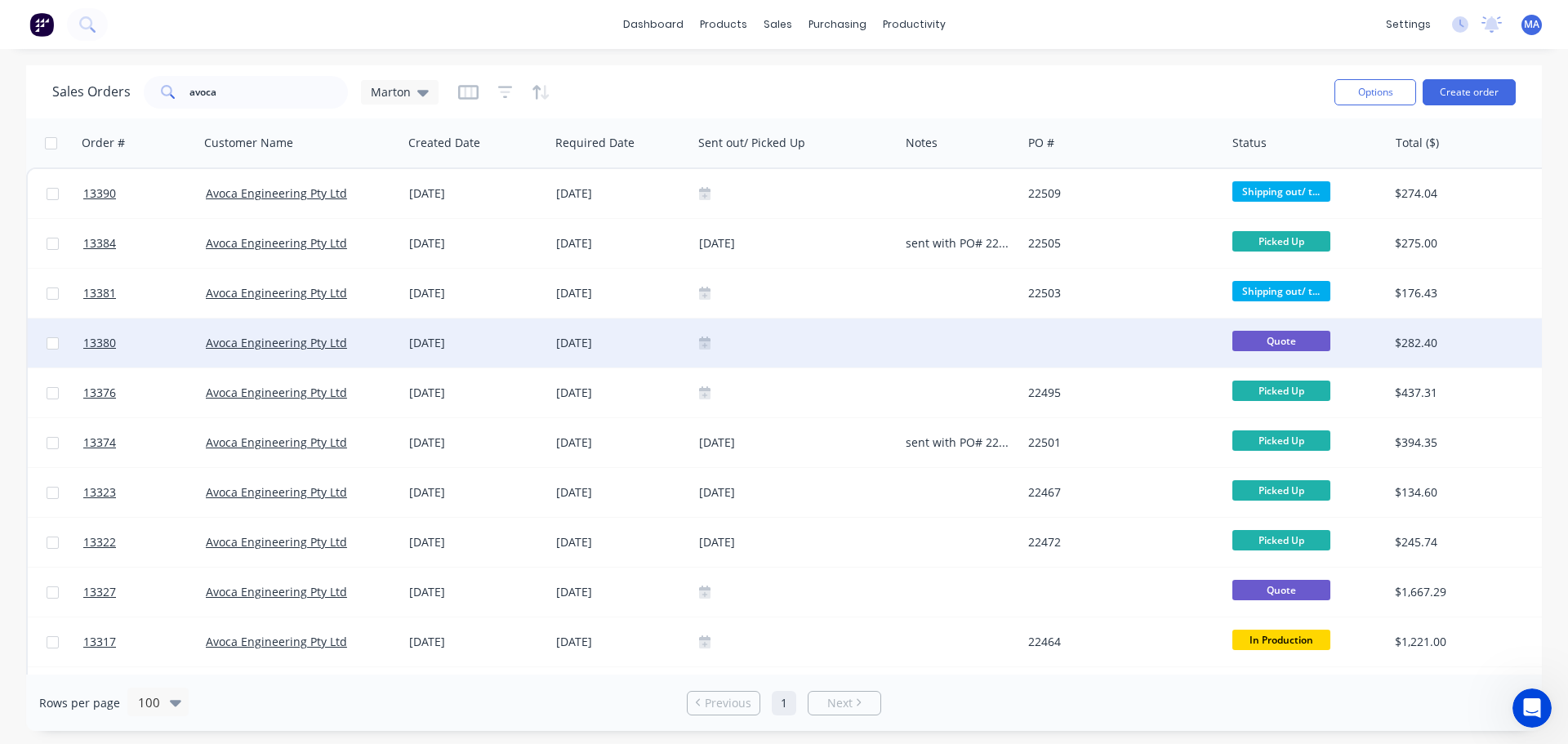
click at [495, 335] on div "[DATE]" at bounding box center [476, 343] width 134 height 16
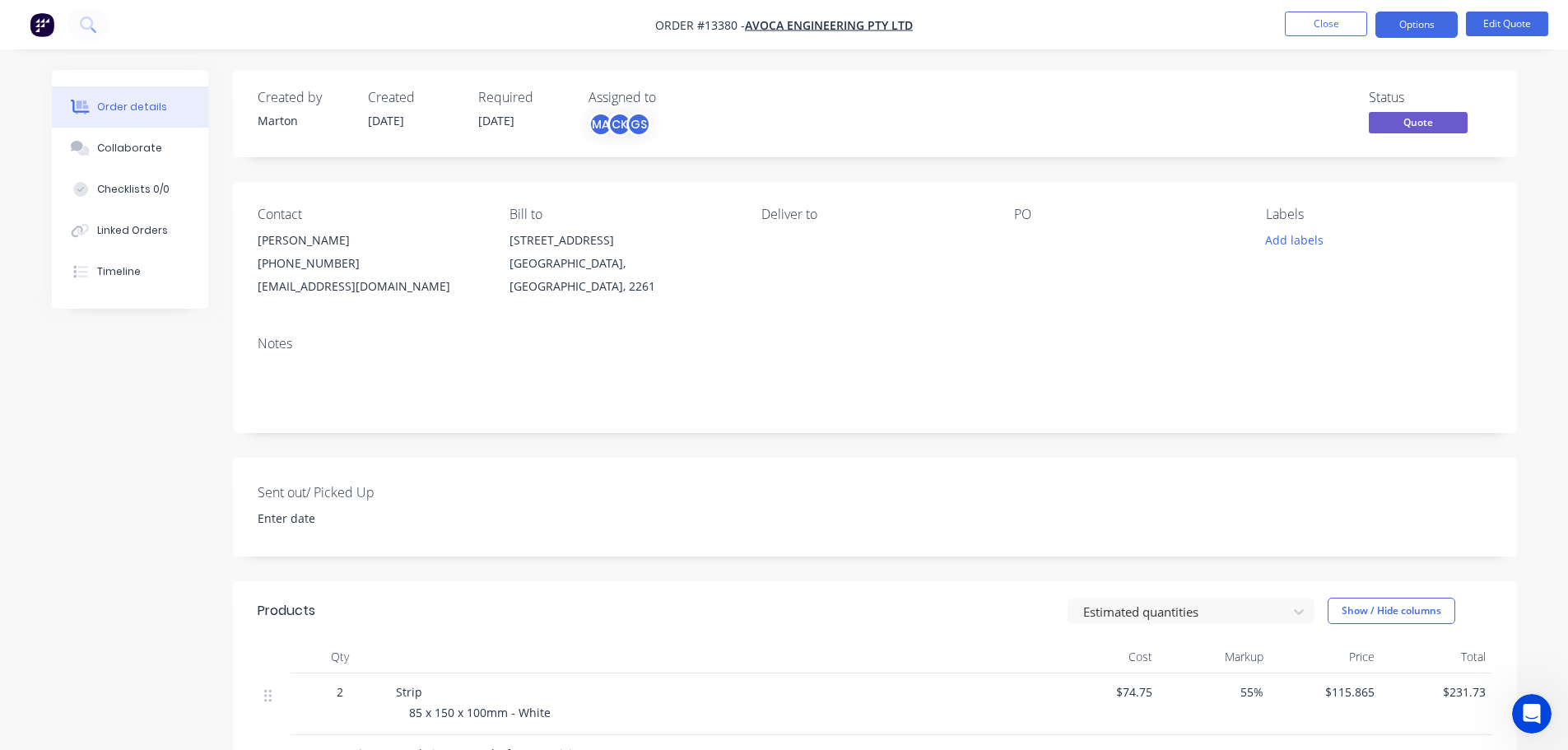
click at [1094, 143] on div "Created by [PERSON_NAME] Created [DATE] Required [DATE] Assigned to MA CK GS St…" at bounding box center [874, 113] width 1284 height 87
click at [1309, 35] on button "Close" at bounding box center [1326, 24] width 82 height 25
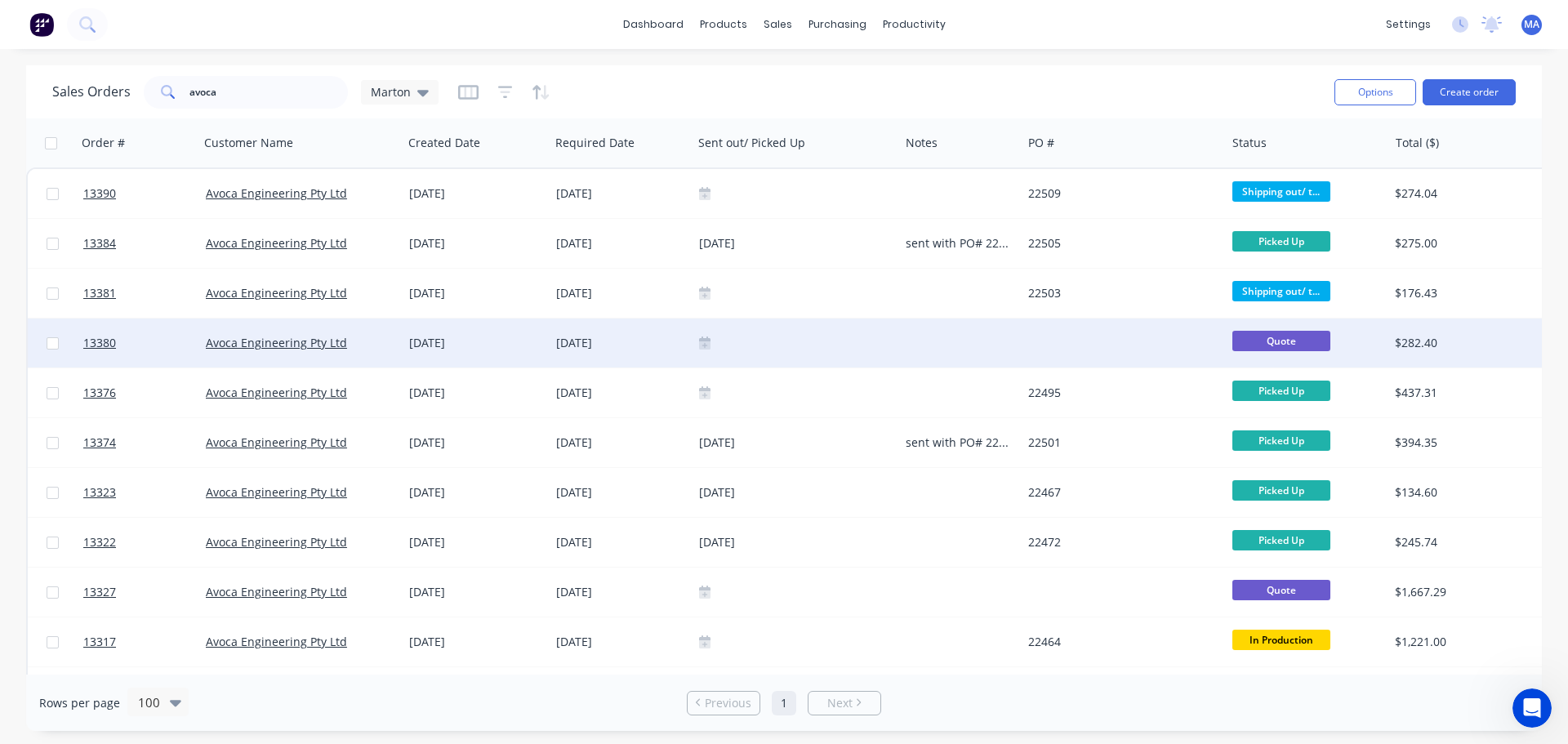
click at [387, 361] on div "Avoca Engineering Pty Ltd" at bounding box center [302, 342] width 204 height 49
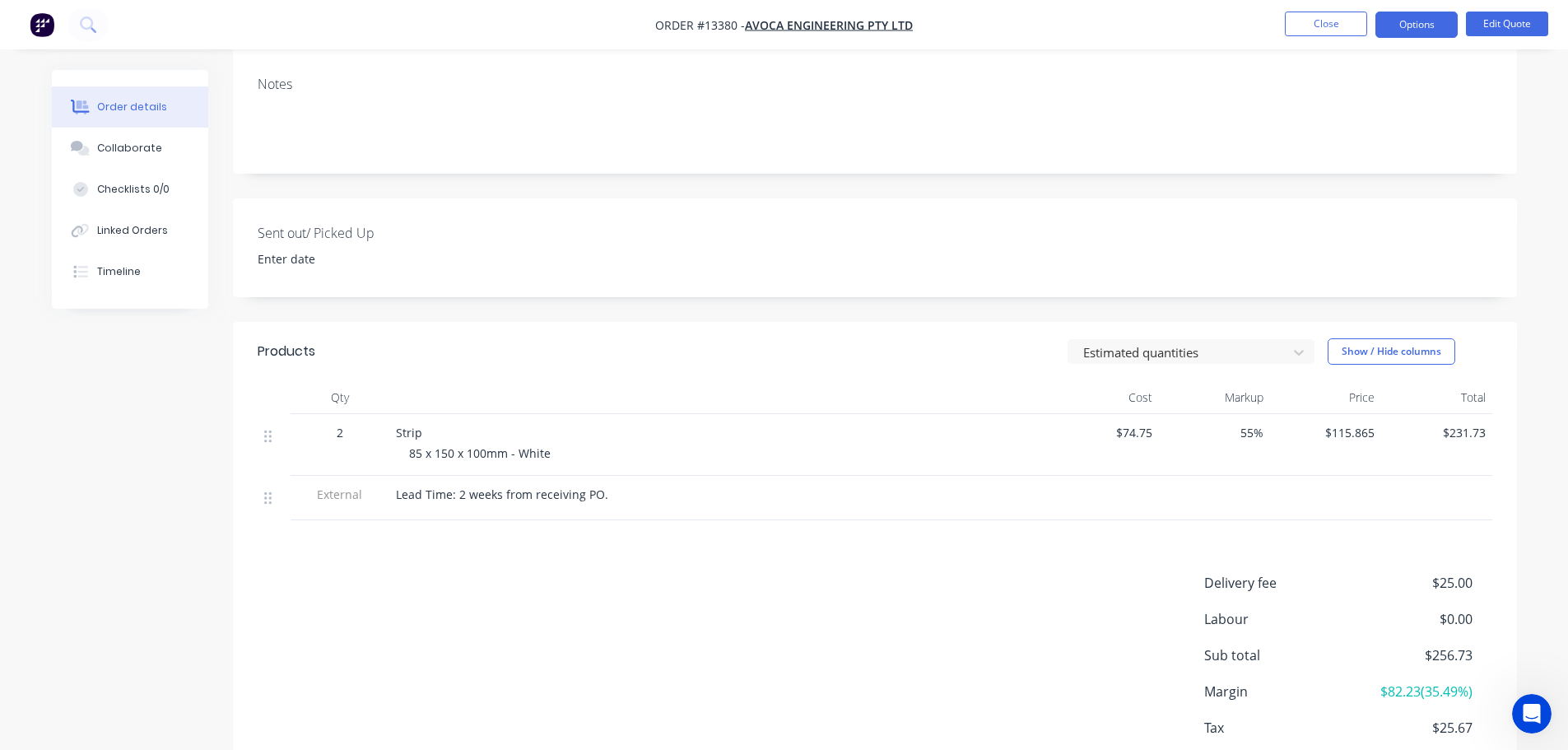
scroll to position [329, 0]
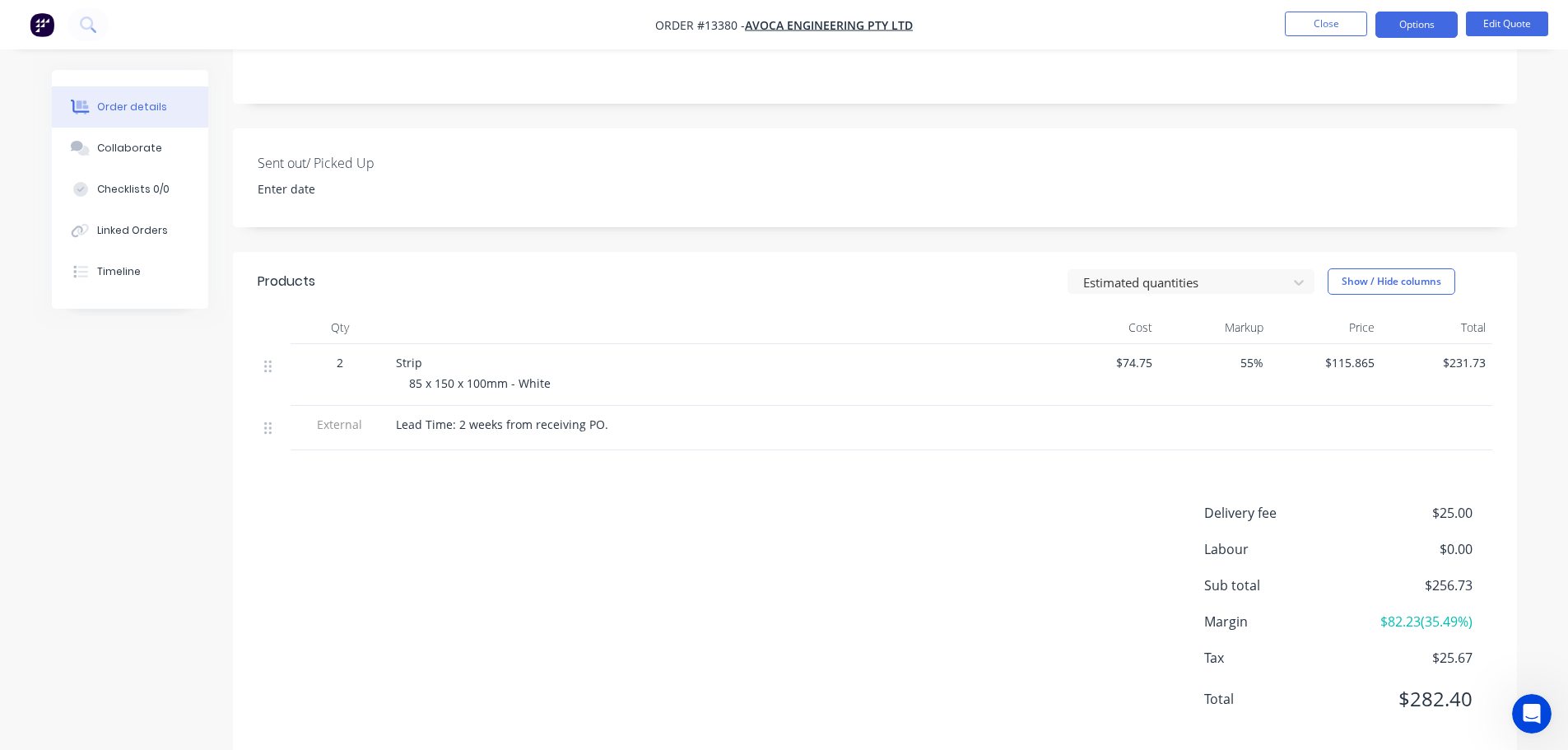
click at [424, 385] on span "85 x 150 x 100mm - White" at bounding box center [480, 384] width 142 height 16
click at [1510, 35] on button "Edit Quote" at bounding box center [1507, 24] width 82 height 25
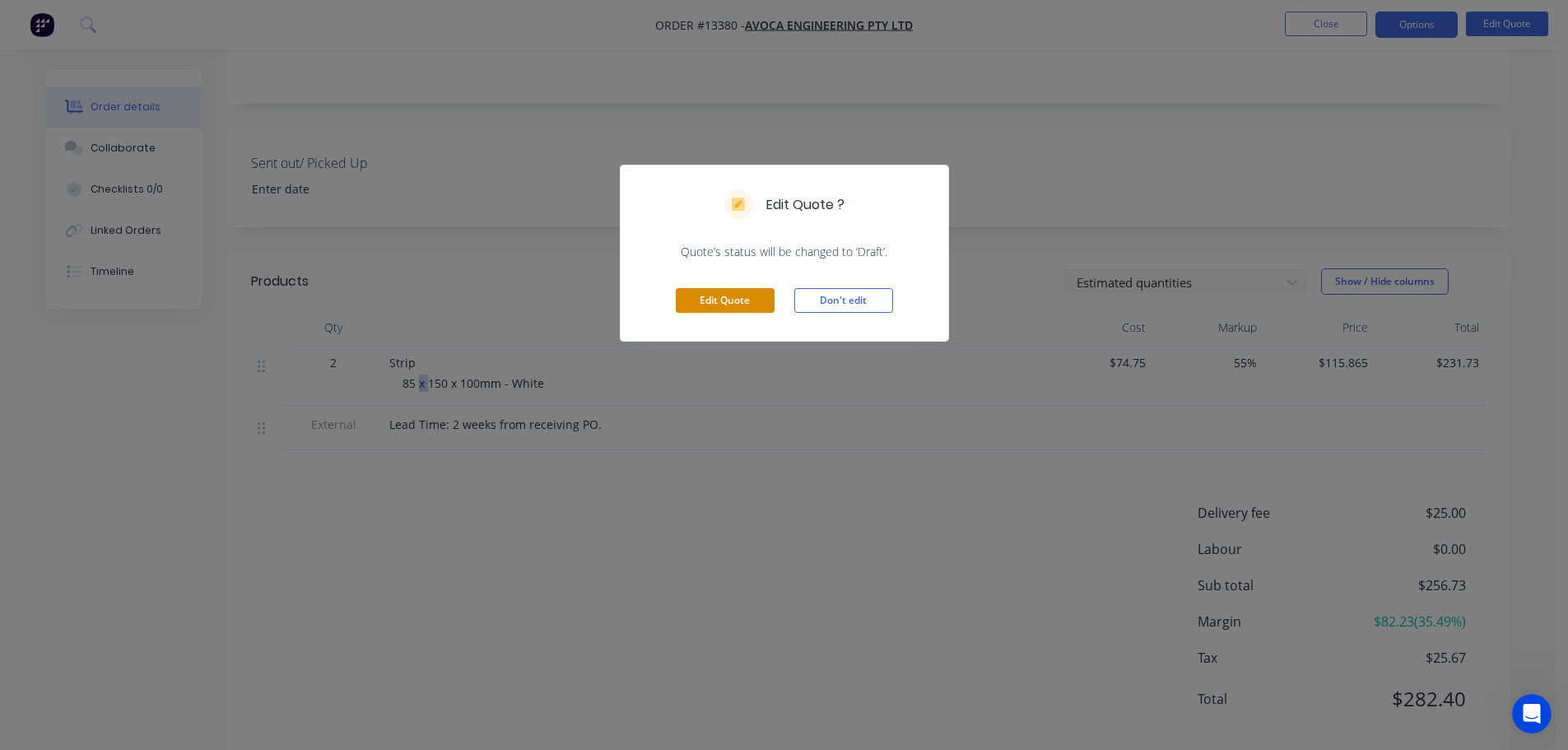
click at [754, 302] on button "Edit Quote" at bounding box center [725, 300] width 99 height 25
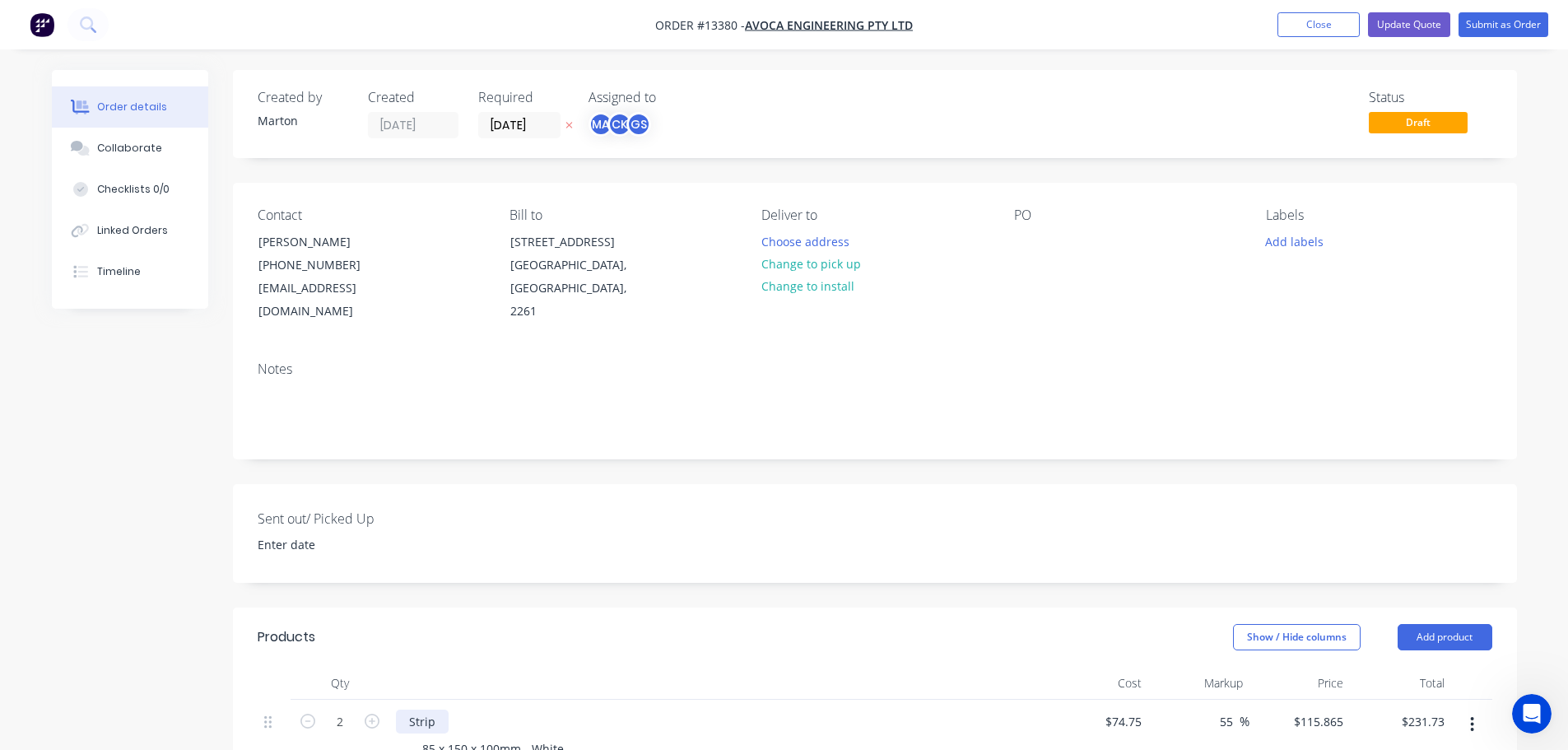
click at [434, 710] on div "Strip" at bounding box center [422, 722] width 53 height 24
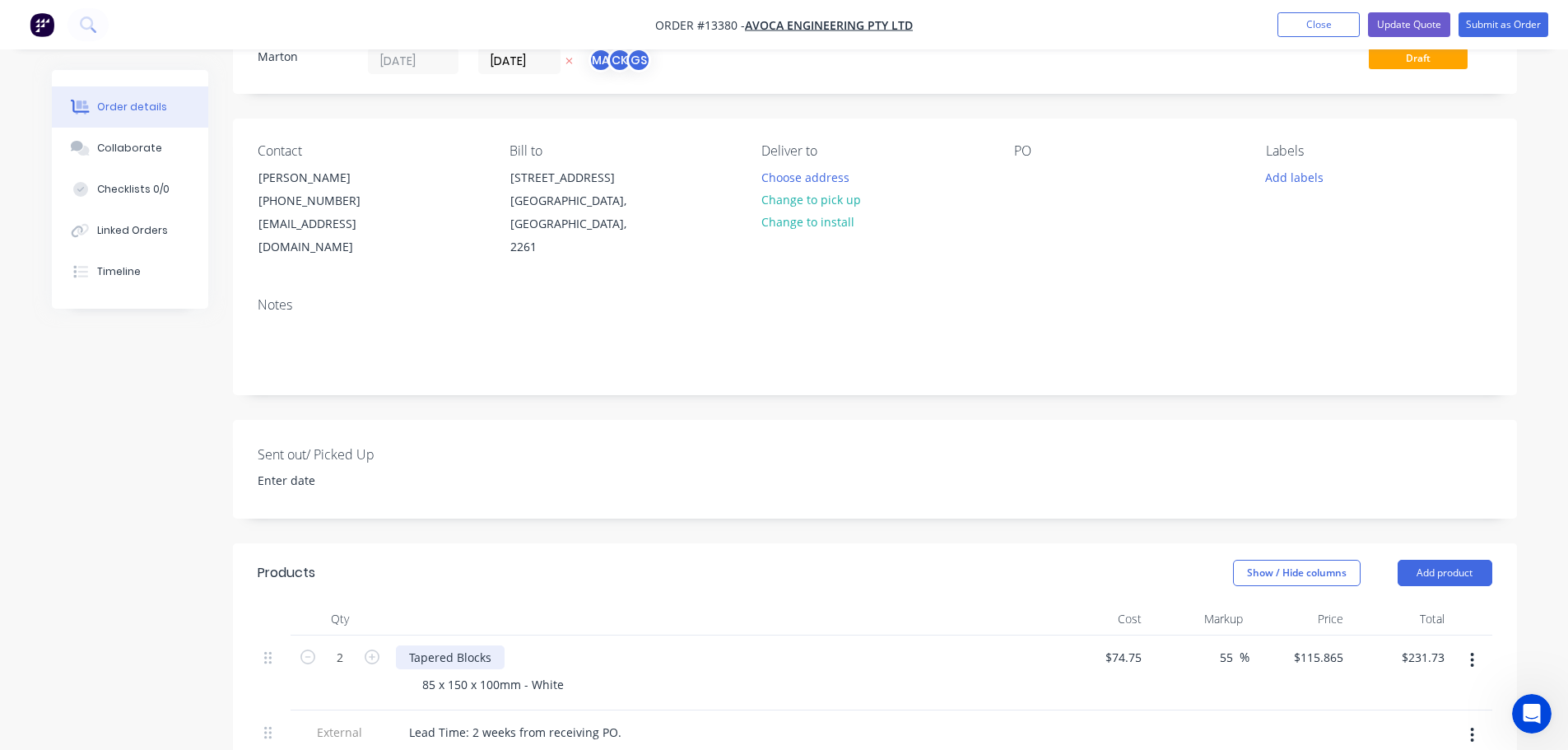
scroll to position [247, 0]
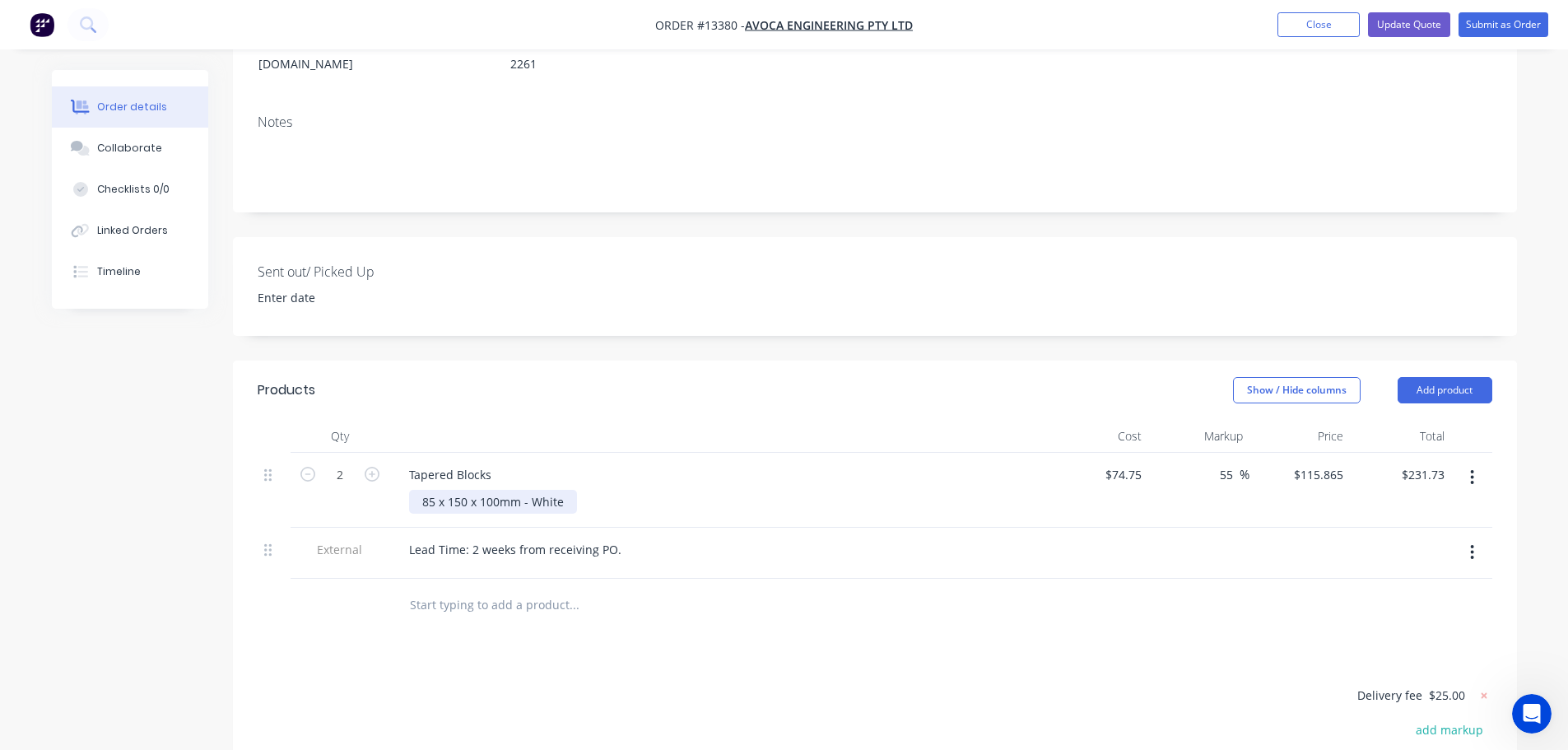
click at [431, 490] on div "85 x 150 x 100mm - White" at bounding box center [493, 502] width 168 height 24
click at [435, 490] on div "85 x 150 x 100mm - White" at bounding box center [493, 502] width 168 height 24
click at [433, 490] on div "85 x 150 x 100mm - White" at bounding box center [493, 502] width 168 height 24
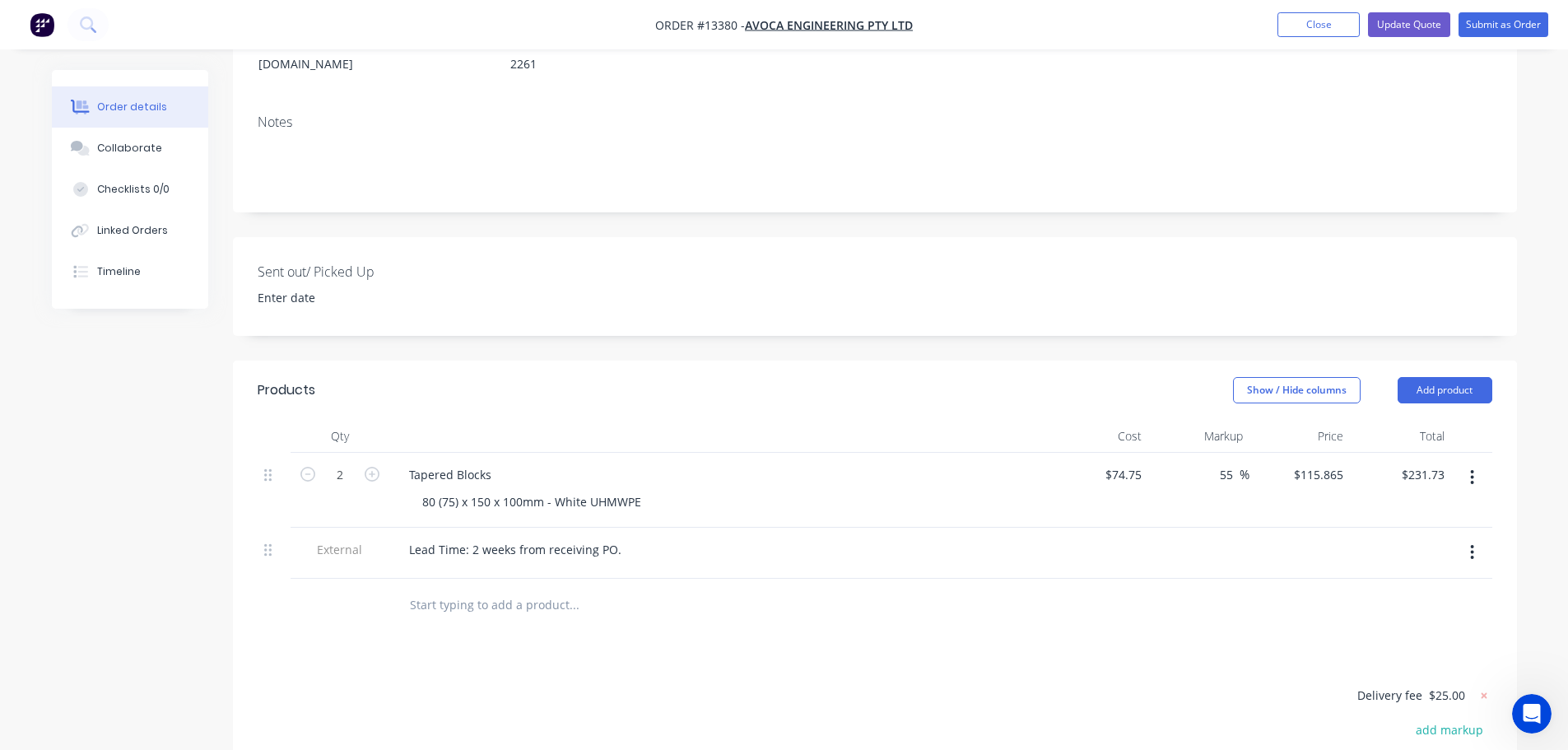
click at [753, 395] on header "Products Show / Hide columns Add product" at bounding box center [874, 390] width 1284 height 59
click at [1131, 463] on input "74.75" at bounding box center [1125, 475] width 44 height 24
click at [1131, 463] on input "74.75" at bounding box center [1129, 475] width 38 height 24
type input "$74.75"
click at [1218, 463] on input "55" at bounding box center [1228, 475] width 21 height 24
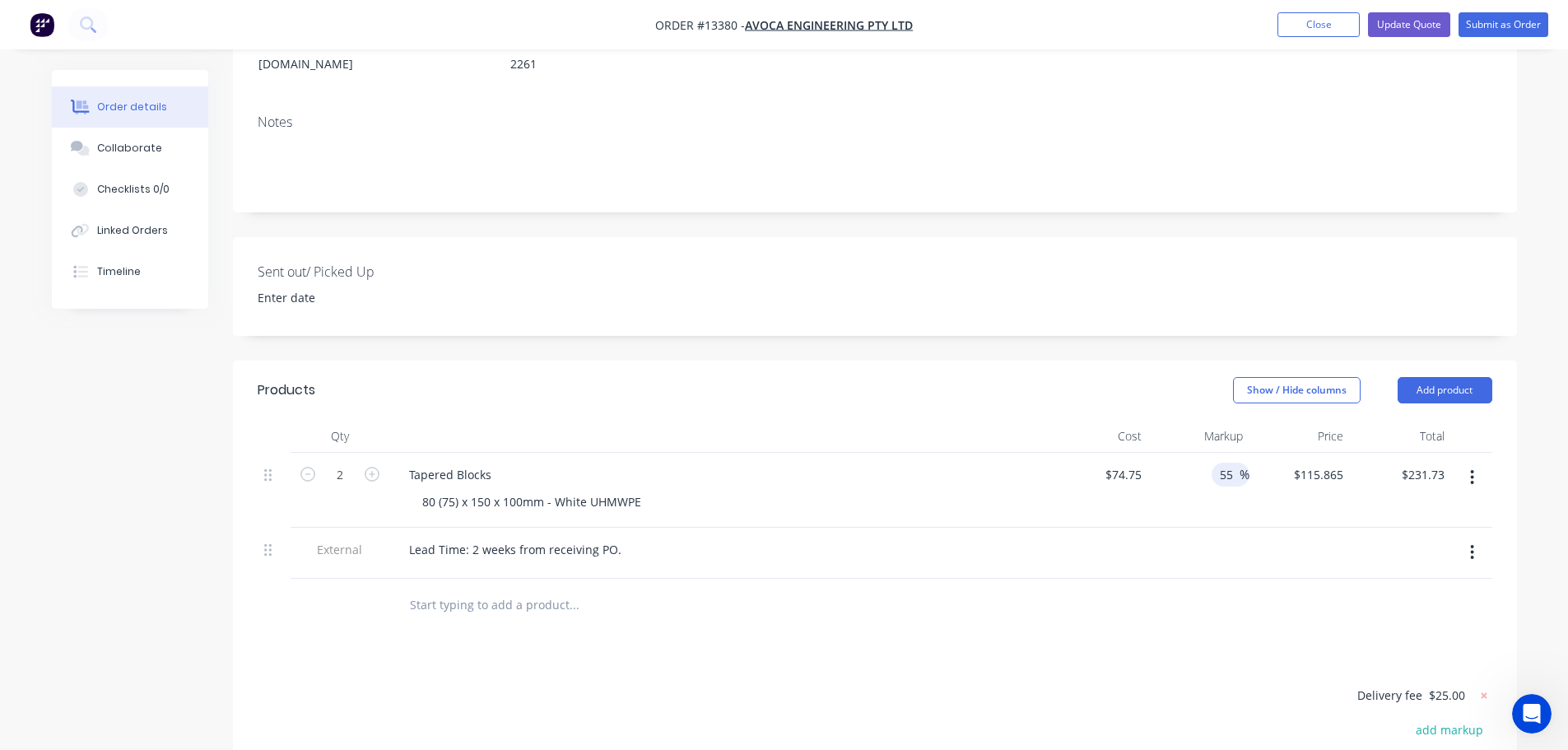
click at [1218, 463] on input "55" at bounding box center [1228, 475] width 21 height 24
type input "85"
type input "$138.2875"
type input "$276.58"
click at [1182, 611] on div "Products Show / Hide columns Add product Qty Cost Markup Price Total 2 Tapered …" at bounding box center [874, 690] width 1284 height 659
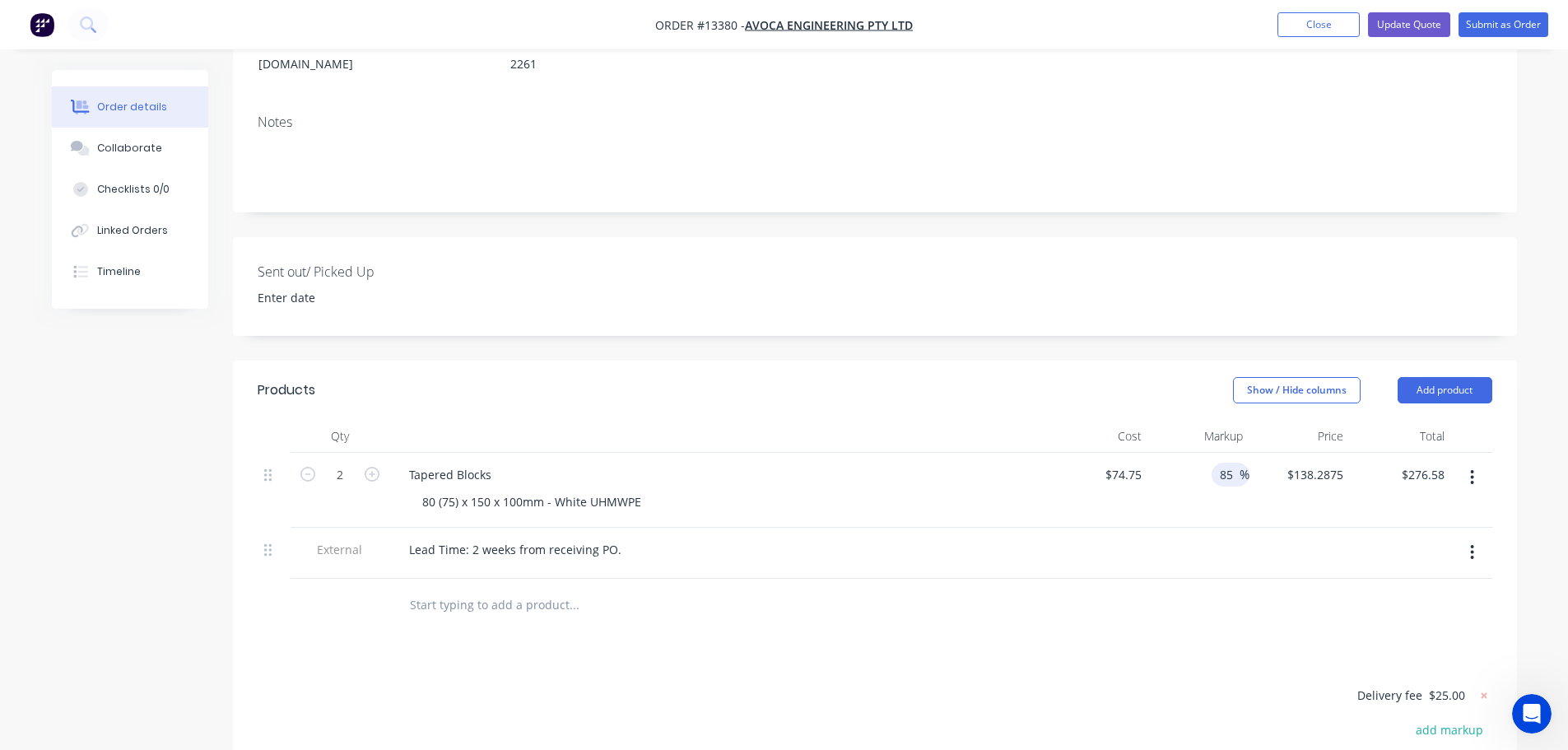
click at [1229, 463] on input "85" at bounding box center [1228, 475] width 21 height 24
type input "120"
type input "$164.45"
type input "$328.90"
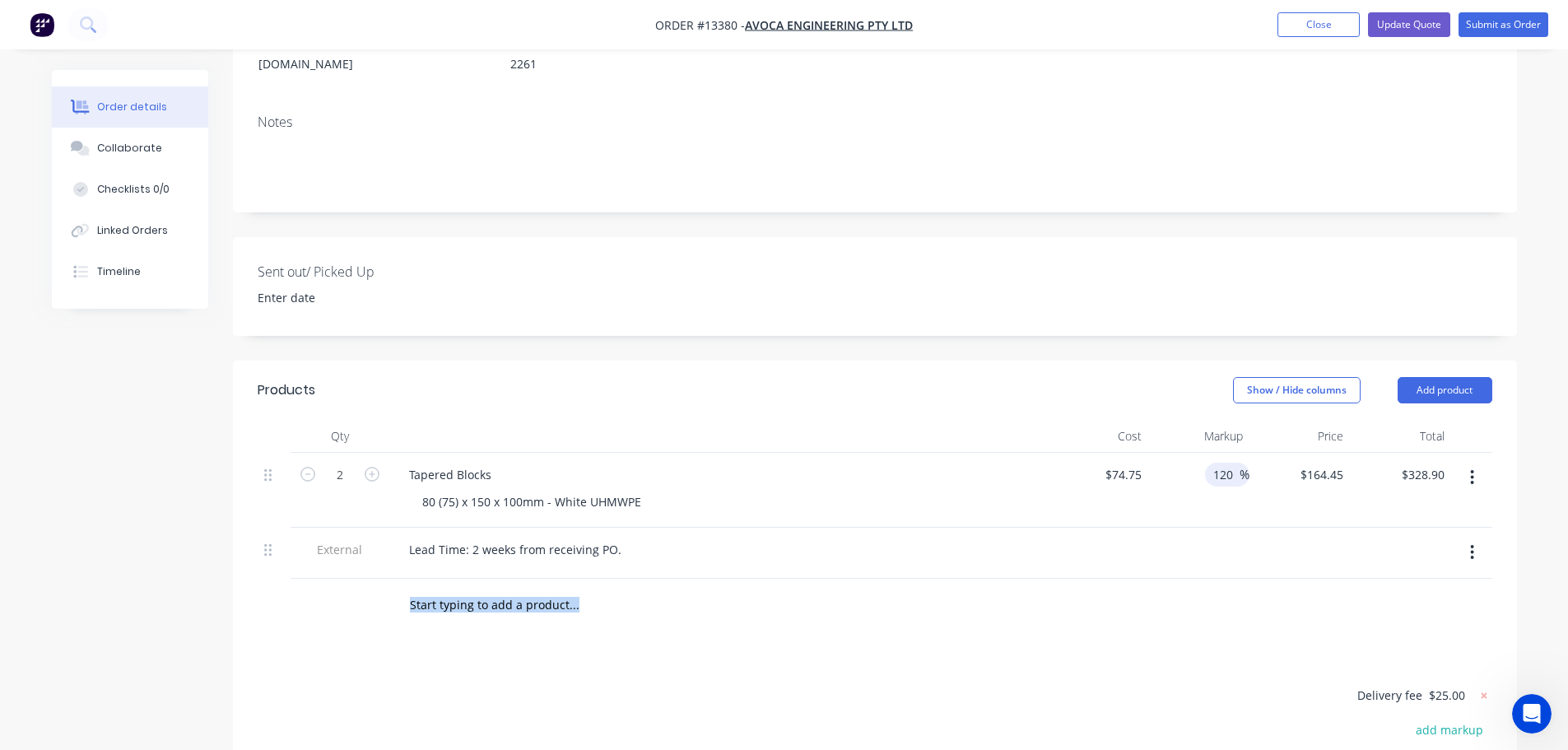
click at [1234, 609] on div "Products Show / Hide columns Add product Qty Cost Markup Price Total 2 Tapered …" at bounding box center [874, 690] width 1284 height 659
click at [1403, 35] on button "Update Quote" at bounding box center [1409, 24] width 82 height 25
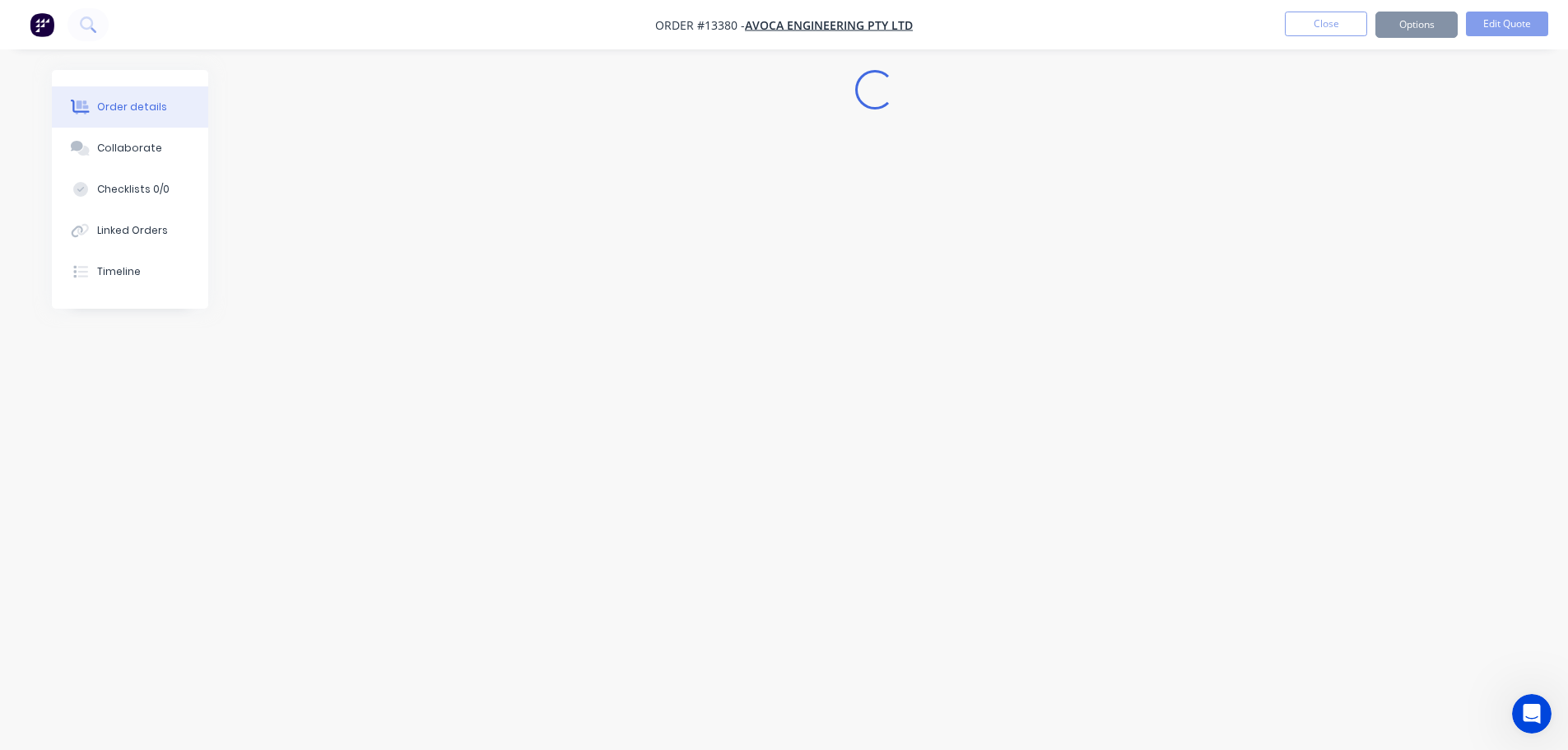
scroll to position [0, 0]
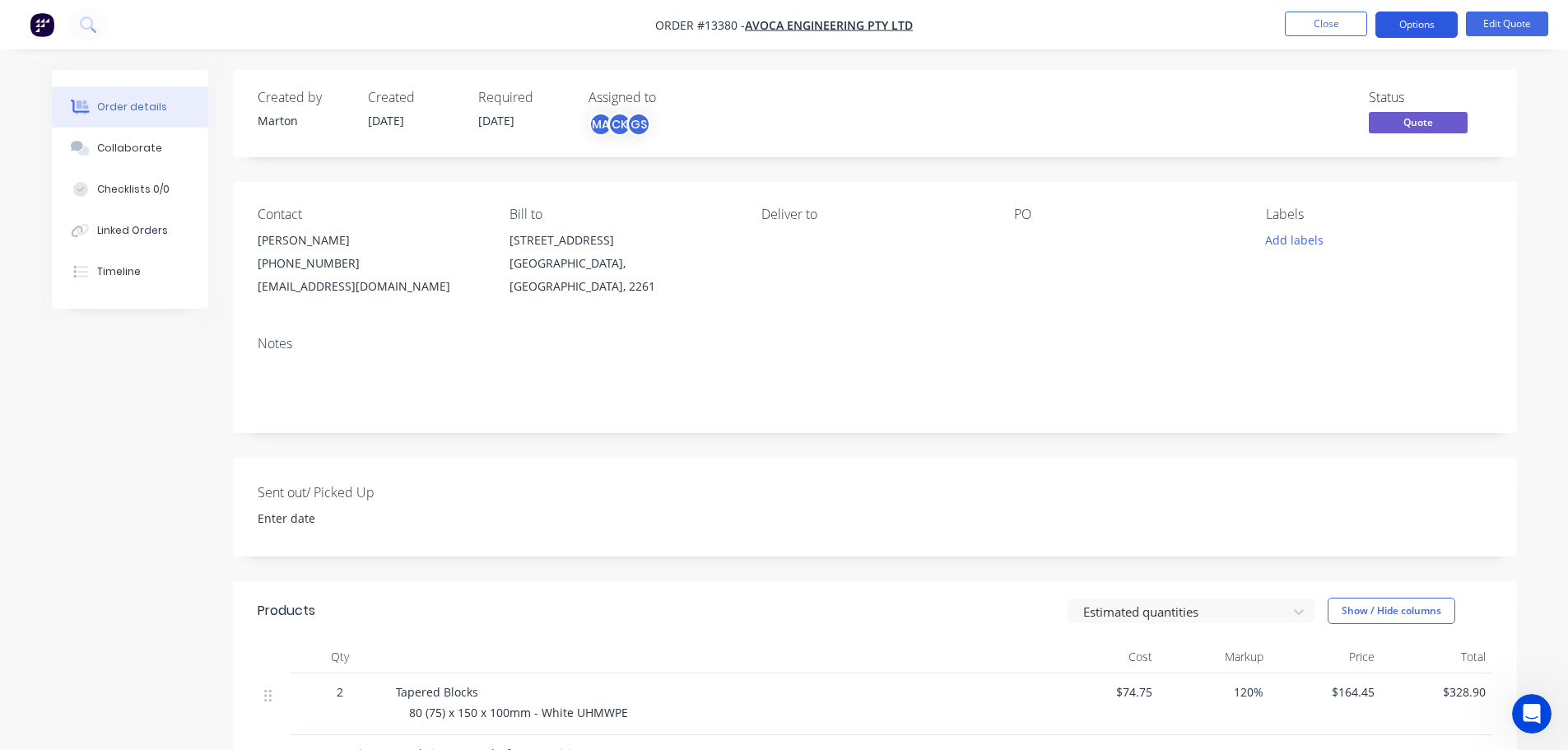
click at [1413, 23] on button "Options" at bounding box center [1416, 25] width 82 height 26
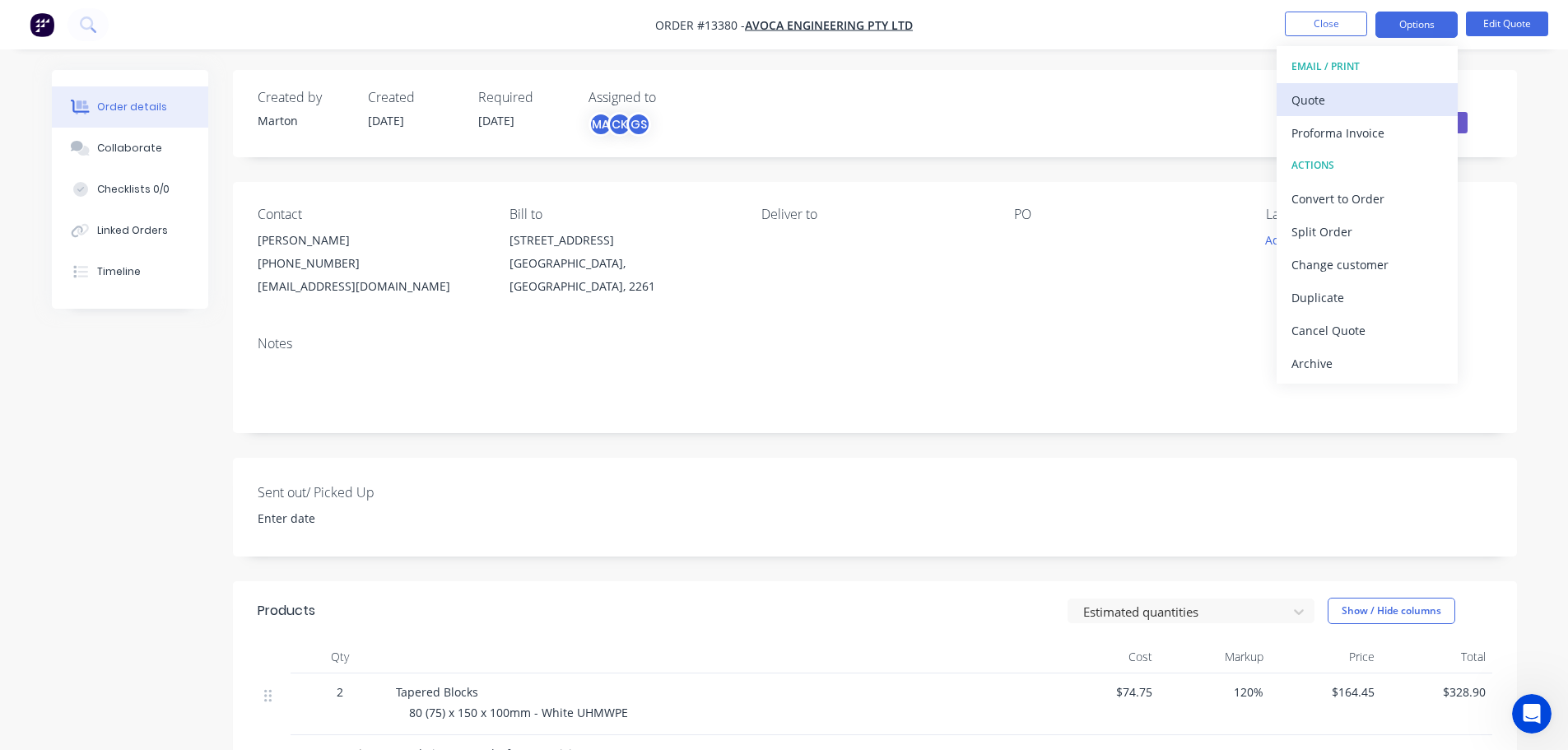
click at [1355, 90] on div "Quote" at bounding box center [1367, 100] width 152 height 24
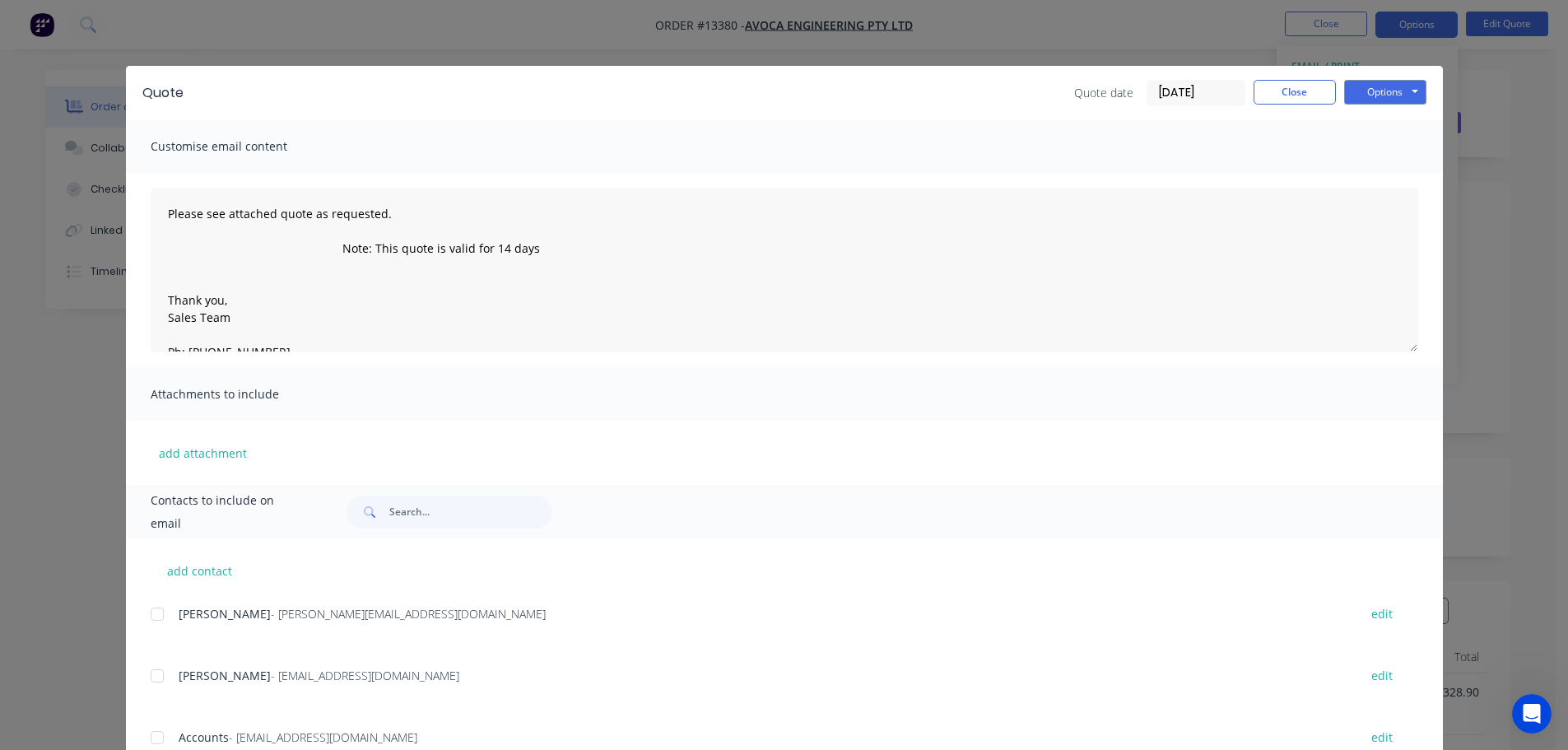
scroll to position [61, 0]
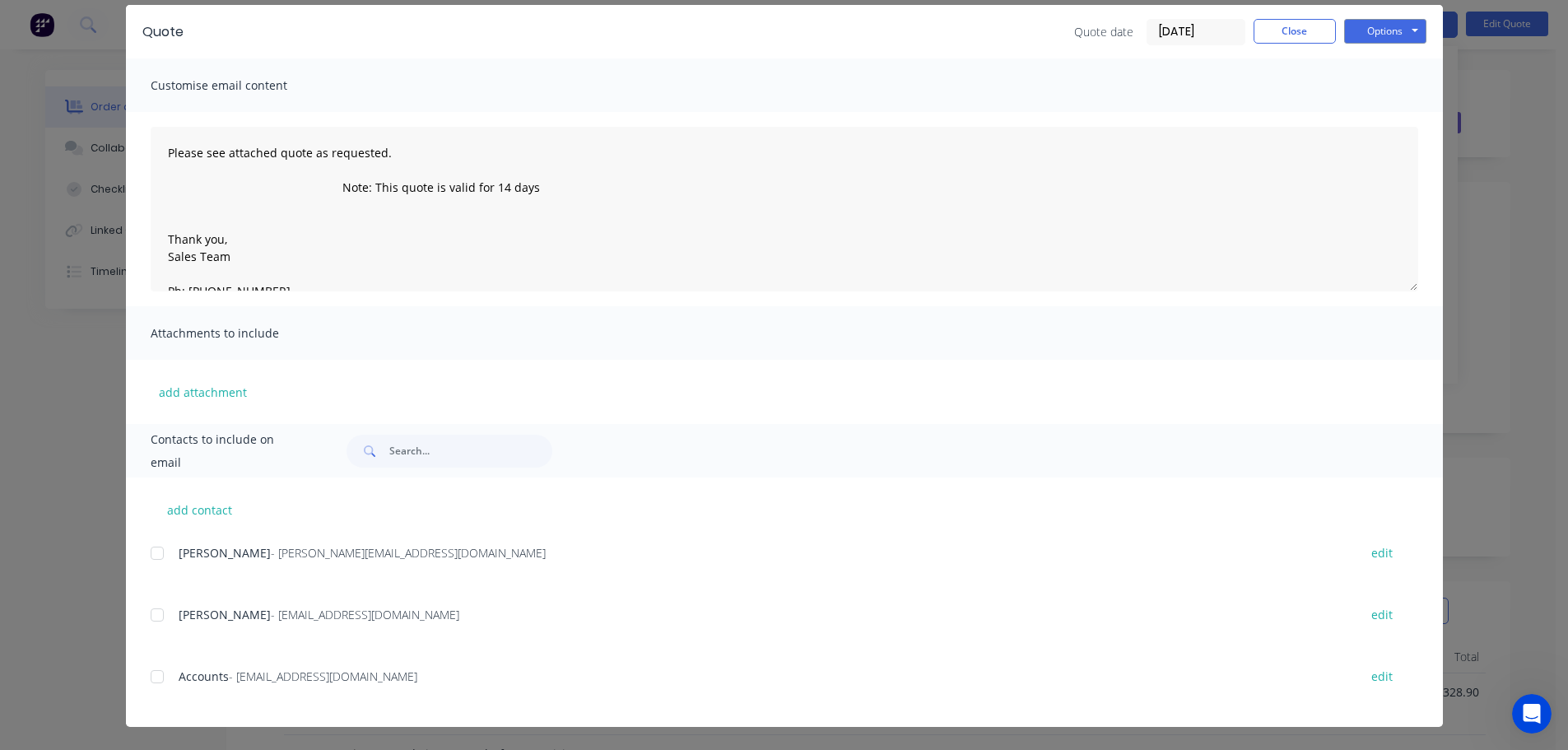
click at [145, 616] on div at bounding box center [157, 615] width 33 height 33
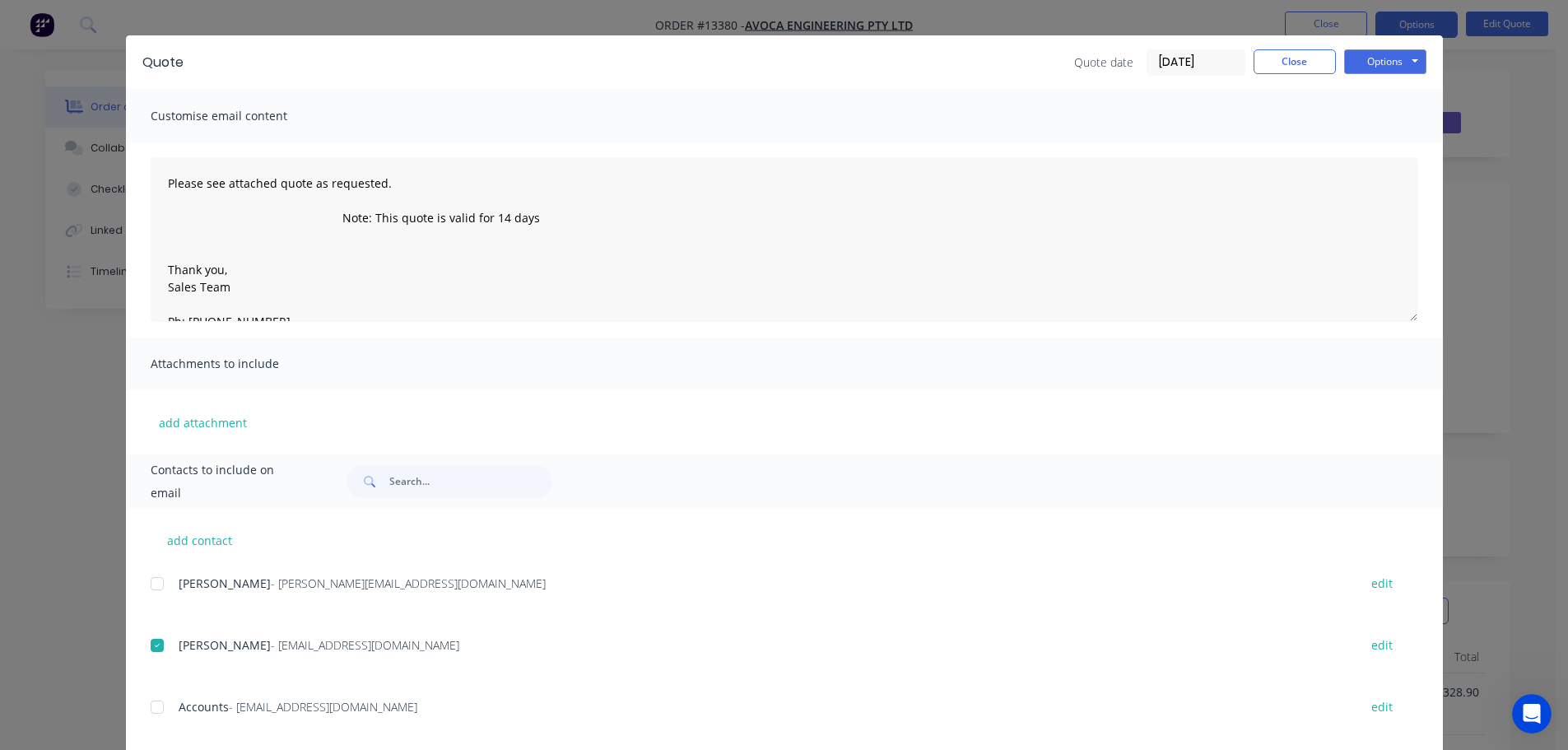
scroll to position [0, 0]
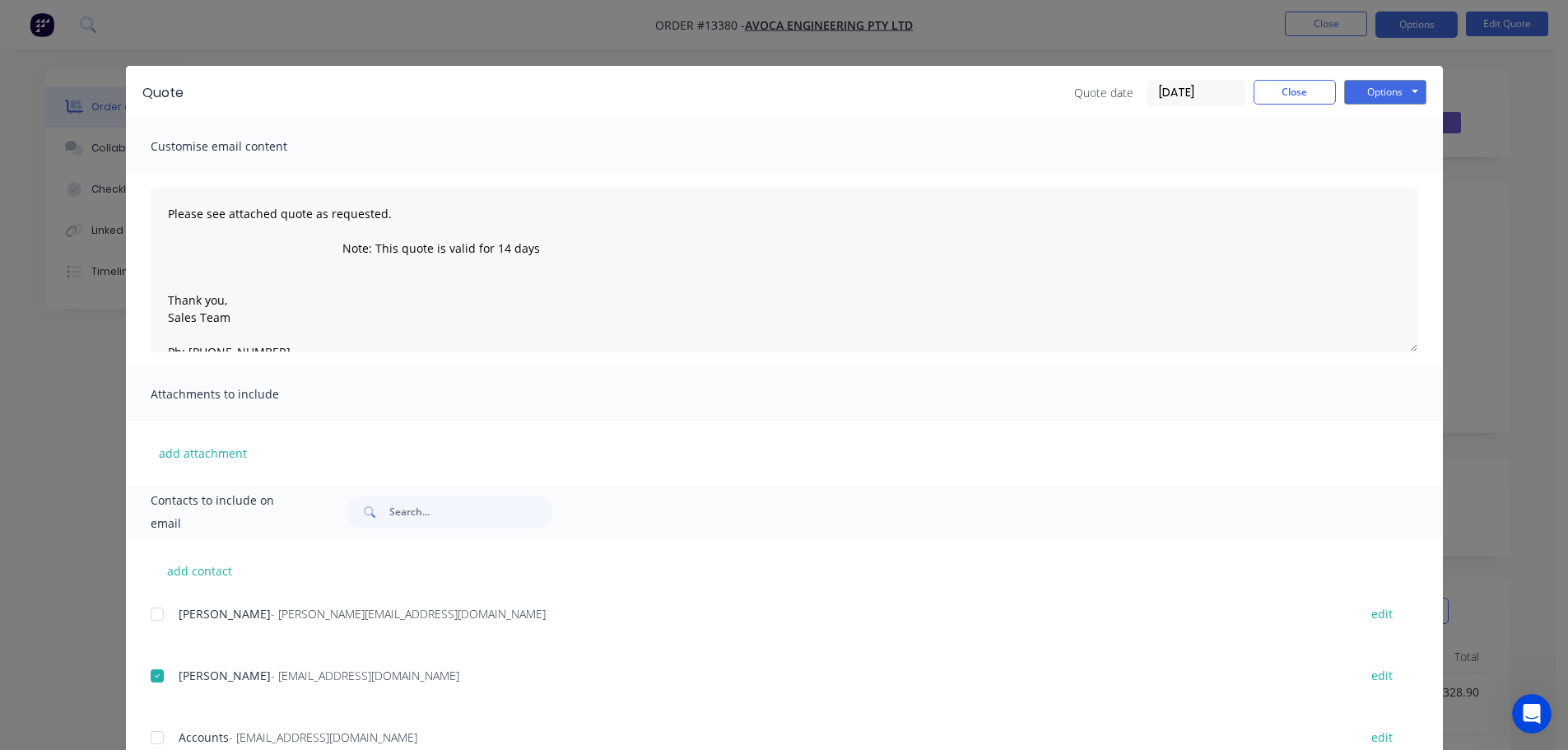
click at [152, 617] on div at bounding box center [157, 614] width 33 height 33
click at [1394, 88] on button "Options" at bounding box center [1385, 92] width 82 height 25
click at [1374, 171] on button "Email" at bounding box center [1396, 175] width 105 height 27
type textarea "Please see attached quote as requested. Note: This quote is valid for 14 days T…"
click at [1287, 89] on button "Close" at bounding box center [1294, 92] width 82 height 25
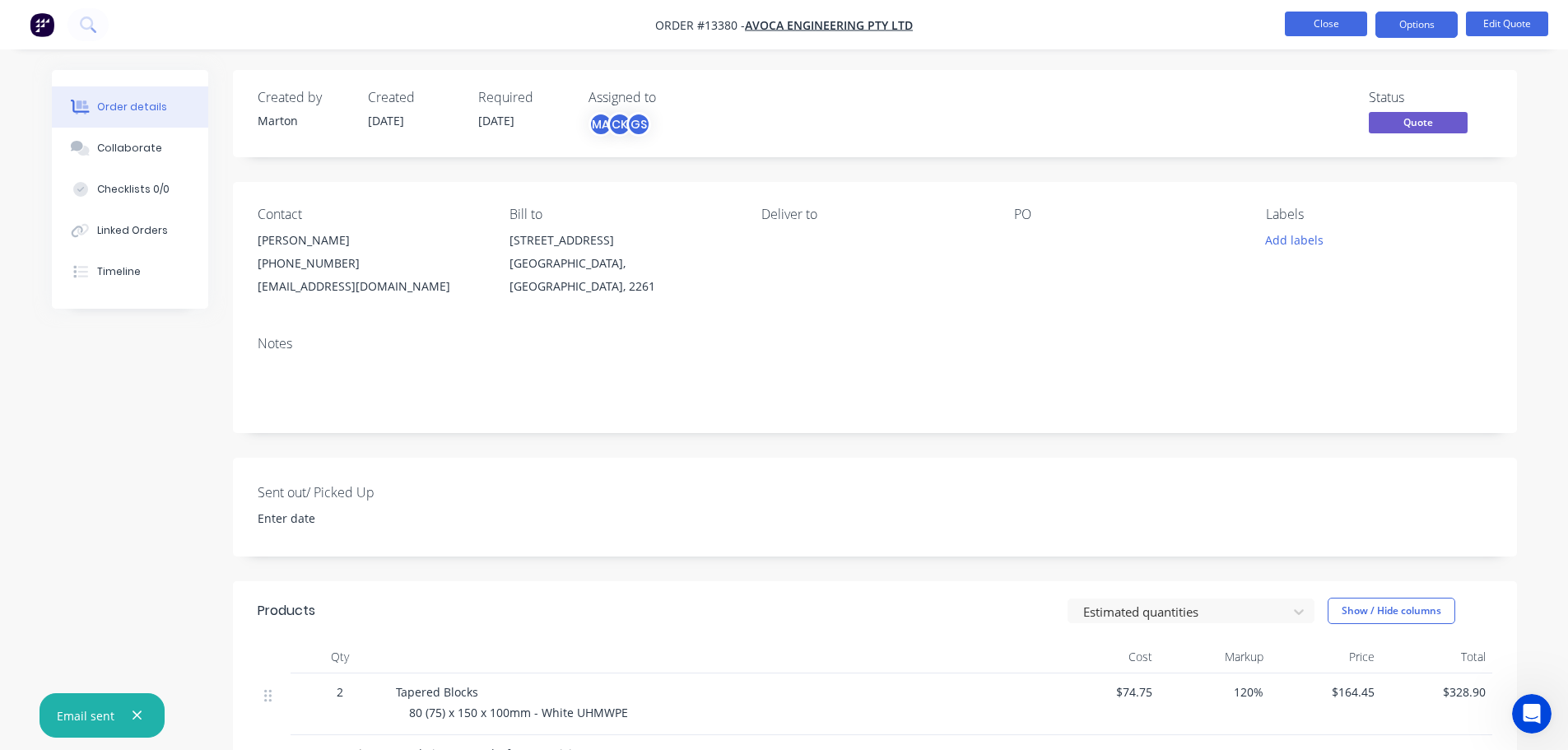
click at [1314, 33] on button "Close" at bounding box center [1326, 24] width 82 height 25
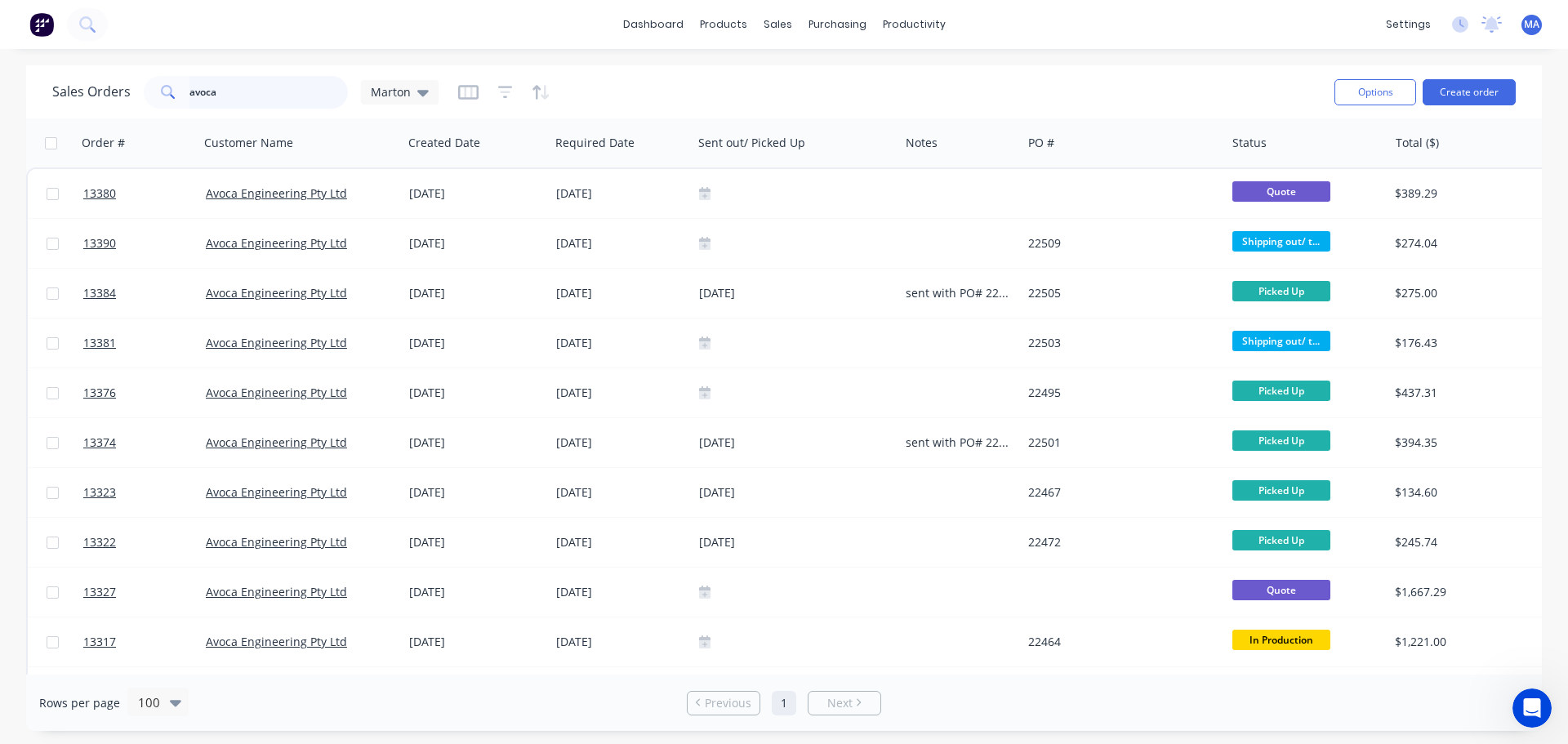
drag, startPoint x: 270, startPoint y: 99, endPoint x: 105, endPoint y: 98, distance: 165.0
click at [110, 97] on div "Sales Orders avoca Marton" at bounding box center [246, 92] width 387 height 33
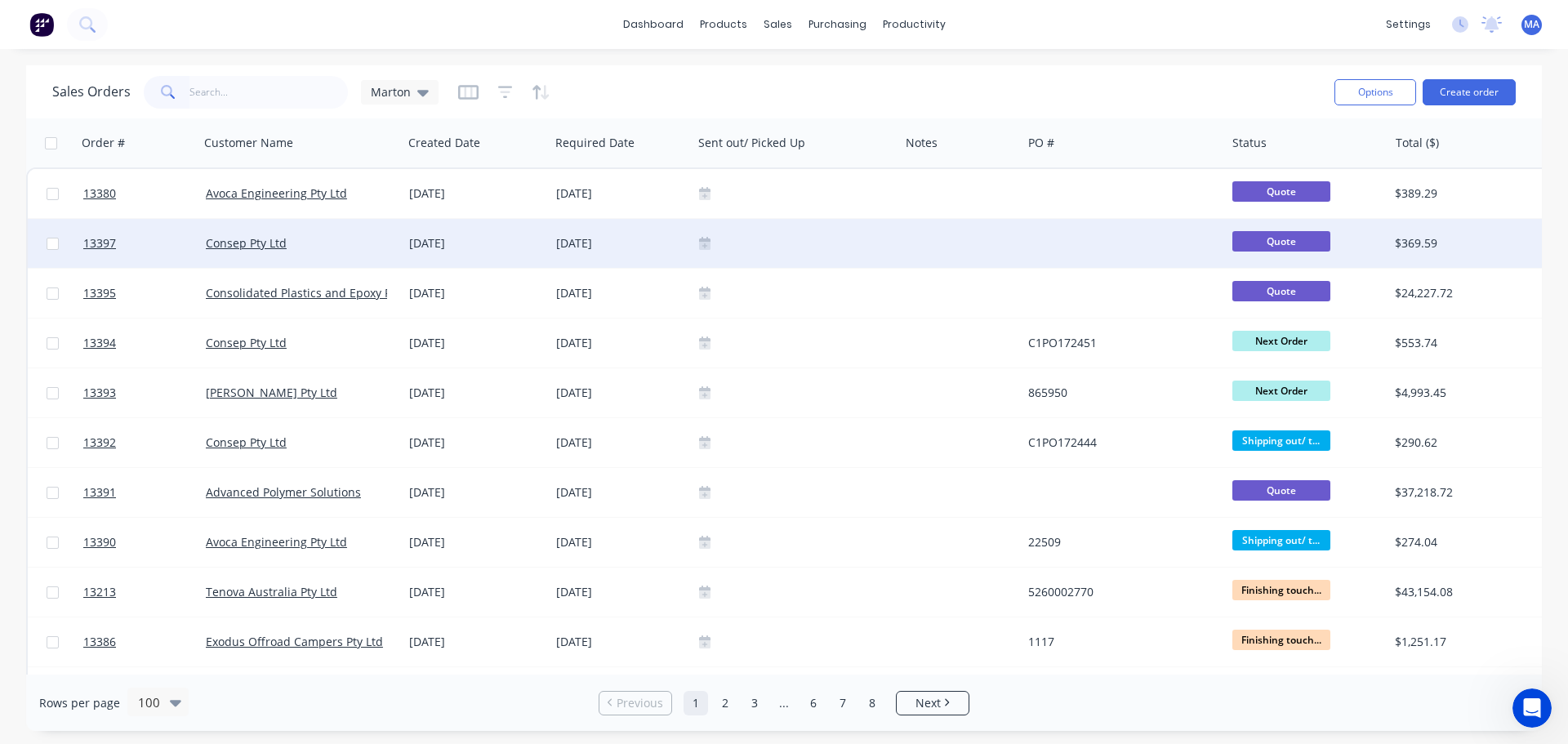
click at [479, 236] on div "[DATE]" at bounding box center [476, 243] width 134 height 16
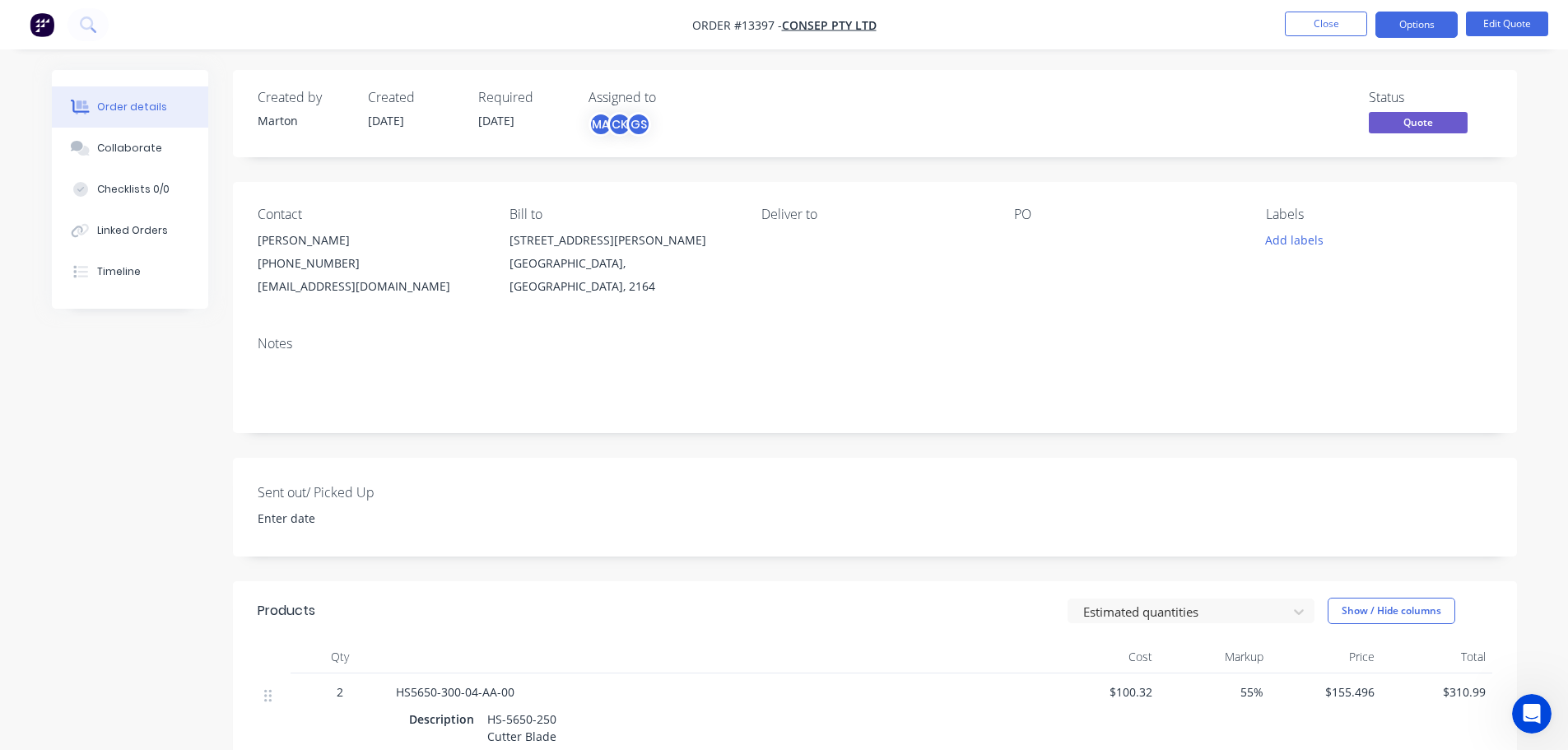
click at [1407, 8] on nav "Order #13397 - Consep Pty Ltd Close Options Edit Quote" at bounding box center [784, 24] width 1568 height 49
click at [1411, 18] on button "Options" at bounding box center [1416, 25] width 82 height 26
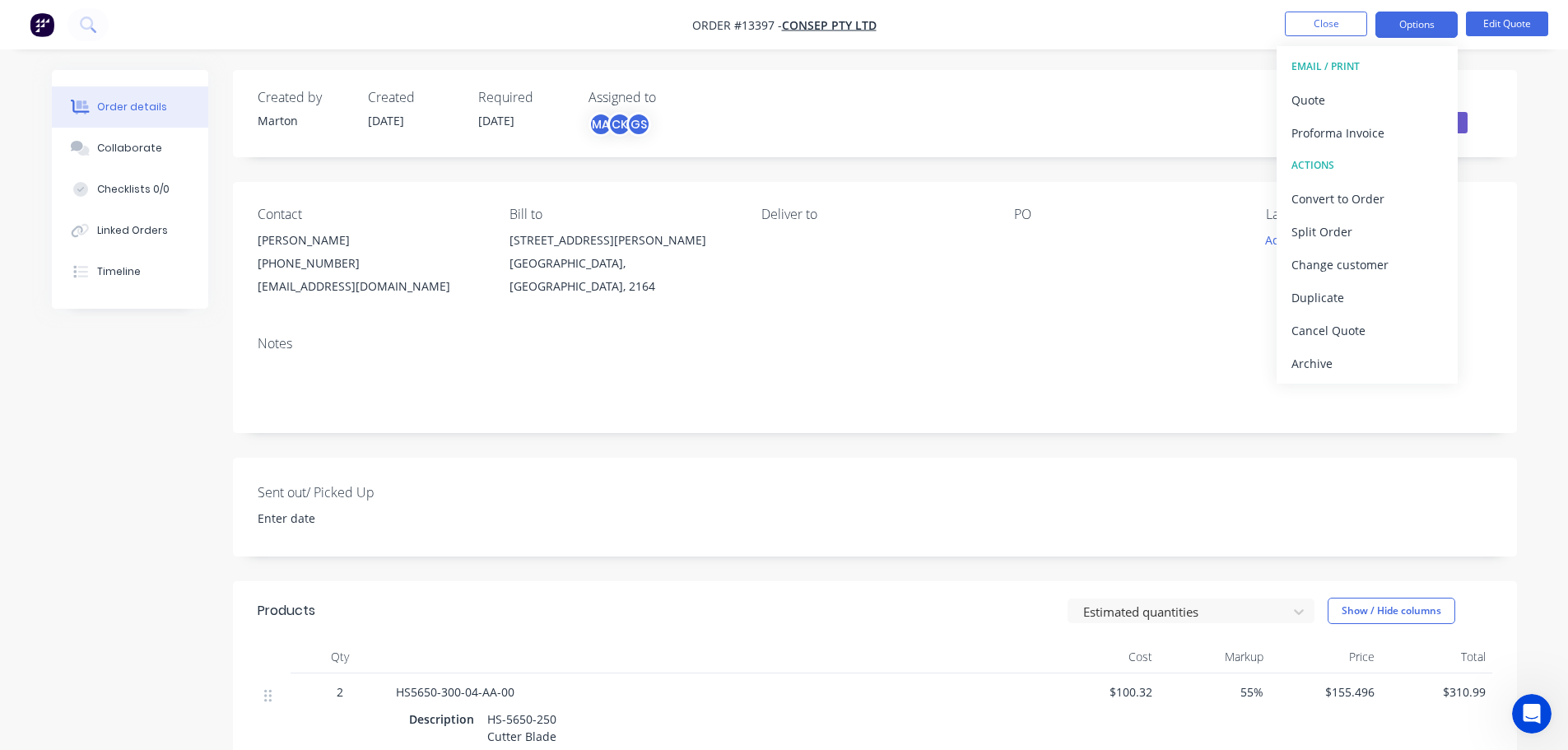
click at [1132, 123] on div "Status Quote" at bounding box center [1123, 114] width 740 height 48
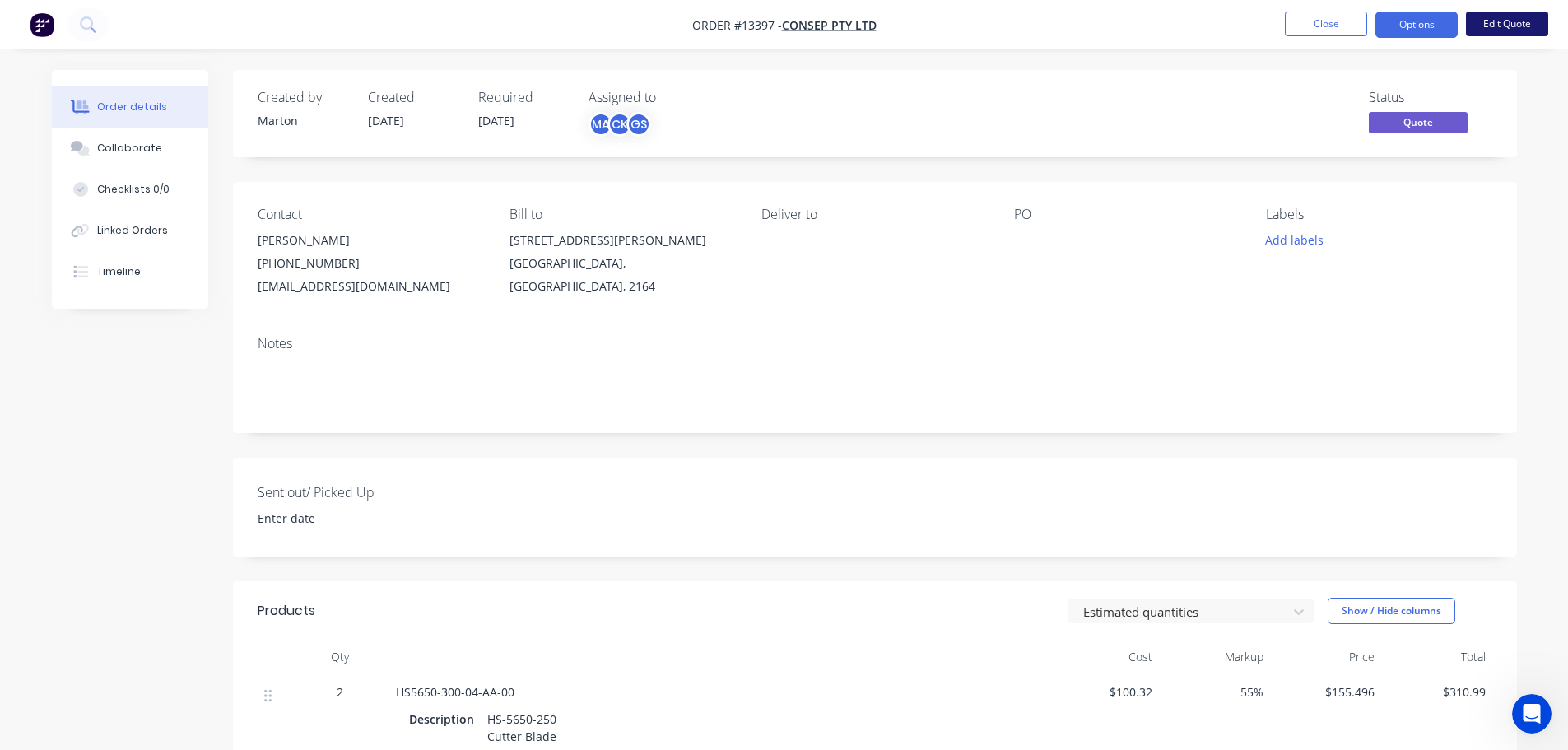
click at [1509, 26] on button "Edit Quote" at bounding box center [1507, 24] width 82 height 25
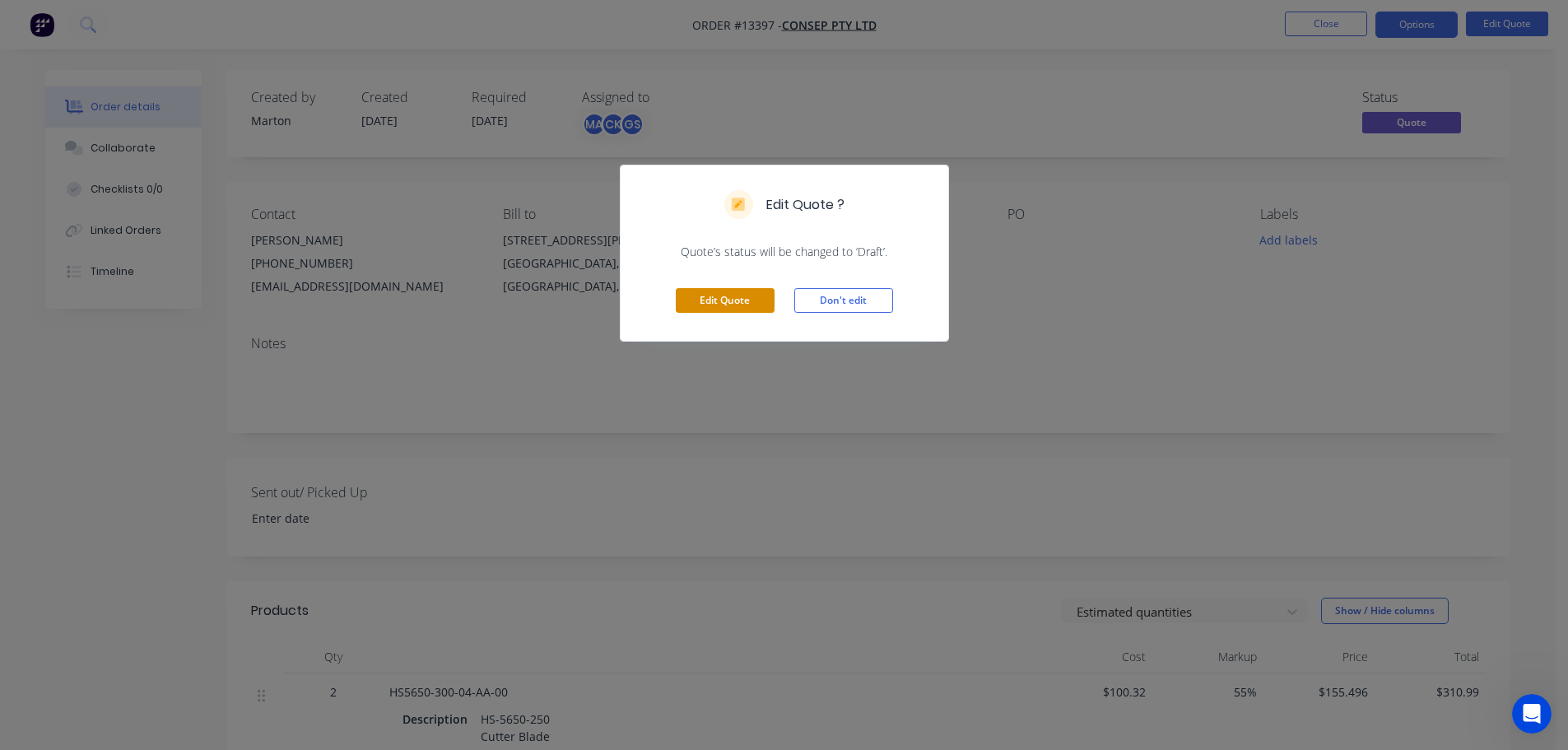
click at [743, 304] on button "Edit Quote" at bounding box center [725, 300] width 99 height 25
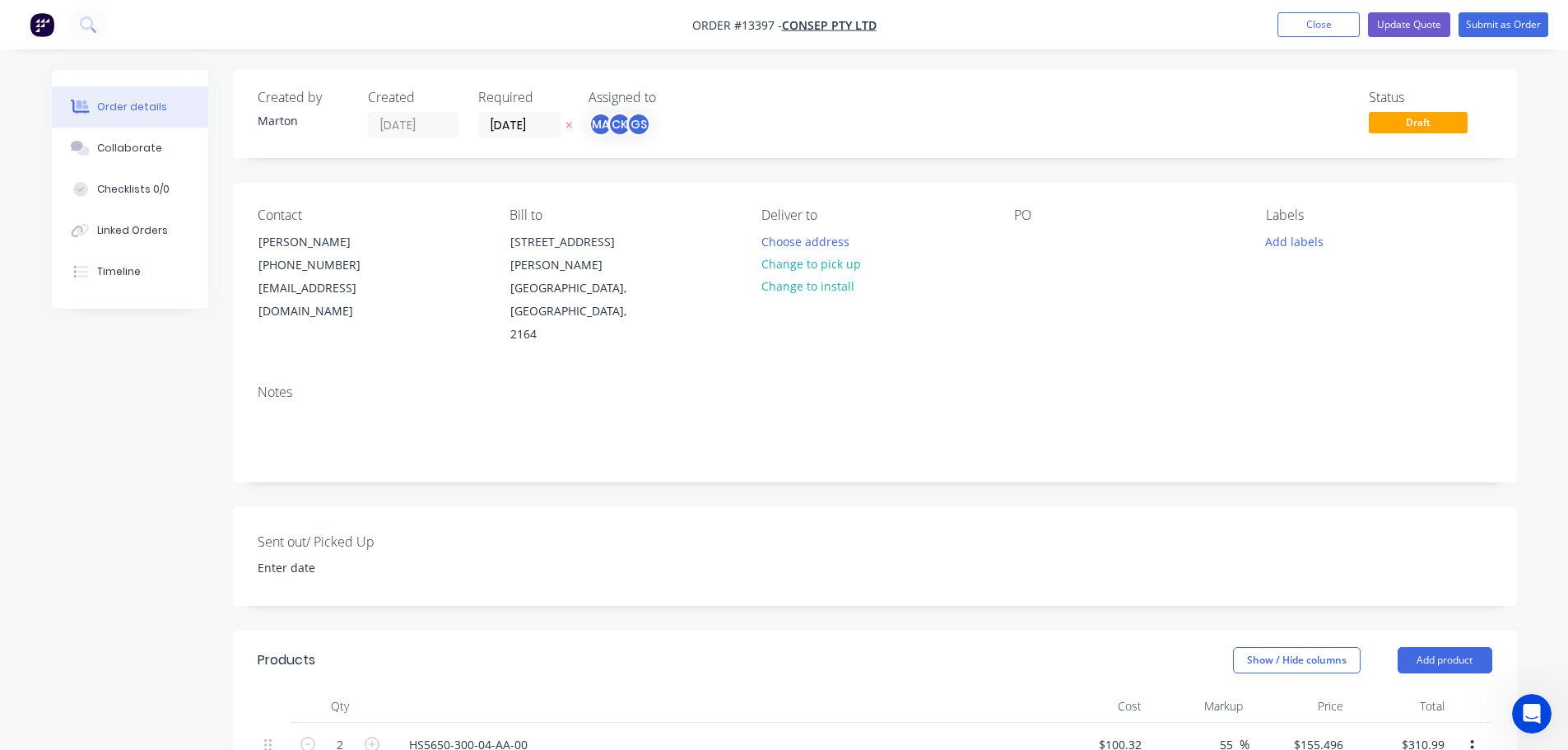
click at [1006, 242] on div "Contact [PERSON_NAME] [PHONE_NUMBER] [EMAIL_ADDRESS][DOMAIN_NAME] Bill to [STRE…" at bounding box center [874, 277] width 1284 height 189
click at [1015, 240] on div at bounding box center [1027, 242] width 26 height 24
click at [824, 241] on button "Choose address" at bounding box center [804, 241] width 105 height 22
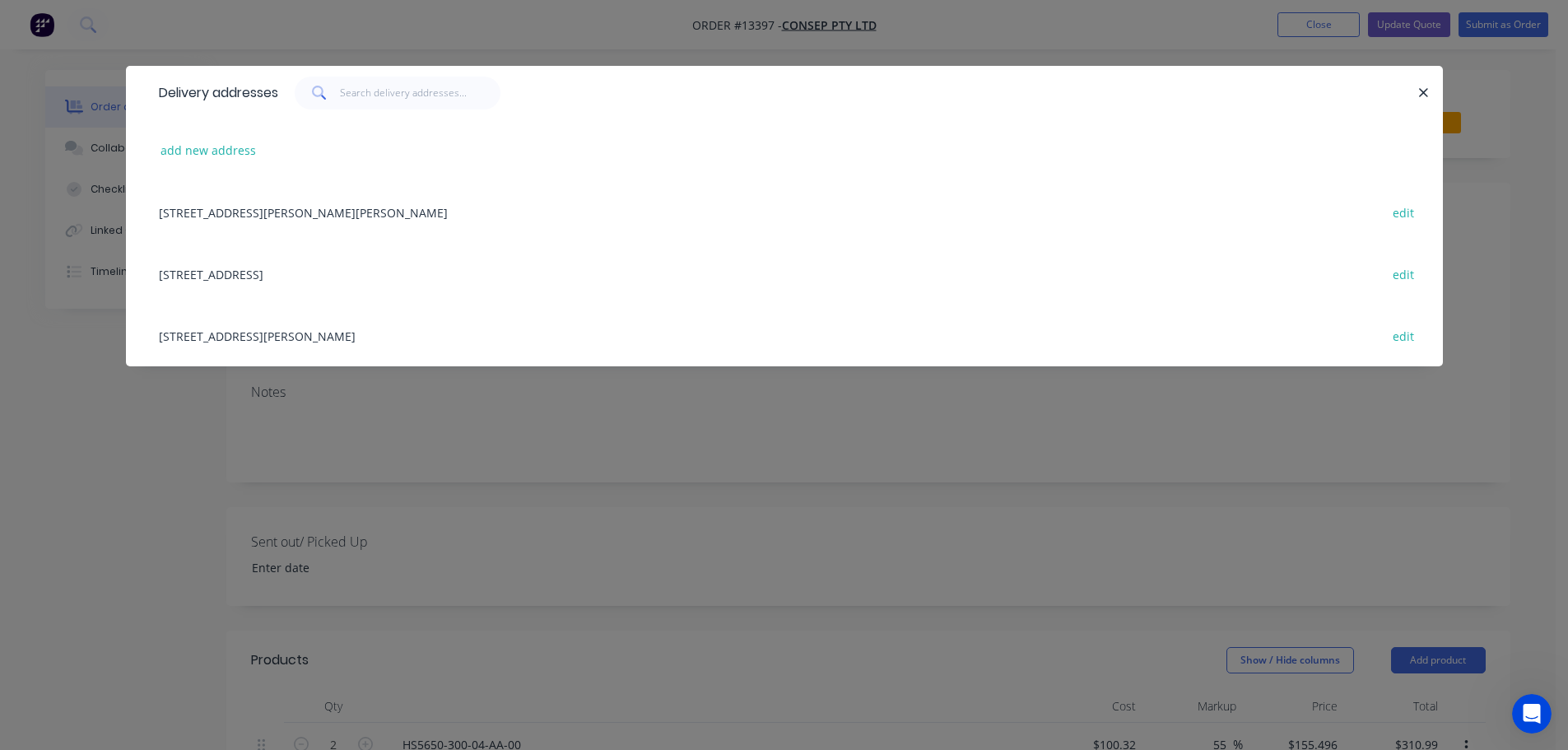
click at [240, 334] on div "[STREET_ADDRESS][PERSON_NAME] edit" at bounding box center [784, 336] width 1267 height 62
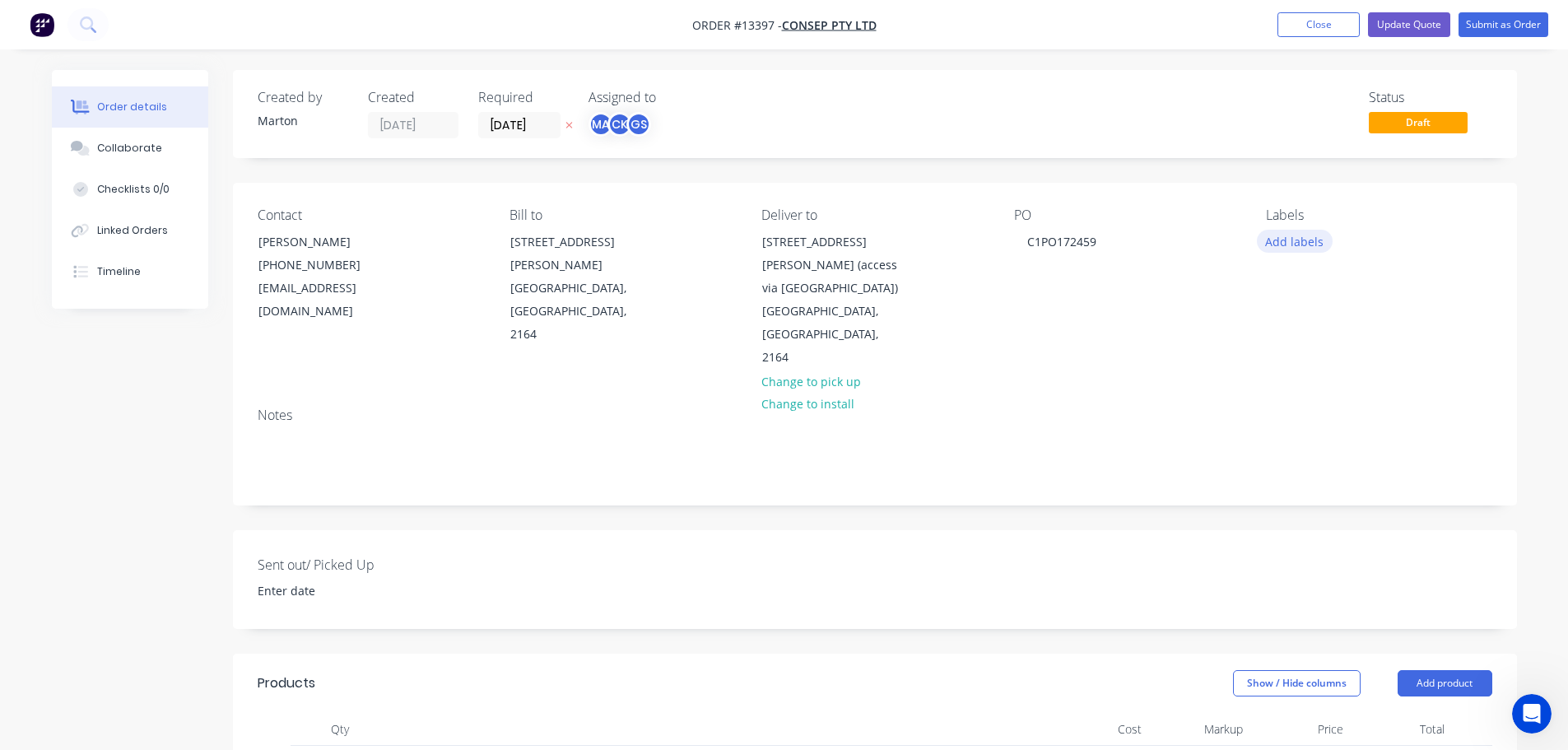
click at [1308, 237] on button "Add labels" at bounding box center [1295, 241] width 76 height 22
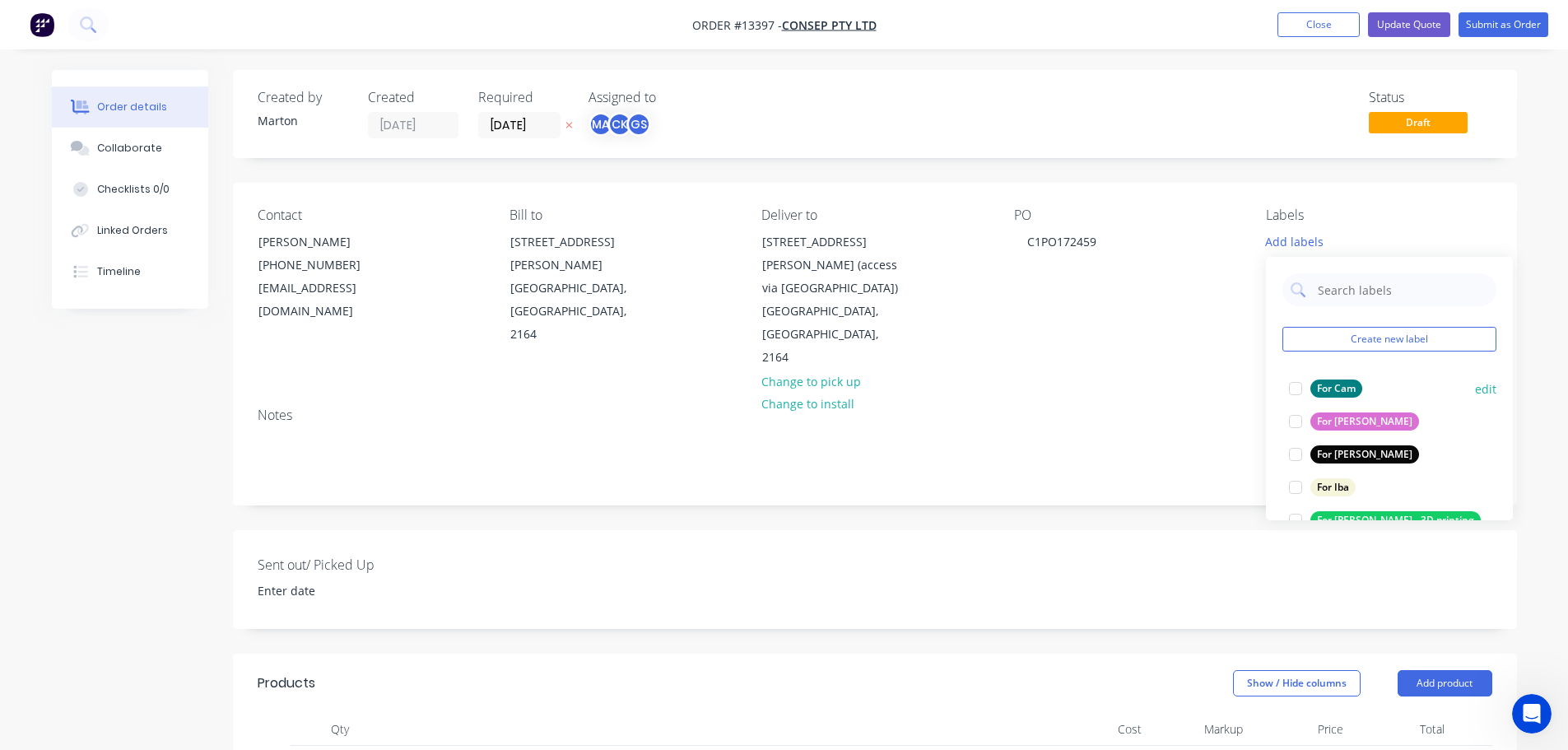
click at [1289, 390] on div at bounding box center [1295, 388] width 33 height 33
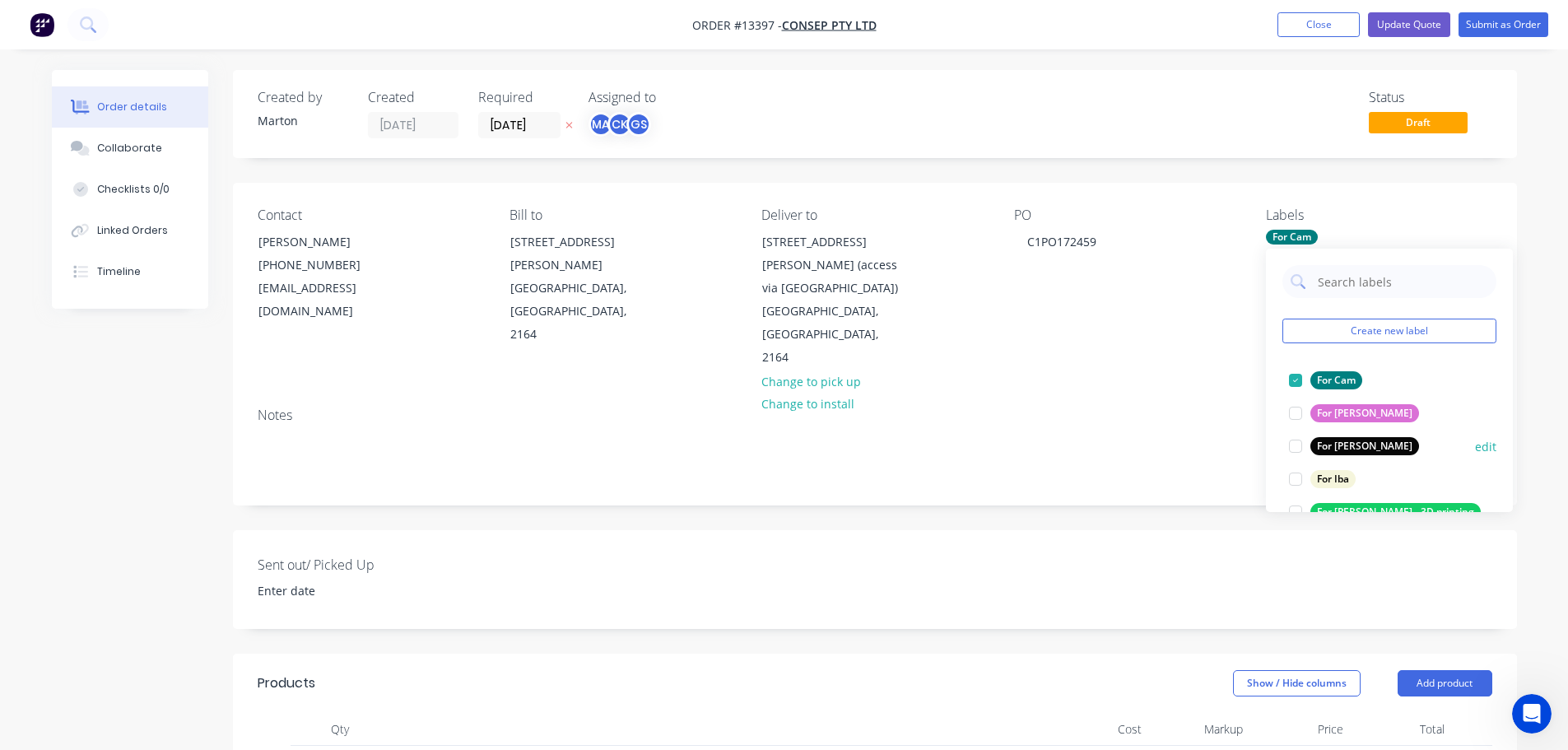
click at [1294, 446] on div at bounding box center [1295, 446] width 33 height 33
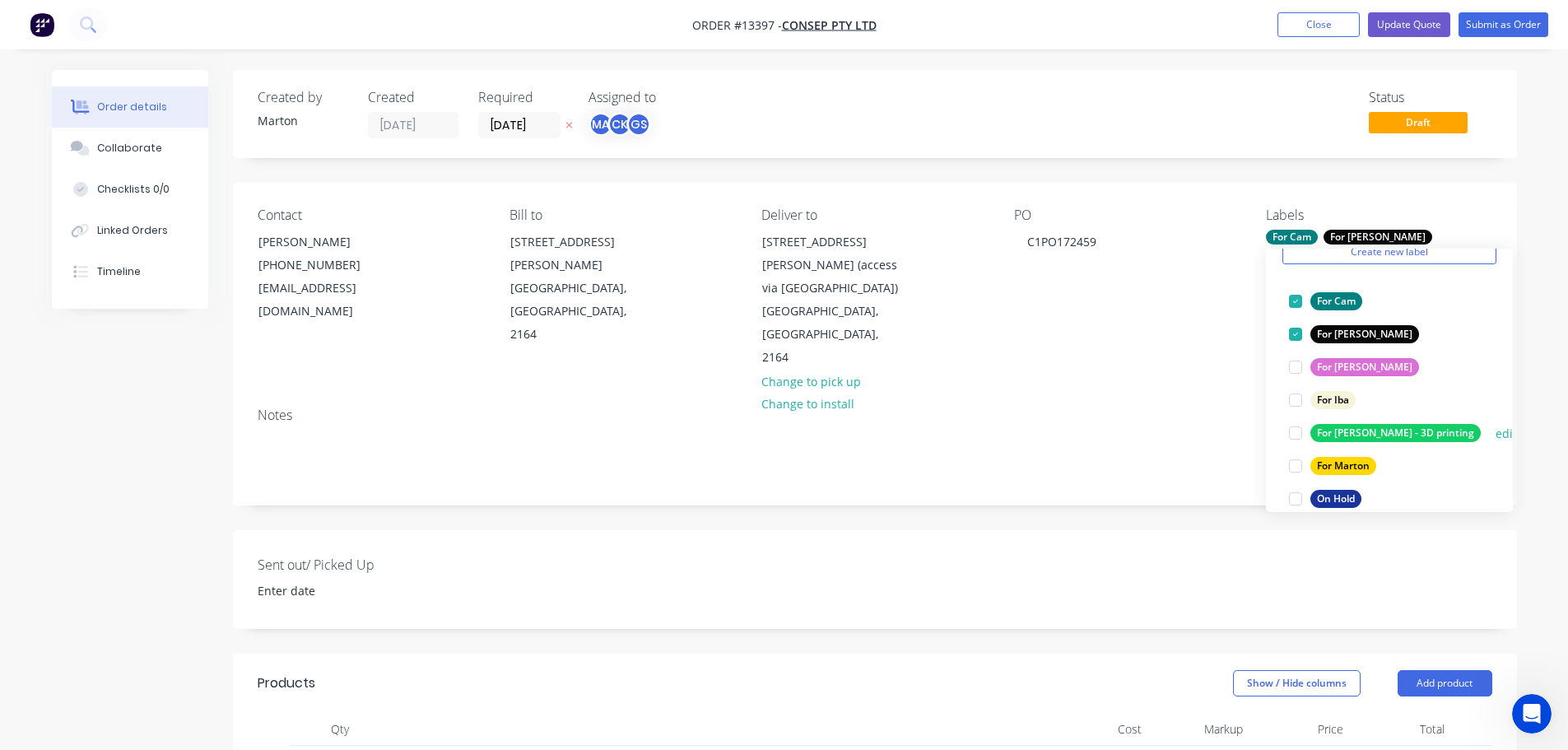
scroll to position [82, 0]
click at [1299, 464] on div at bounding box center [1295, 462] width 33 height 33
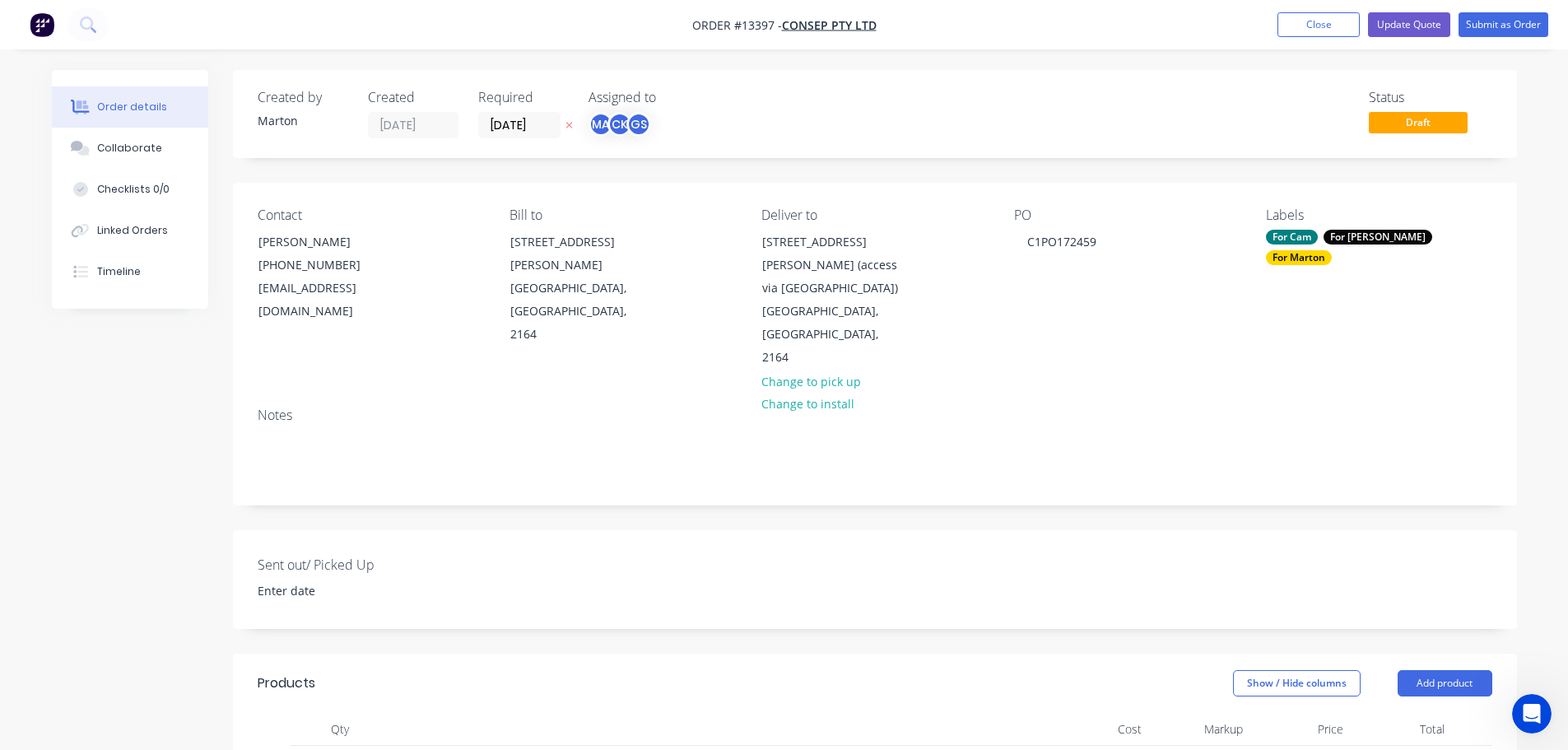
click at [905, 464] on div "Created by [PERSON_NAME] Created [DATE] Required [DATE] Assigned to MA CK GS St…" at bounding box center [874, 741] width 1284 height 1342
click at [502, 130] on input "[DATE]" at bounding box center [519, 125] width 81 height 25
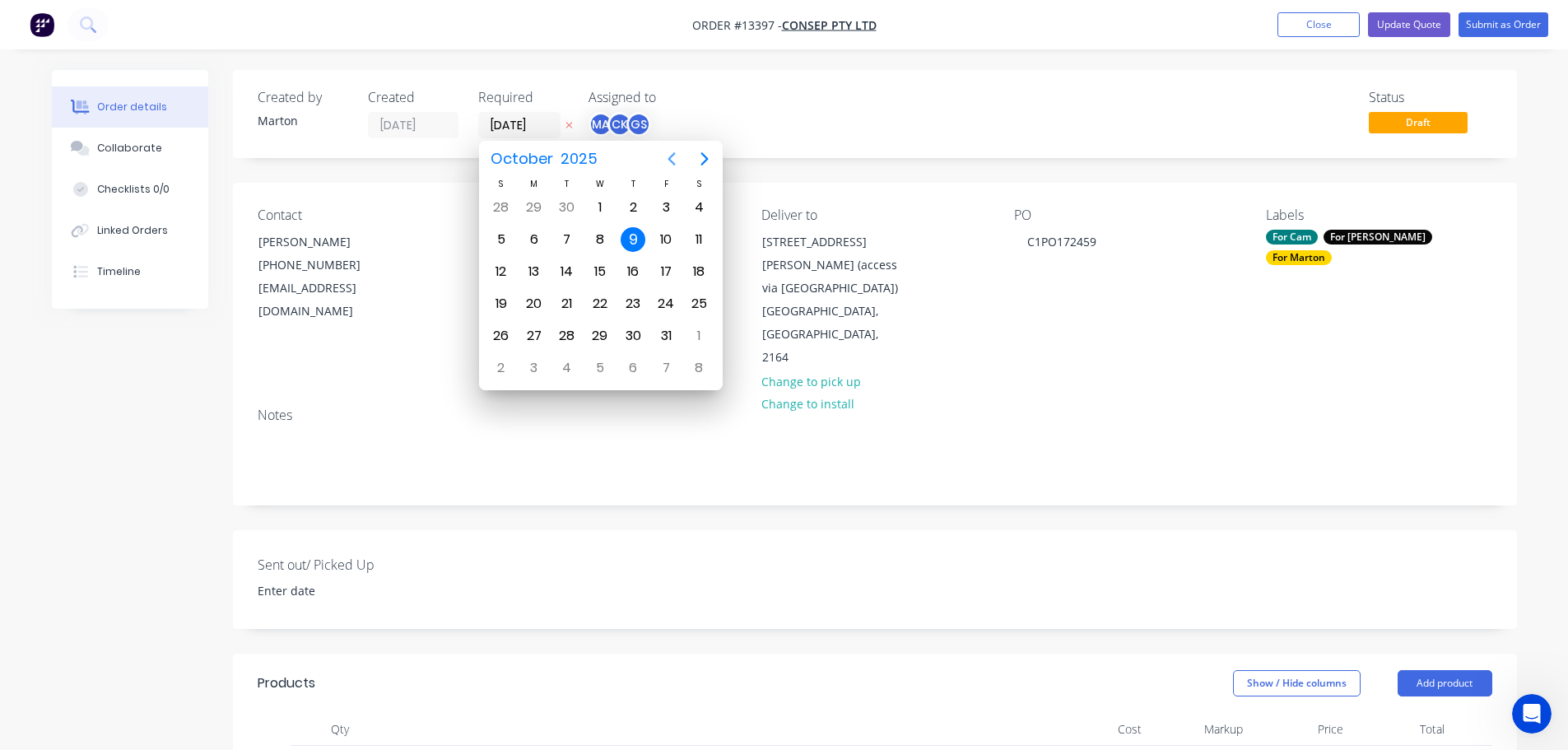
click at [702, 154] on icon "Next page" at bounding box center [704, 158] width 7 height 13
click at [532, 274] on div "10" at bounding box center [534, 271] width 25 height 25
type input "[DATE]"
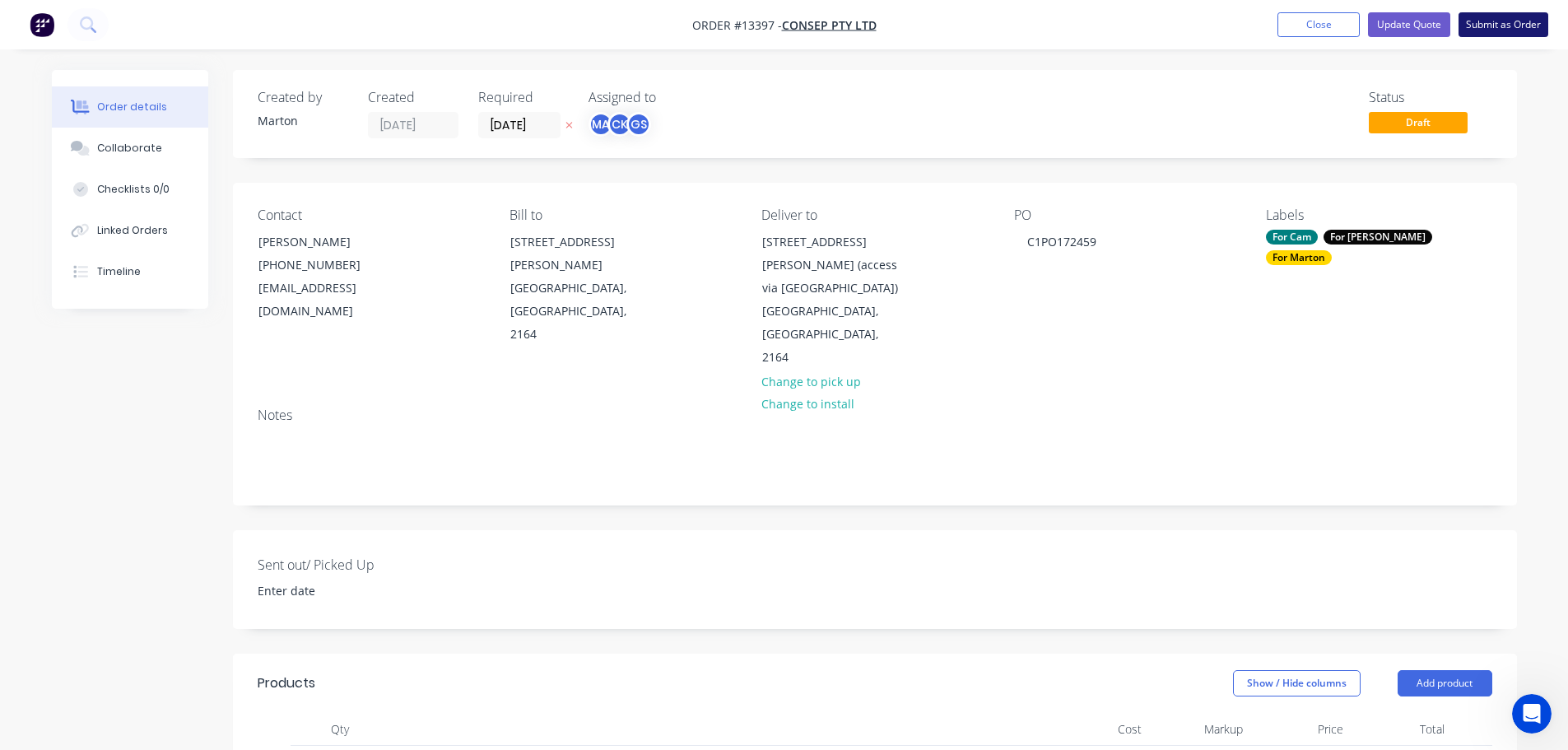
click at [1485, 21] on button "Submit as Order" at bounding box center [1503, 24] width 90 height 25
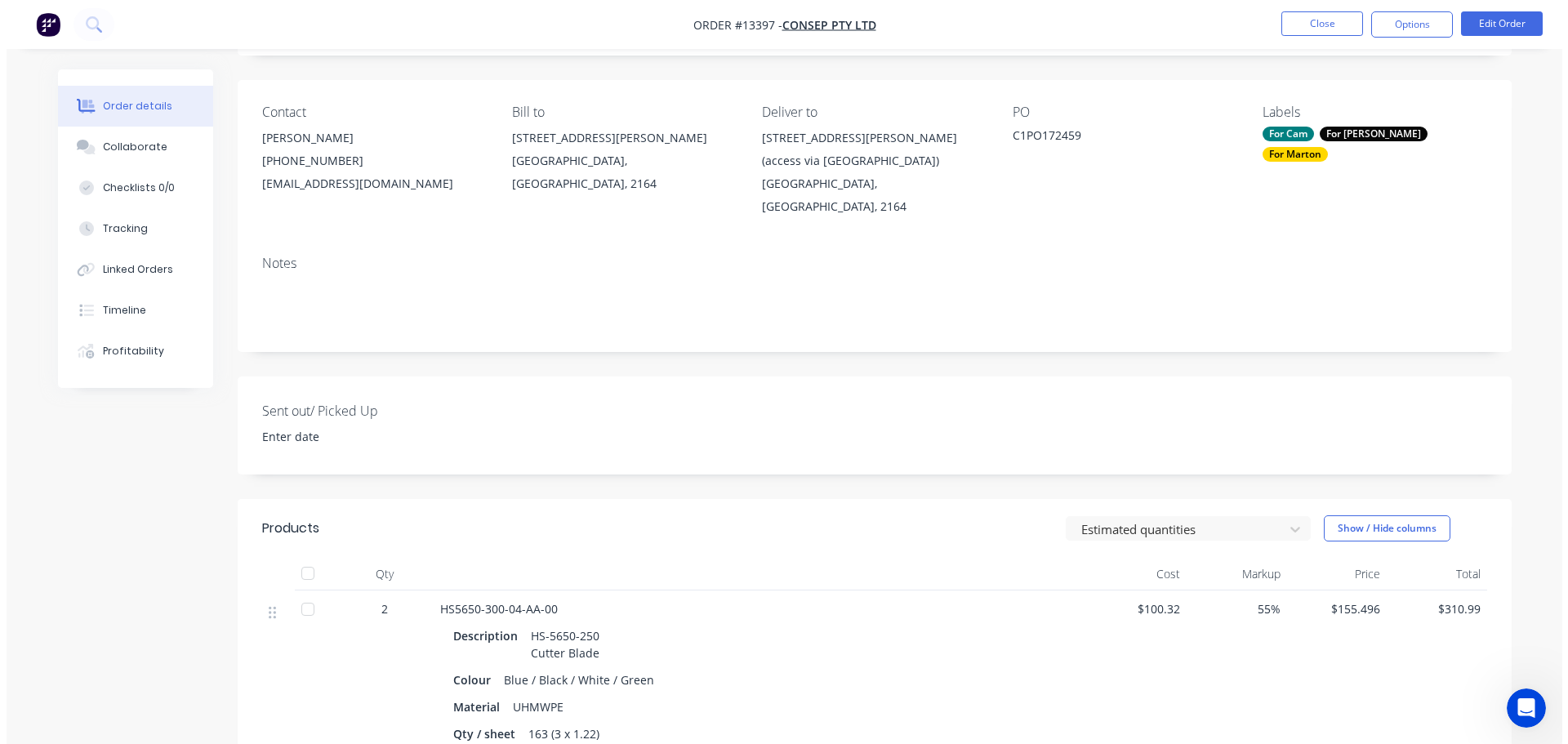
scroll to position [0, 0]
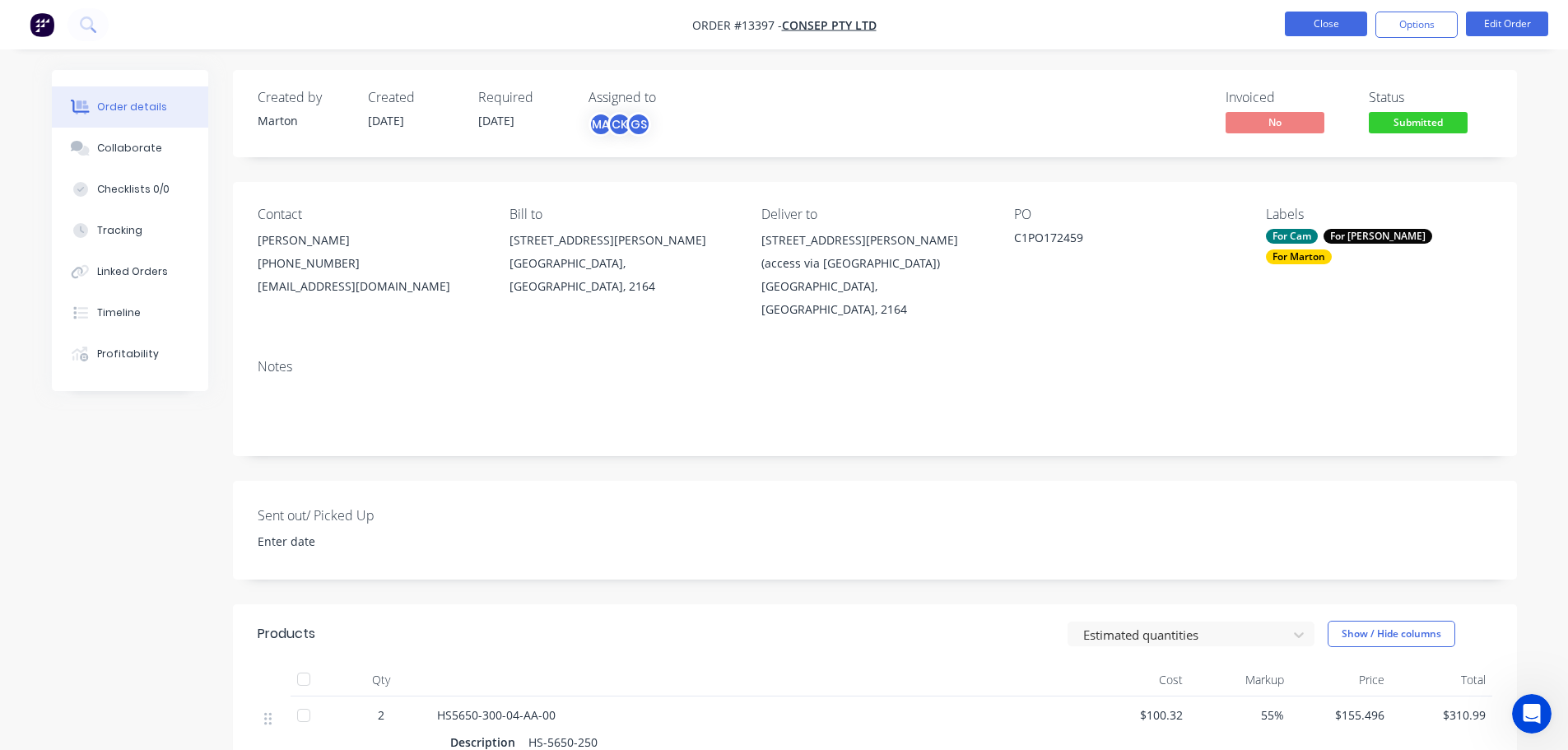
click at [1339, 24] on button "Close" at bounding box center [1326, 24] width 82 height 25
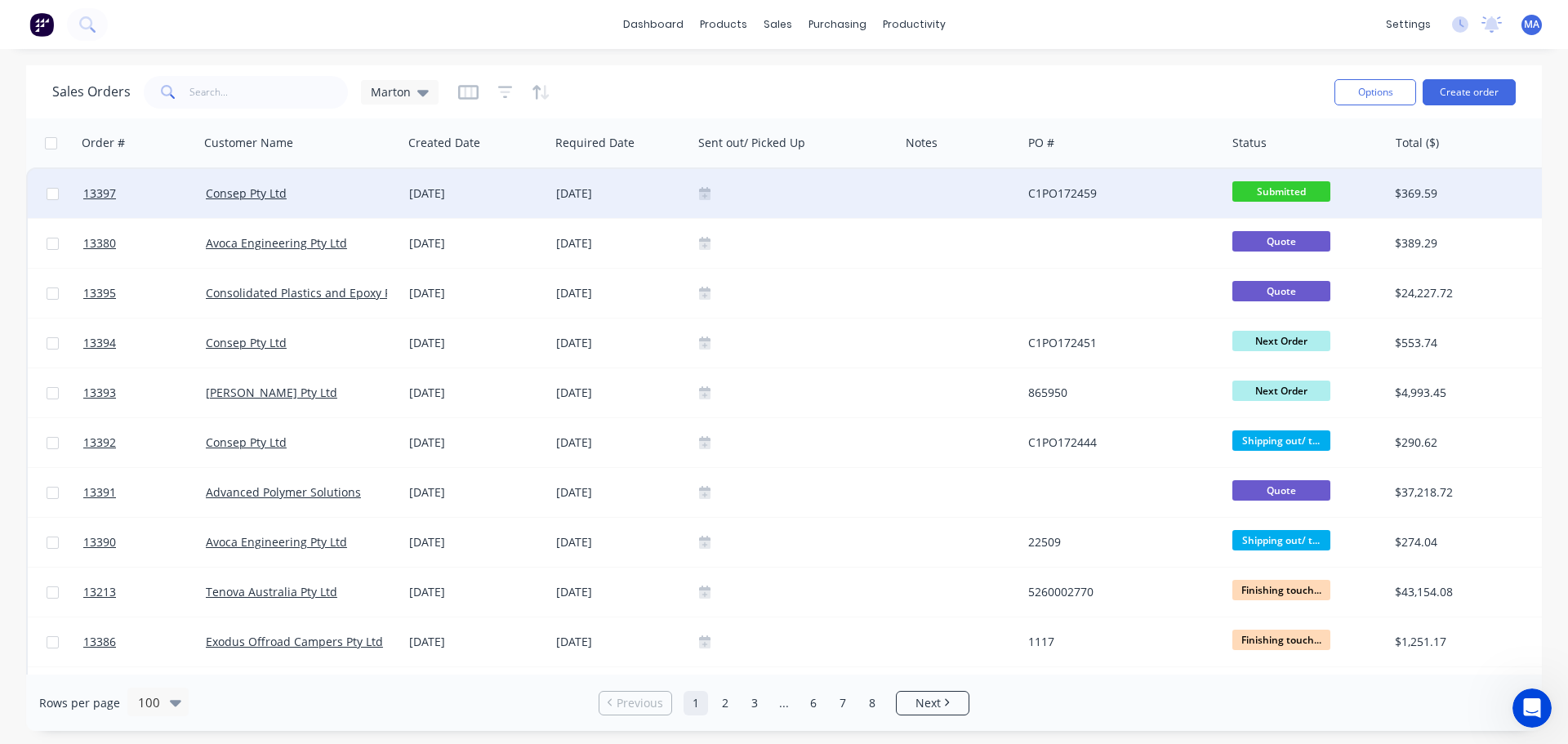
click at [1266, 180] on div "Submitted" at bounding box center [1307, 192] width 164 height 49
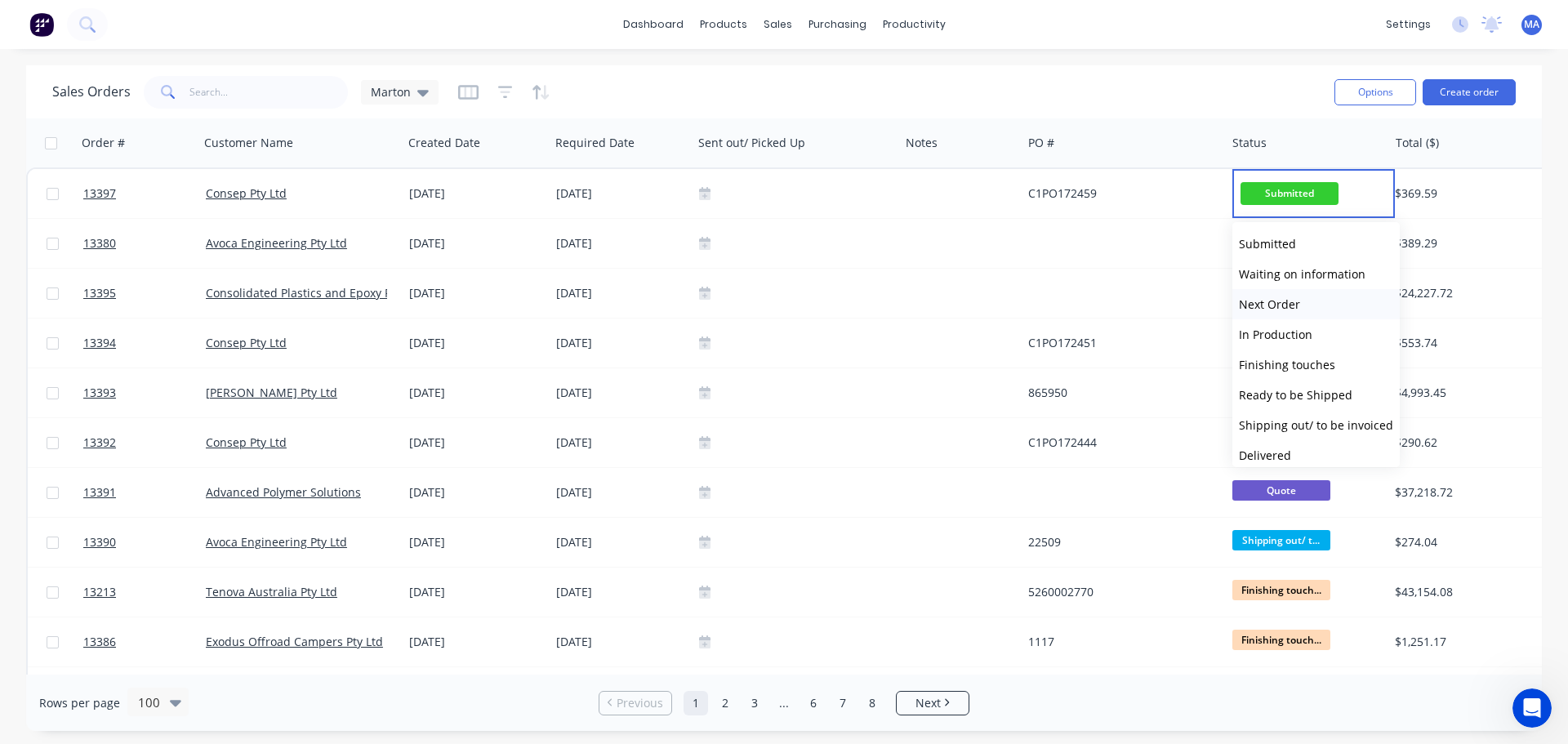
click at [1266, 308] on span "Next Order" at bounding box center [1269, 305] width 61 height 16
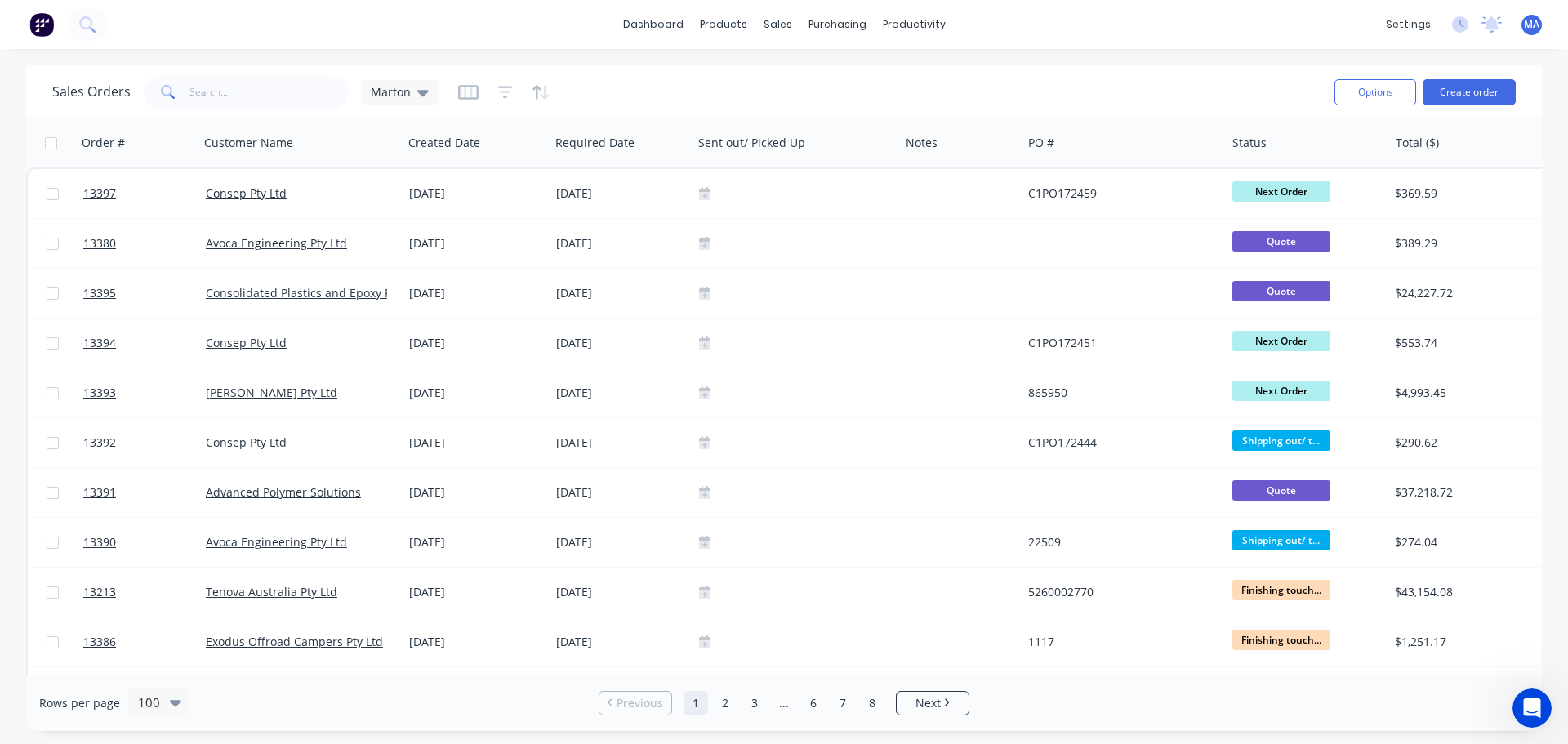
click at [1162, 109] on div "Sales Orders Marton" at bounding box center [687, 91] width 1269 height 40
click at [742, 48] on div "dashboard products sales purchasing productivity dashboard products Product Cat…" at bounding box center [784, 24] width 1568 height 49
